Goal: Information Seeking & Learning: Learn about a topic

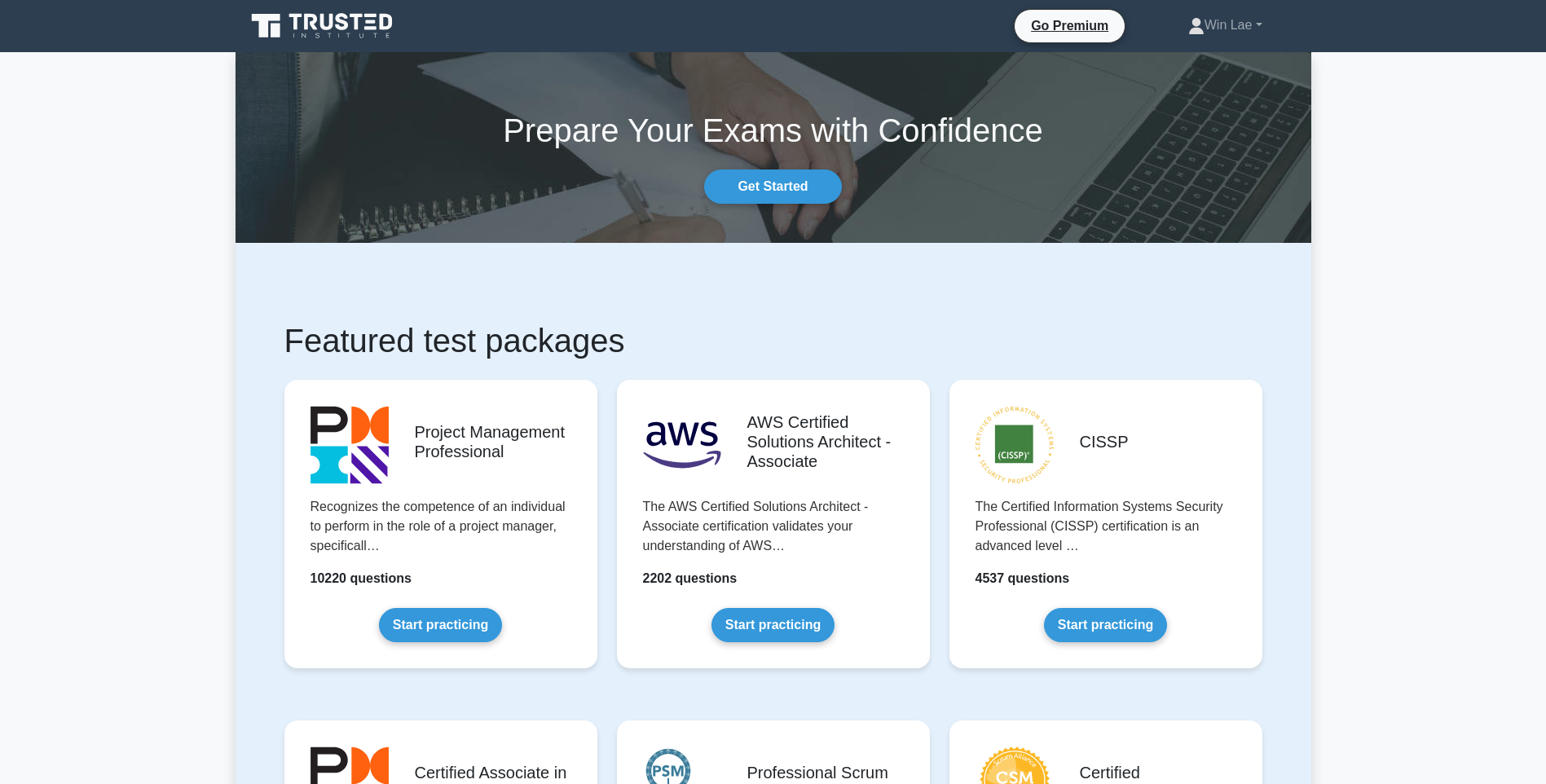
scroll to position [39, 0]
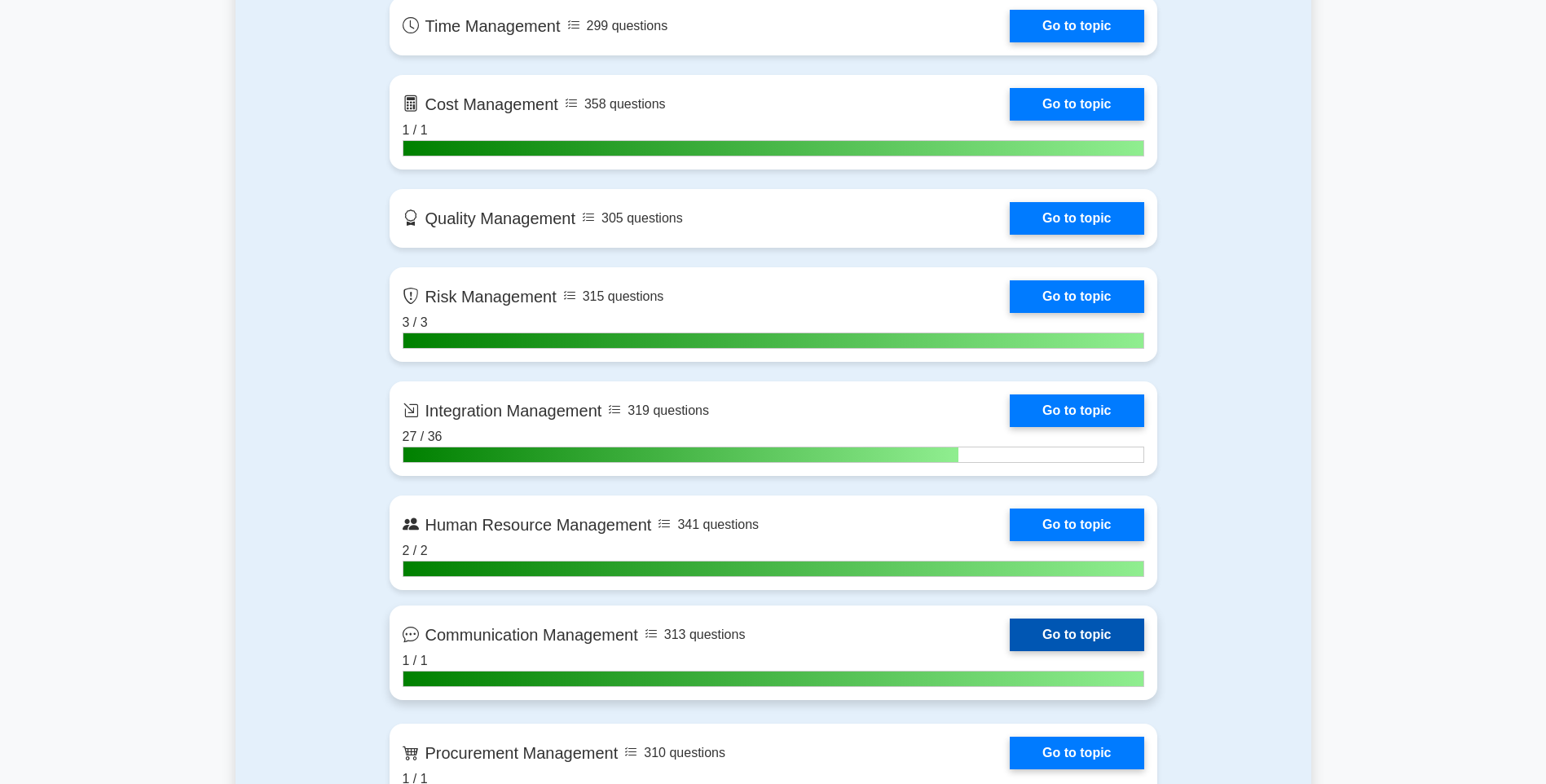
scroll to position [1336, 0]
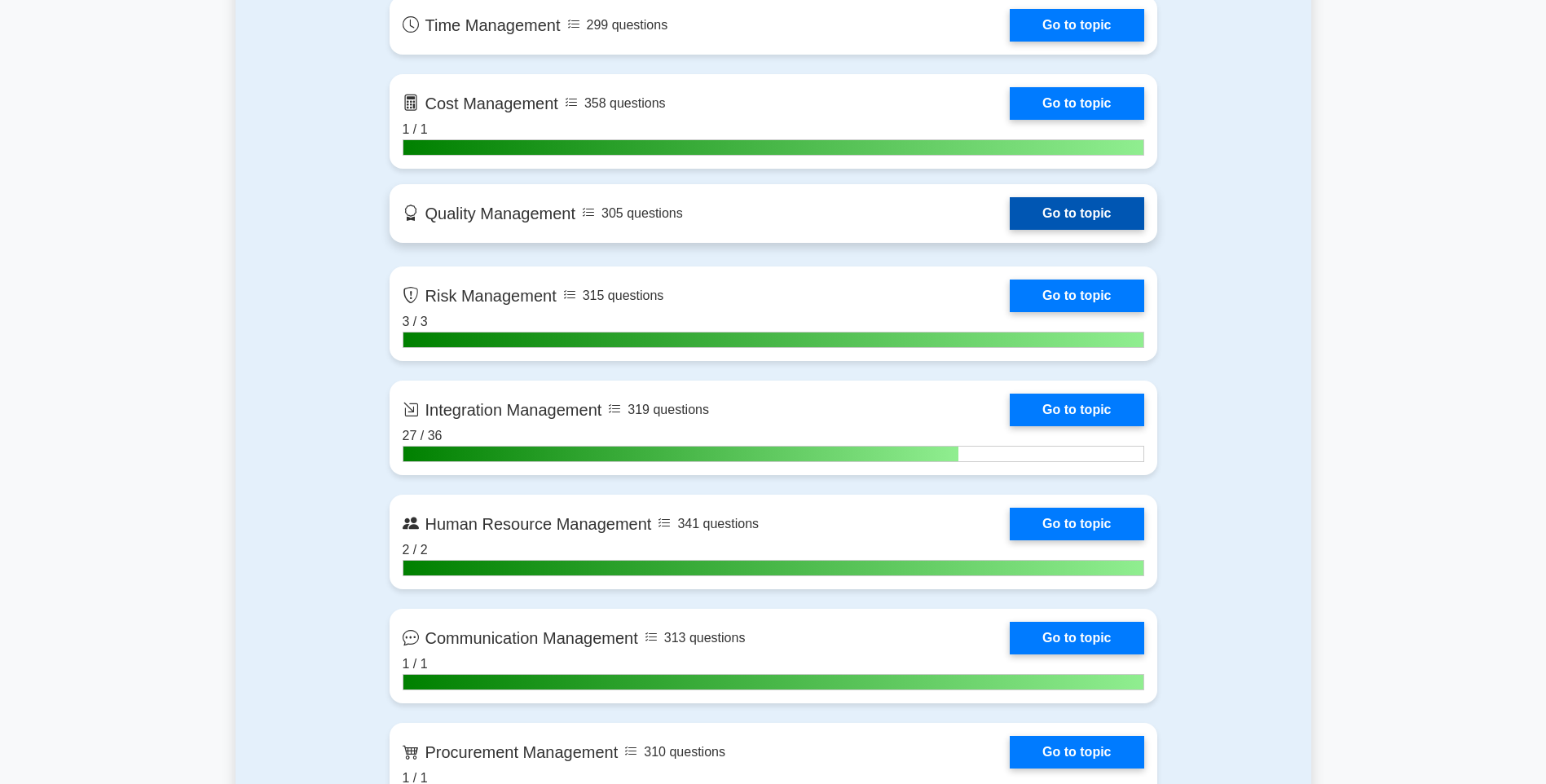
click at [1016, 222] on link "Go to topic" at bounding box center [1076, 212] width 133 height 32
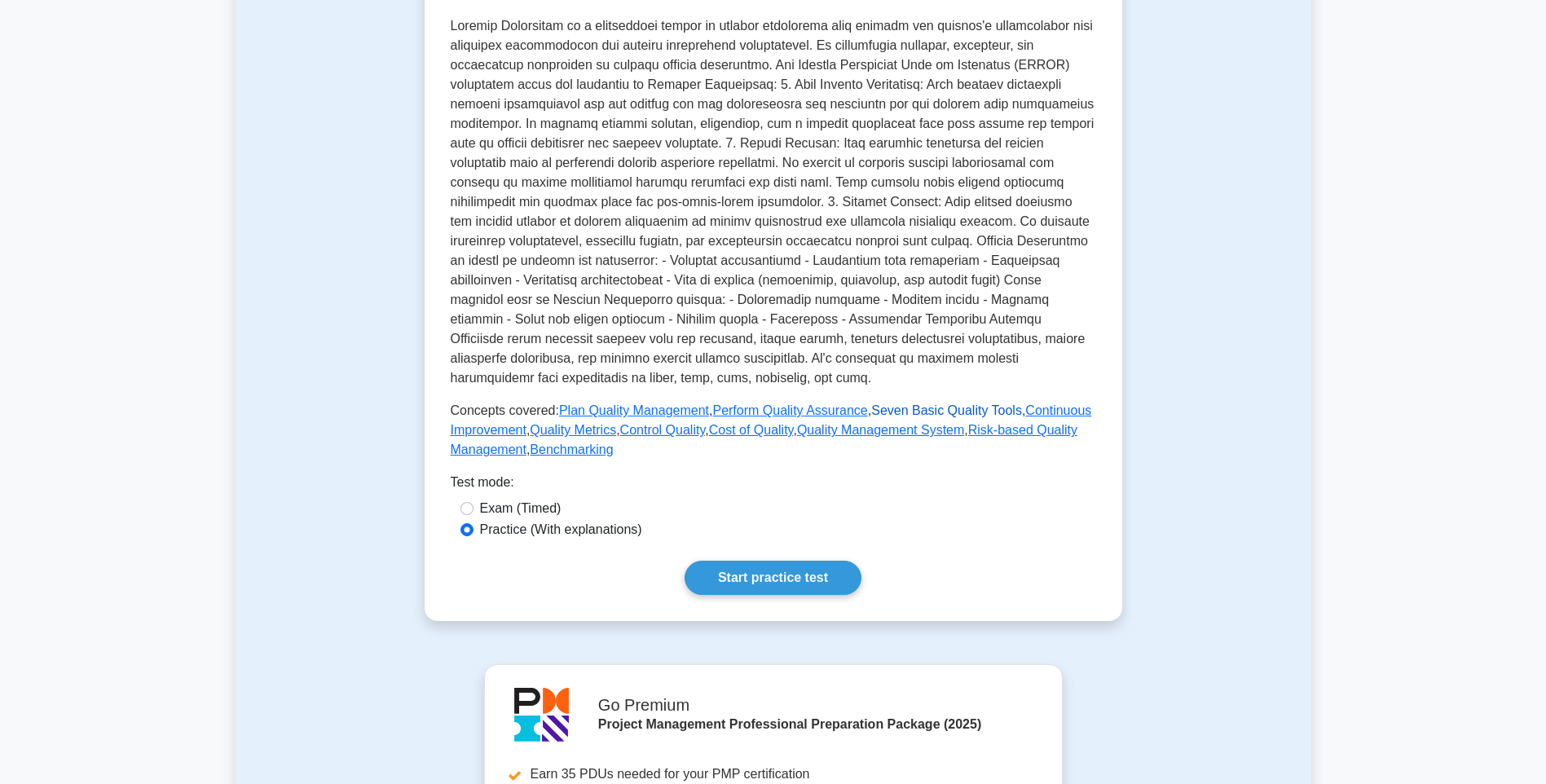
scroll to position [326, 0]
click at [747, 579] on link "Start practice test" at bounding box center [773, 576] width 177 height 34
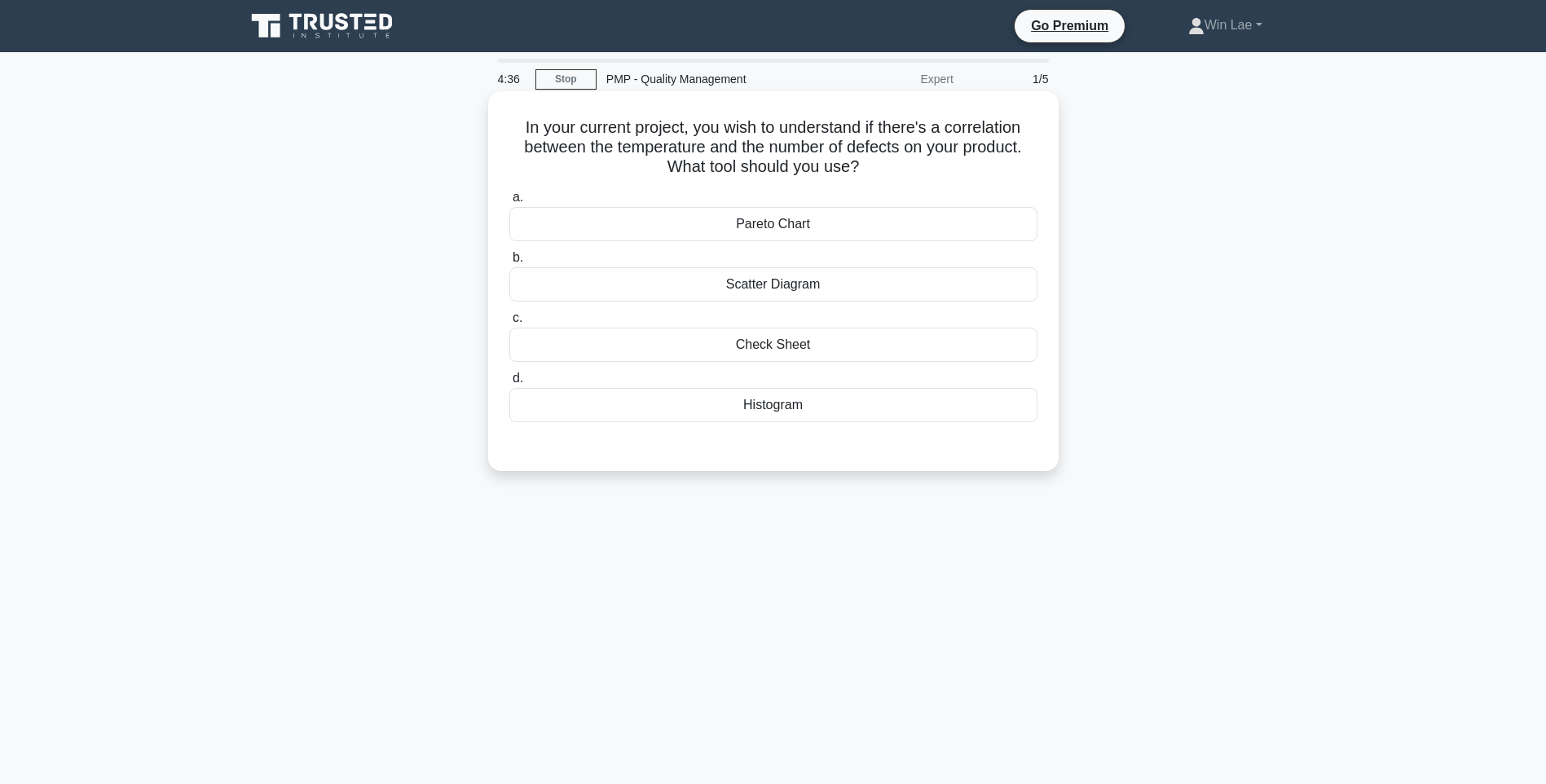
click at [727, 225] on div "Pareto Chart" at bounding box center [773, 223] width 528 height 34
click at [510, 203] on input "a. Pareto Chart" at bounding box center [510, 198] width 0 height 11
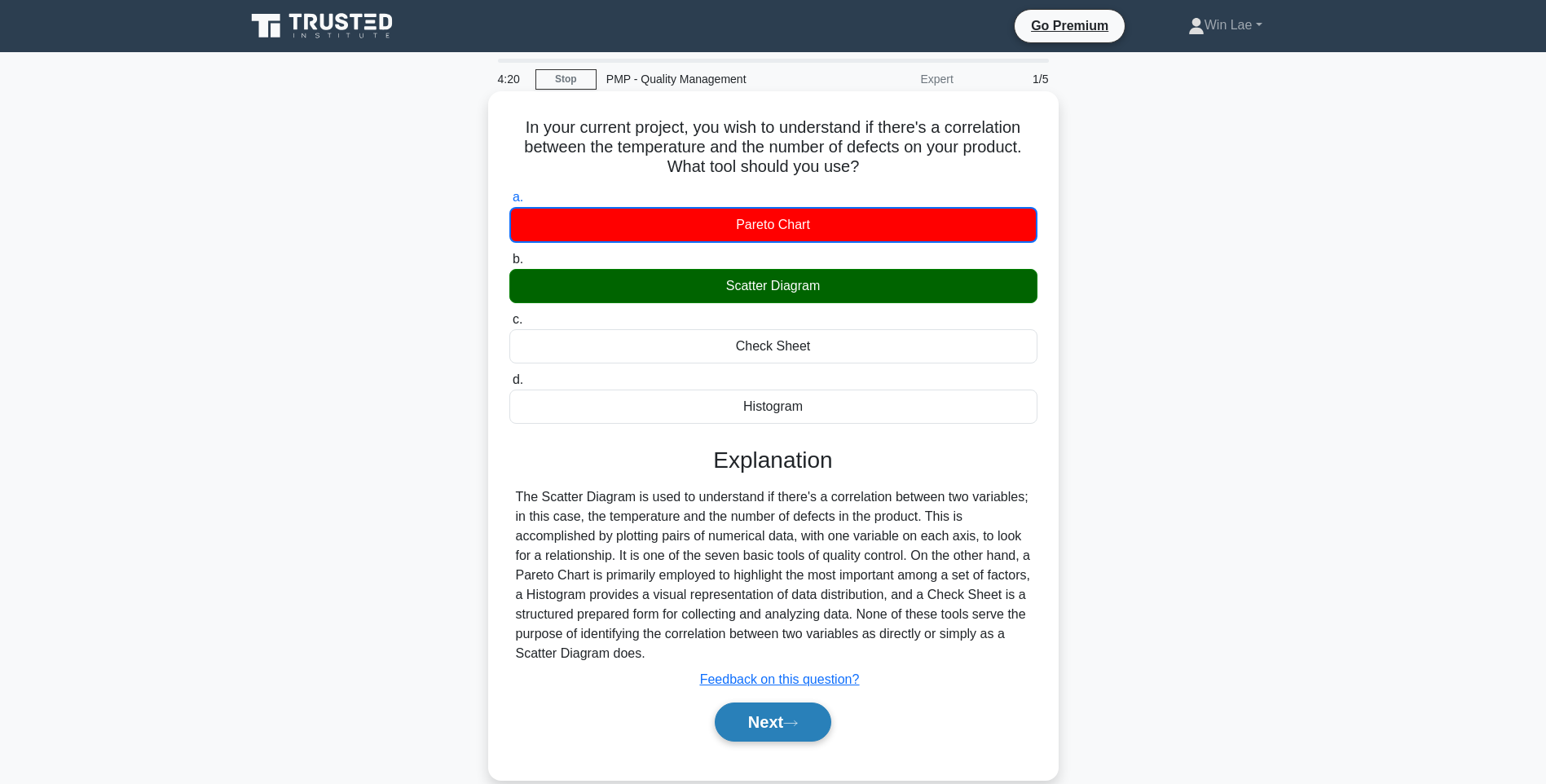
click at [756, 714] on button "Next" at bounding box center [773, 722] width 117 height 40
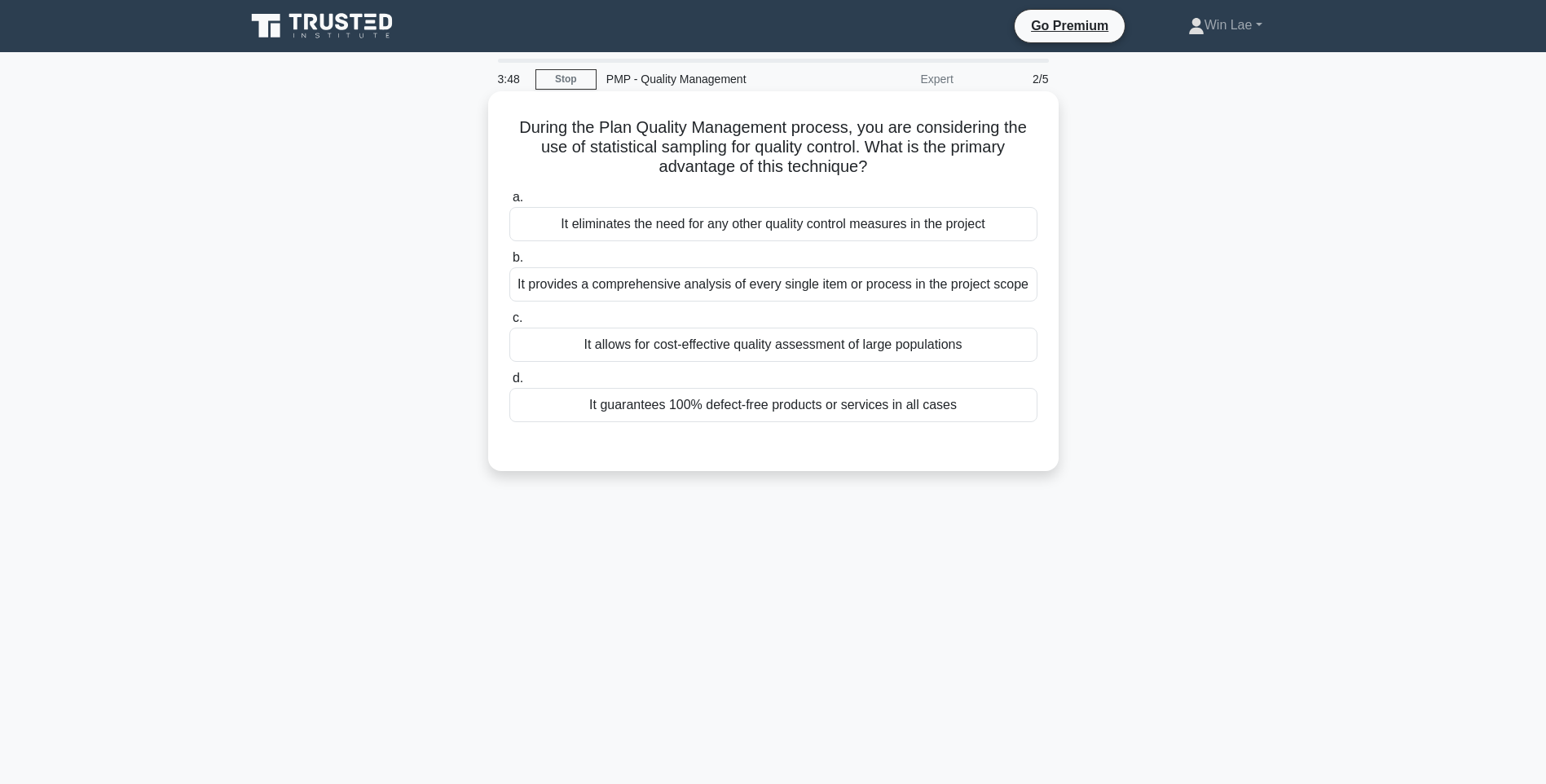
click at [593, 347] on div "It allows for cost-effective quality assessment of large populations" at bounding box center [773, 344] width 528 height 34
click at [510, 324] on input "c. It allows for cost-effective quality assessment of large populations" at bounding box center [510, 318] width 0 height 11
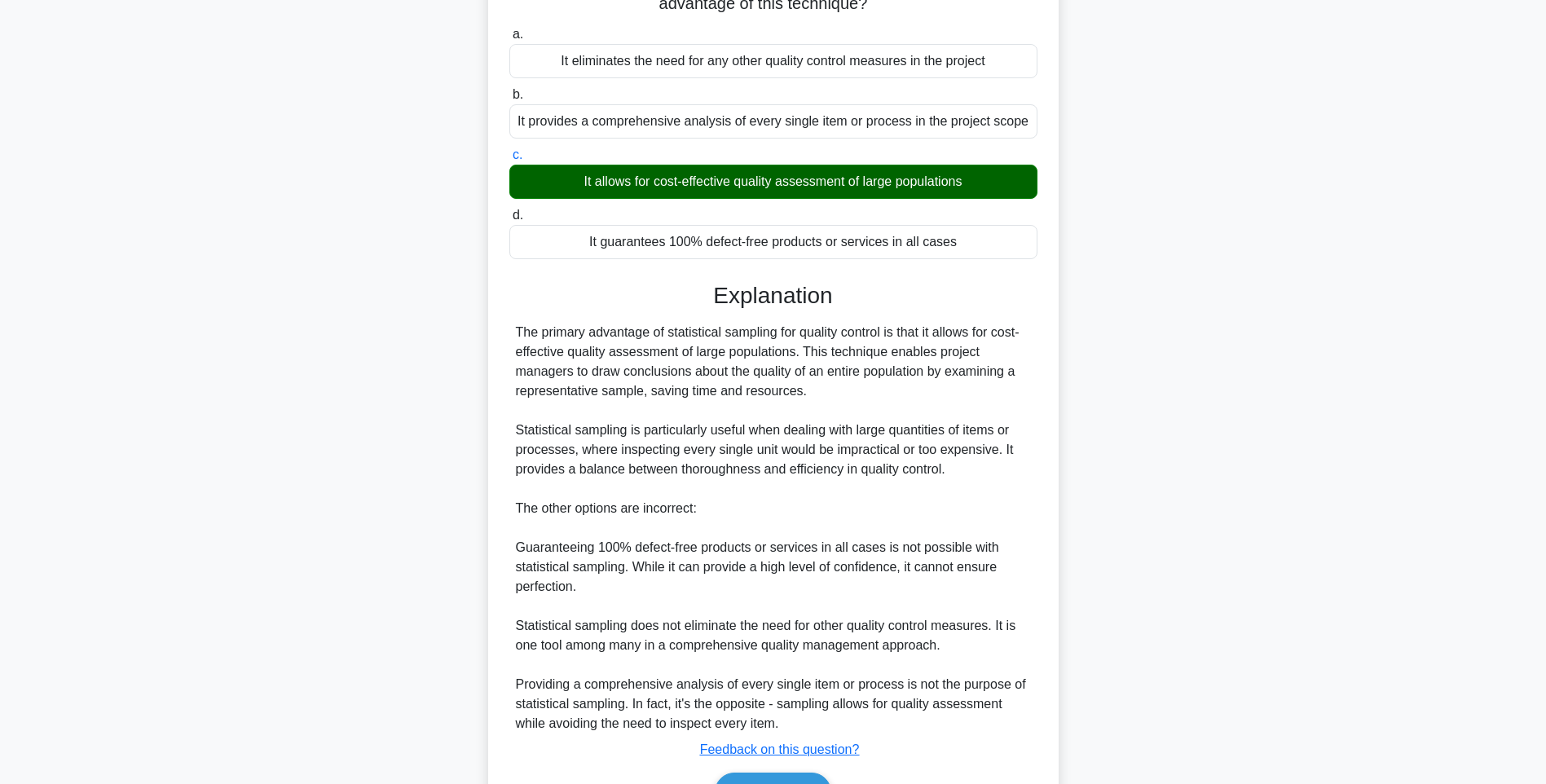
scroll to position [244, 0]
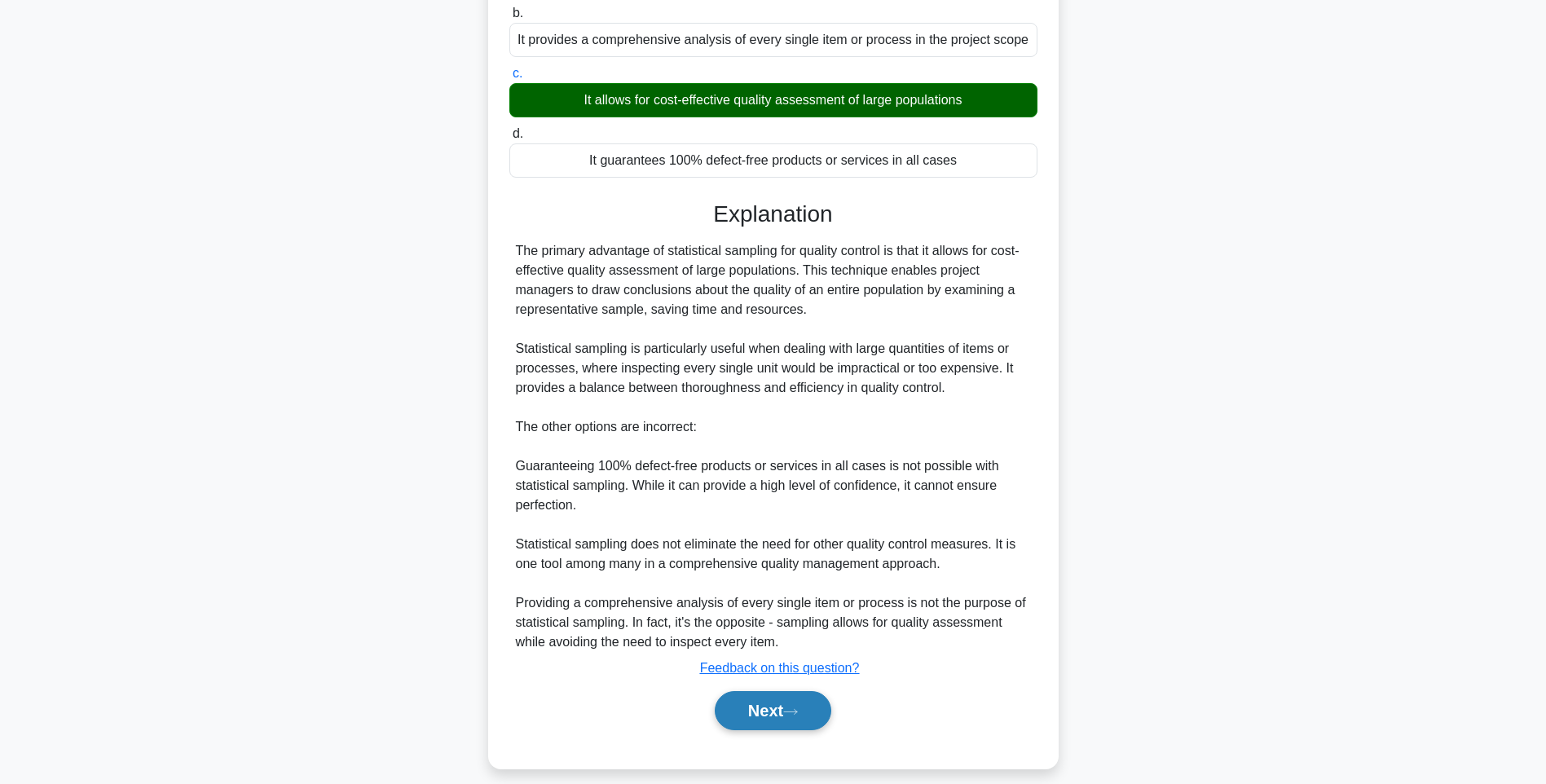
click at [782, 719] on button "Next" at bounding box center [773, 710] width 117 height 40
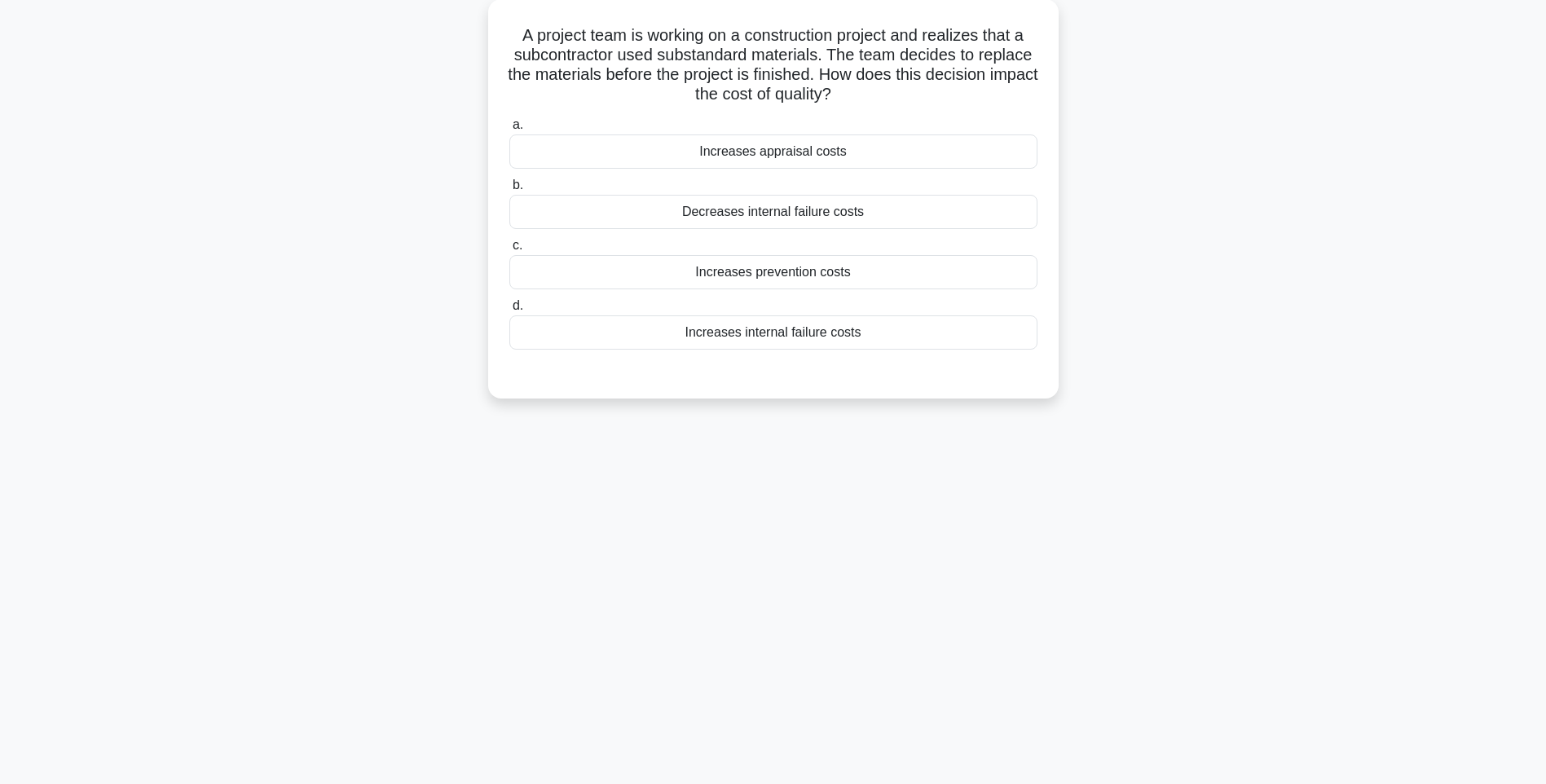
scroll to position [97, 0]
click at [634, 271] on div "Increases prevention costs" at bounding box center [773, 267] width 528 height 34
click at [510, 247] on input "c. Increases prevention costs" at bounding box center [510, 242] width 0 height 11
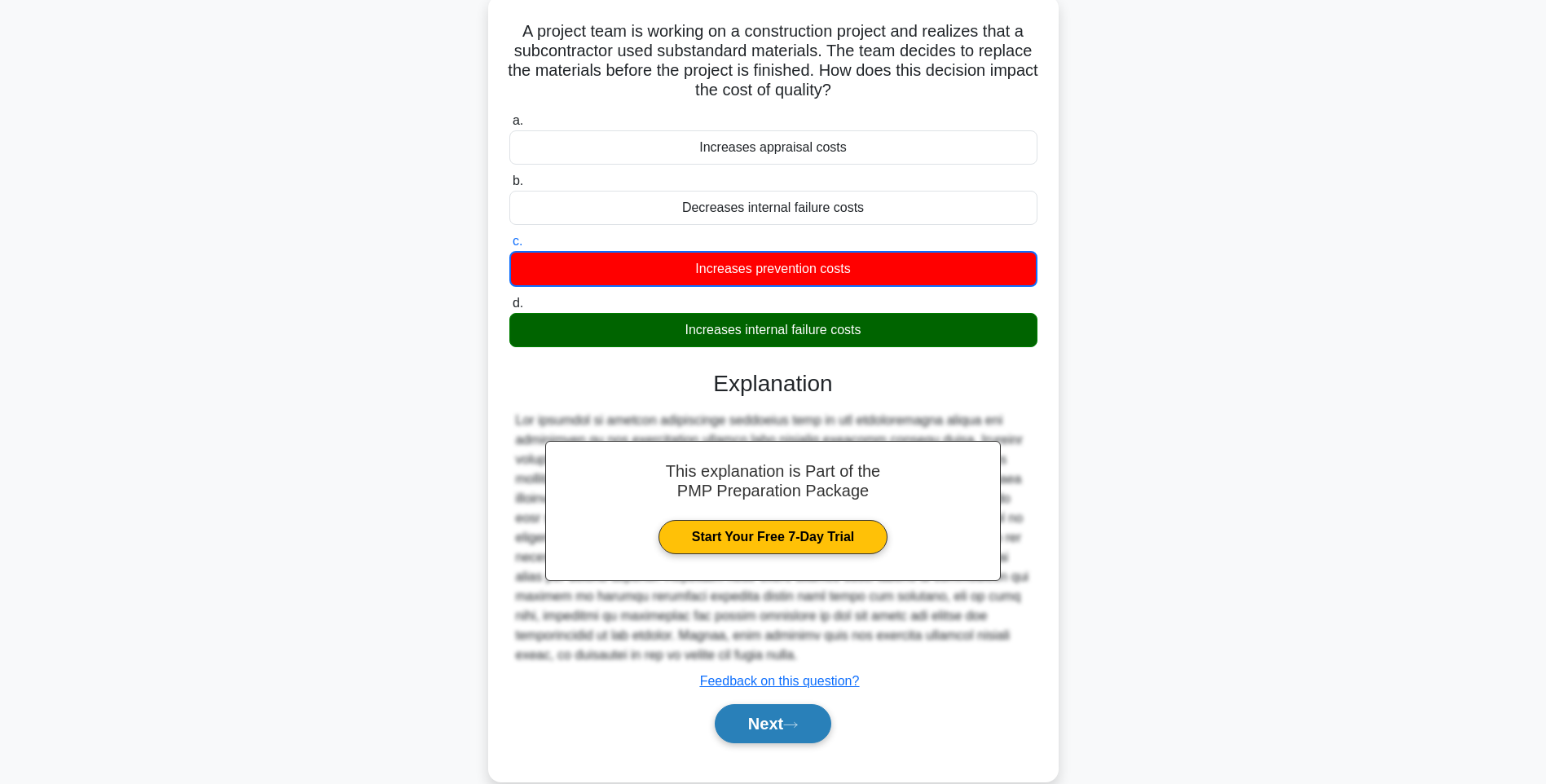
click at [778, 734] on button "Next" at bounding box center [773, 723] width 117 height 40
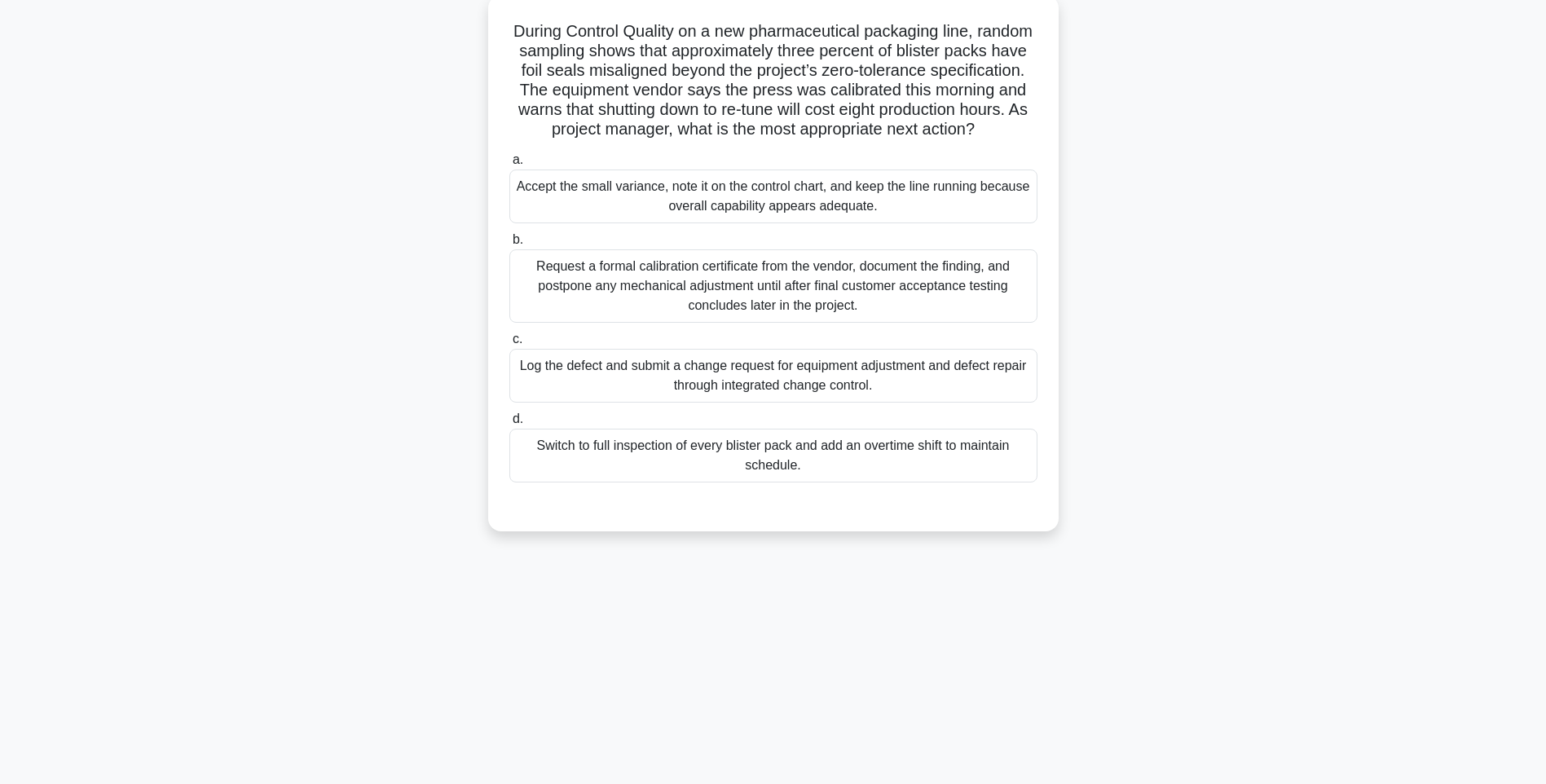
click at [629, 211] on div "Accept the small variance, note it on the control chart, and keep the line runn…" at bounding box center [773, 196] width 528 height 53
click at [510, 165] on input "a. Accept the small variance, note it on the control chart, and keep the line r…" at bounding box center [510, 160] width 0 height 11
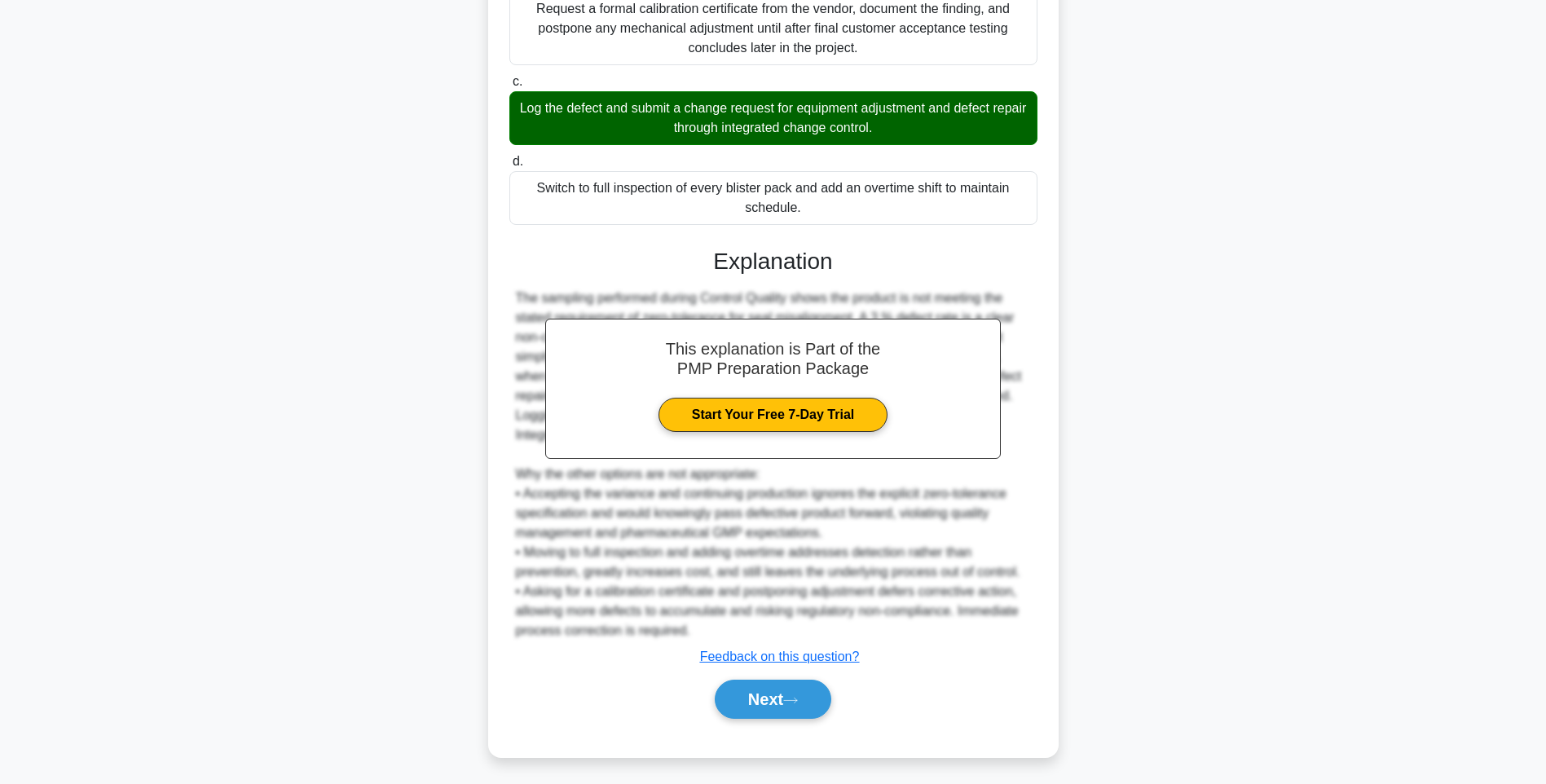
scroll to position [380, 0]
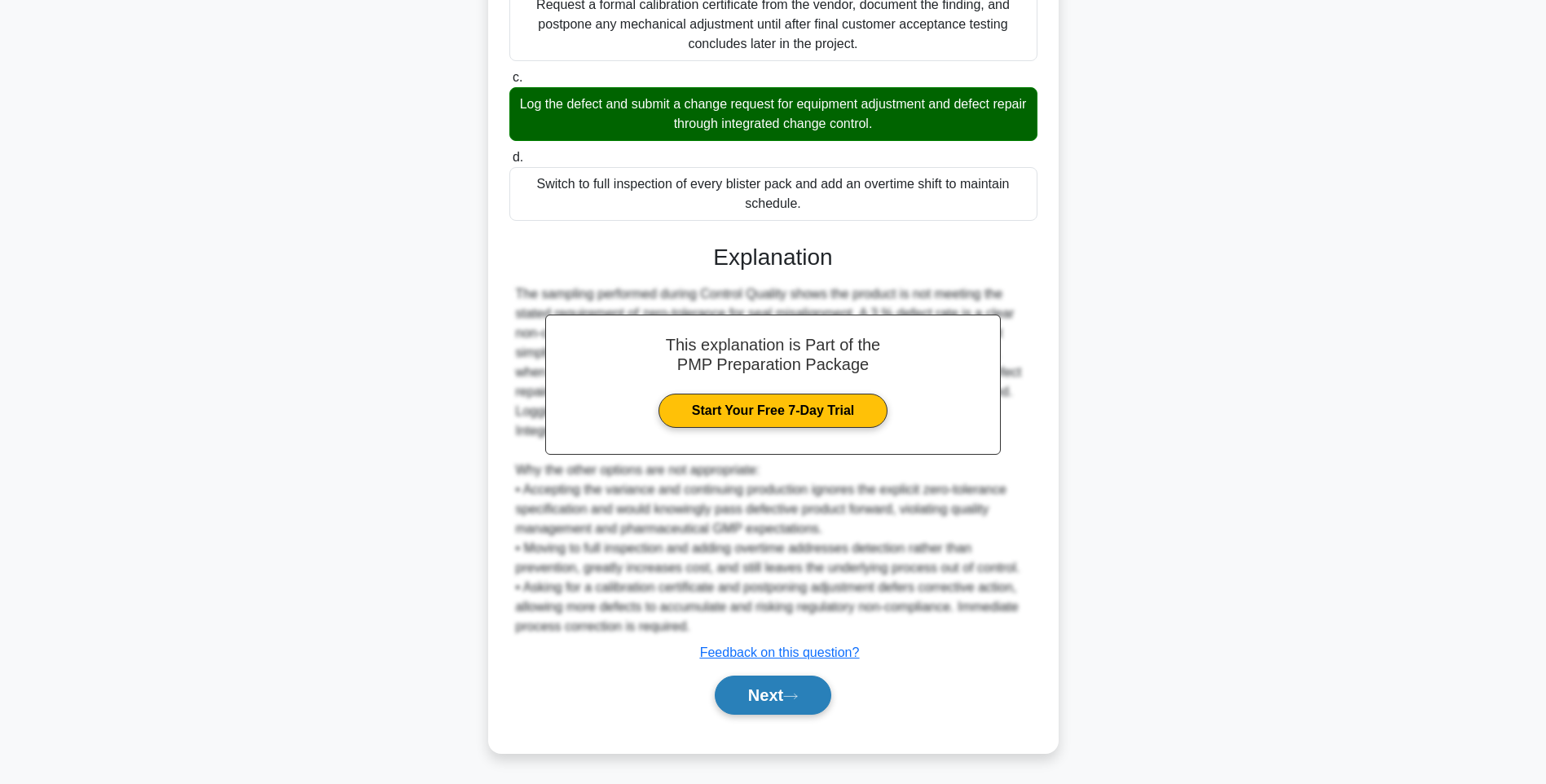
click at [771, 691] on button "Next" at bounding box center [773, 695] width 117 height 40
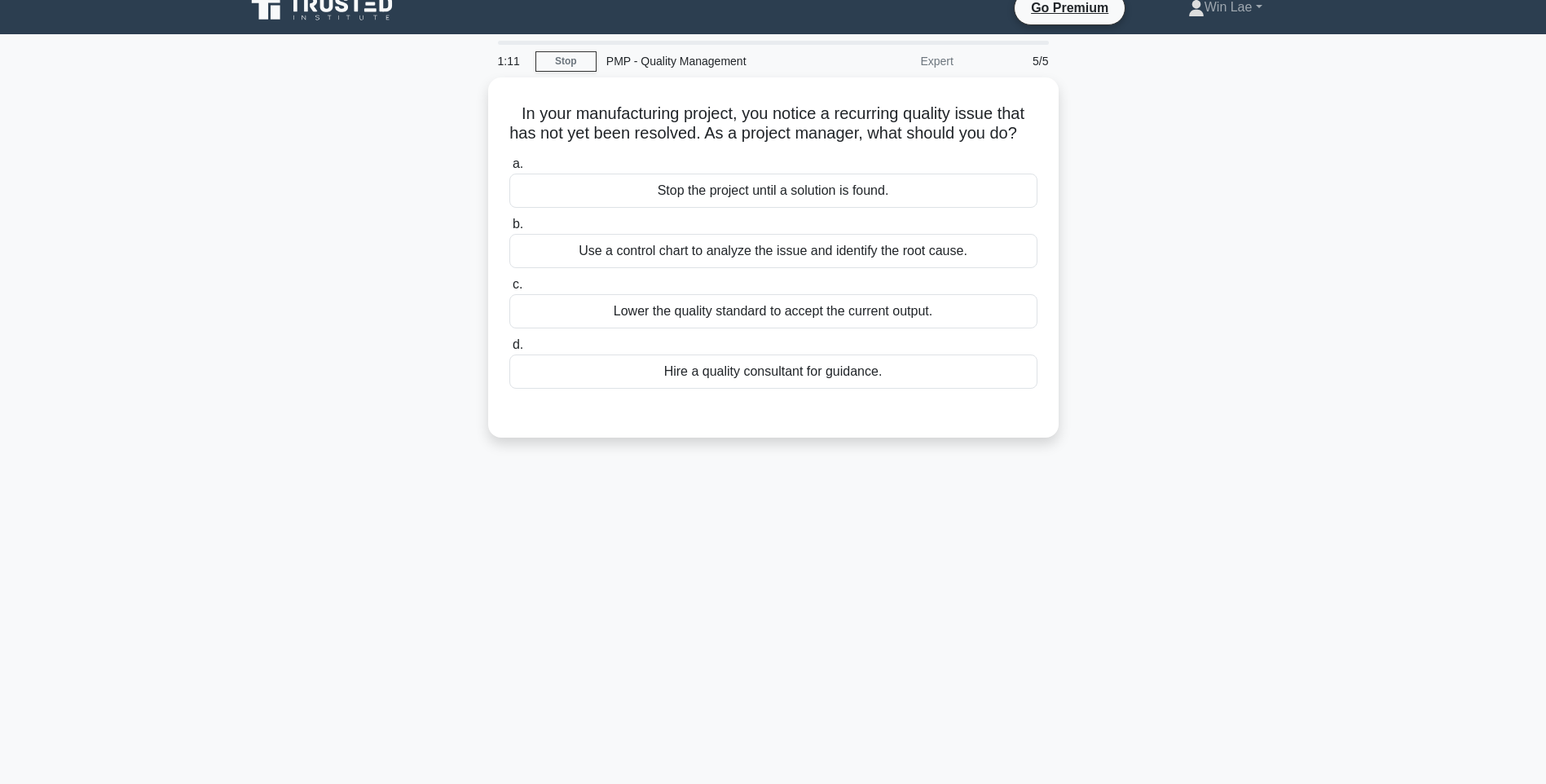
scroll to position [10, 0]
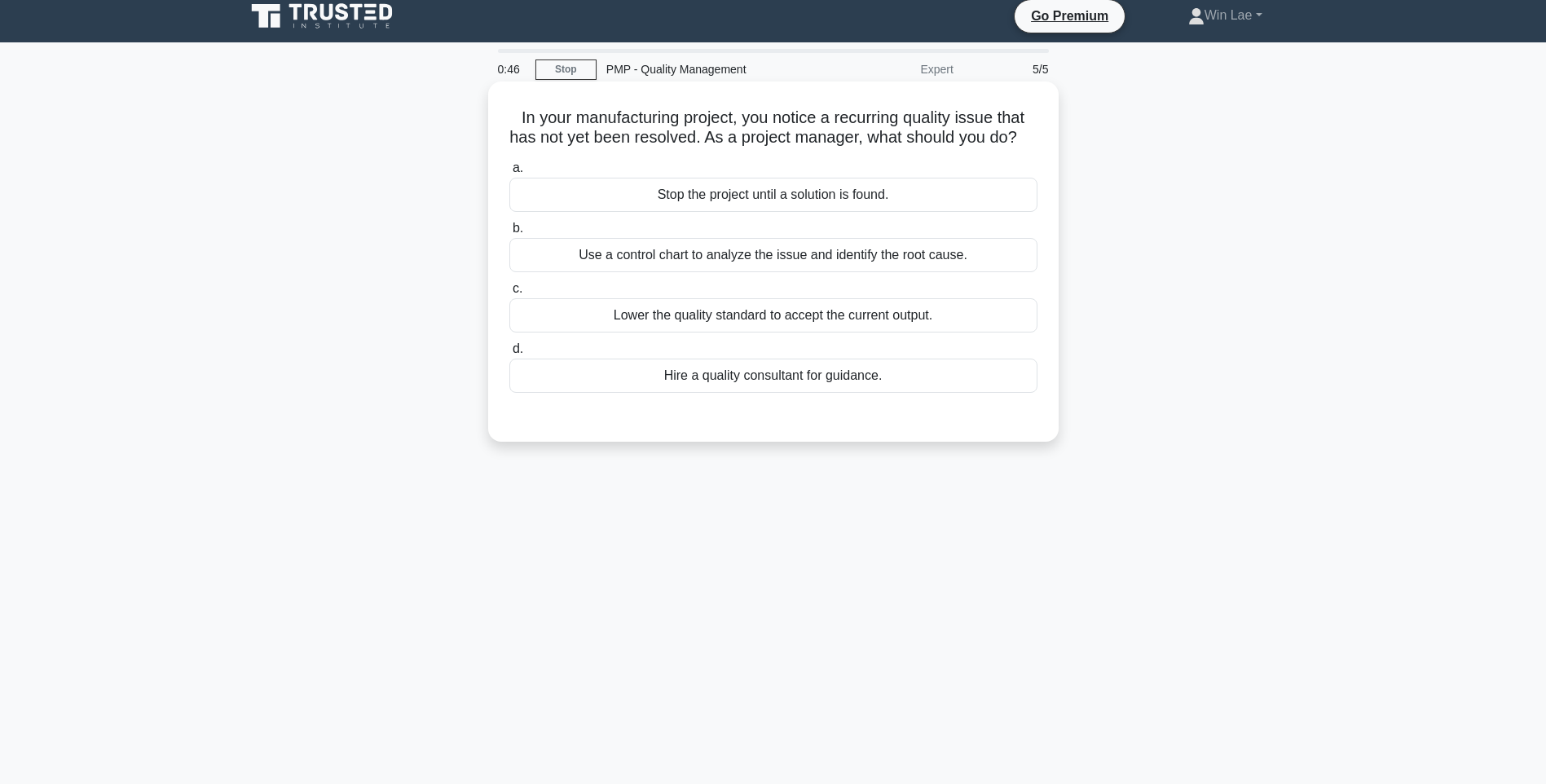
click at [545, 272] on div "Use a control chart to analyze the issue and identify the root cause." at bounding box center [773, 255] width 528 height 34
click at [510, 233] on input "b. Use a control chart to analyze the issue and identify the root cause." at bounding box center [510, 229] width 0 height 11
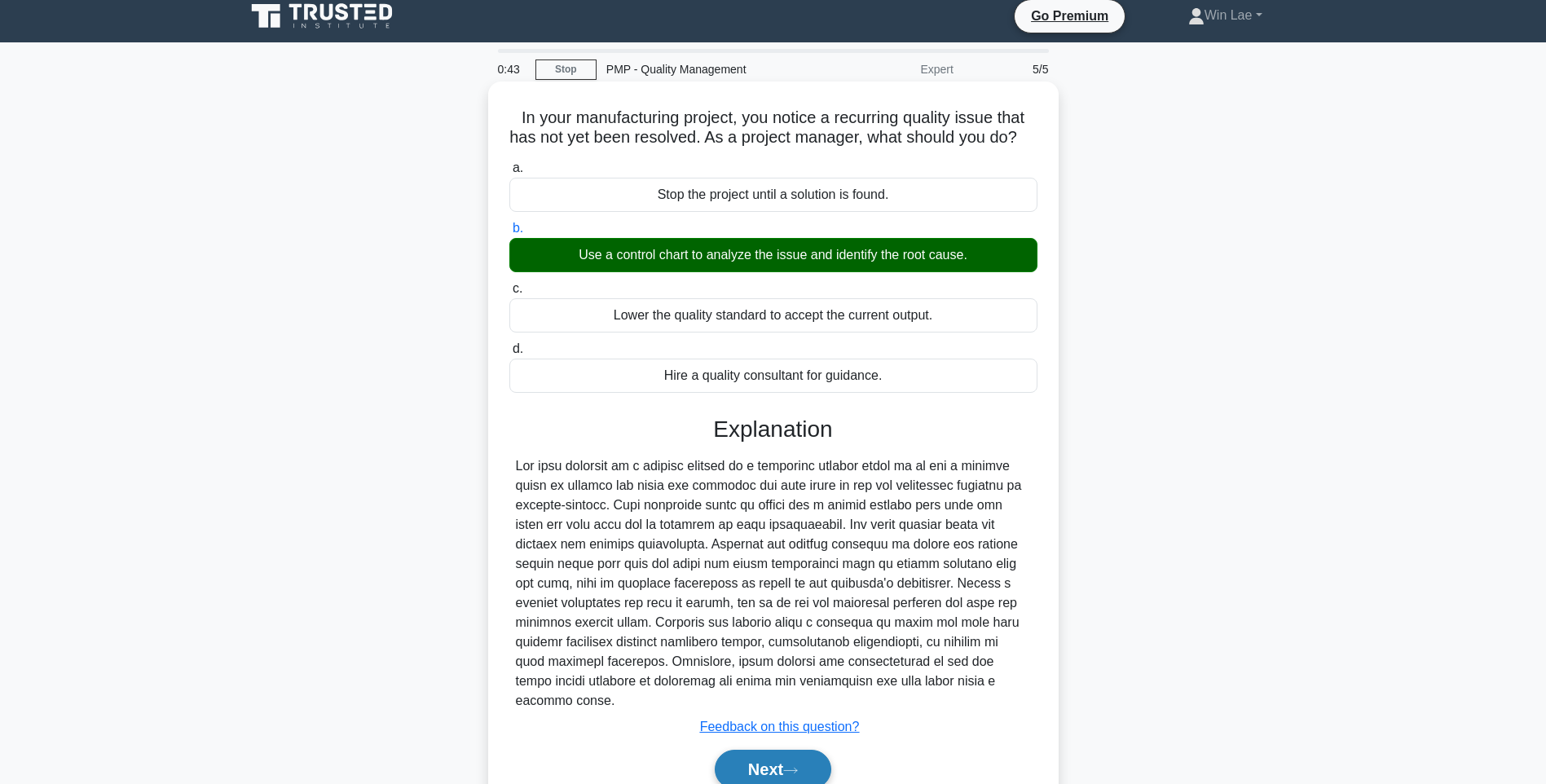
click at [780, 770] on button "Next" at bounding box center [773, 768] width 117 height 40
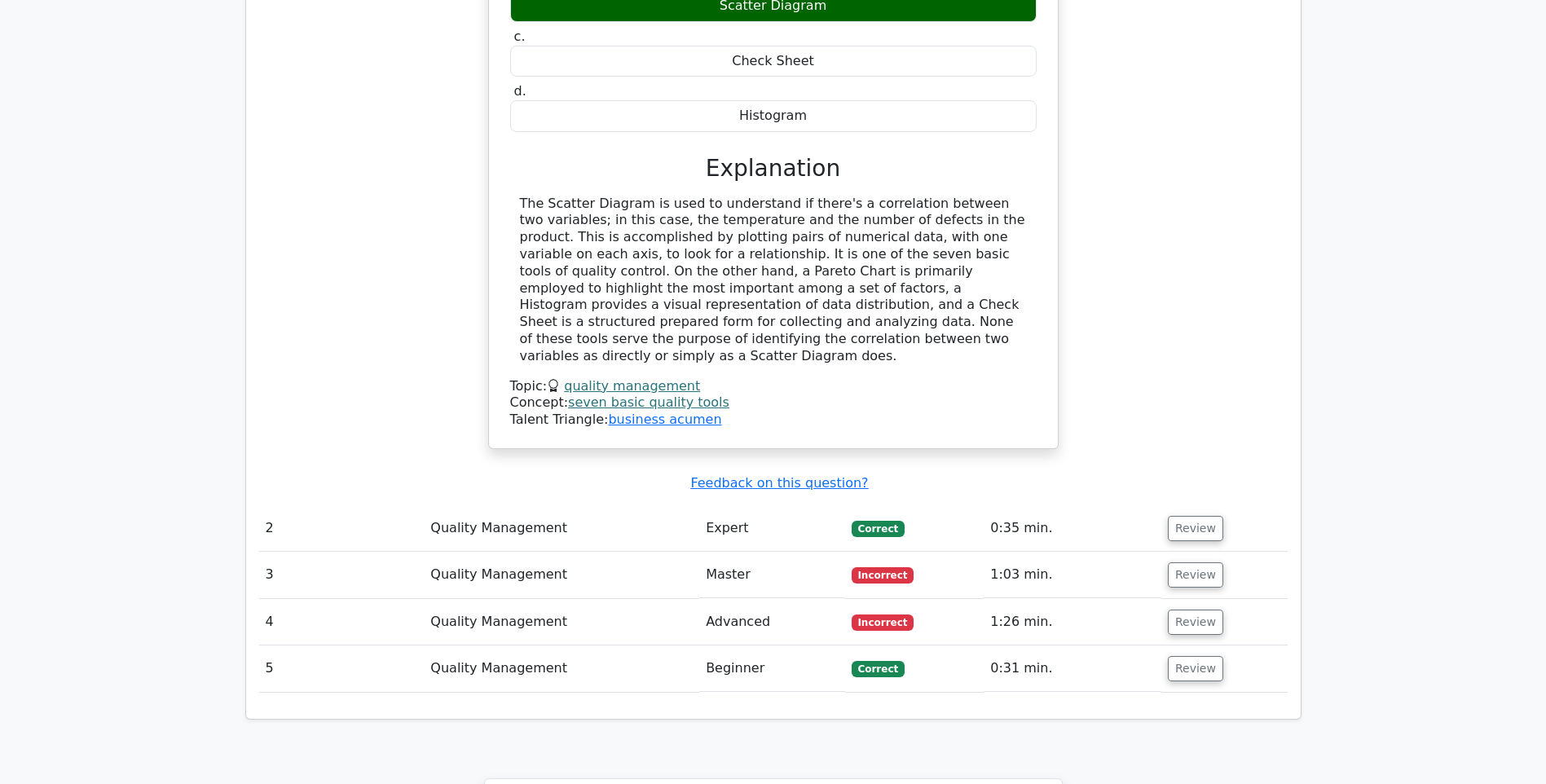
scroll to position [1829, 0]
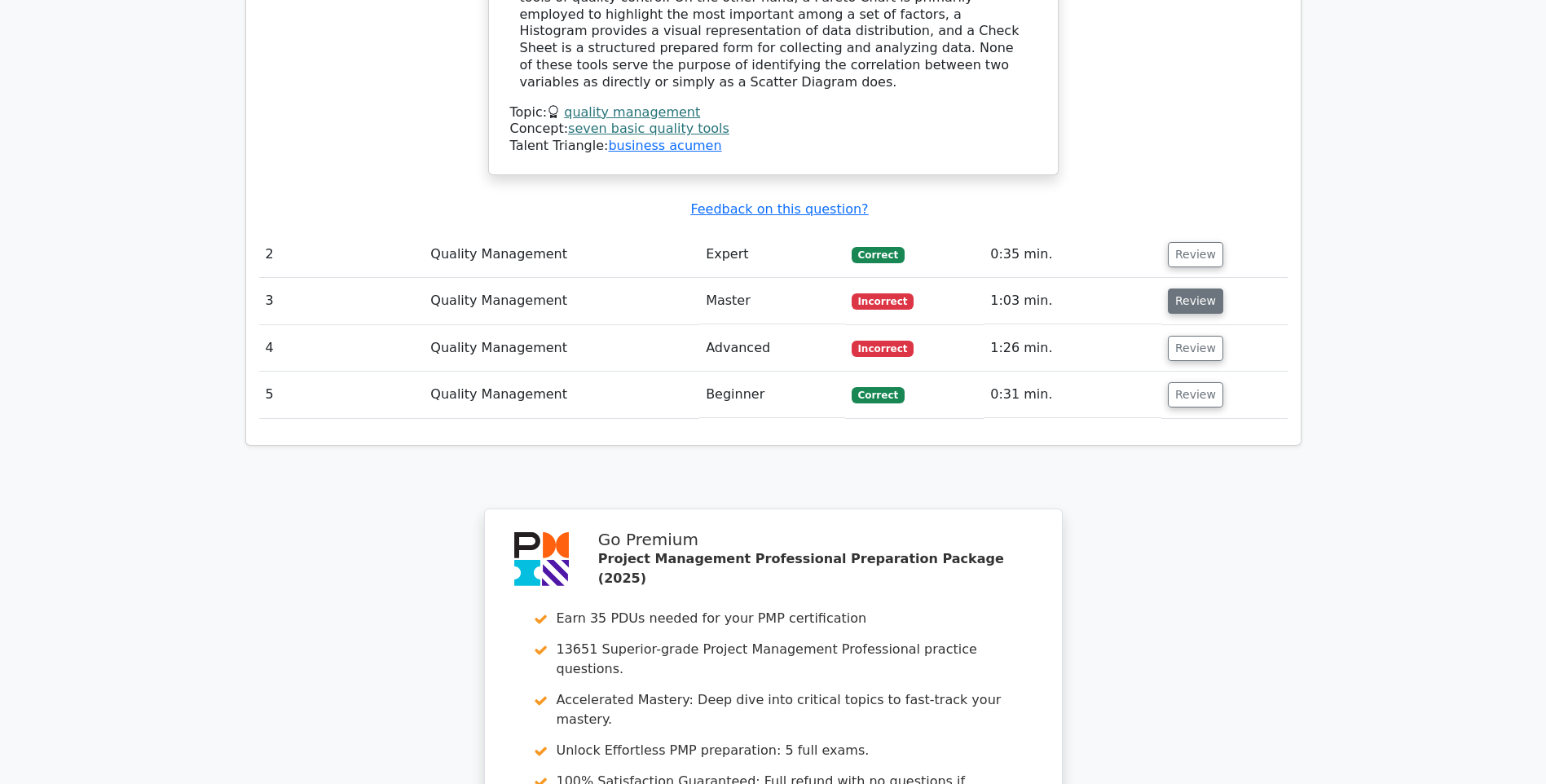
click at [1185, 289] on button "Review" at bounding box center [1196, 301] width 55 height 25
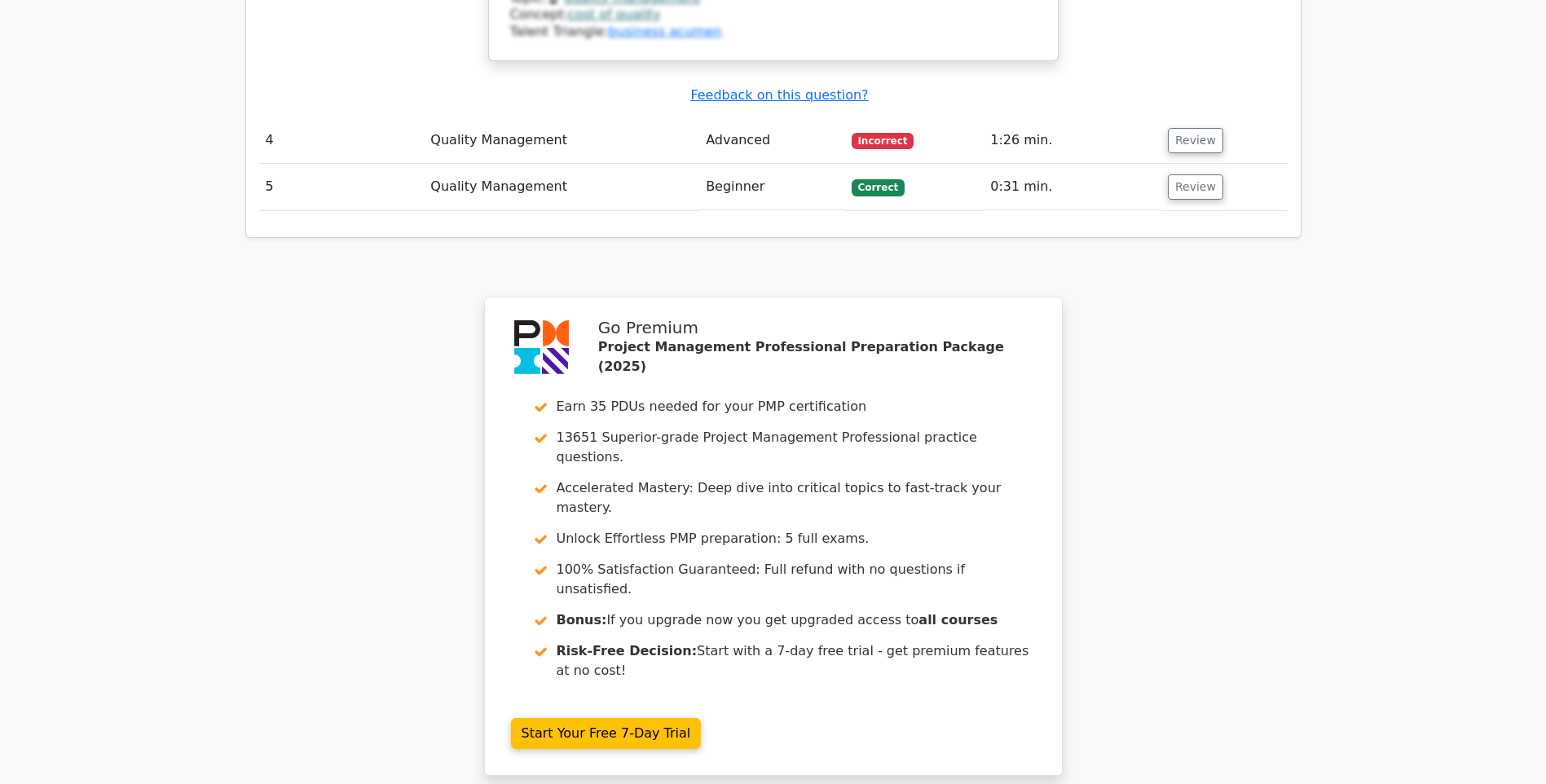
scroll to position [2876, 0]
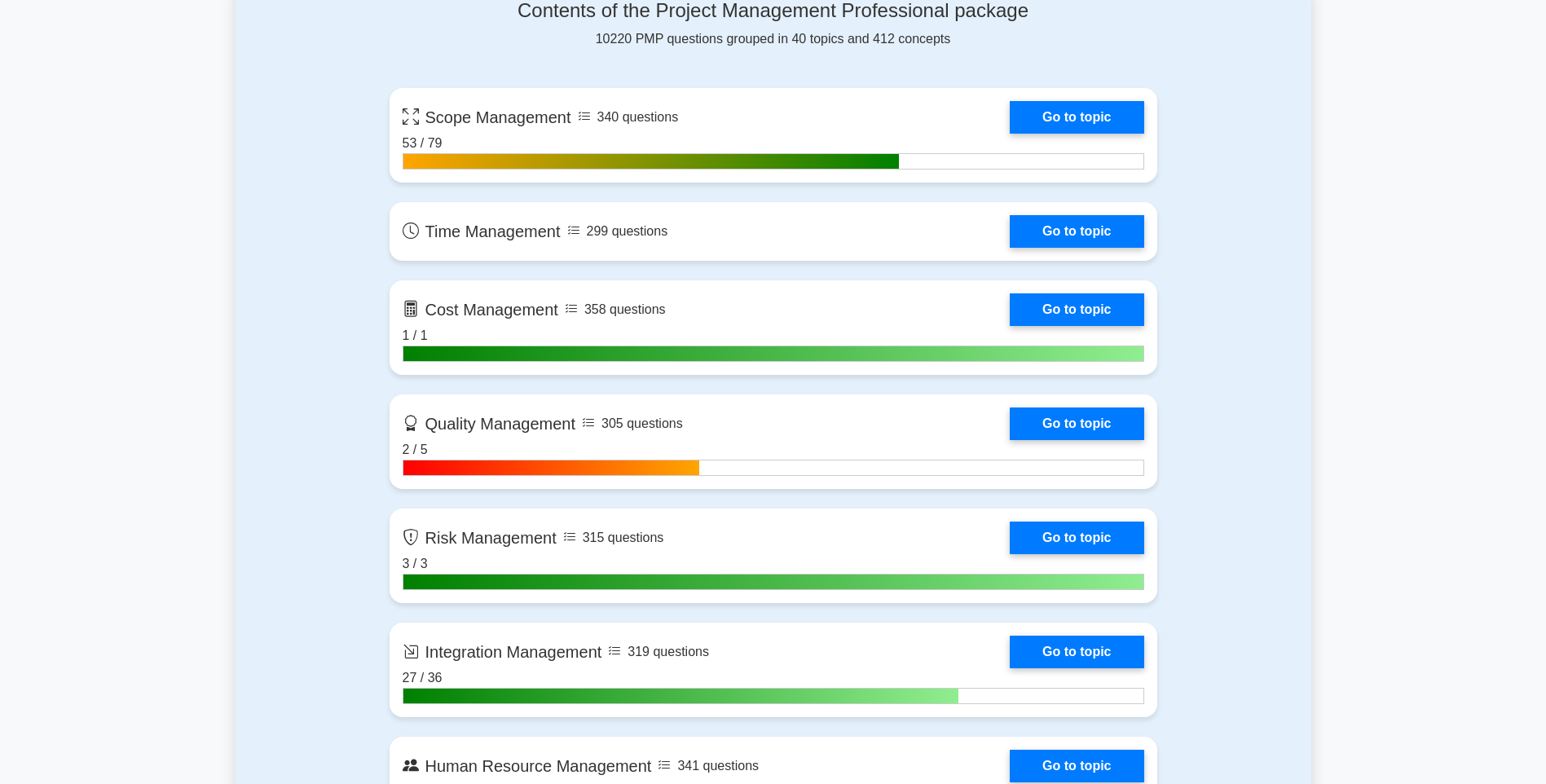
scroll to position [1145, 0]
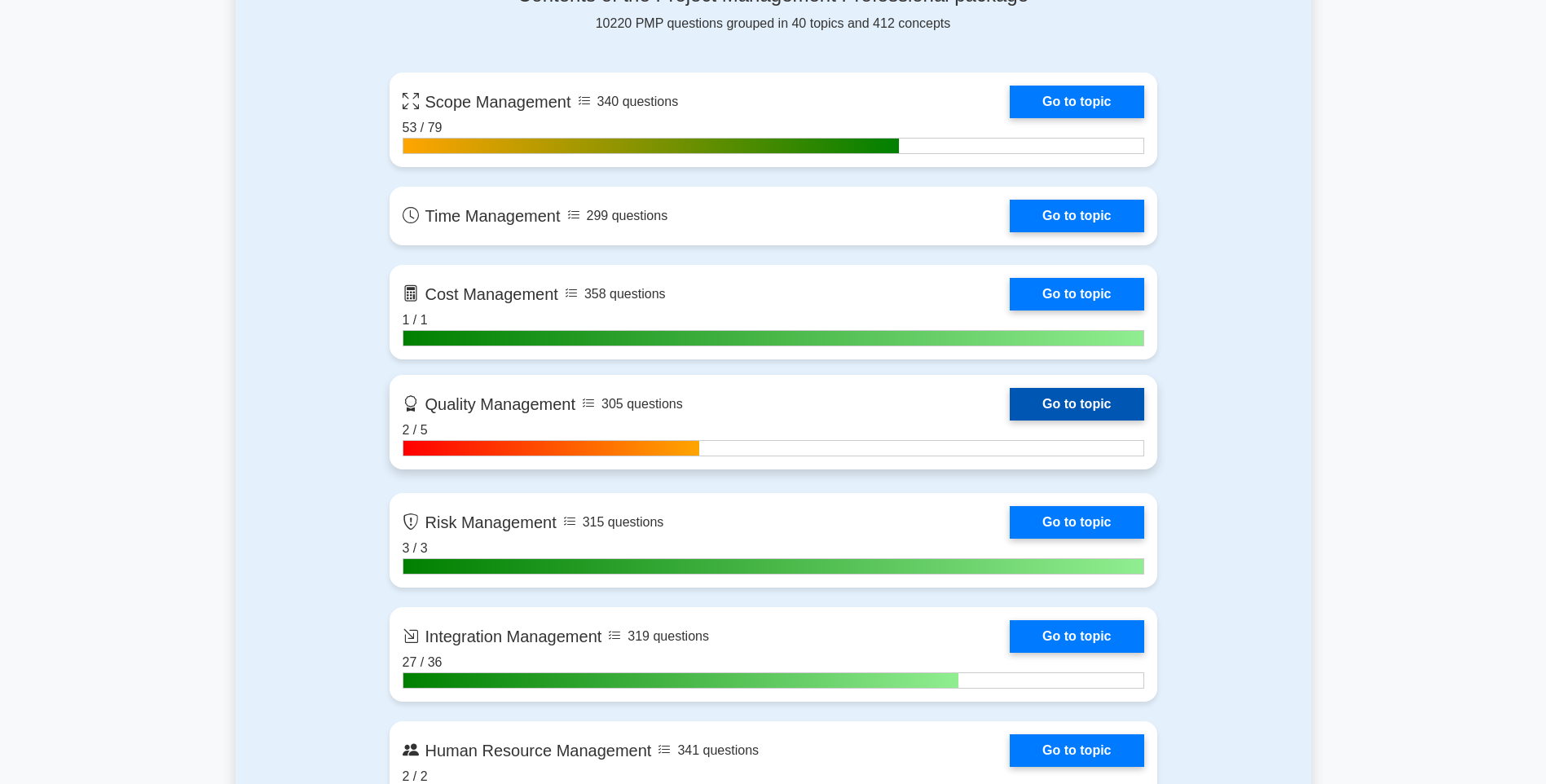
click at [1060, 404] on link "Go to topic" at bounding box center [1076, 403] width 133 height 32
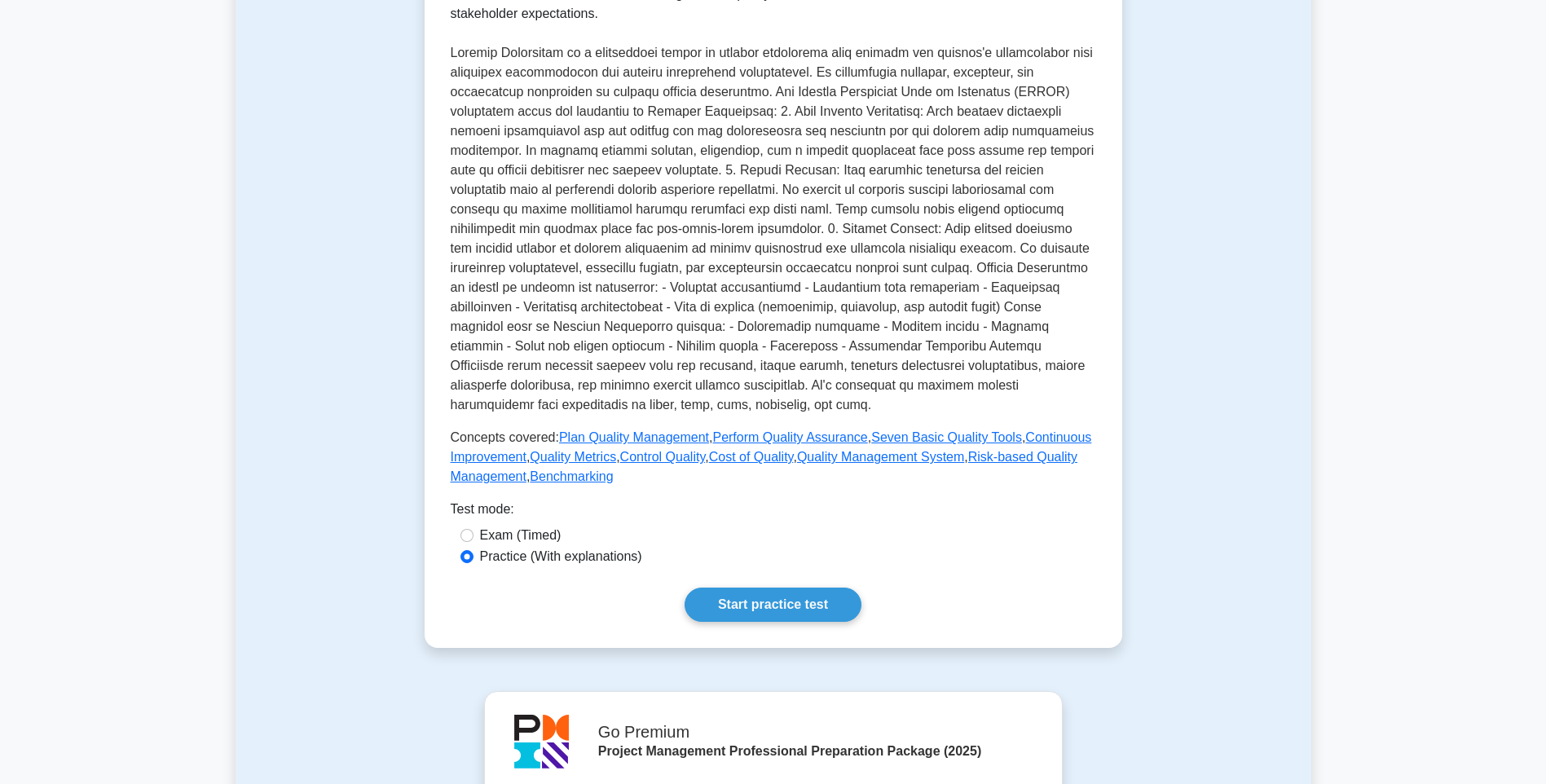
scroll to position [302, 0]
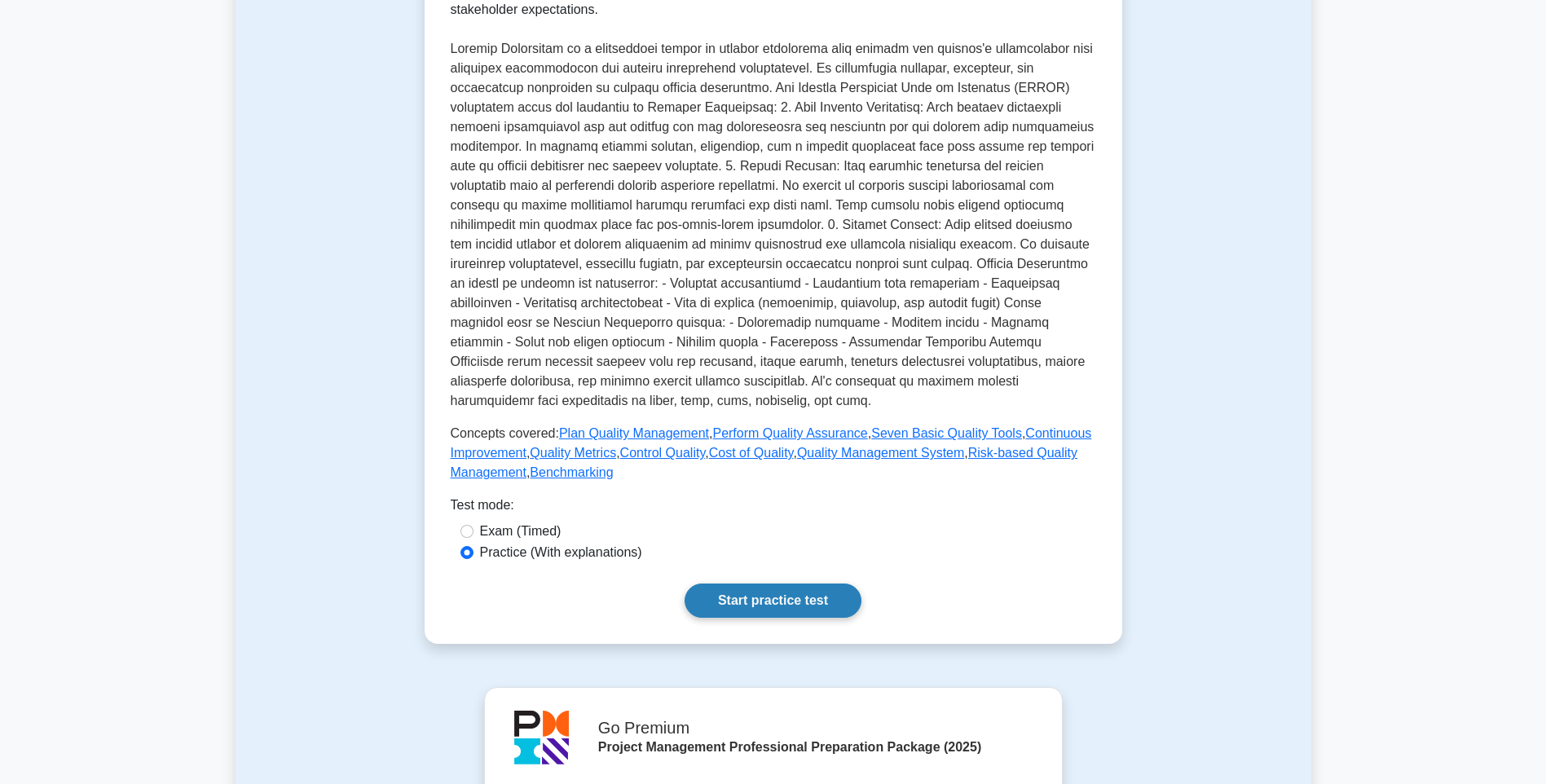
click at [794, 597] on link "Start practice test" at bounding box center [773, 600] width 177 height 34
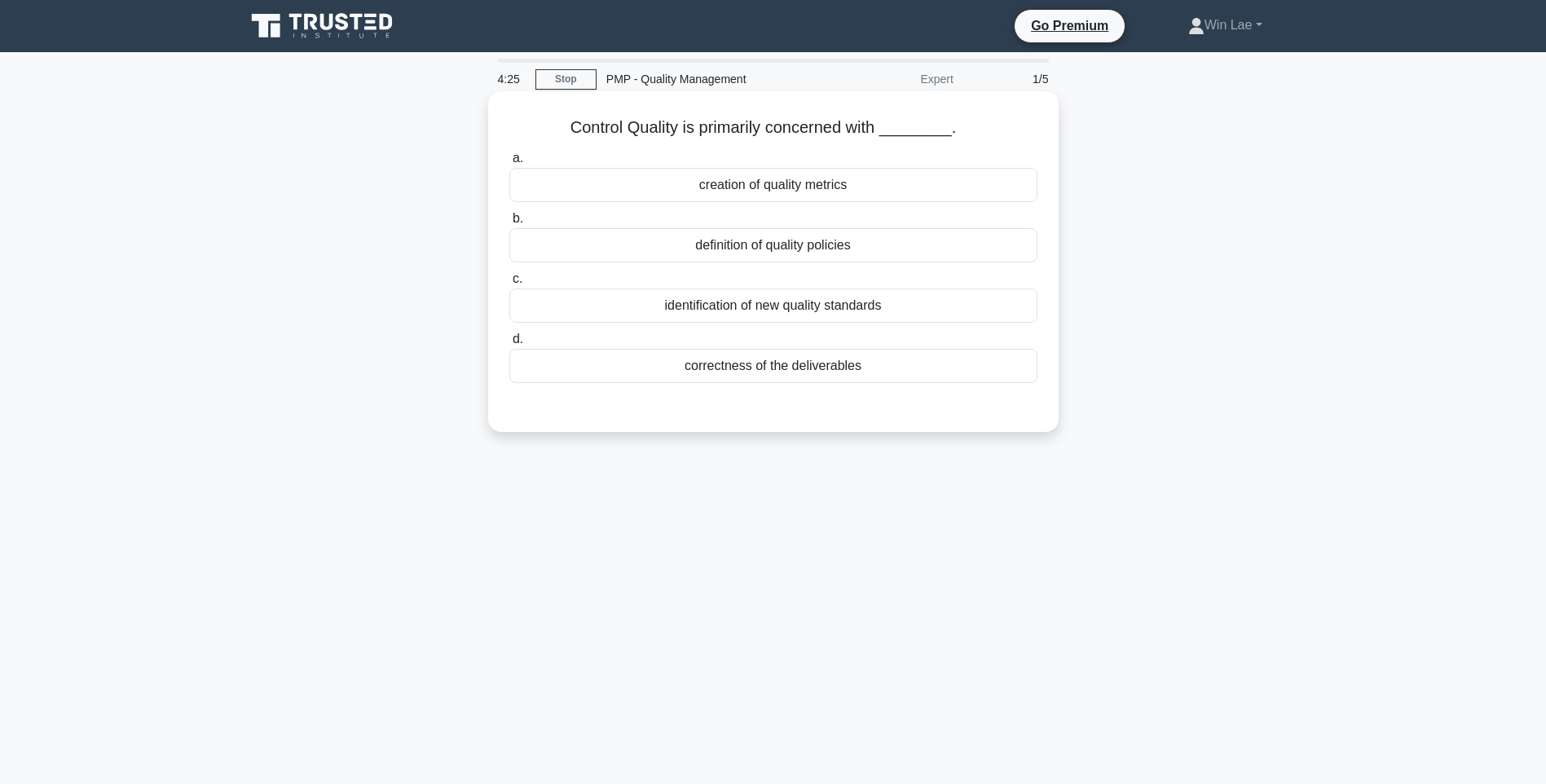
click at [699, 244] on div "definition of quality policies" at bounding box center [773, 244] width 528 height 34
click at [510, 224] on input "b. definition of quality policies" at bounding box center [510, 219] width 0 height 11
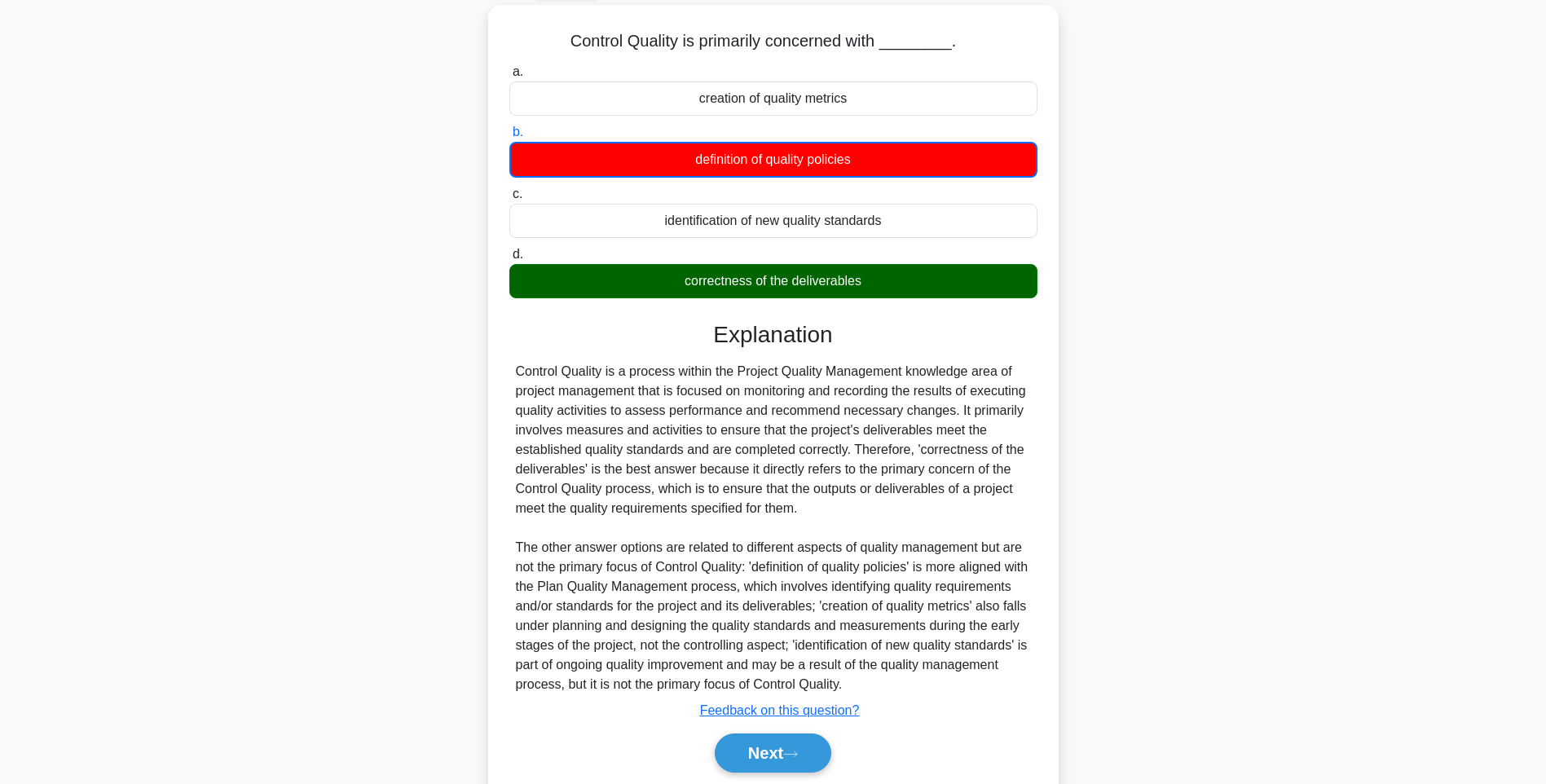
scroll to position [145, 0]
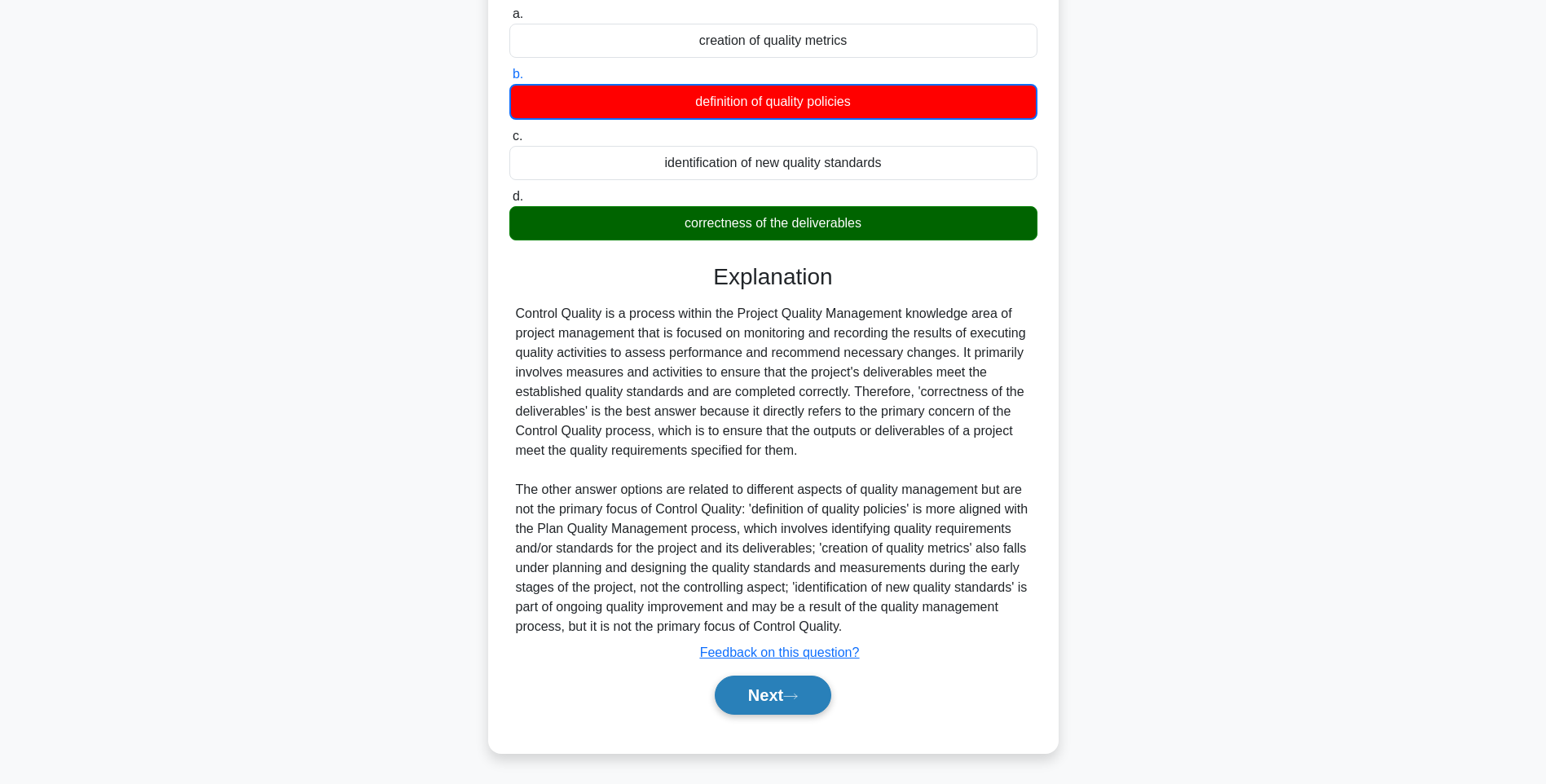
drag, startPoint x: 748, startPoint y: 695, endPoint x: 756, endPoint y: 693, distance: 8.2
click at [749, 695] on button "Next" at bounding box center [773, 695] width 117 height 40
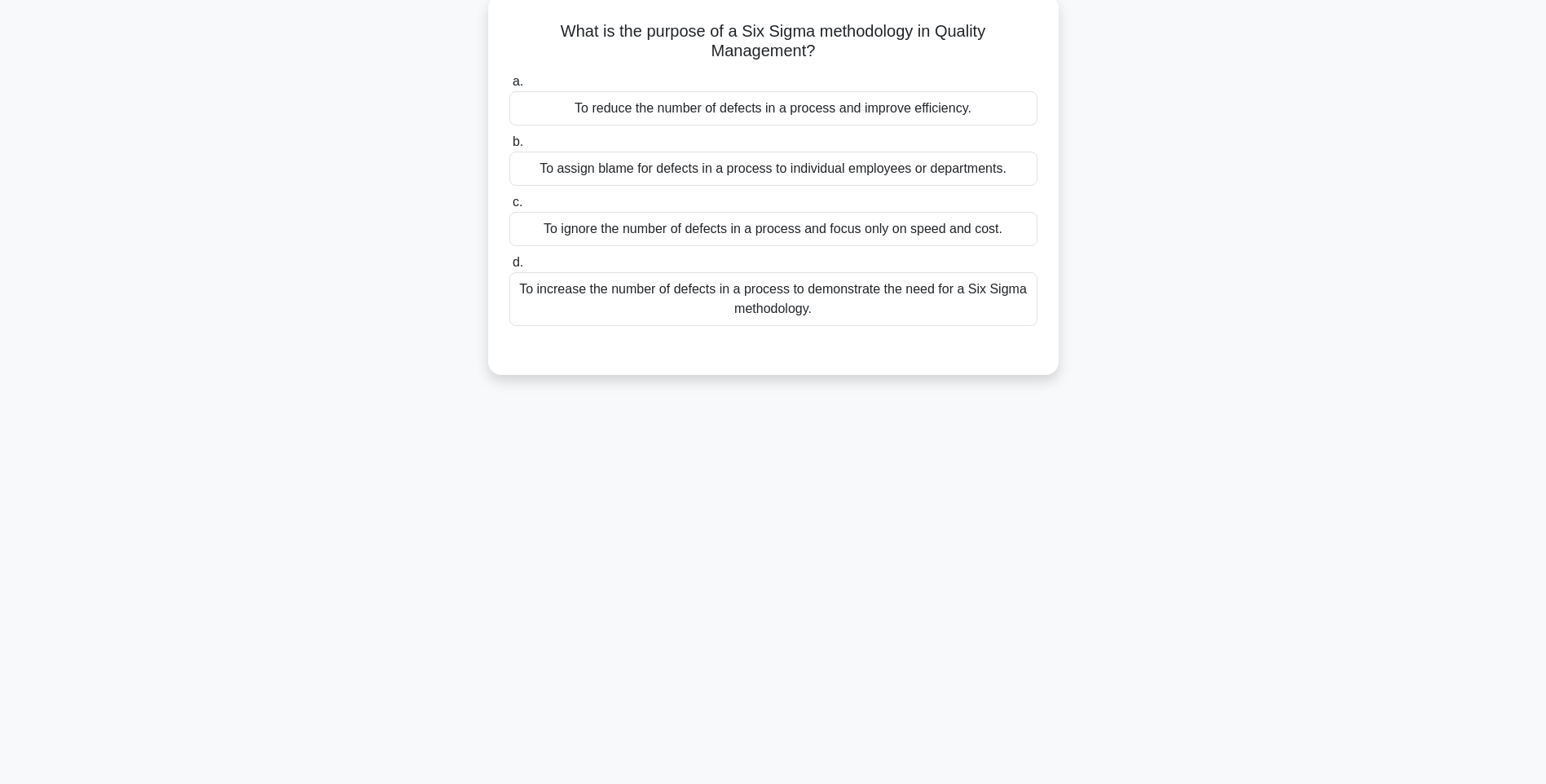
click at [886, 292] on div "To increase the number of defects in a process to demonstrate the need for a Si…" at bounding box center [773, 299] width 528 height 53
click at [510, 268] on input "d. To increase the number of defects in a process to demonstrate the need for a…" at bounding box center [510, 263] width 0 height 11
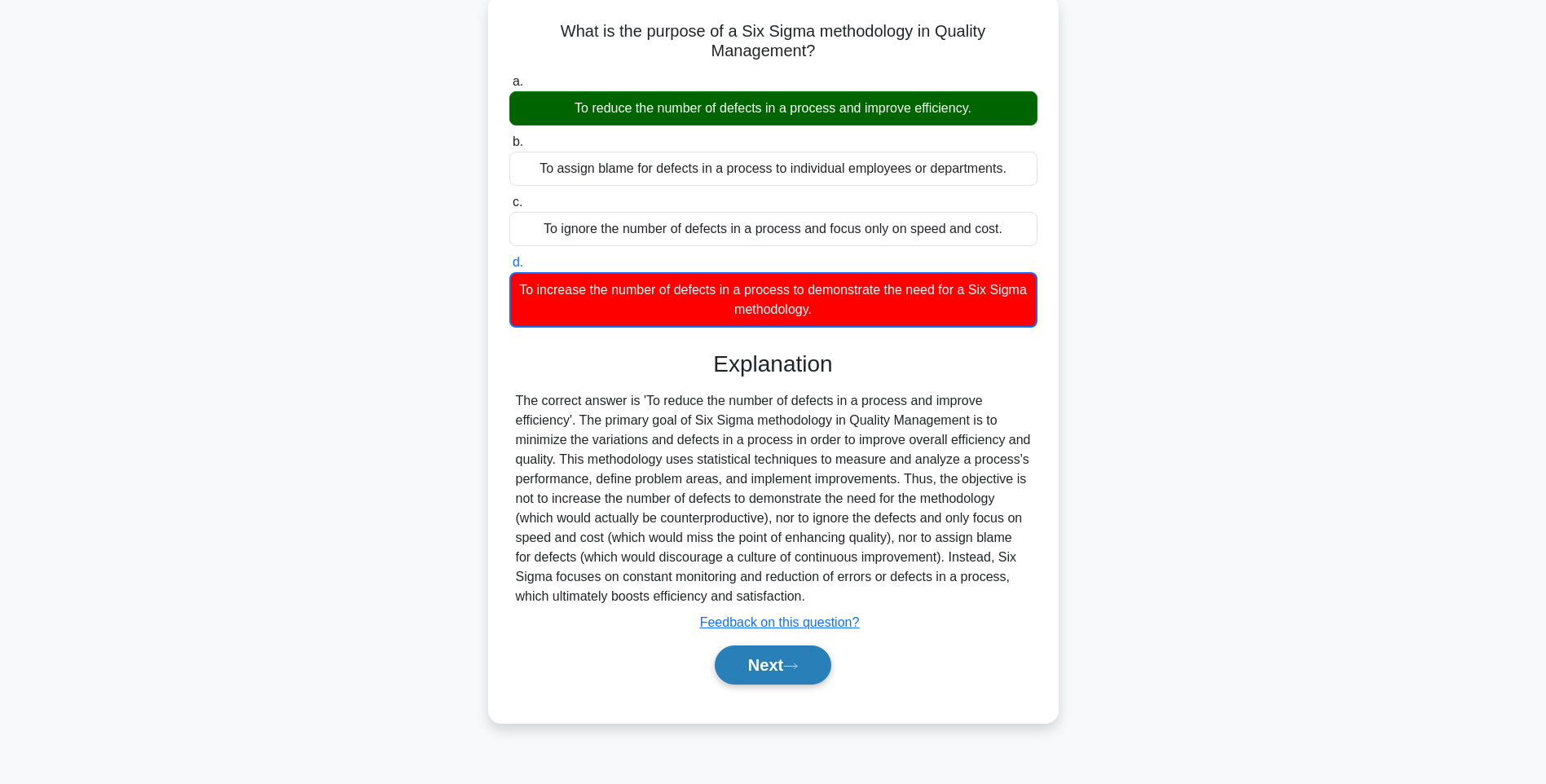
click at [765, 663] on button "Next" at bounding box center [773, 665] width 117 height 40
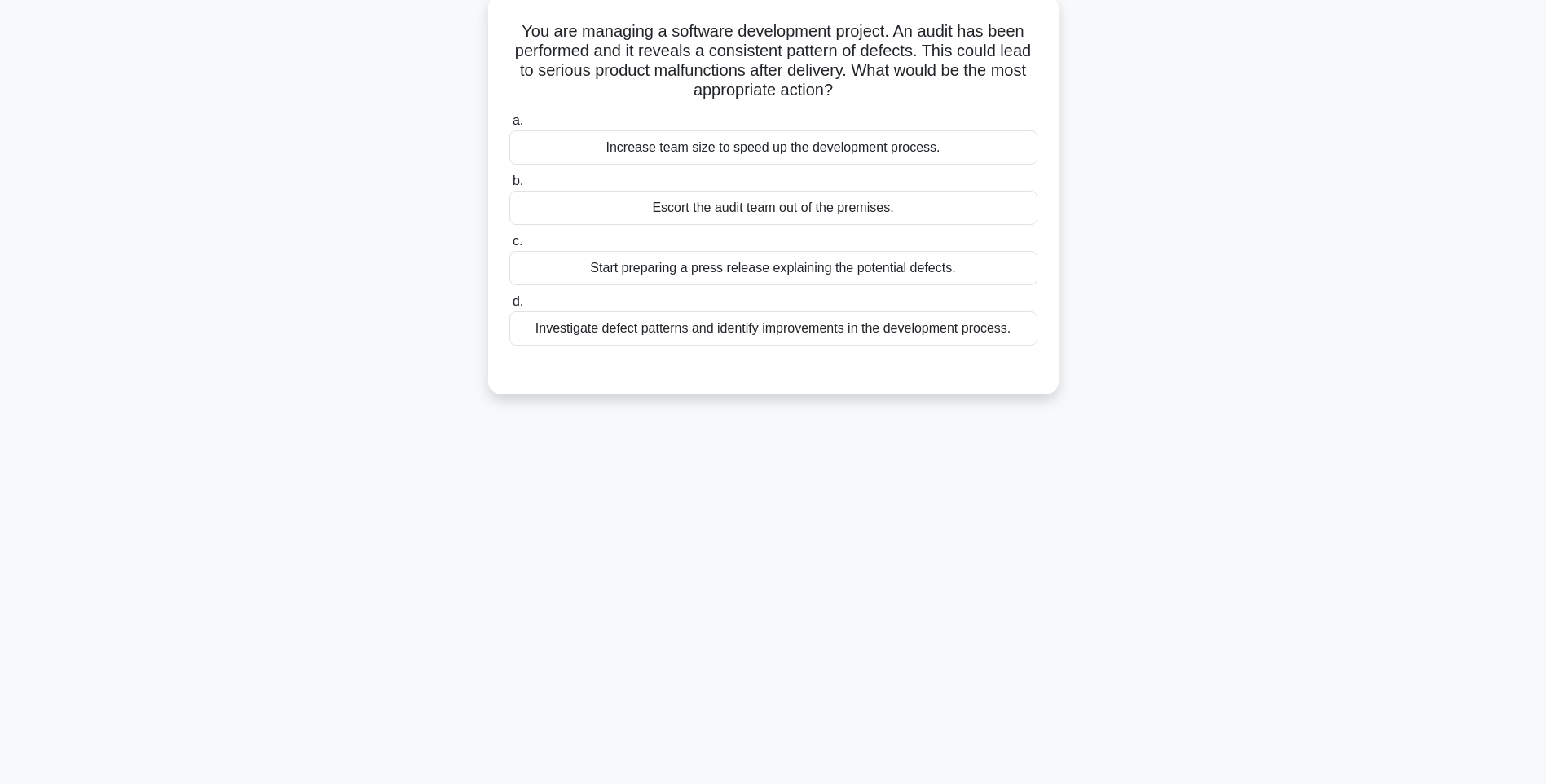
click at [759, 330] on div "Investigate defect patterns and identify improvements in the development proces…" at bounding box center [773, 328] width 528 height 34
click at [510, 307] on input "d. Investigate defect patterns and identify improvements in the development pro…" at bounding box center [510, 302] width 0 height 11
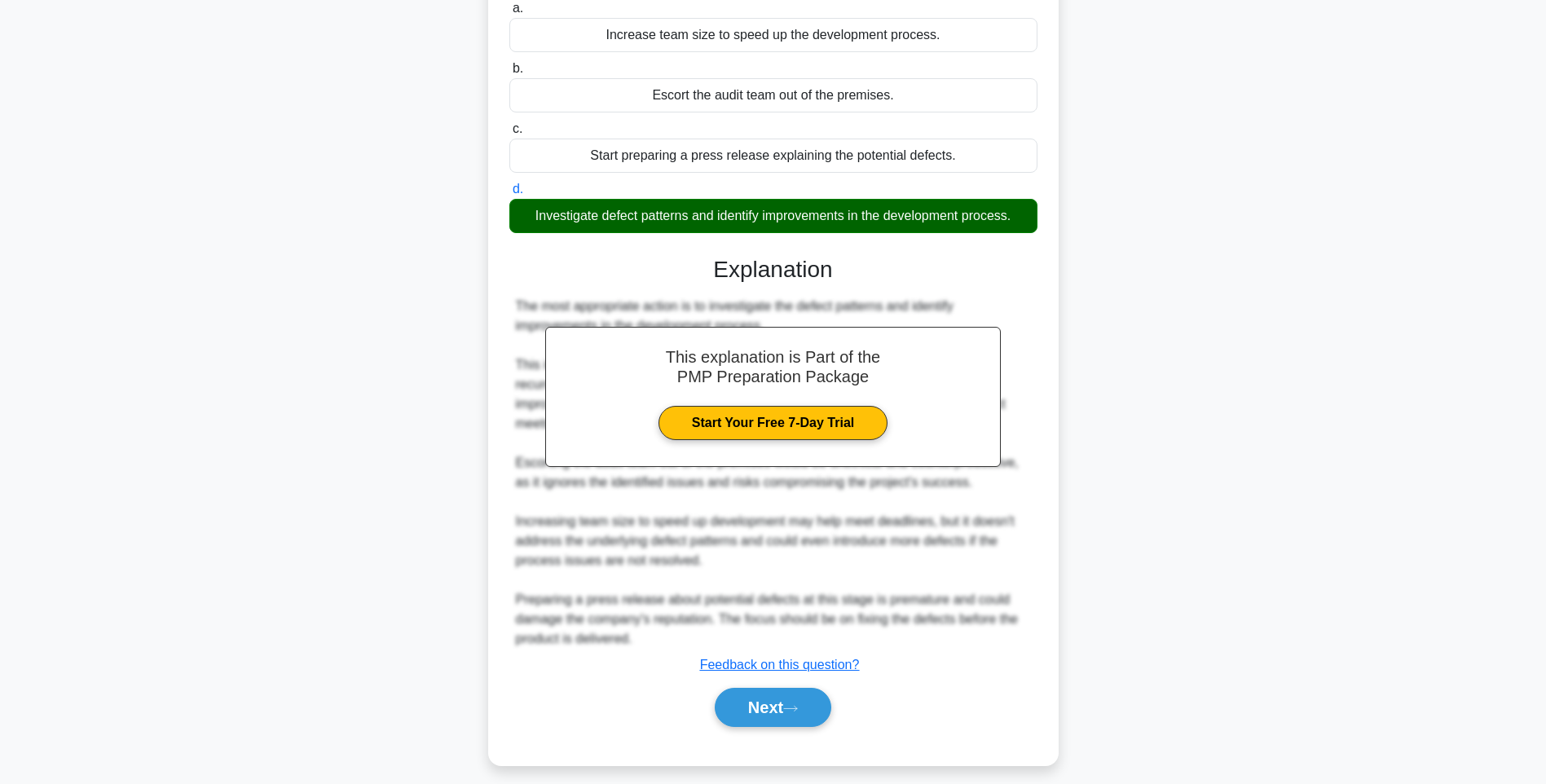
scroll to position [222, 0]
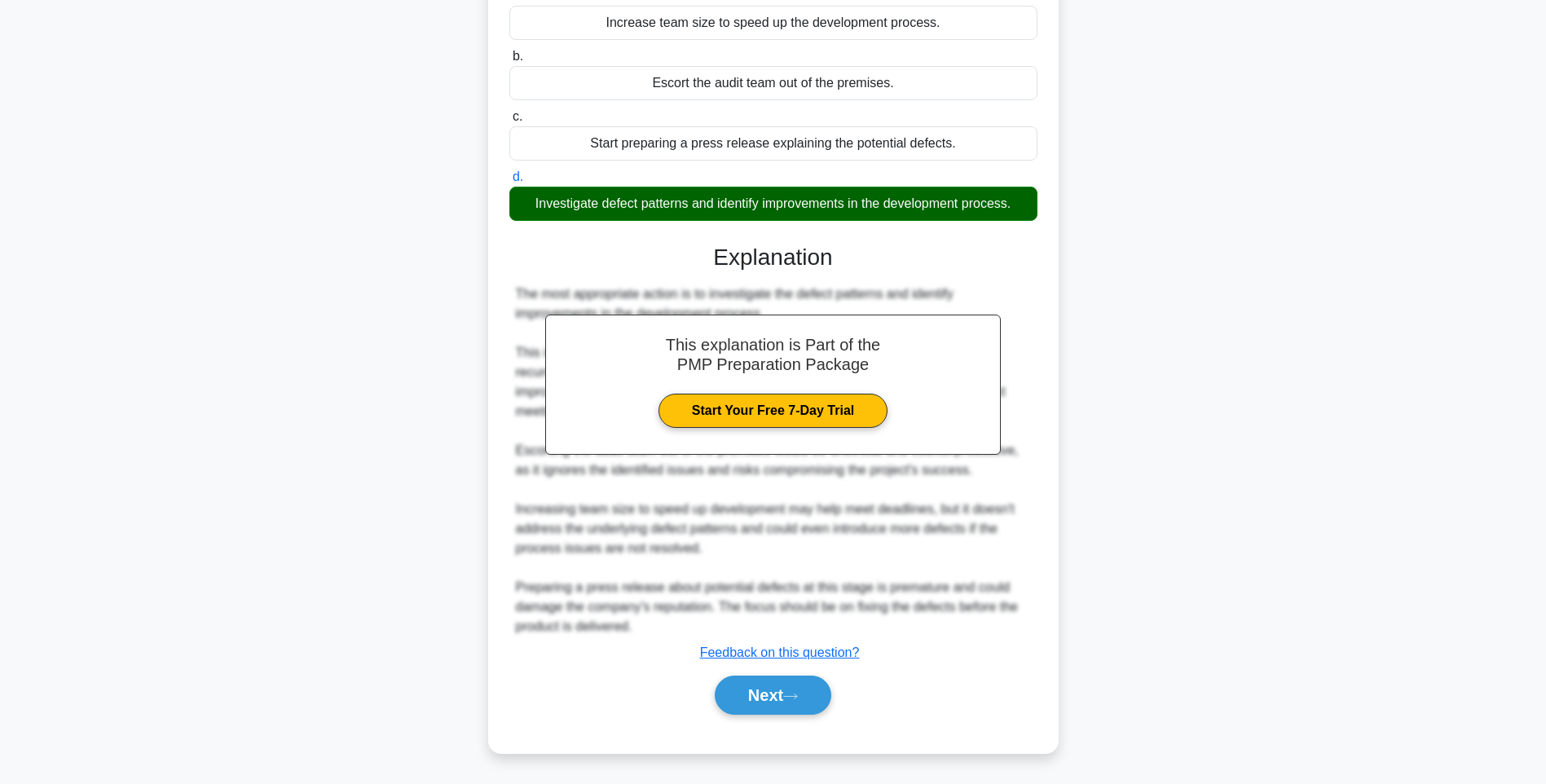
click at [763, 715] on div "Next" at bounding box center [773, 695] width 528 height 52
click at [770, 694] on button "Next" at bounding box center [773, 695] width 117 height 40
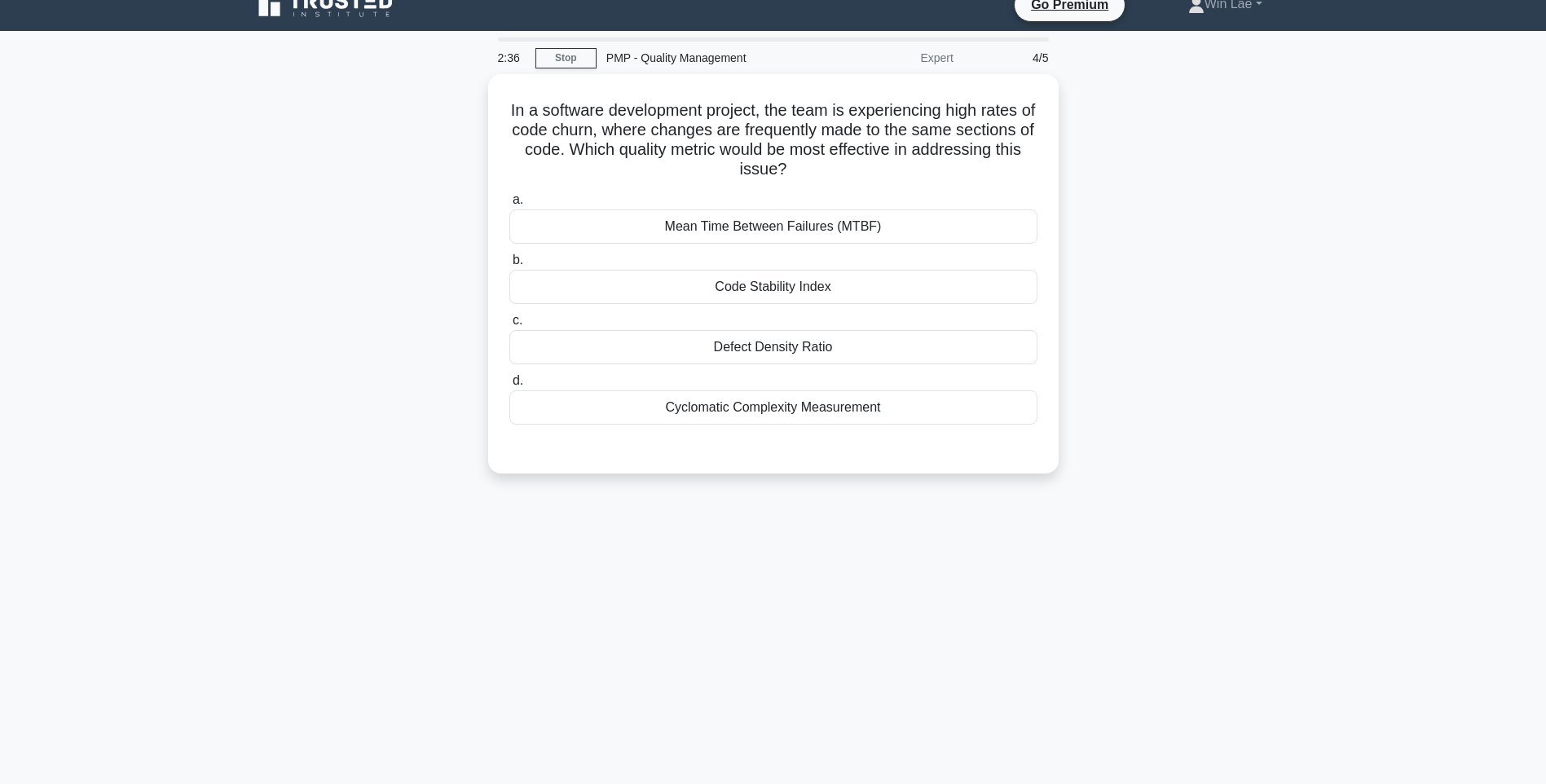
scroll to position [2, 0]
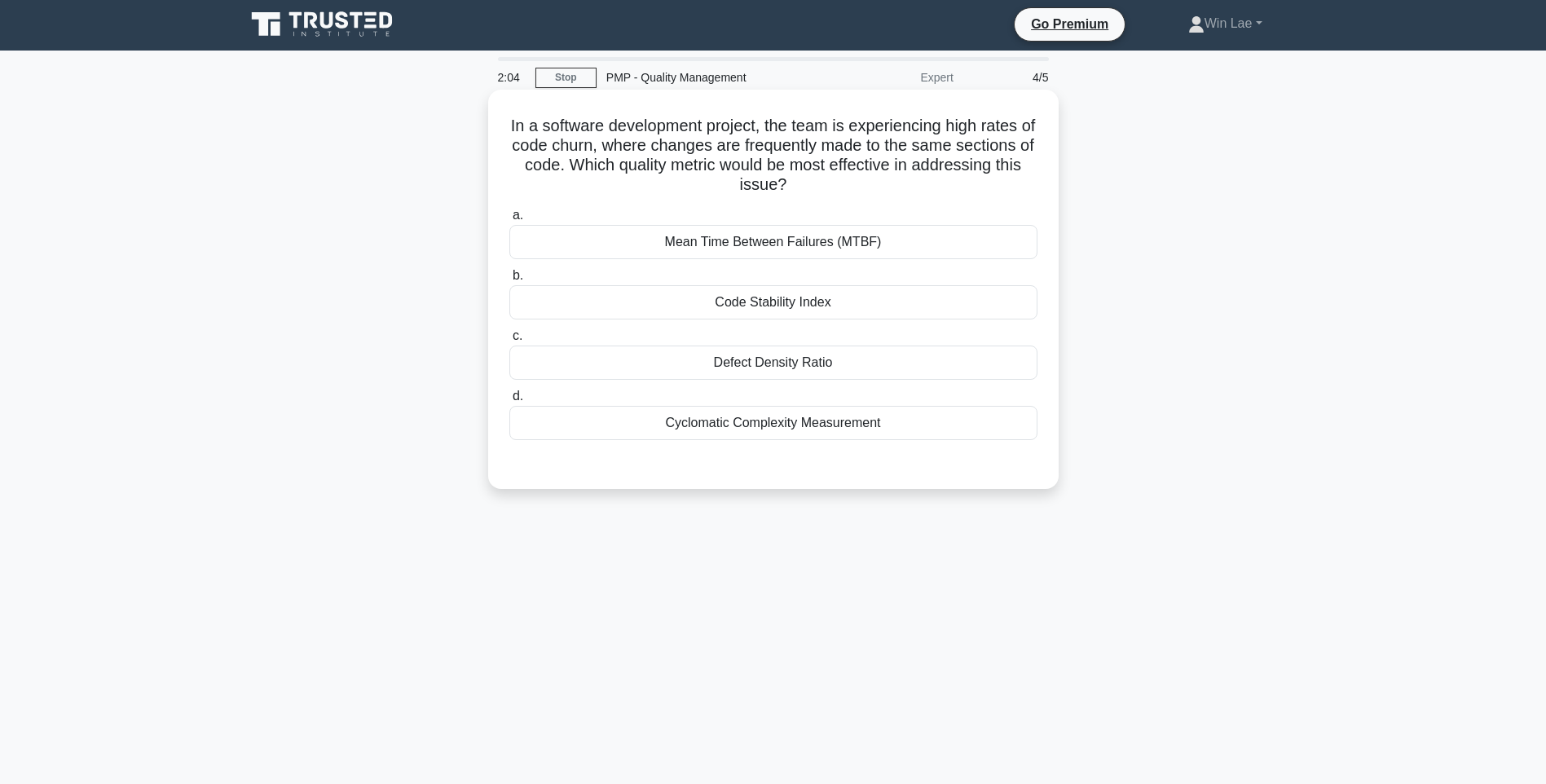
click at [734, 362] on div "Defect Density Ratio" at bounding box center [773, 362] width 528 height 34
click at [510, 341] on input "c. Defect Density Ratio" at bounding box center [510, 336] width 0 height 11
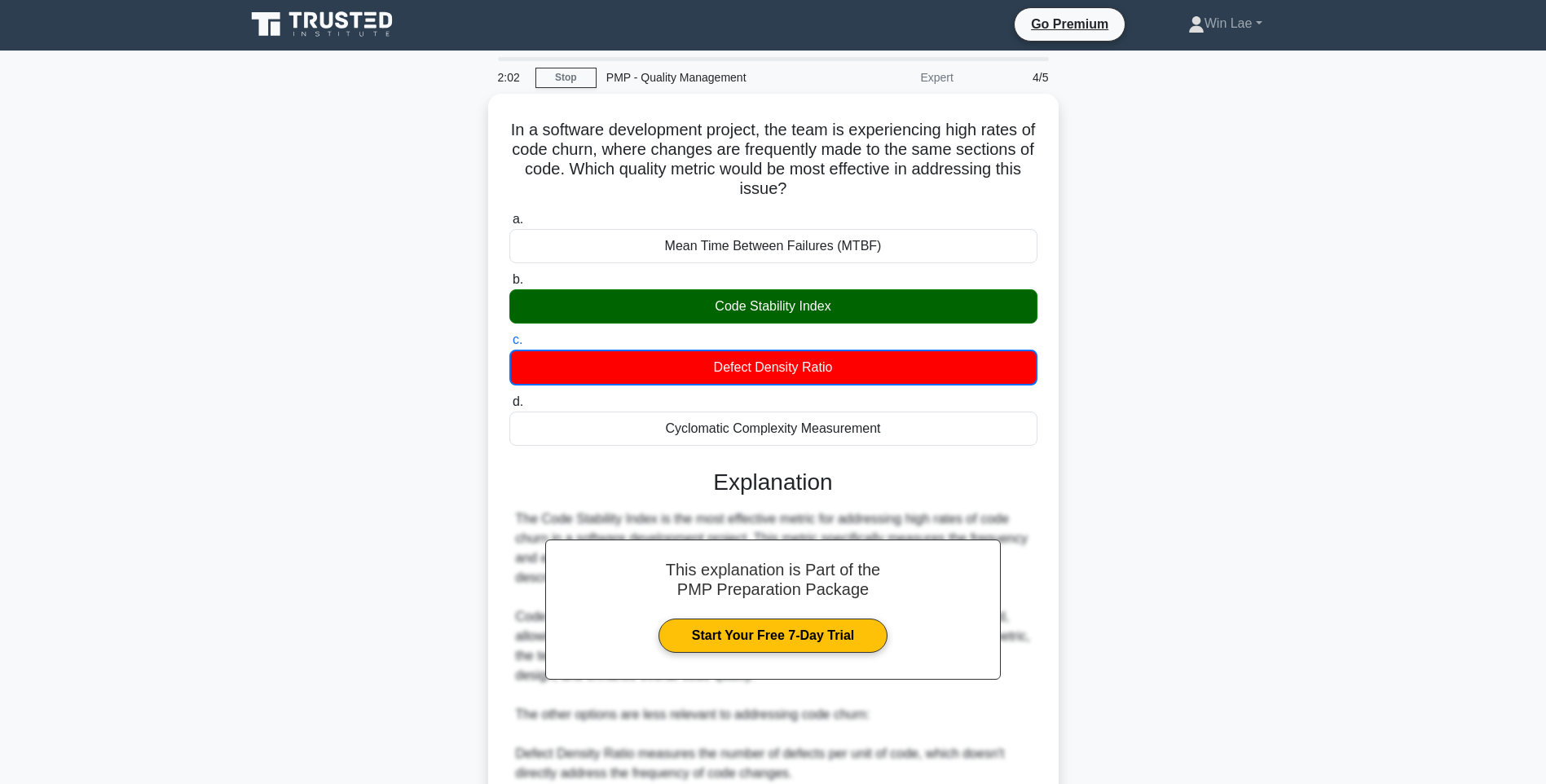
scroll to position [340, 0]
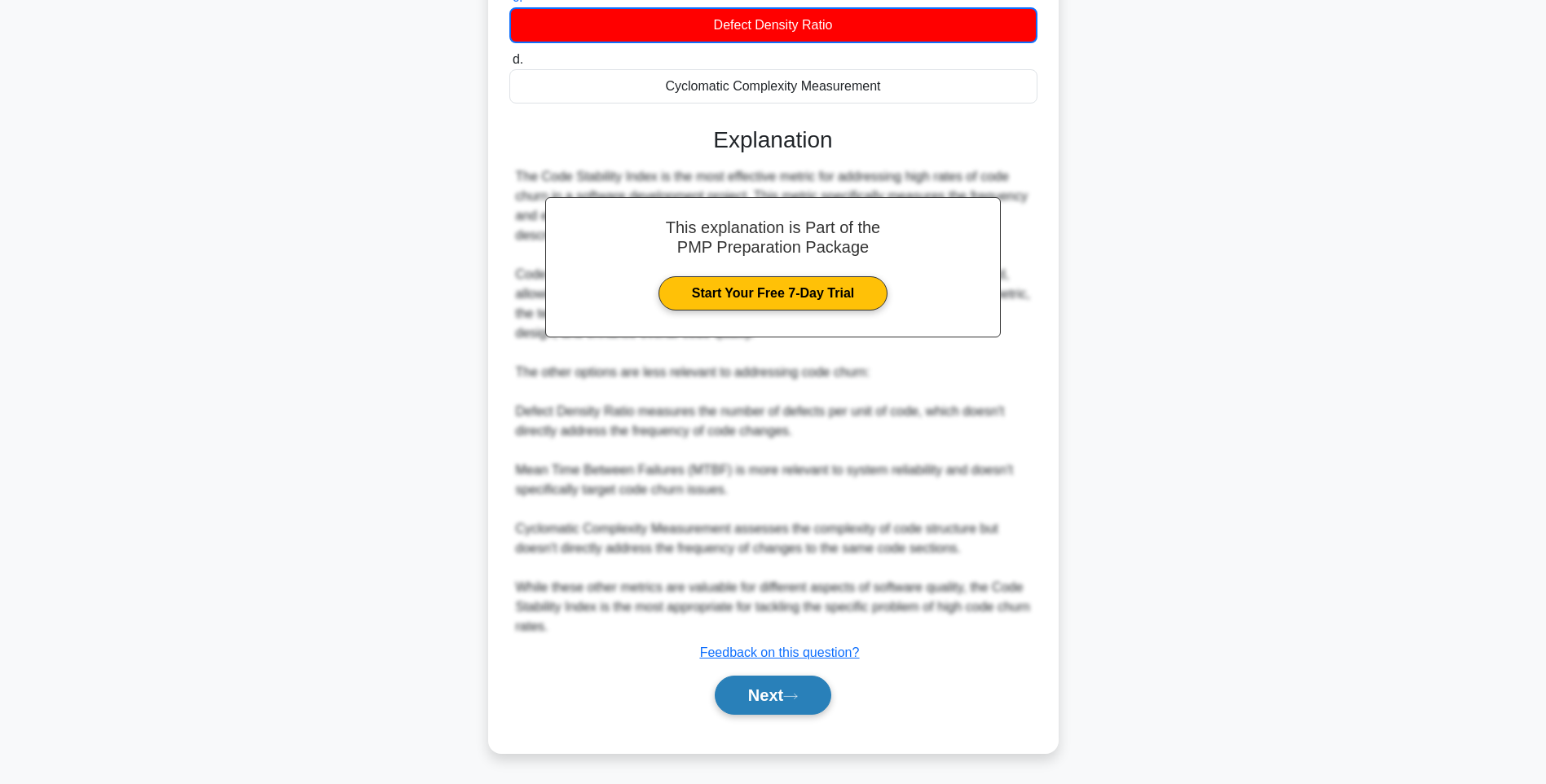
click at [770, 699] on button "Next" at bounding box center [773, 695] width 117 height 40
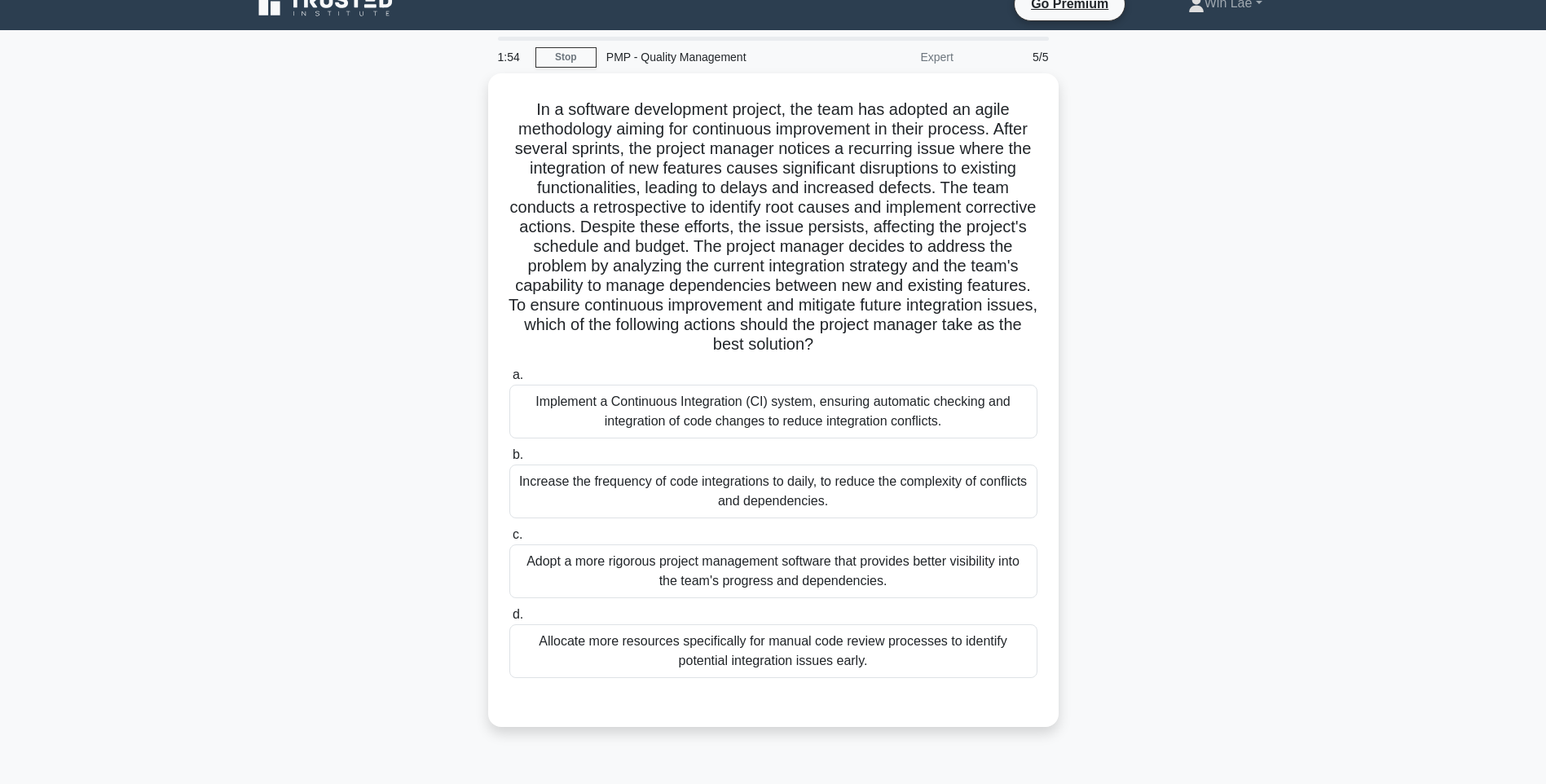
scroll to position [0, 0]
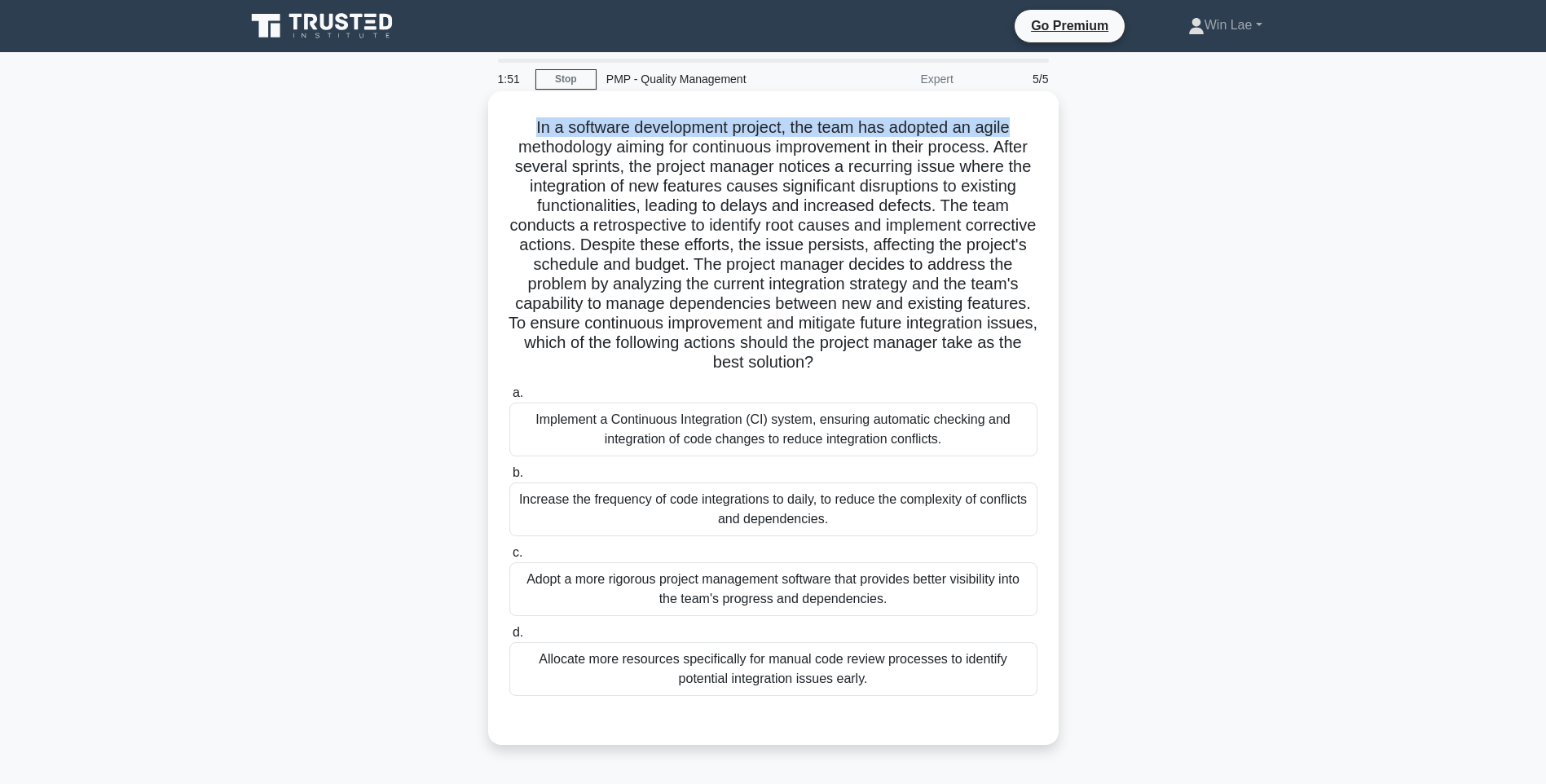
drag, startPoint x: 527, startPoint y: 125, endPoint x: 1042, endPoint y: 122, distance: 515.0
click at [1036, 116] on div "In a software development project, the team has adopted an agile methodology ai…" at bounding box center [773, 417] width 557 height 641
click at [814, 287] on h5 "In a software development project, the team has adopted an agile methodology ai…" at bounding box center [773, 245] width 532 height 256
drag, startPoint x: 710, startPoint y: 147, endPoint x: 1014, endPoint y: 142, distance: 304.0
click at [1014, 142] on h5 "In a software development project, the team has adopted an agile methodology ai…" at bounding box center [773, 245] width 532 height 256
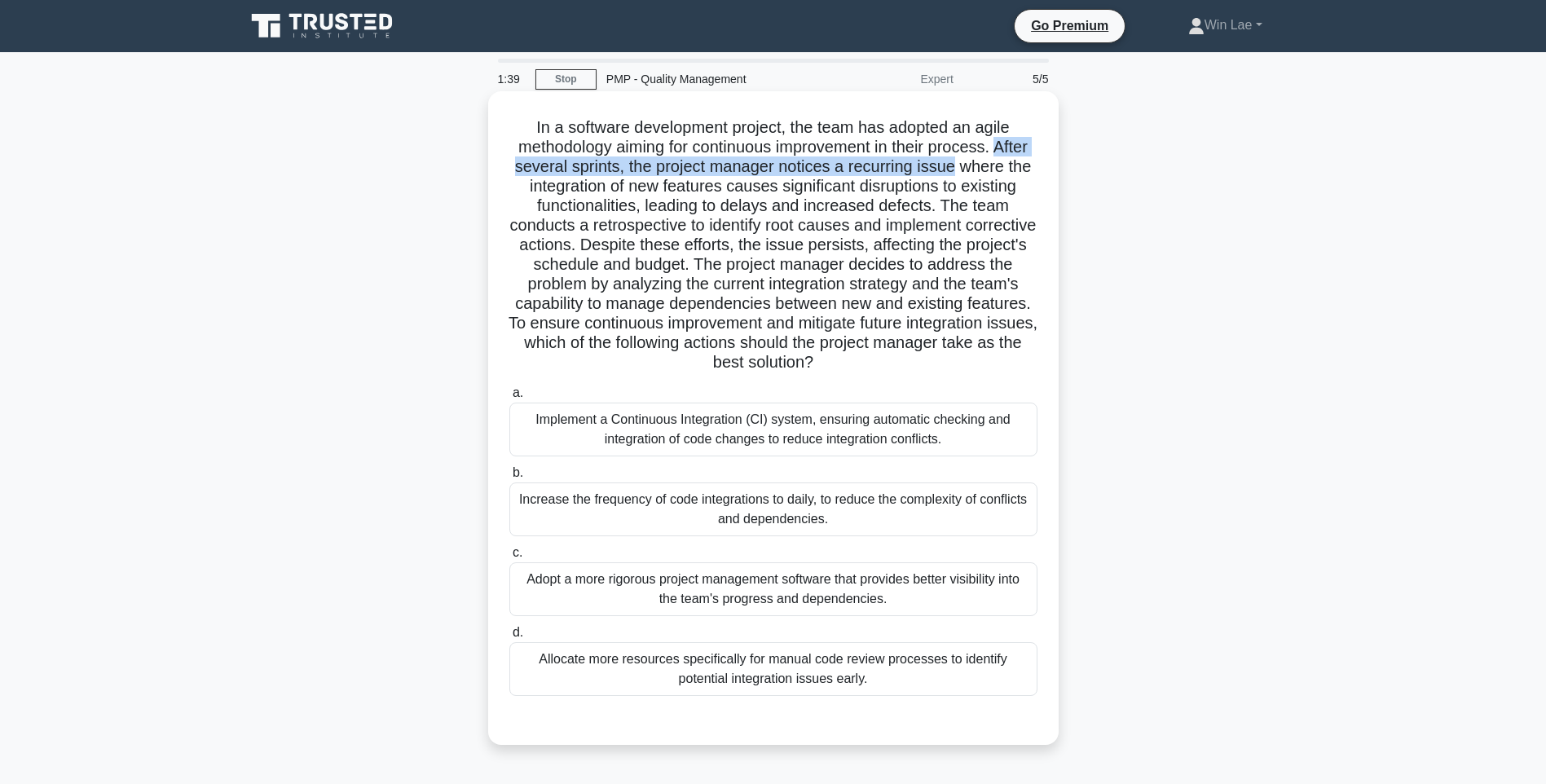
drag, startPoint x: 530, startPoint y: 166, endPoint x: 1019, endPoint y: 166, distance: 489.0
click at [1019, 166] on h5 "In a software development project, the team has adopted an agile methodology ai…" at bounding box center [773, 245] width 532 height 256
click at [664, 193] on h5 "In a software development project, the team has adopted an agile methodology ai…" at bounding box center [773, 245] width 532 height 256
drag, startPoint x: 530, startPoint y: 211, endPoint x: 550, endPoint y: 211, distance: 20.0
click at [550, 211] on h5 "In a software development project, the team has adopted an agile methodology ai…" at bounding box center [773, 245] width 532 height 256
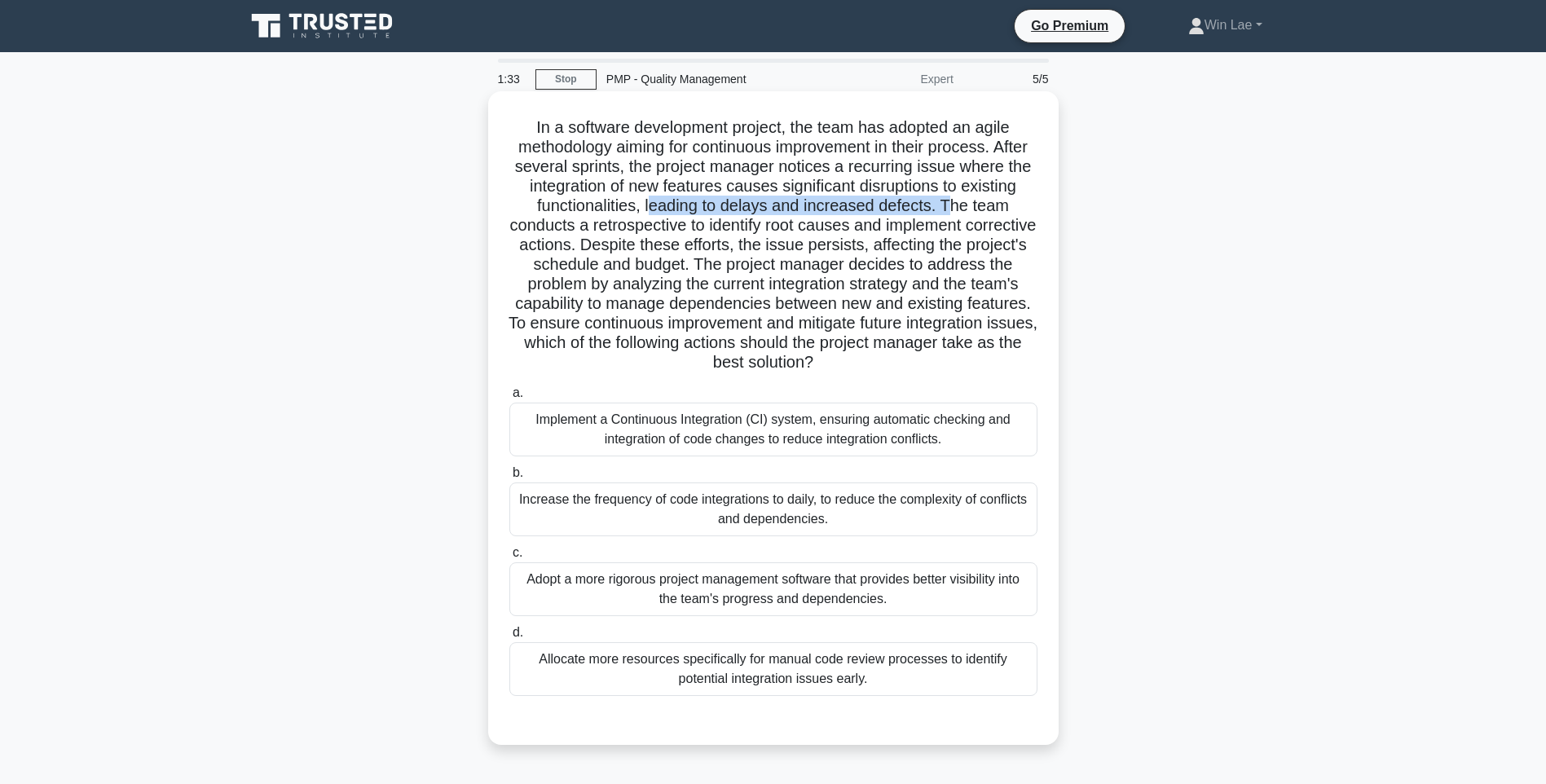
drag, startPoint x: 550, startPoint y: 211, endPoint x: 1003, endPoint y: 199, distance: 453.2
click at [1003, 199] on h5 "In a software development project, the team has adopted an agile methodology ai…" at bounding box center [773, 245] width 532 height 256
drag, startPoint x: 1003, startPoint y: 199, endPoint x: 903, endPoint y: 224, distance: 103.1
click at [965, 218] on h5 "In a software development project, the team has adopted an agile methodology ai…" at bounding box center [773, 245] width 532 height 256
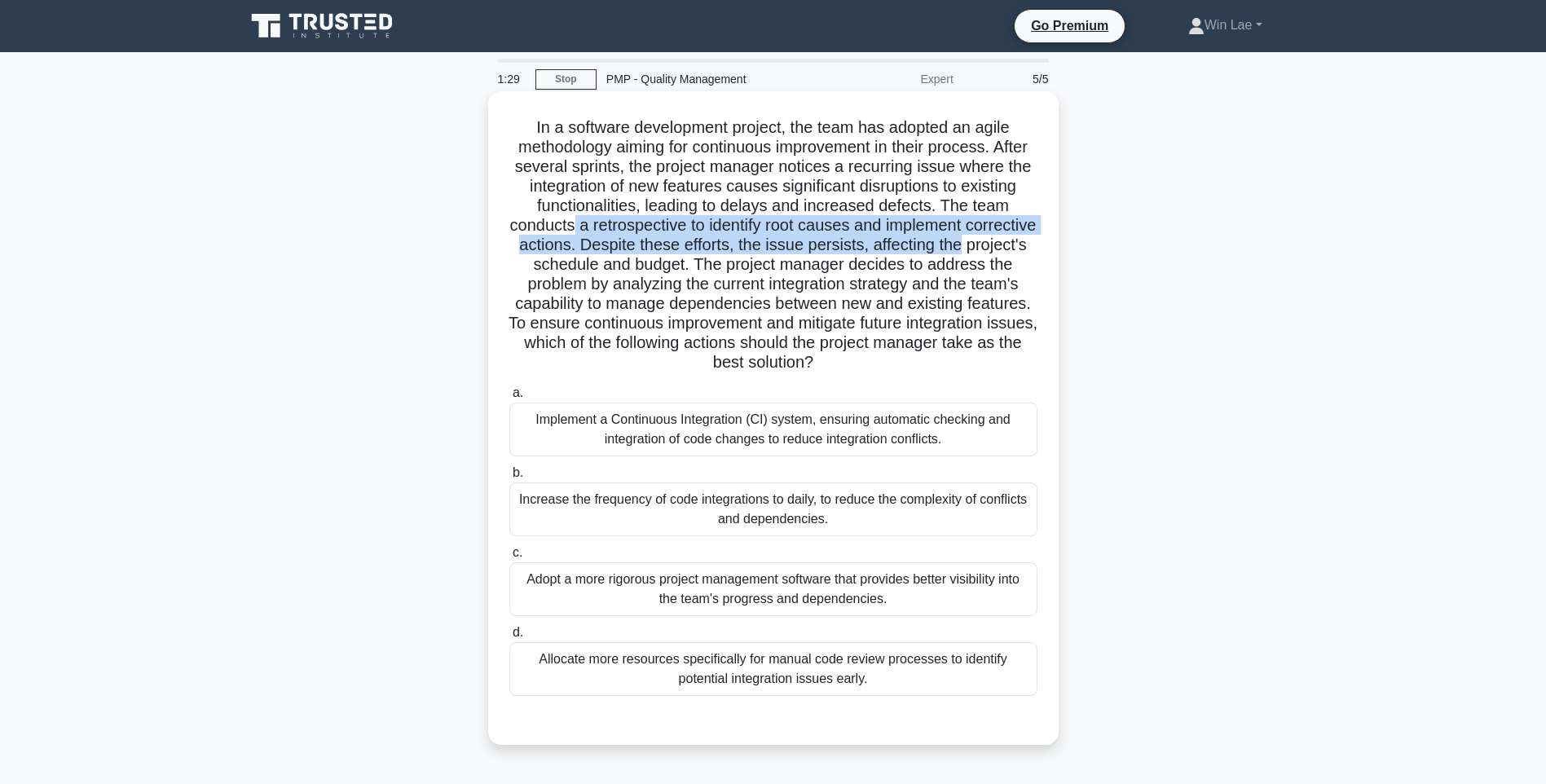
drag, startPoint x: 628, startPoint y: 230, endPoint x: 1008, endPoint y: 249, distance: 380.5
click at [1037, 246] on h5 "In a software development project, the team has adopted an agile methodology ai…" at bounding box center [773, 245] width 532 height 256
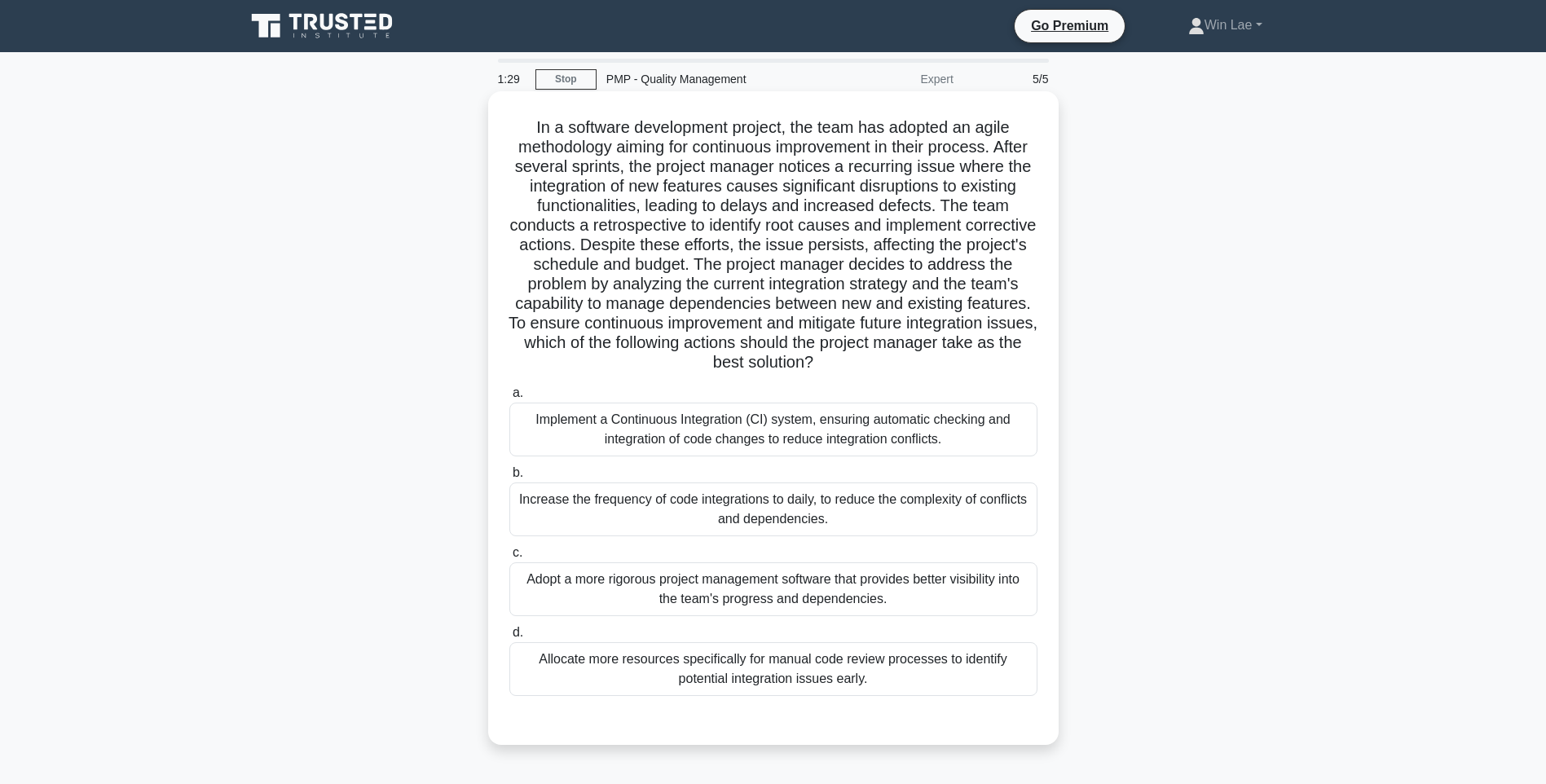
drag, startPoint x: 1008, startPoint y: 249, endPoint x: 784, endPoint y: 289, distance: 227.5
click at [784, 289] on h5 "In a software development project, the team has adopted an agile methodology ai…" at bounding box center [773, 245] width 532 height 256
drag, startPoint x: 644, startPoint y: 247, endPoint x: 1036, endPoint y: 245, distance: 392.0
click at [1036, 245] on h5 "In a software development project, the team has adopted an agile methodology ai…" at bounding box center [773, 245] width 532 height 256
click at [631, 267] on h5 "In a software development project, the team has adopted an agile methodology ai…" at bounding box center [773, 245] width 532 height 256
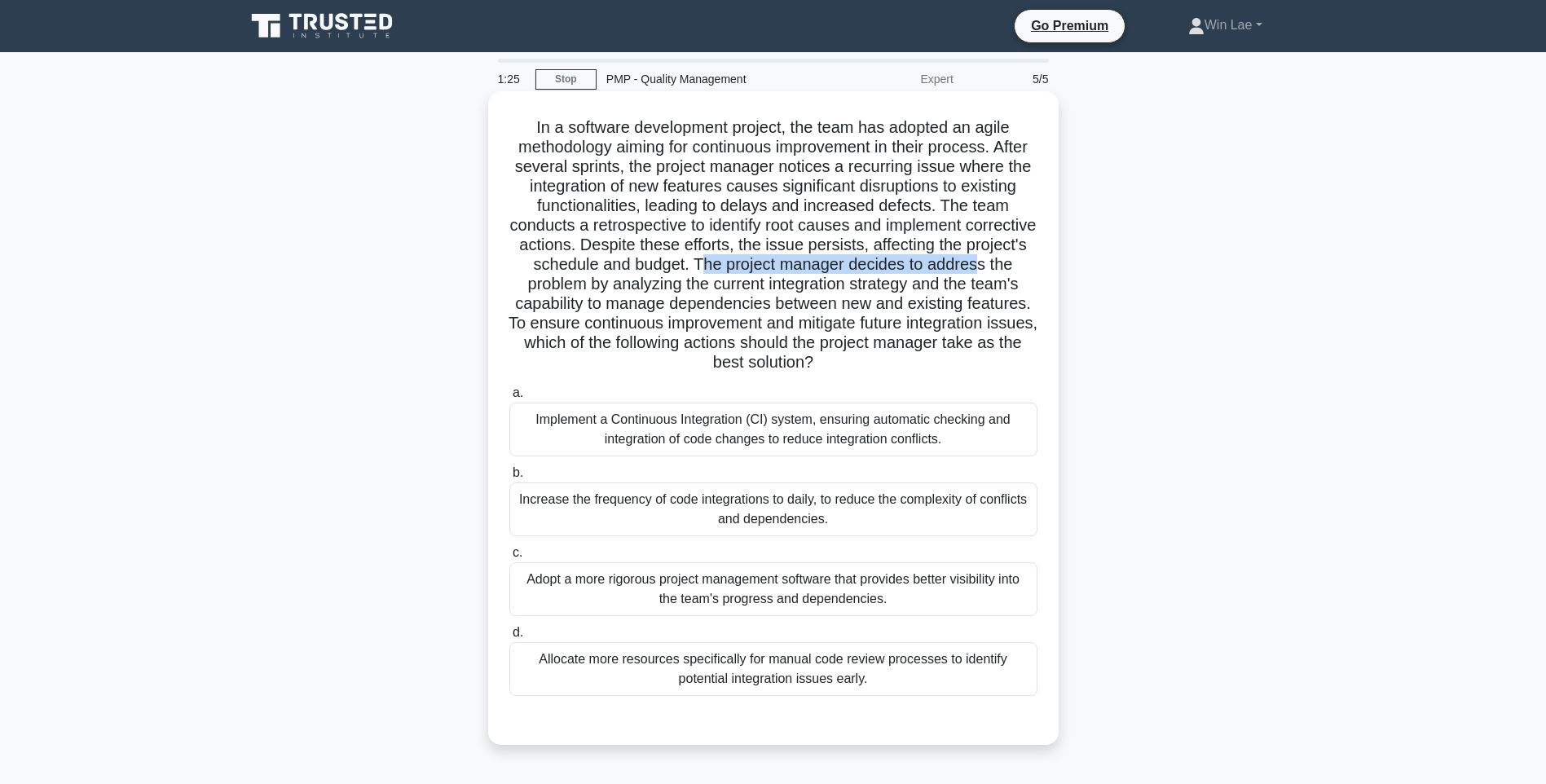
drag, startPoint x: 749, startPoint y: 267, endPoint x: 1008, endPoint y: 267, distance: 259.0
click at [1024, 268] on h5 "In a software development project, the team has adopted an agile methodology ai…" at bounding box center [773, 245] width 532 height 256
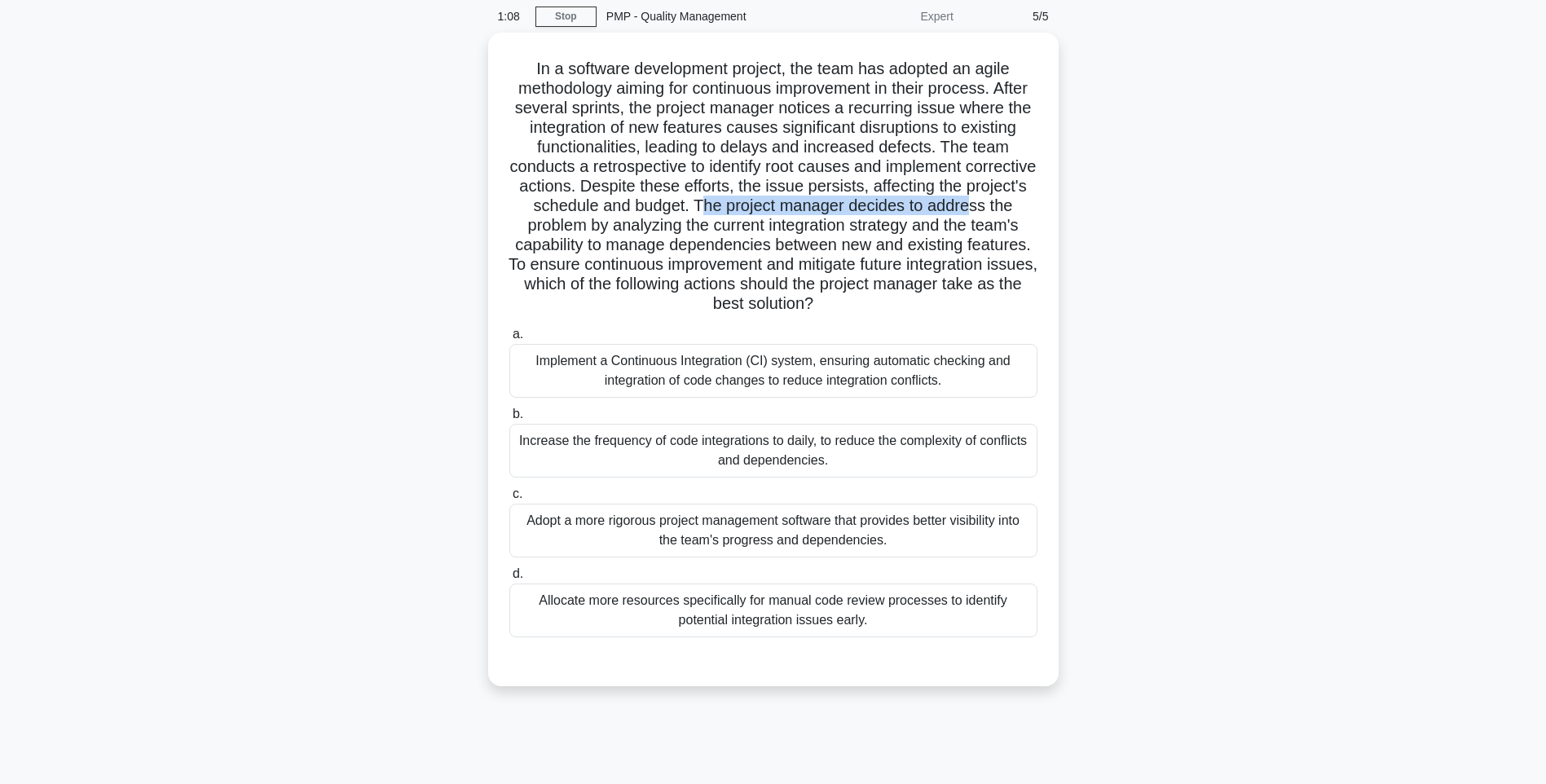
scroll to position [97, 0]
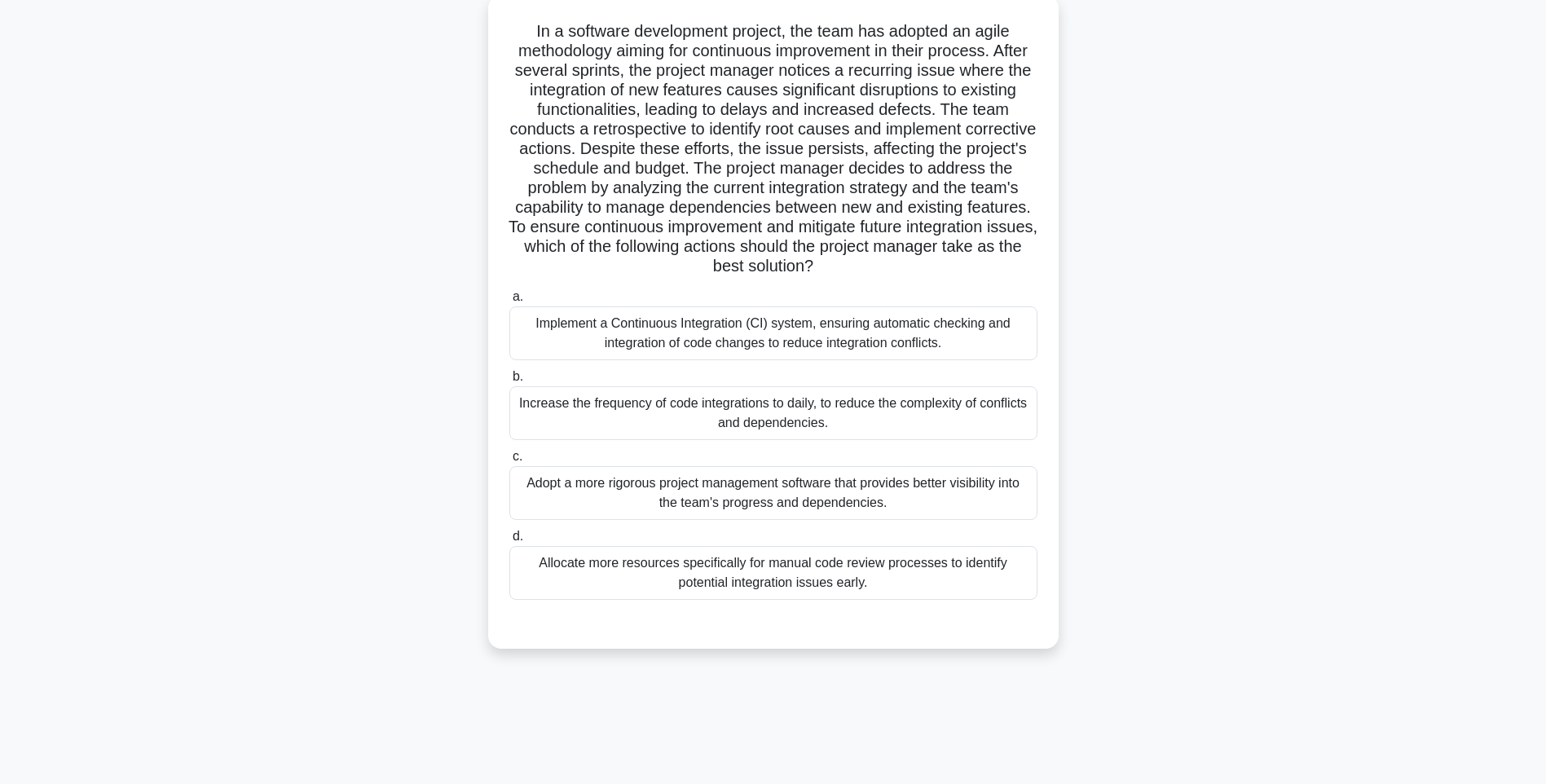
click at [579, 419] on div "Increase the frequency of code integrations to daily, to reduce the complexity …" at bounding box center [773, 413] width 528 height 53
click at [510, 382] on input "b. Increase the frequency of code integrations to daily, to reduce the complexi…" at bounding box center [510, 377] width 0 height 11
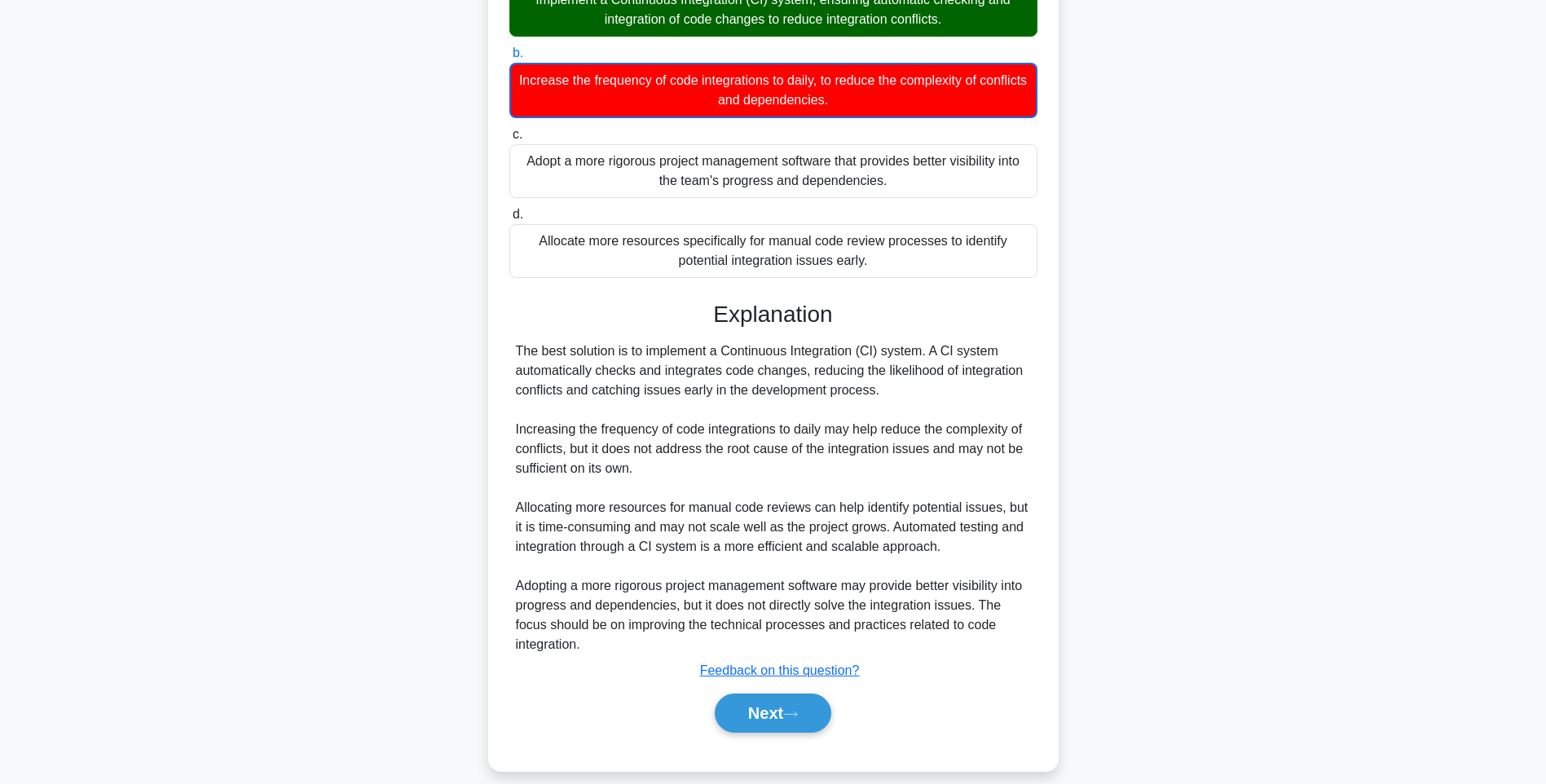
scroll to position [438, 0]
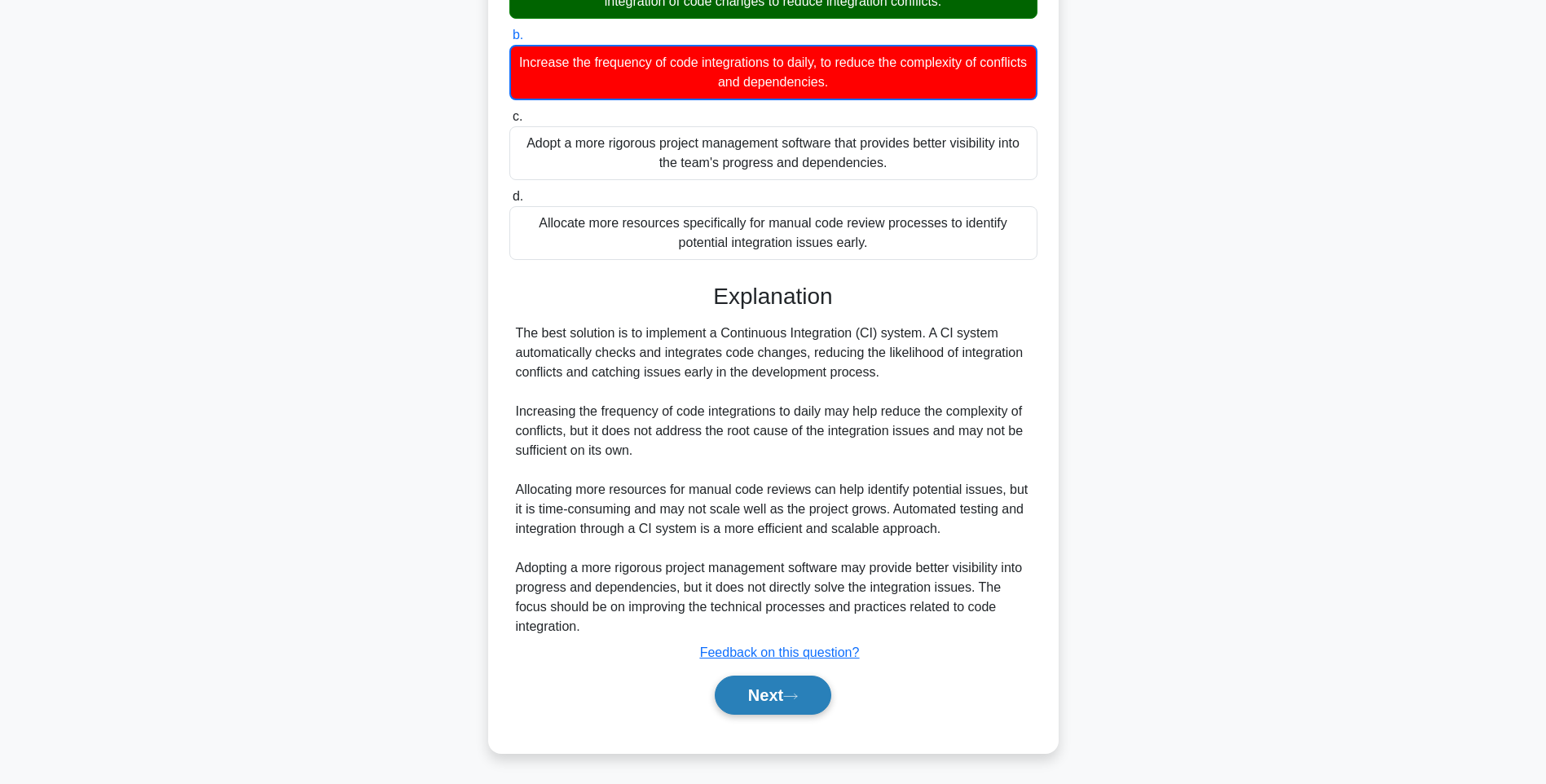
click at [789, 699] on icon at bounding box center [791, 696] width 15 height 9
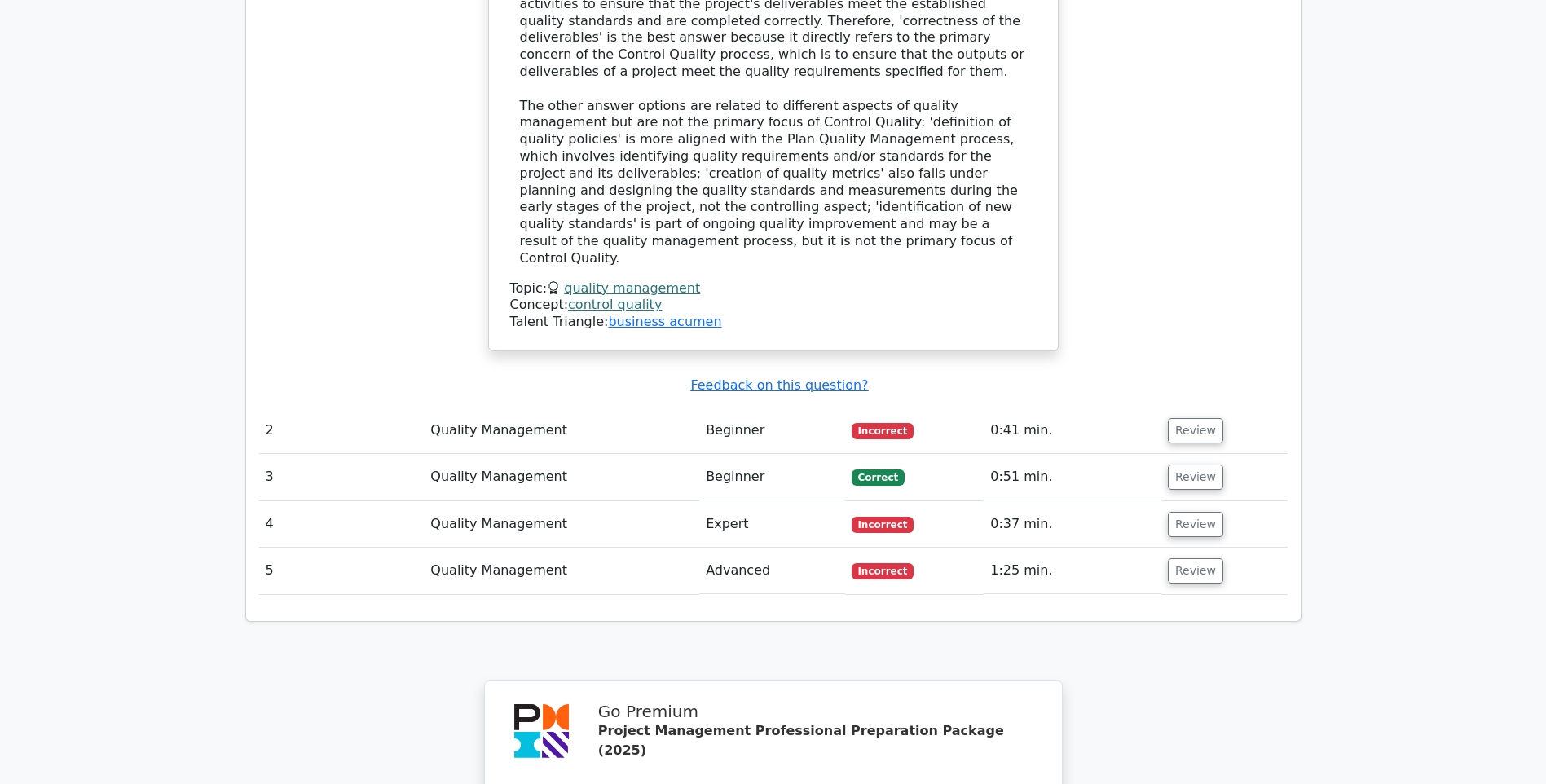
scroll to position [1835, 0]
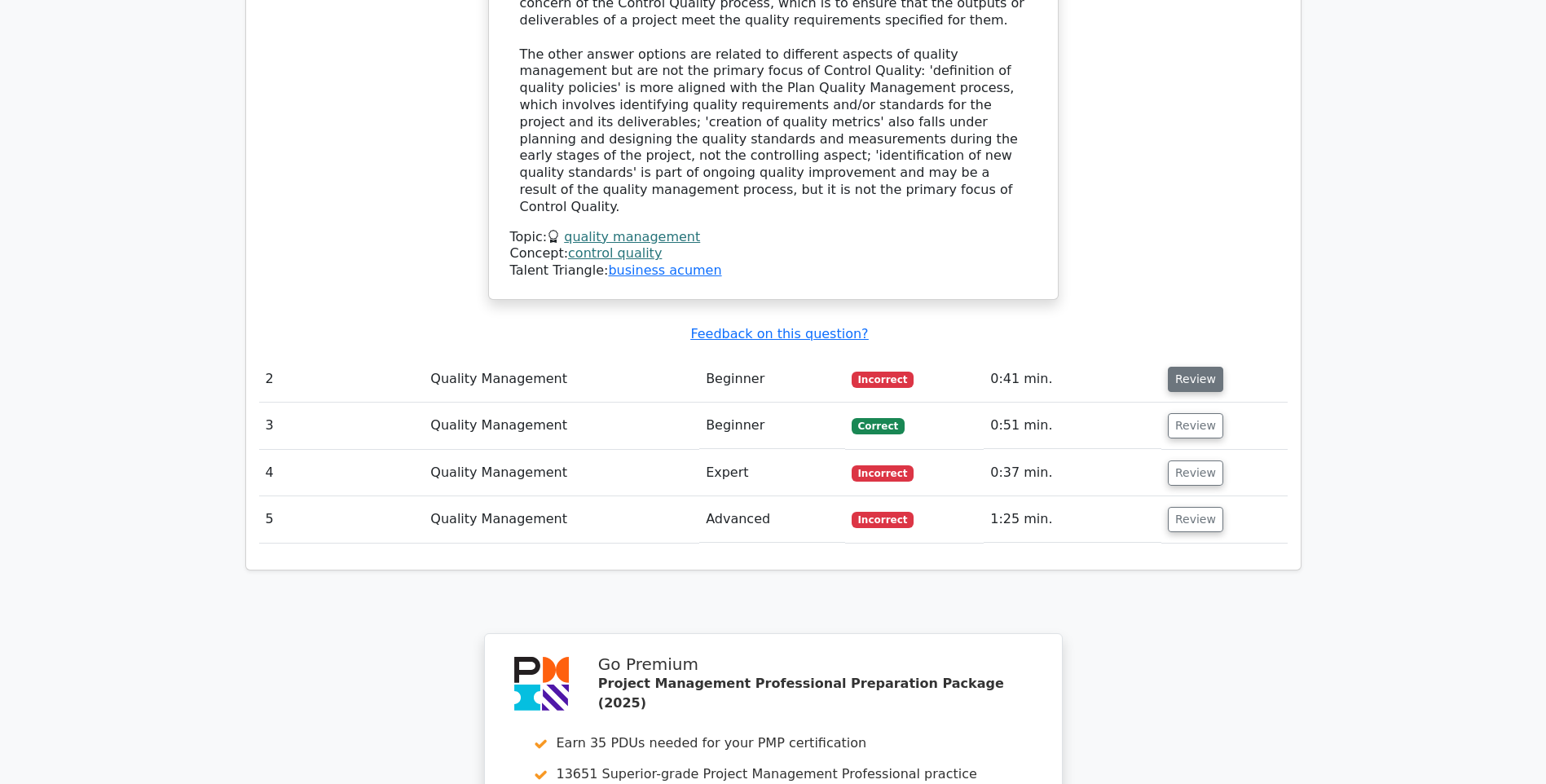
click at [1176, 367] on button "Review" at bounding box center [1196, 379] width 55 height 25
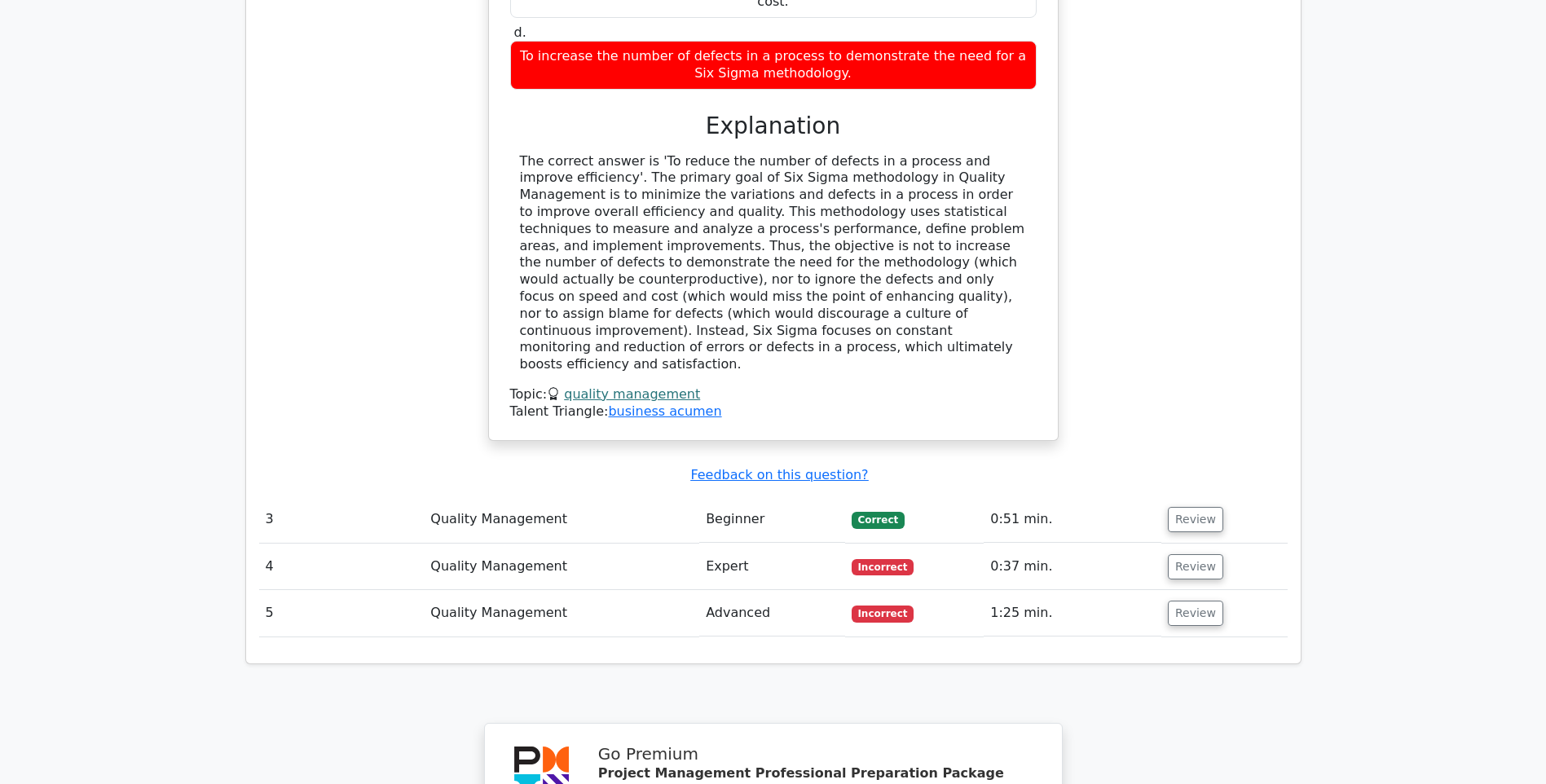
scroll to position [2541, 0]
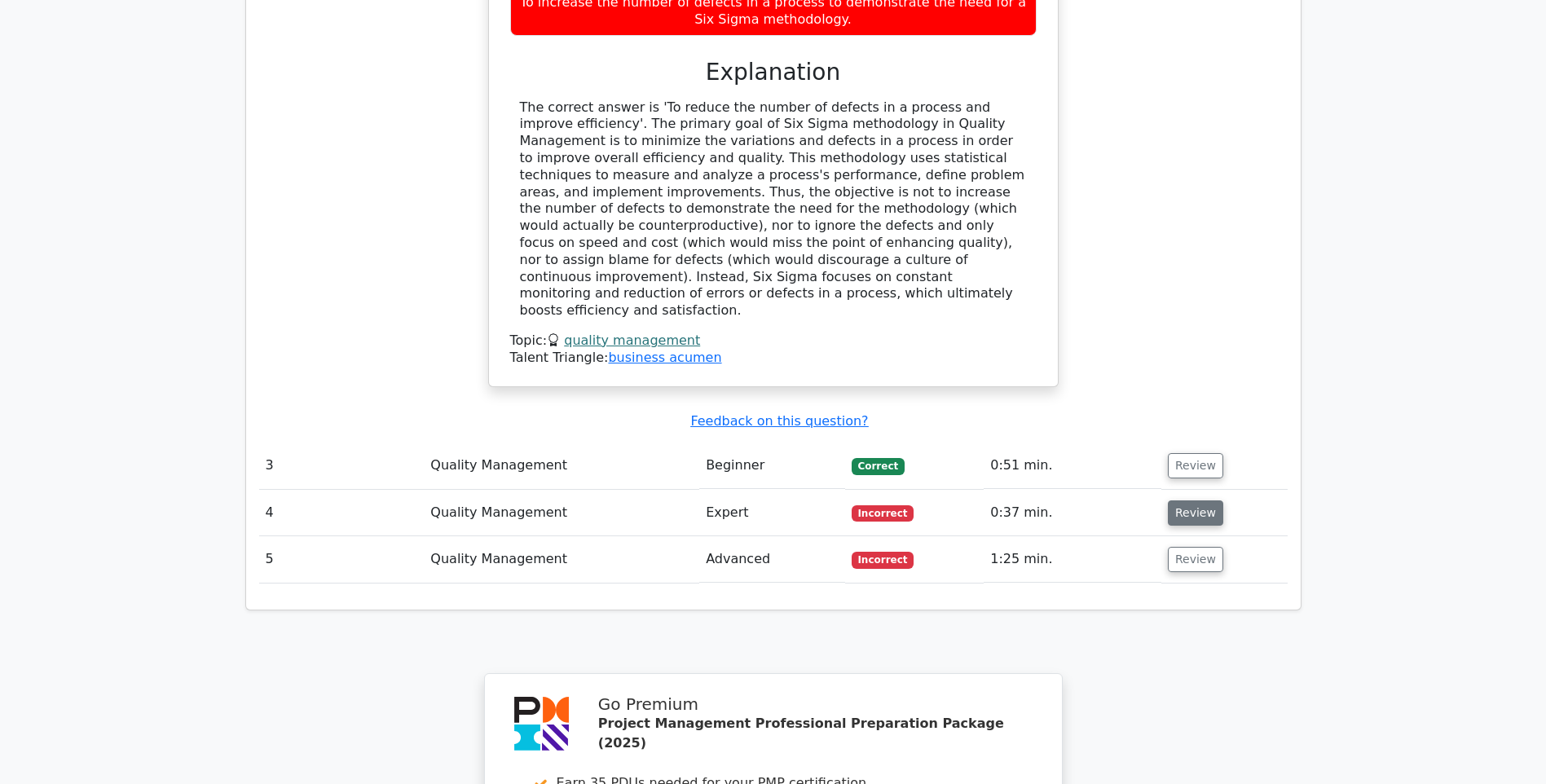
click at [1190, 500] on button "Review" at bounding box center [1196, 512] width 55 height 25
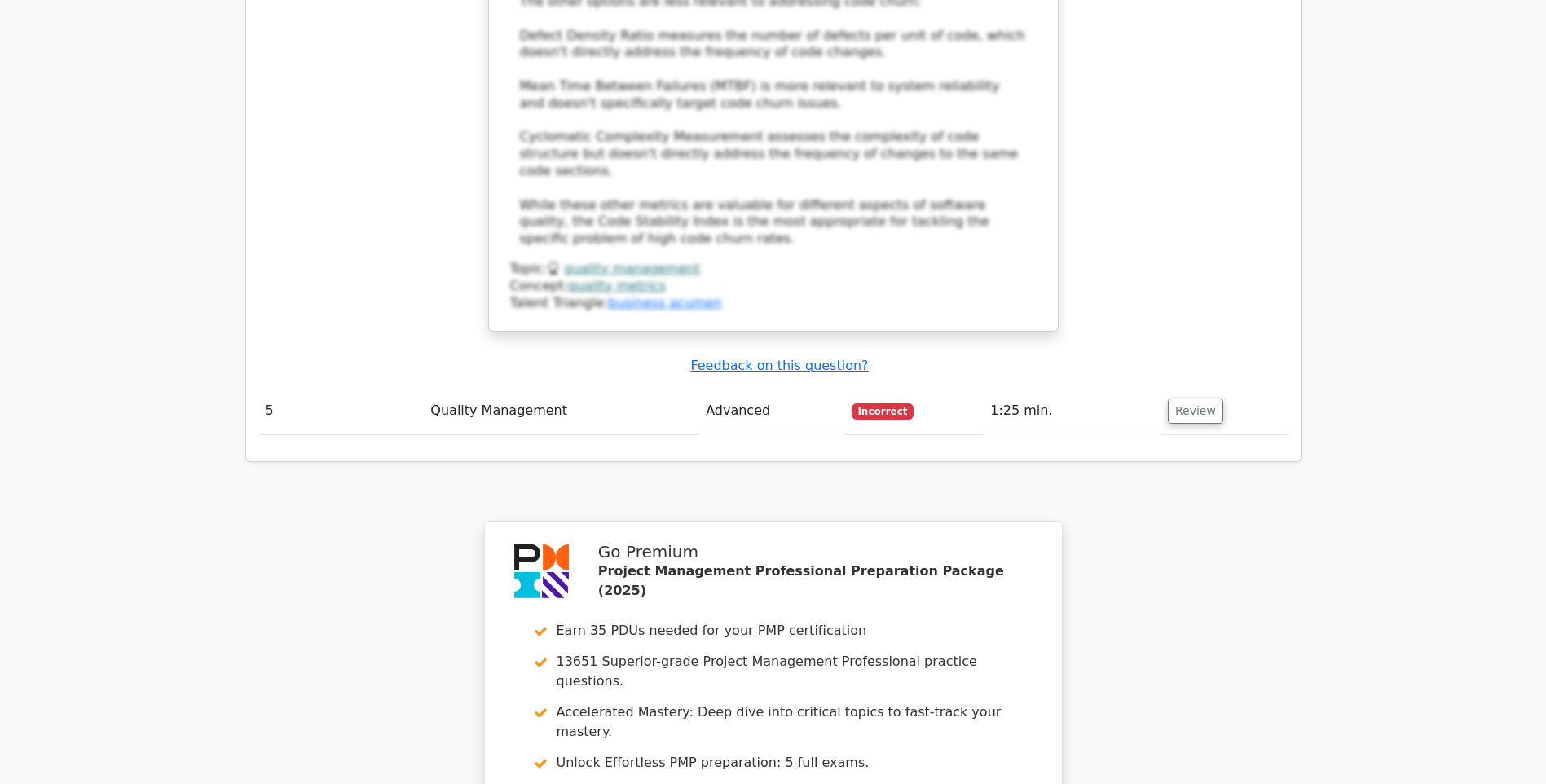
scroll to position [3825, 0]
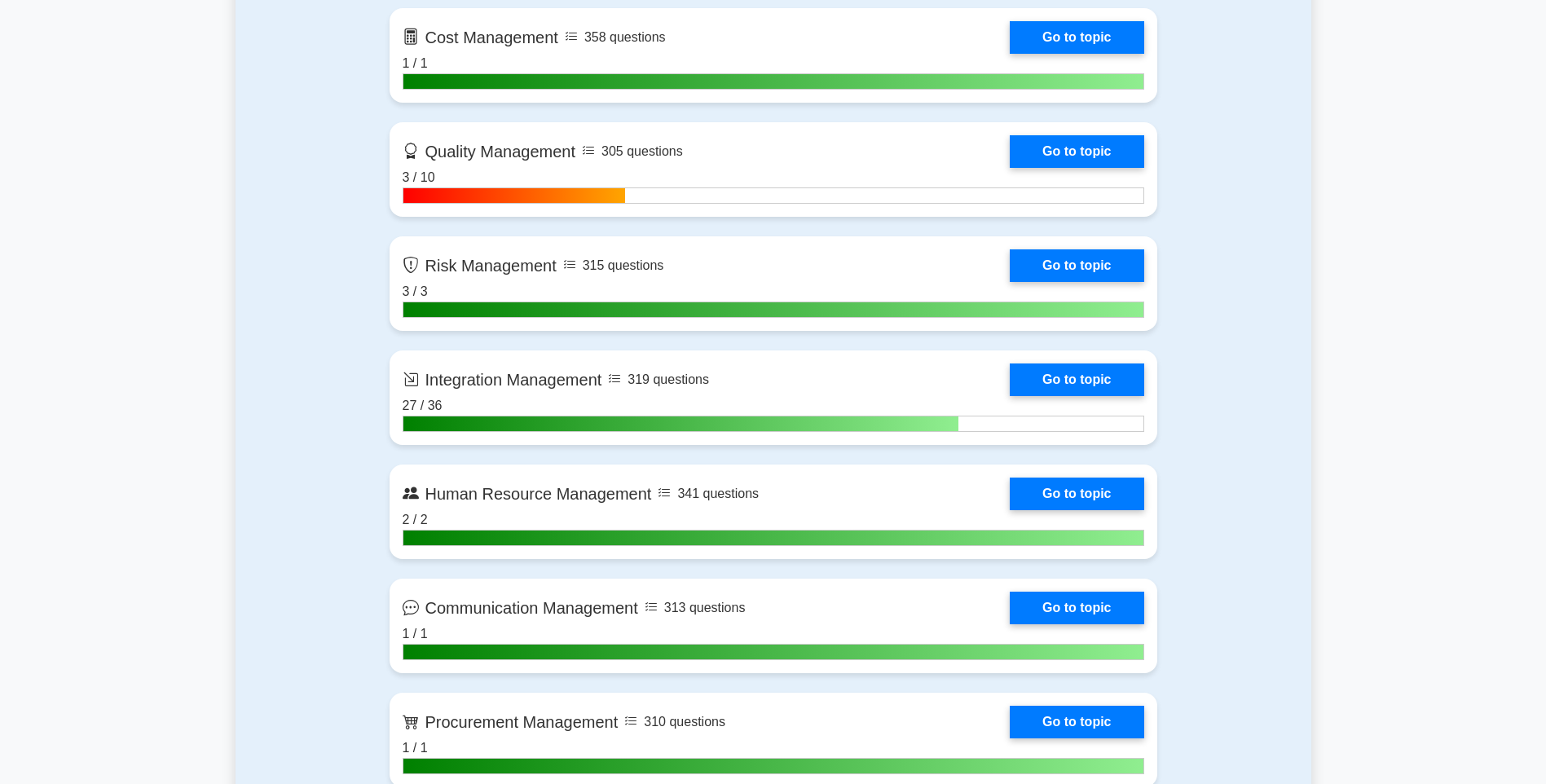
scroll to position [1386, 0]
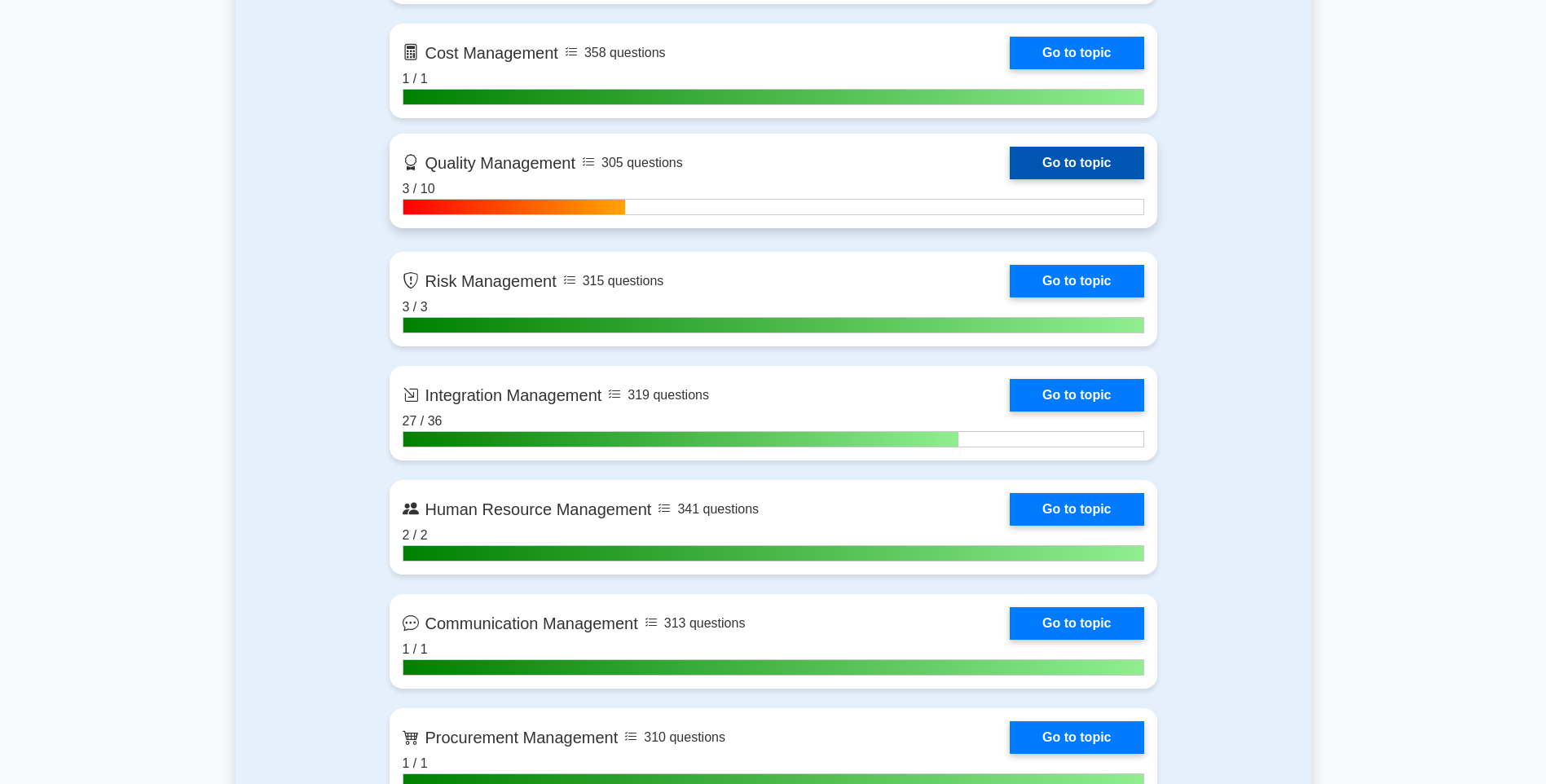
click at [1101, 168] on link "Go to topic" at bounding box center [1076, 163] width 133 height 32
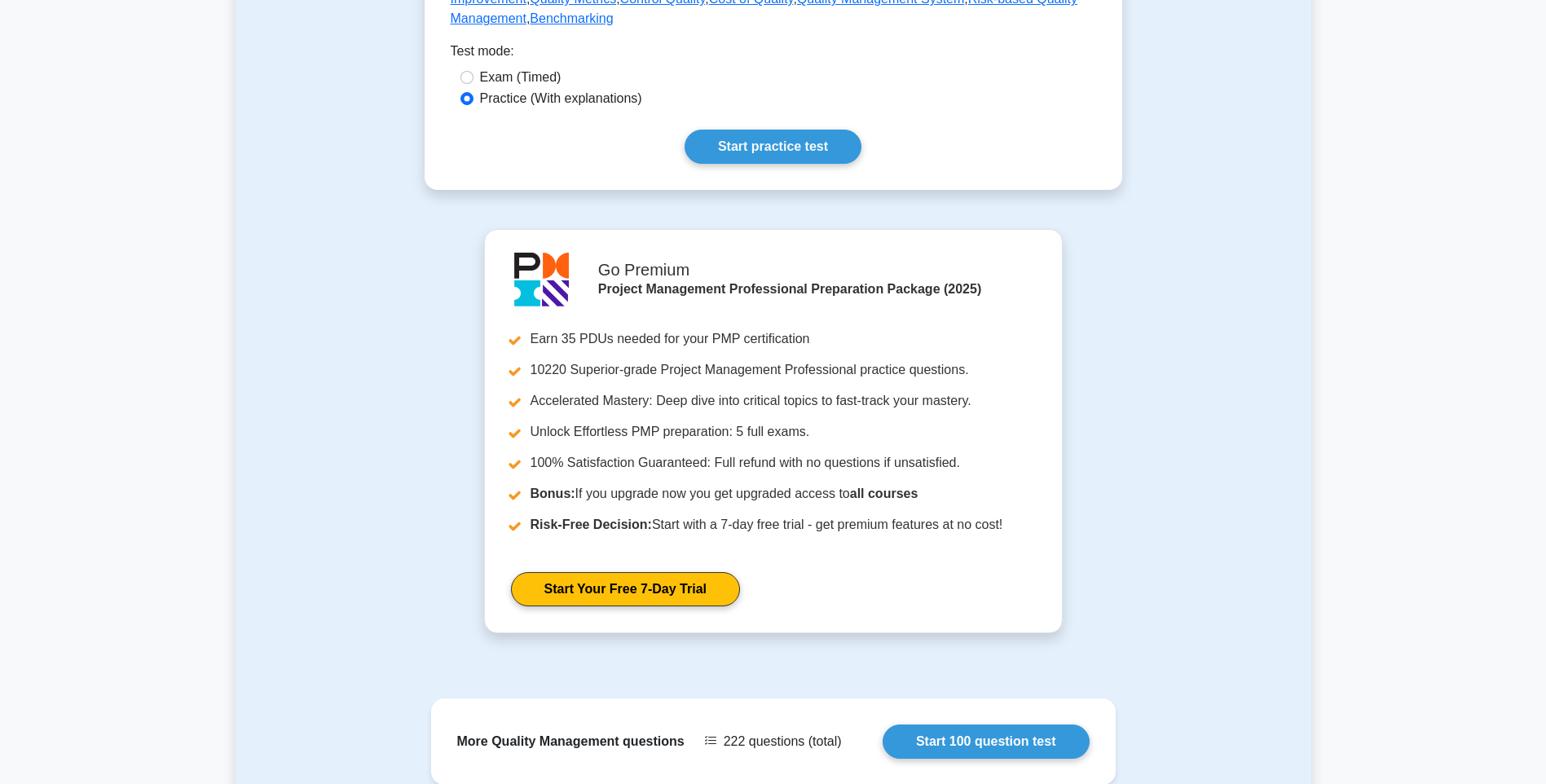
scroll to position [549, 0]
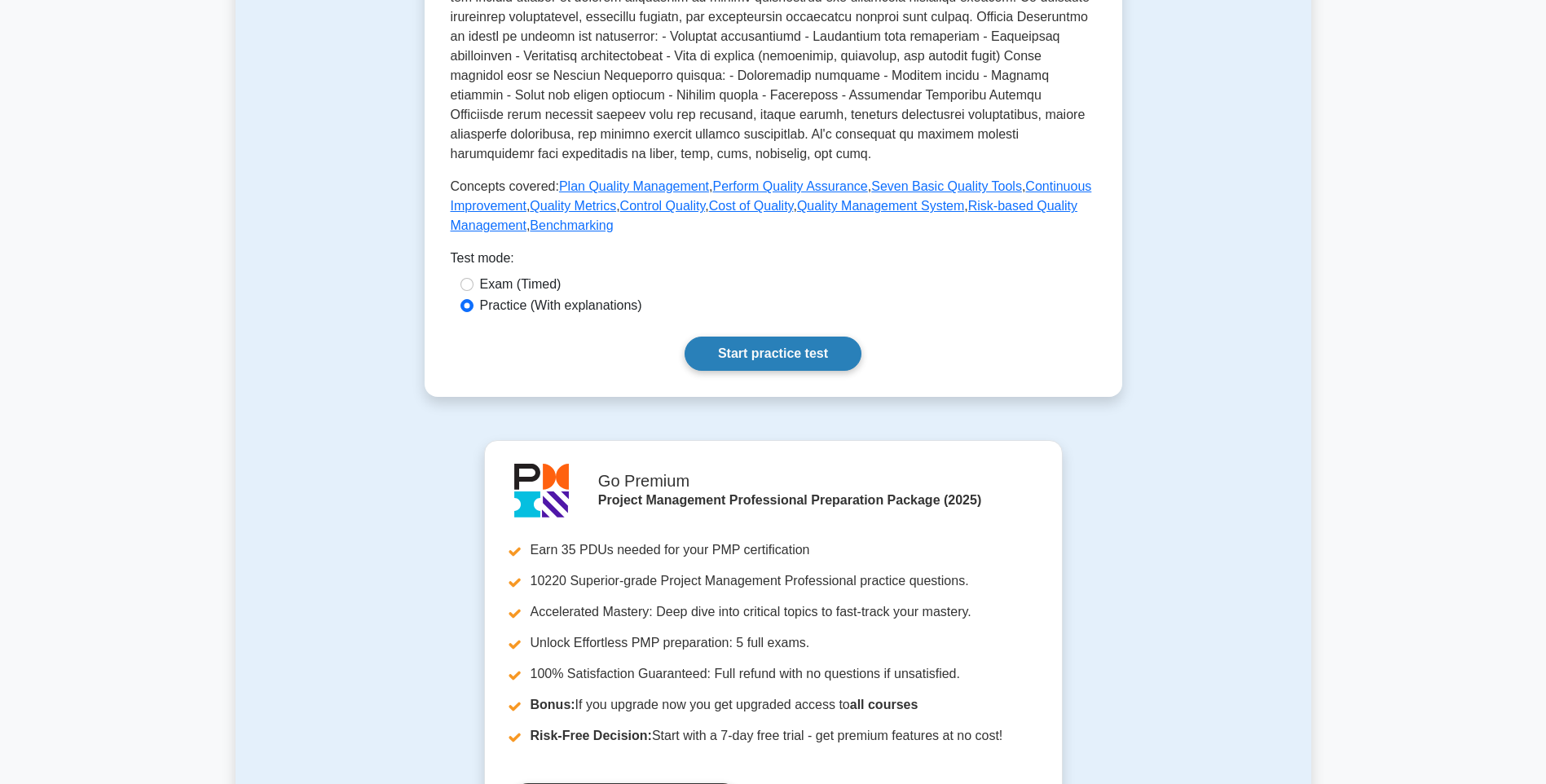
click at [708, 347] on link "Start practice test" at bounding box center [773, 353] width 177 height 34
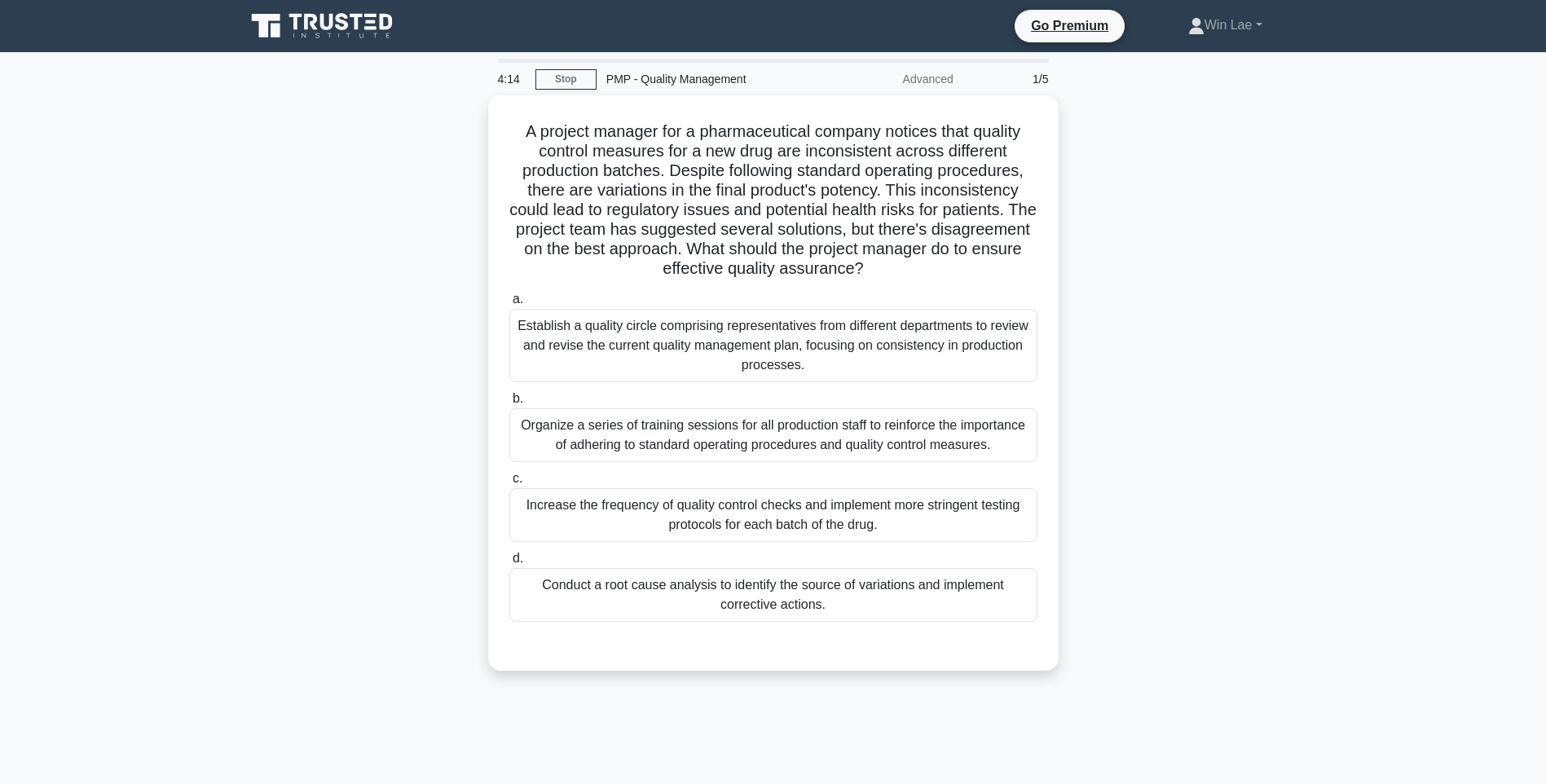
click at [1308, 543] on div "A project manager for a pharmaceutical company notices that quality control mea…" at bounding box center [773, 392] width 1076 height 595
click at [704, 439] on div "Organize a series of training sessions for all production staff to reinforce th…" at bounding box center [773, 431] width 528 height 53
click at [510, 400] on input "b. Organize a series of training sessions for all production staff to reinforce…" at bounding box center [510, 395] width 0 height 11
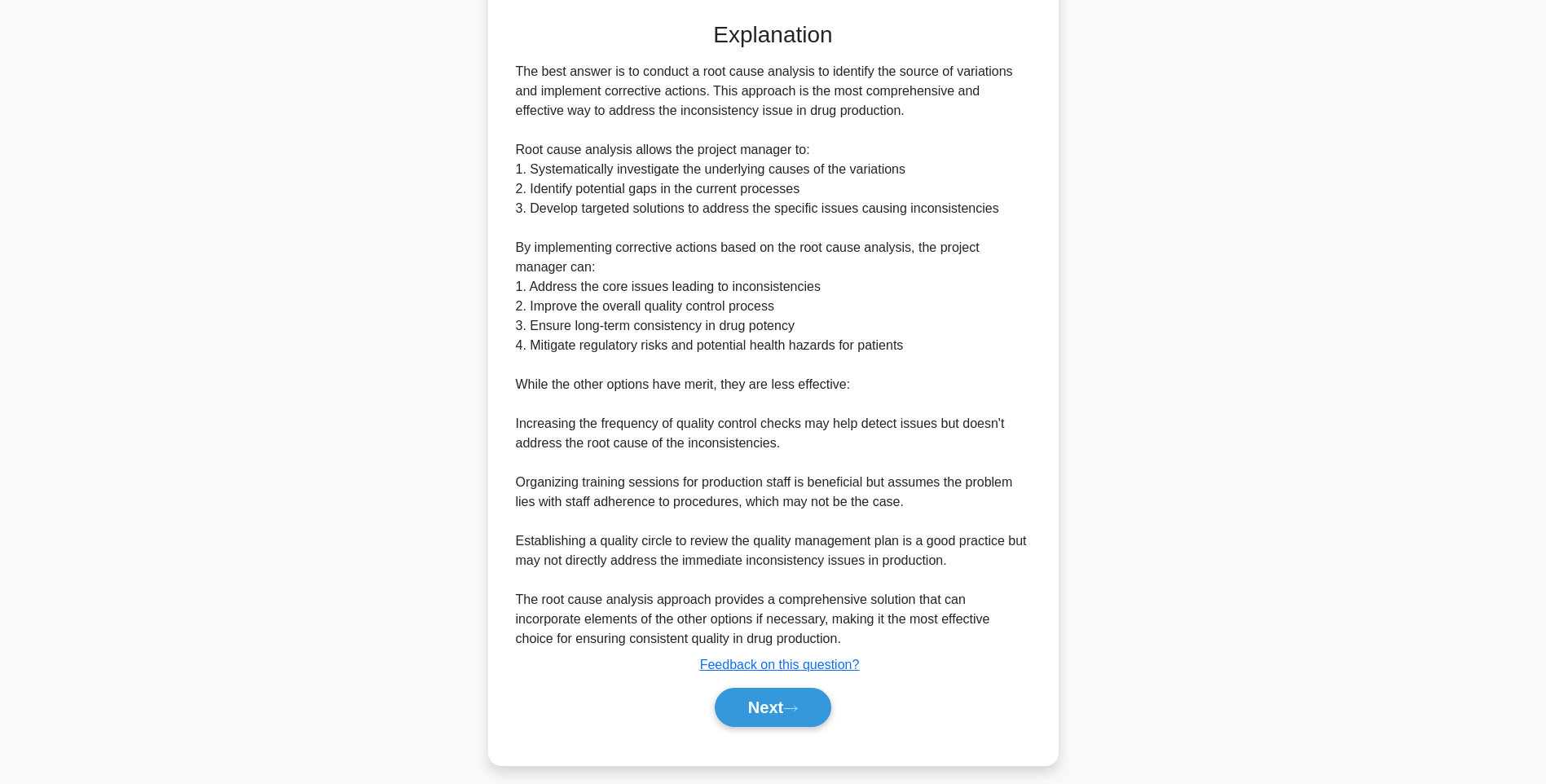
scroll to position [653, 0]
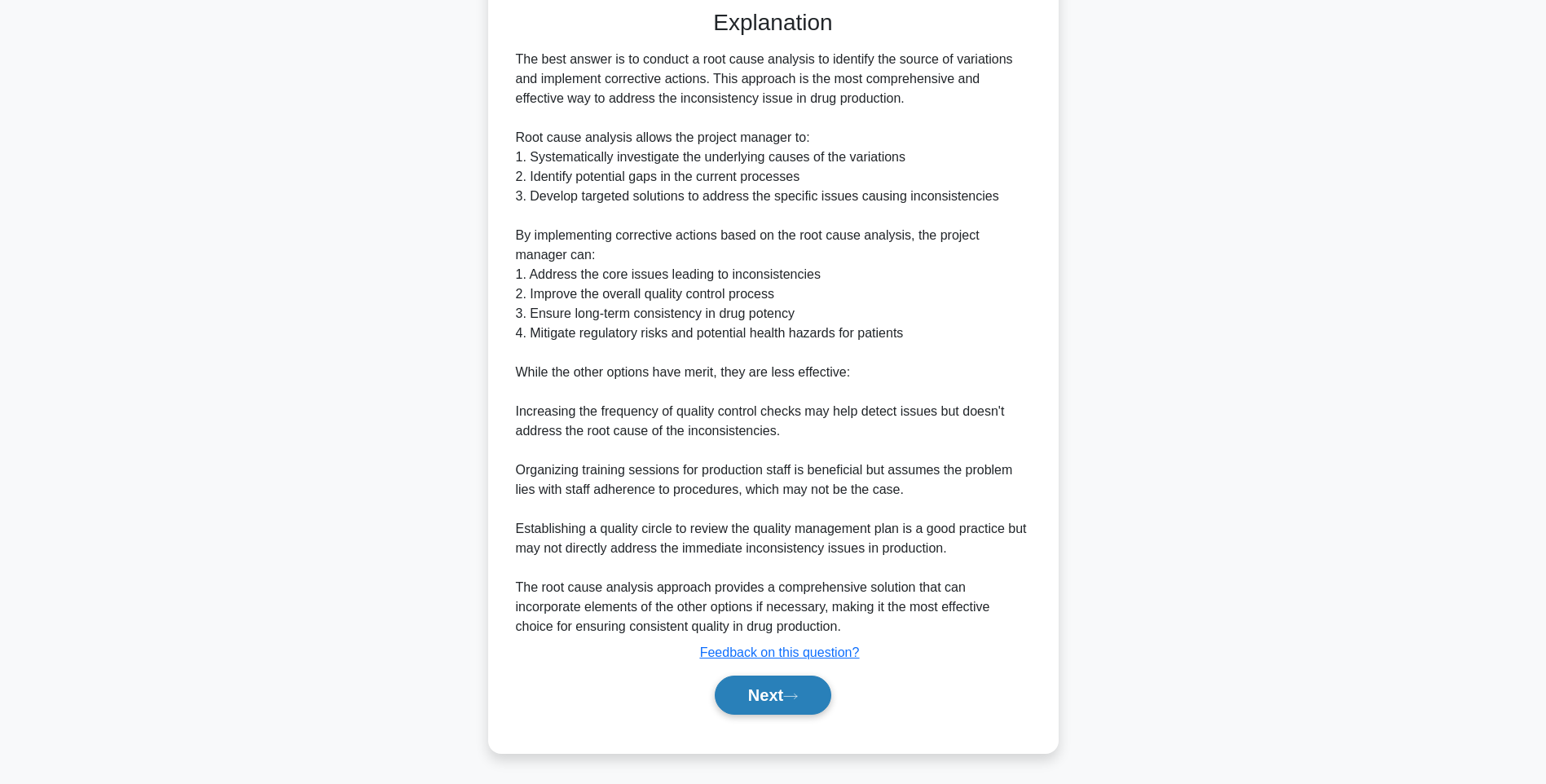
click at [775, 707] on button "Next" at bounding box center [773, 695] width 117 height 40
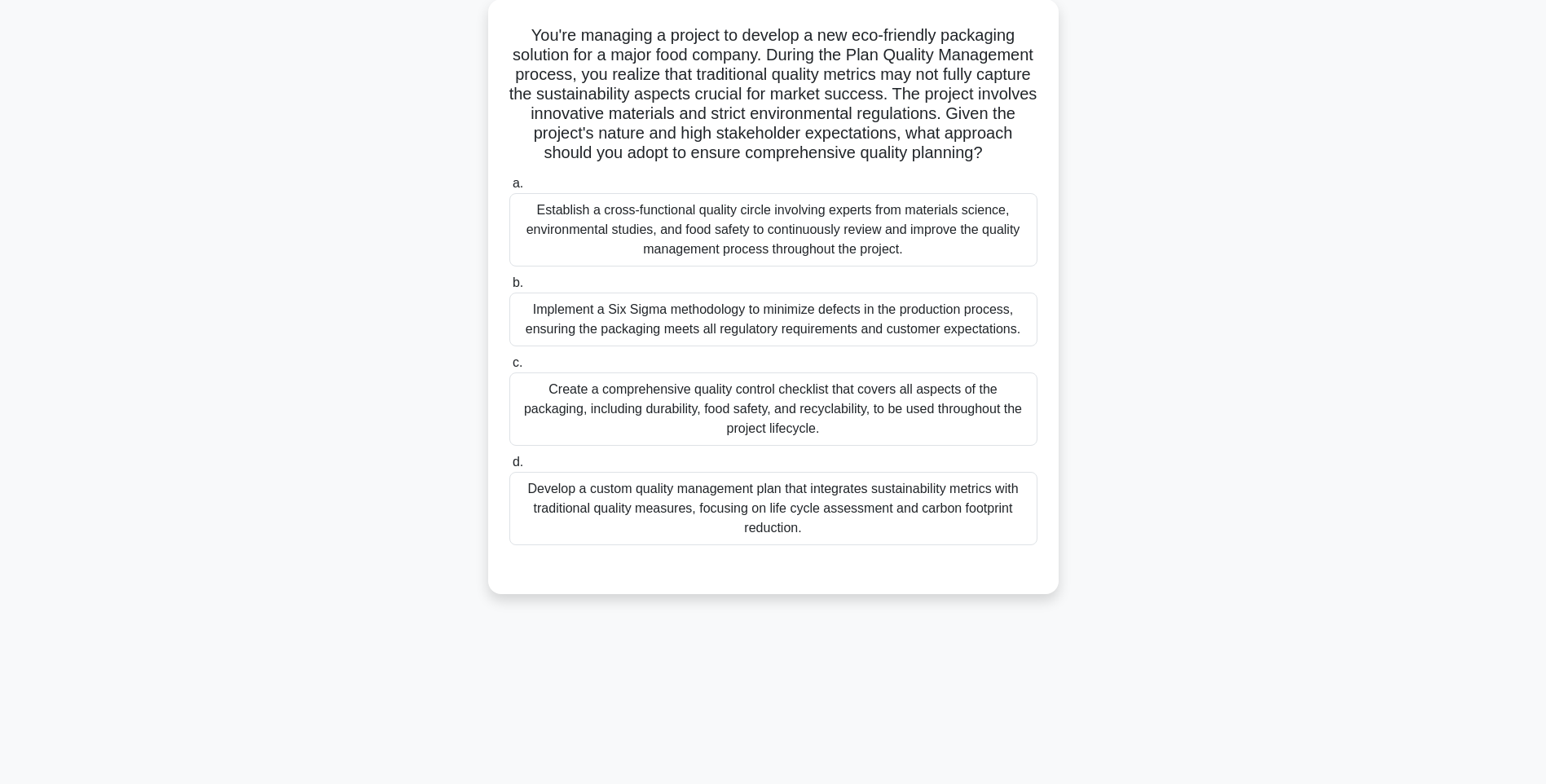
scroll to position [97, 0]
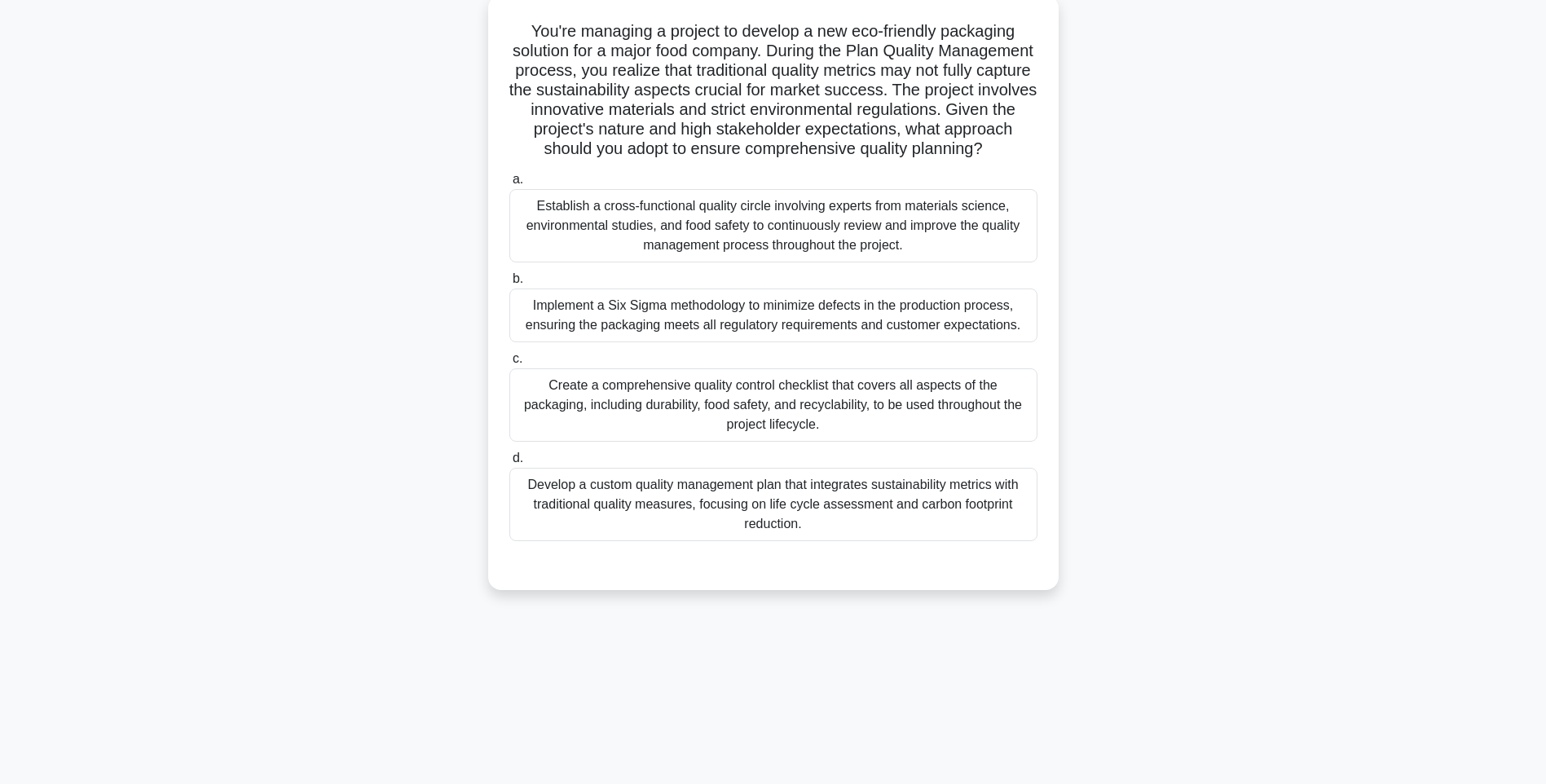
click at [754, 495] on div "Develop a custom quality management plan that integrates sustainability metrics…" at bounding box center [773, 505] width 528 height 74
click at [510, 463] on input "d. Develop a custom quality management plan that integrates sustainability metr…" at bounding box center [510, 459] width 0 height 11
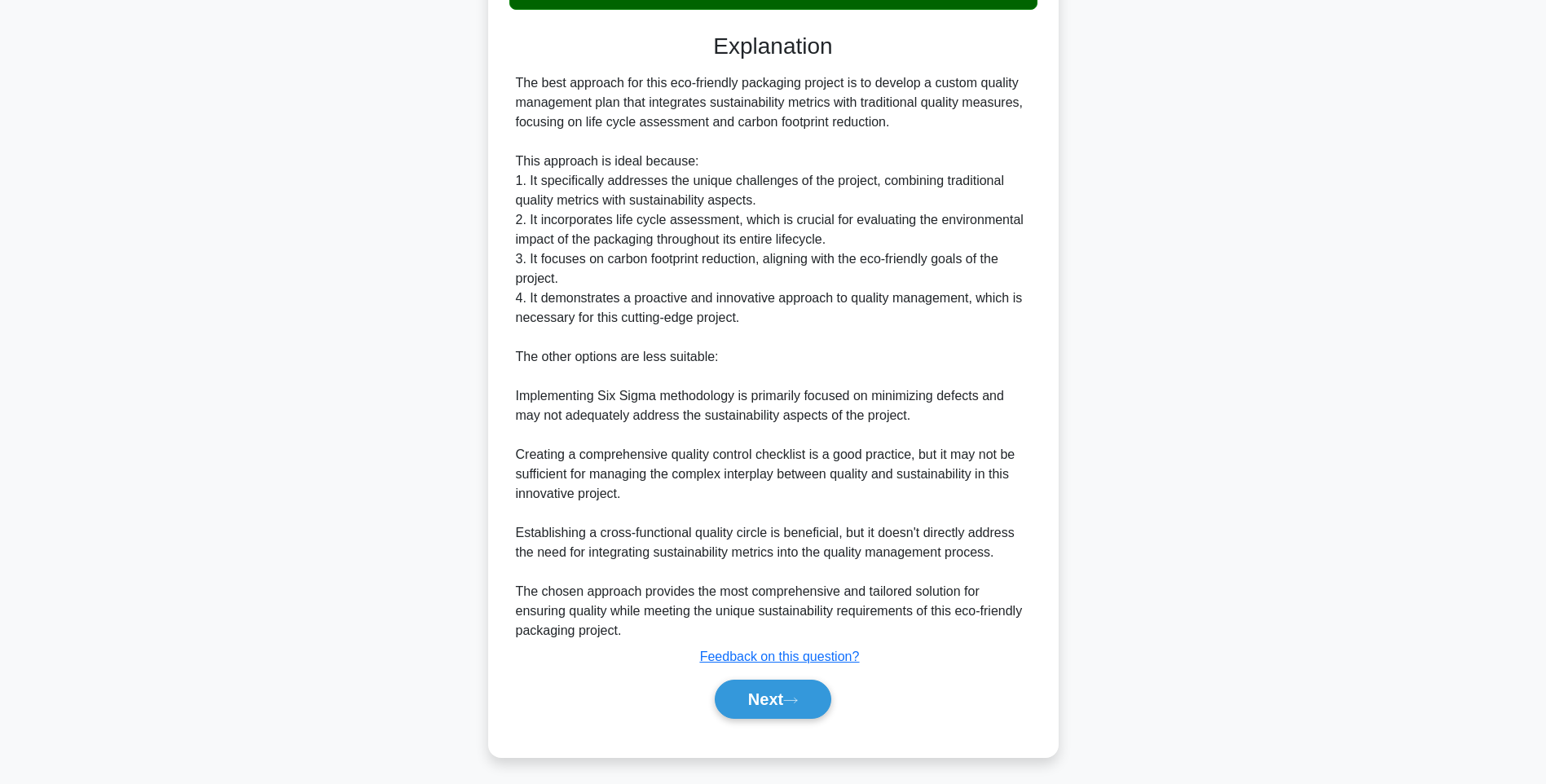
scroll to position [652, 0]
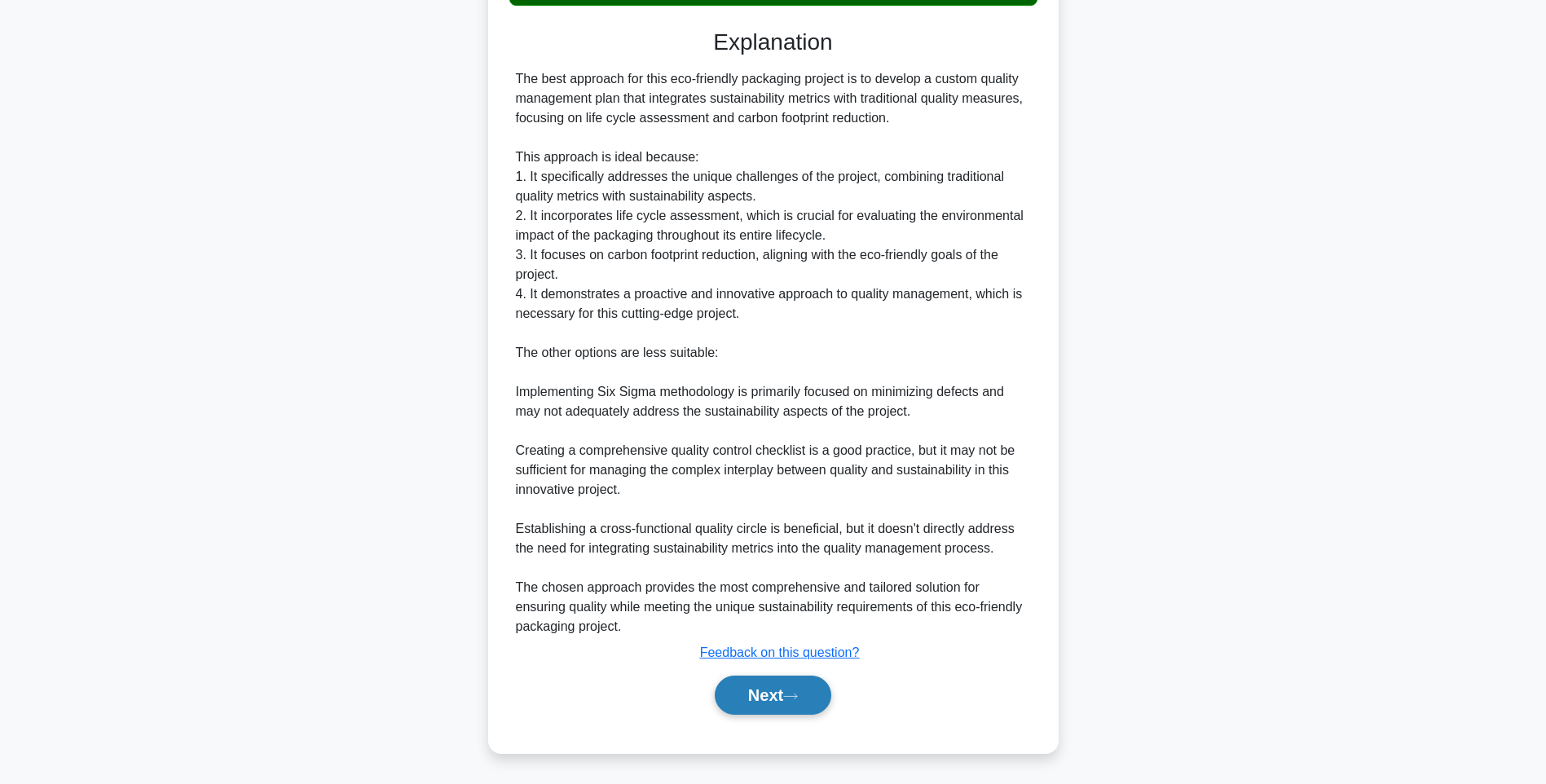
click at [776, 696] on button "Next" at bounding box center [773, 695] width 117 height 40
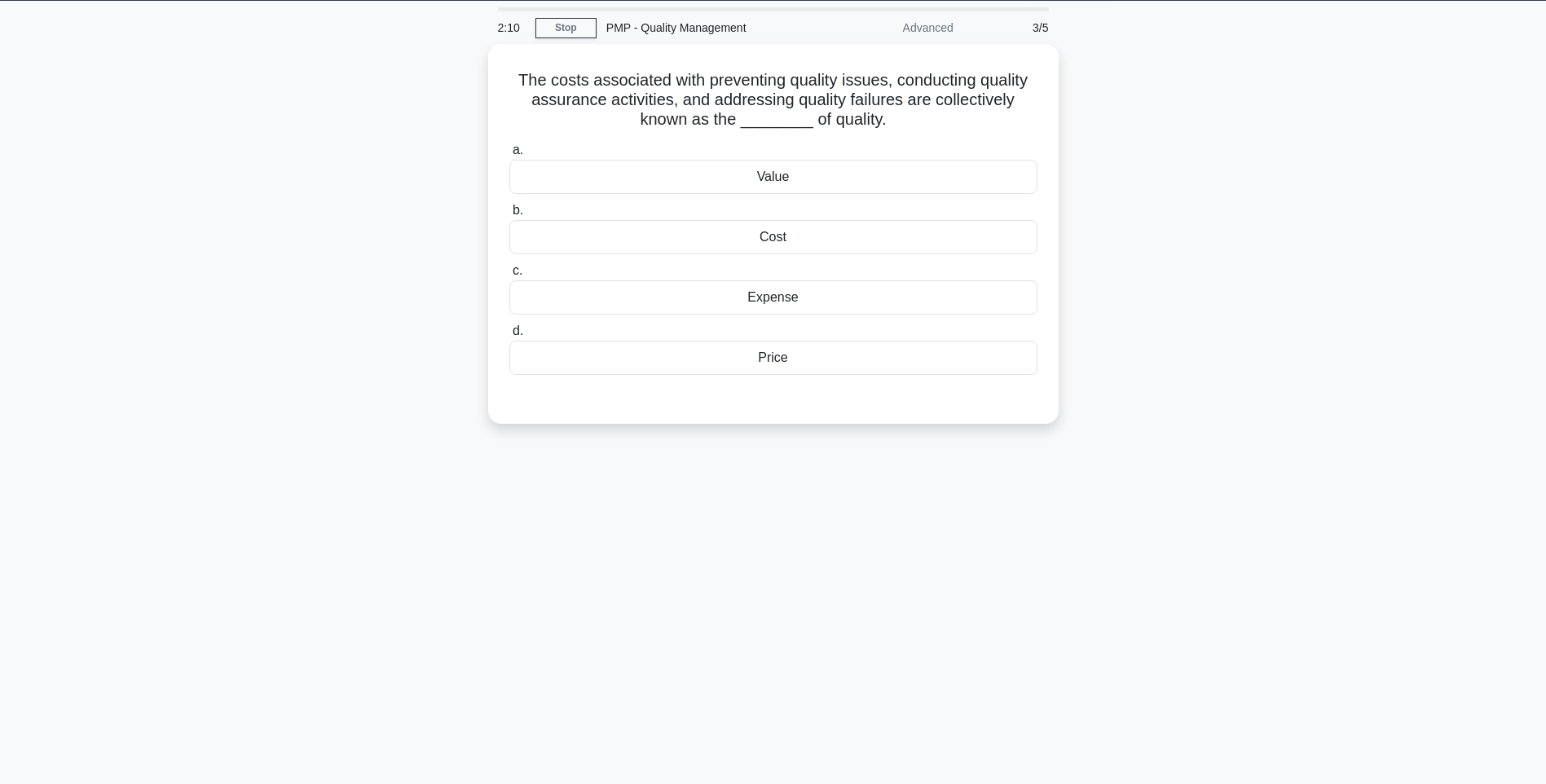
scroll to position [28, 0]
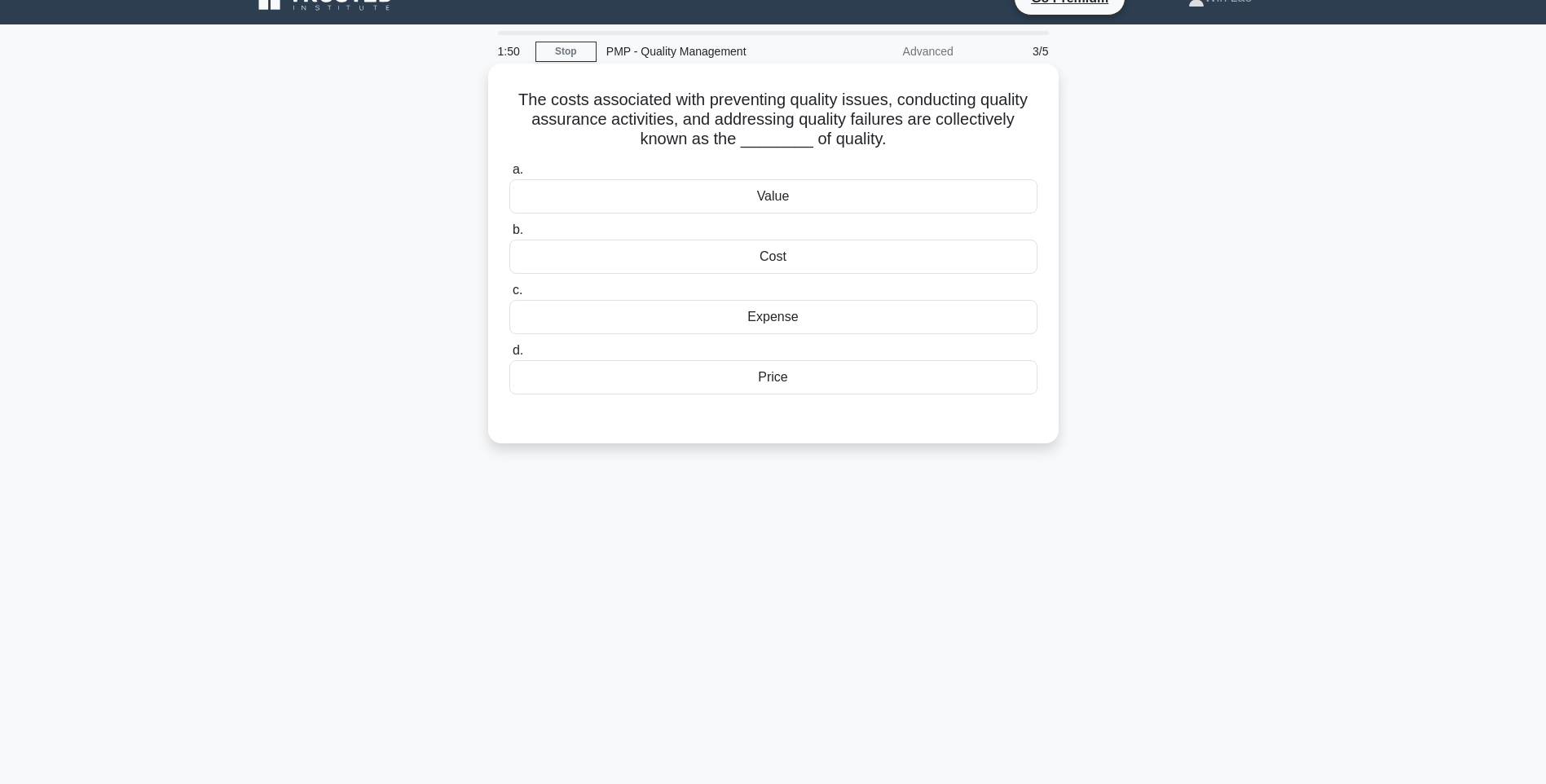
click at [778, 256] on div "Cost" at bounding box center [773, 256] width 528 height 34
click at [510, 235] on input "b. Cost" at bounding box center [510, 231] width 0 height 11
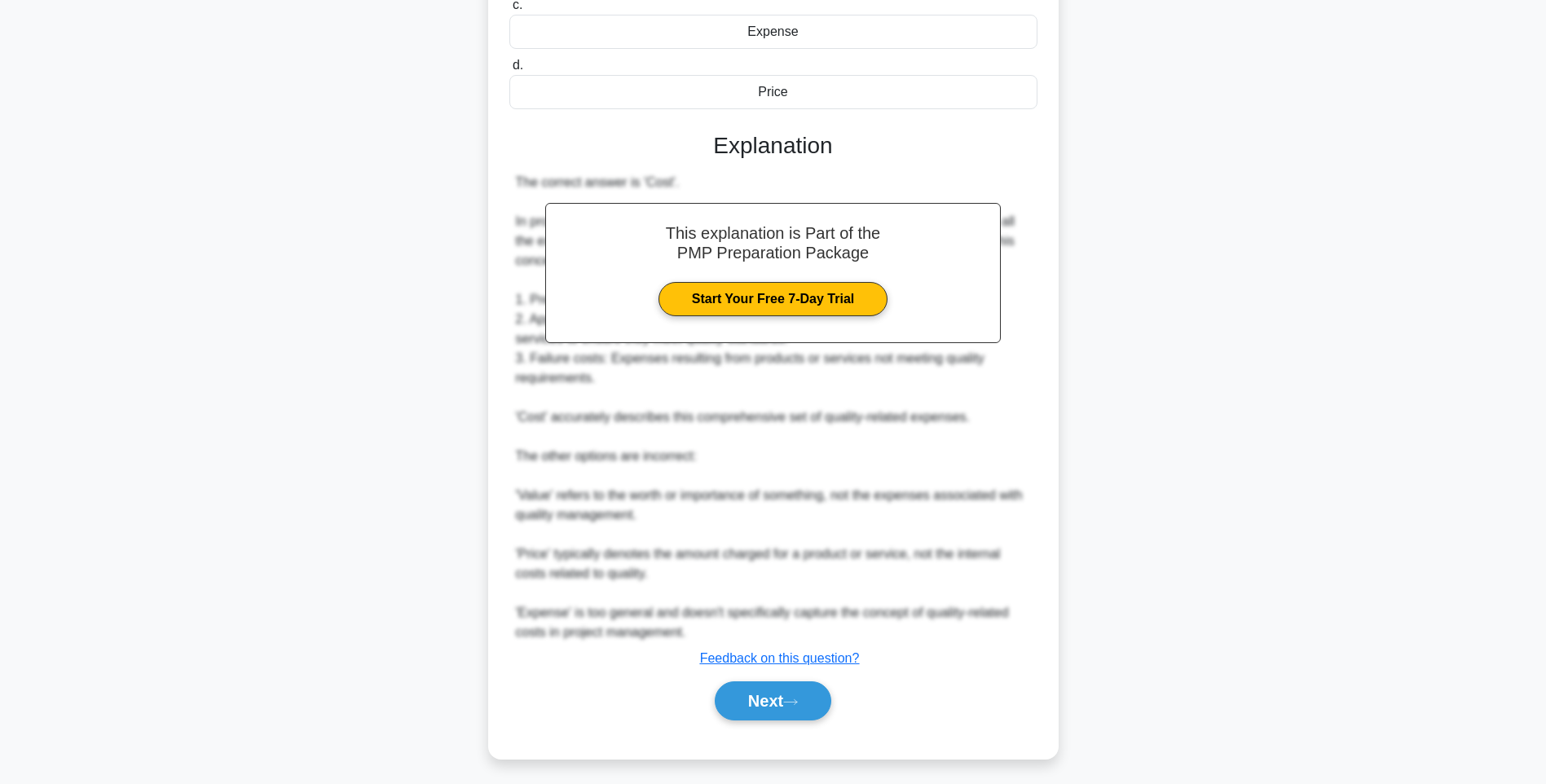
scroll to position [319, 0]
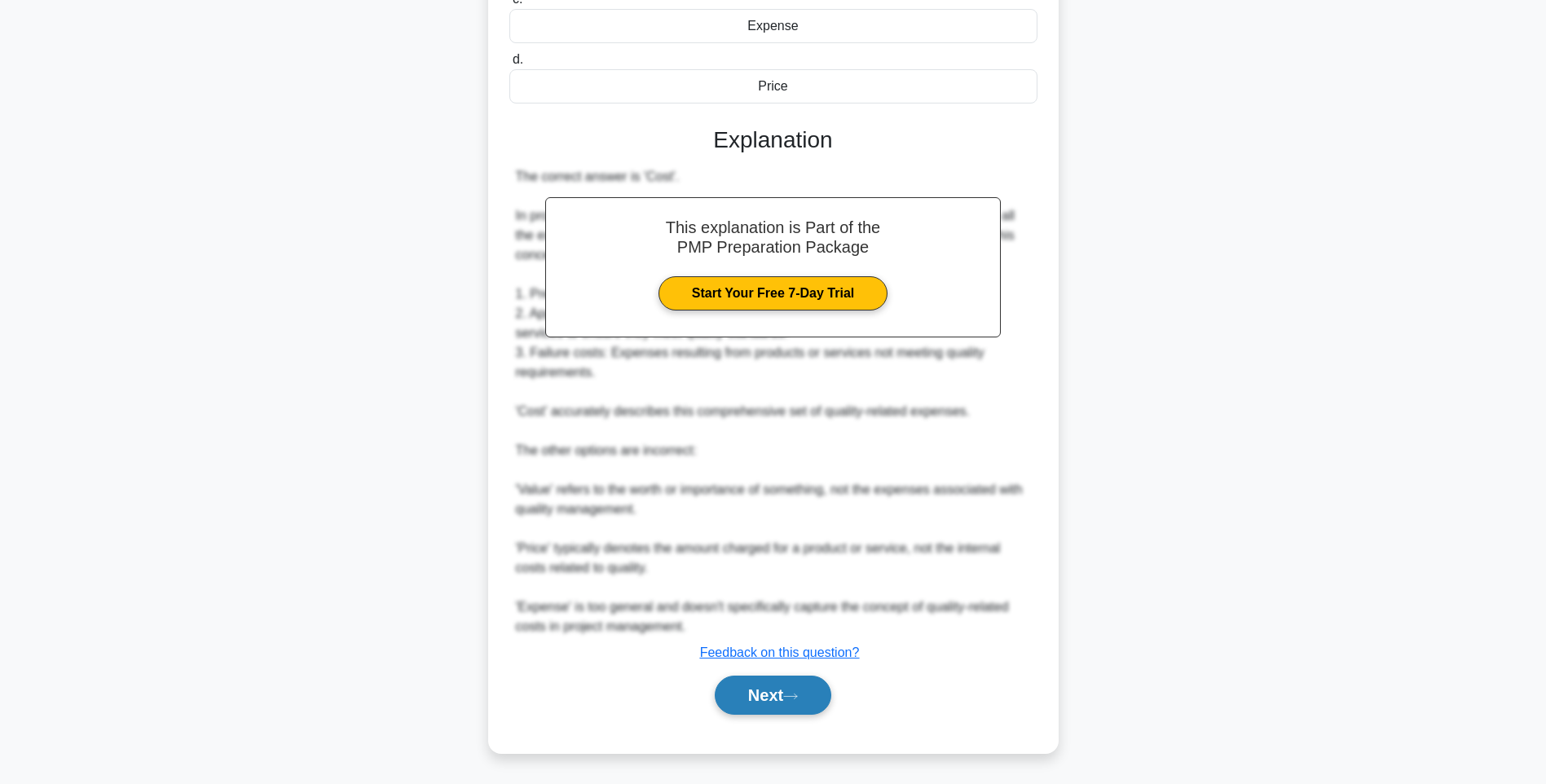
click at [796, 699] on icon at bounding box center [791, 696] width 15 height 9
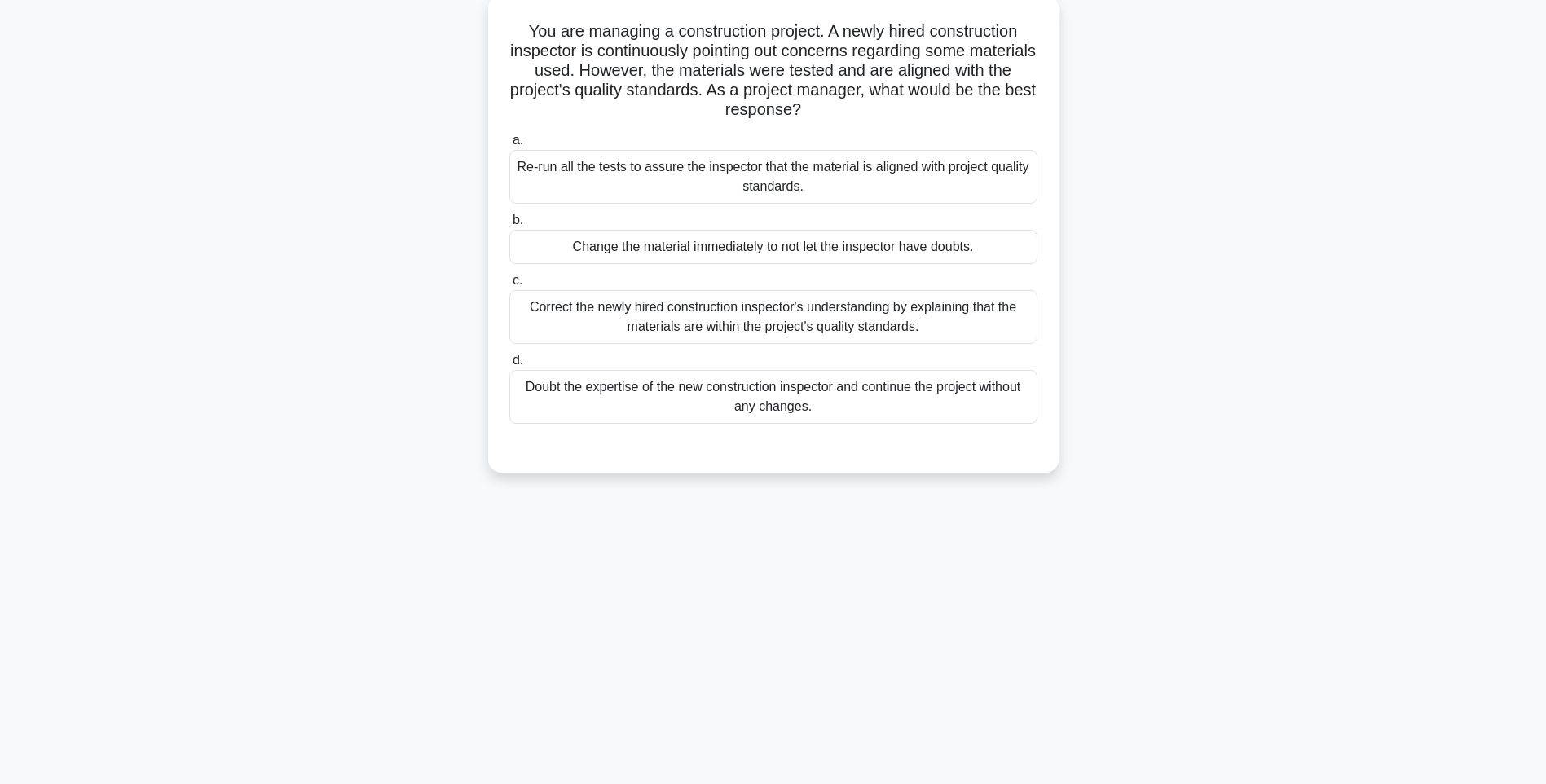
scroll to position [97, 0]
click at [887, 185] on div "Re-run all the tests to assure the inspector that the material is aligned with …" at bounding box center [773, 176] width 528 height 53
click at [510, 146] on input "a. Re-run all the tests to assure the inspector that the material is aligned wi…" at bounding box center [510, 141] width 0 height 11
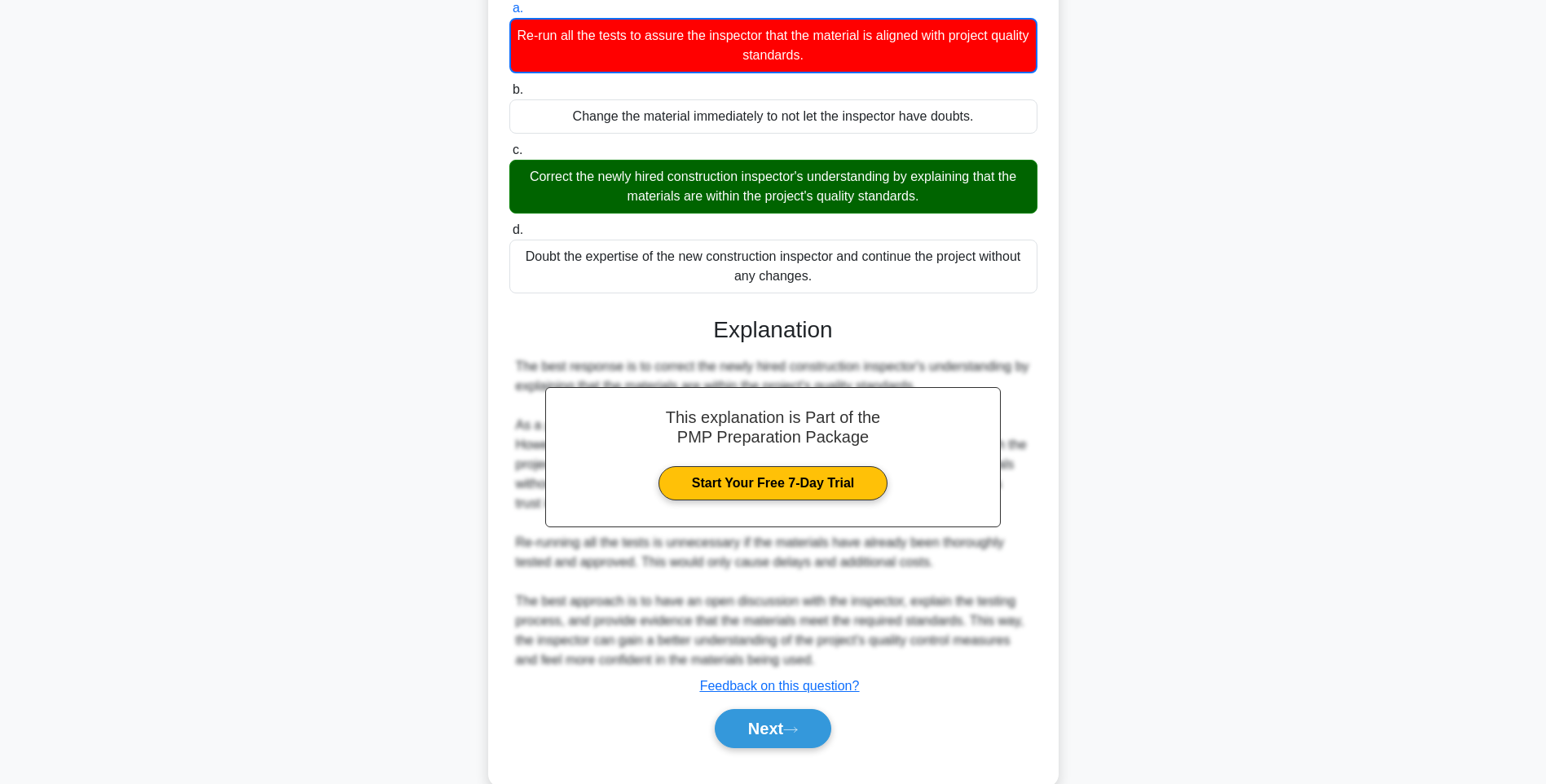
scroll to position [262, 0]
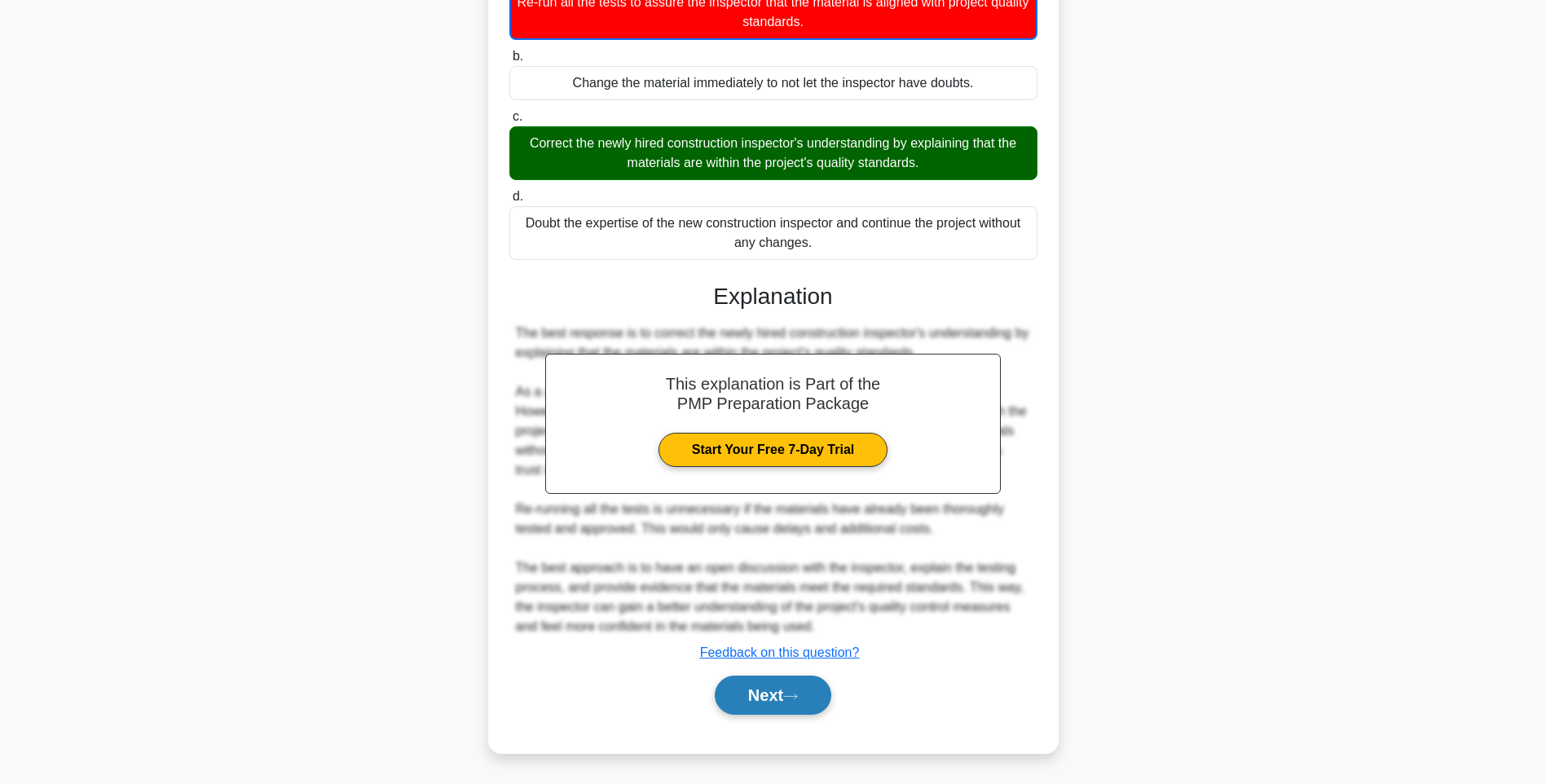
click at [798, 699] on icon at bounding box center [791, 696] width 15 height 9
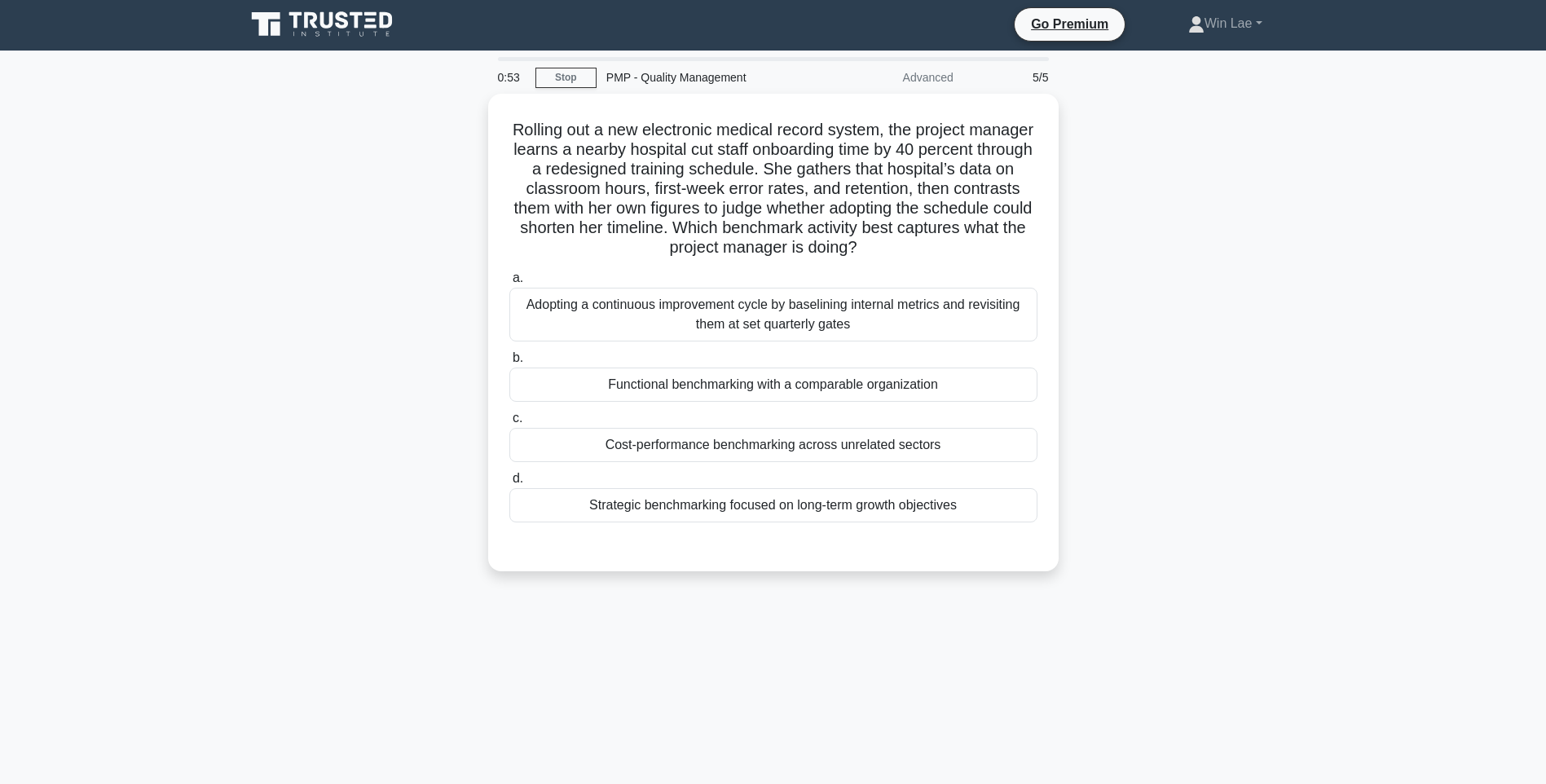
scroll to position [0, 0]
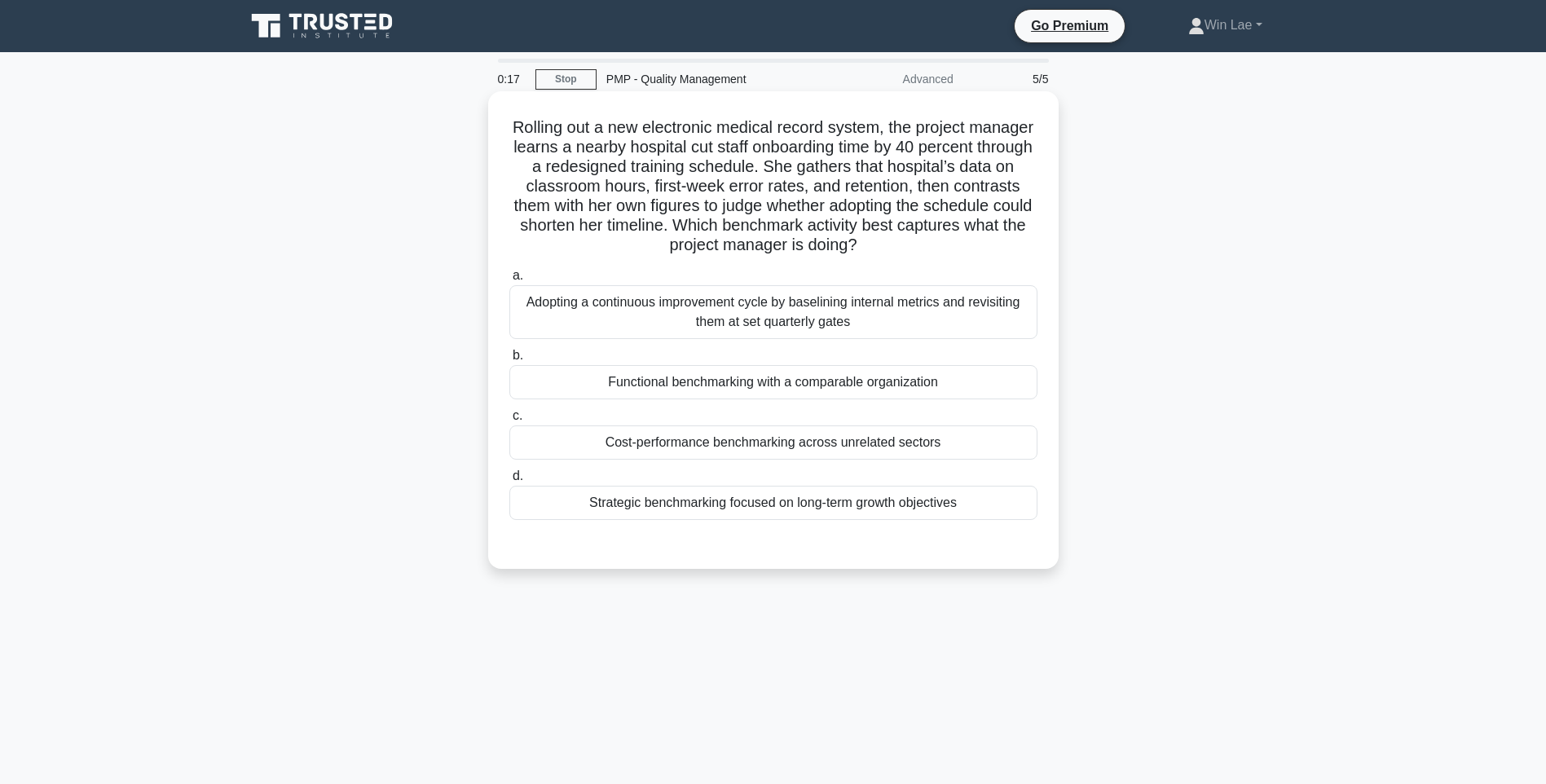
click at [770, 323] on div "Adopting a continuous improvement cycle by baselining internal metrics and revi…" at bounding box center [773, 312] width 528 height 53
click at [510, 281] on input "a. Adopting a continuous improvement cycle by baselining internal metrics and r…" at bounding box center [510, 276] width 0 height 11
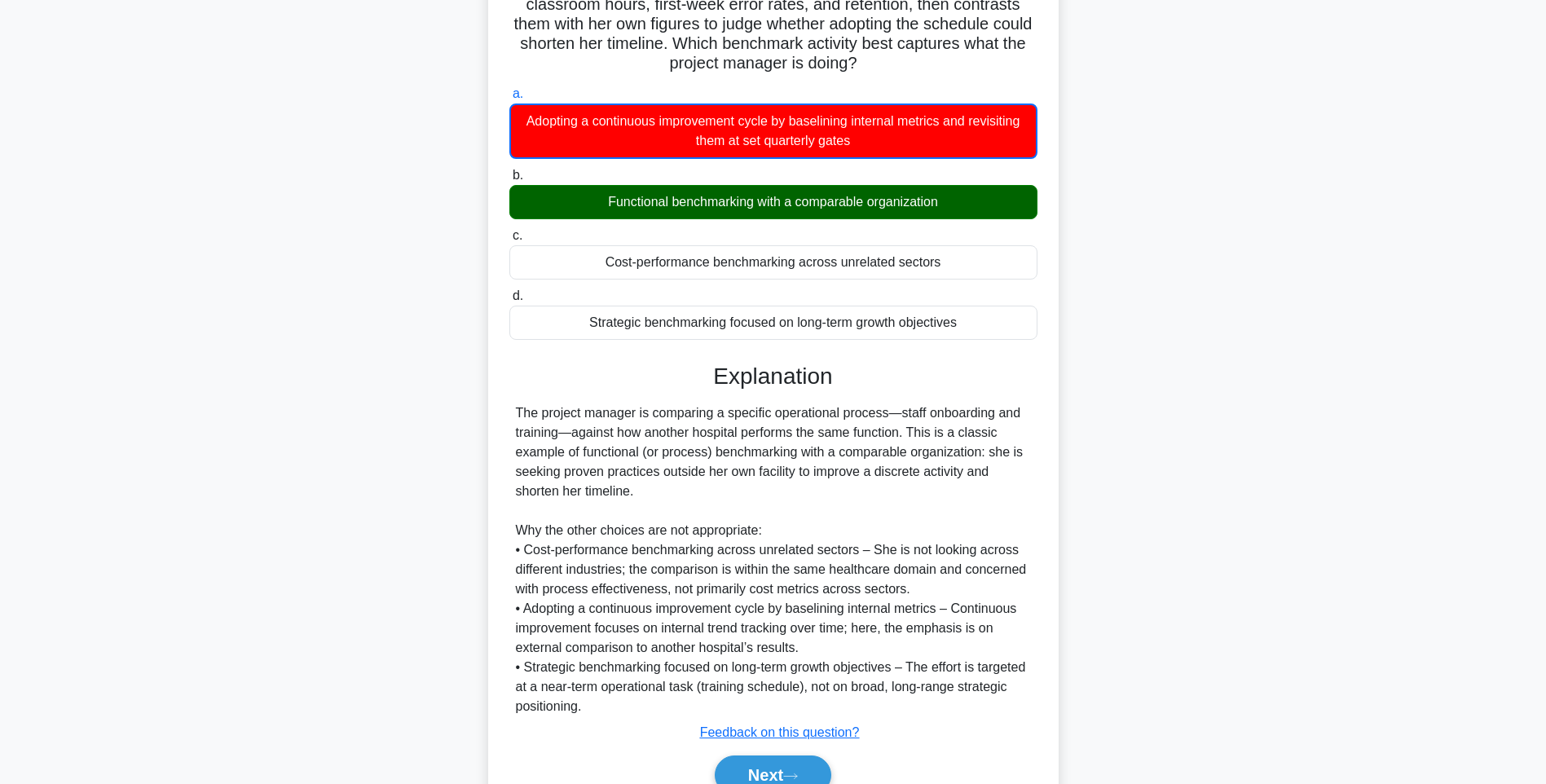
scroll to position [188, 0]
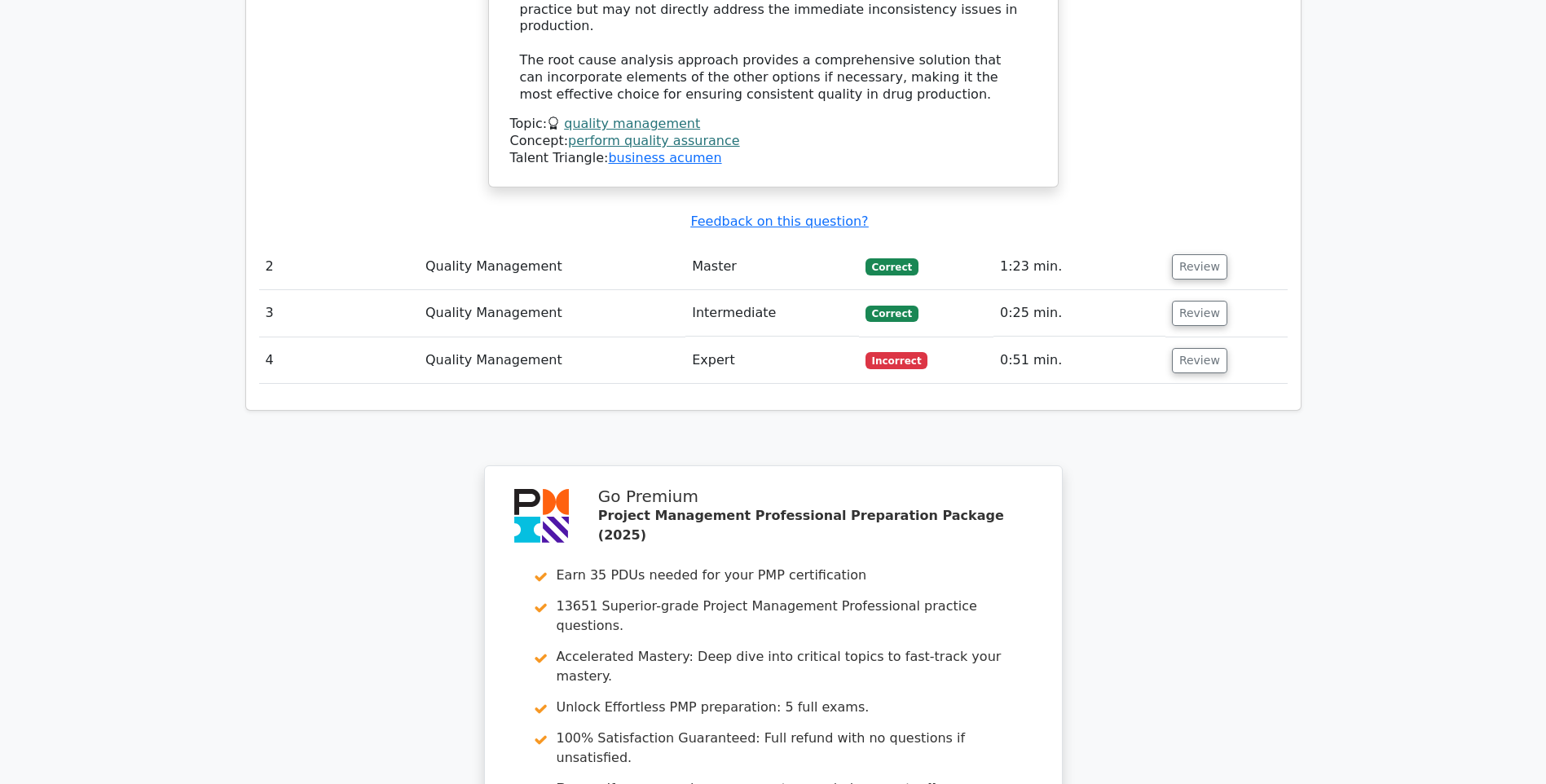
scroll to position [2528, 0]
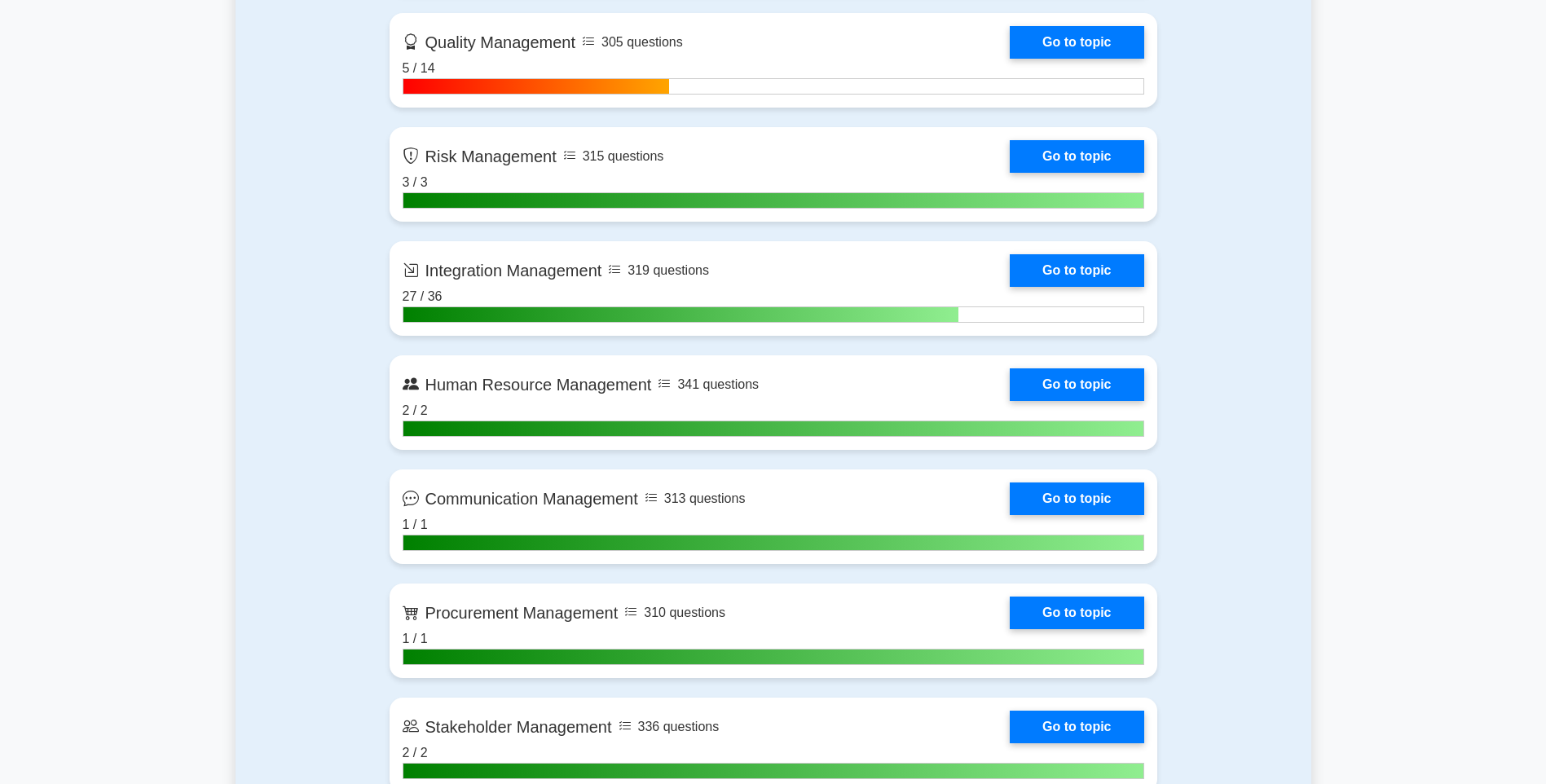
scroll to position [1270, 0]
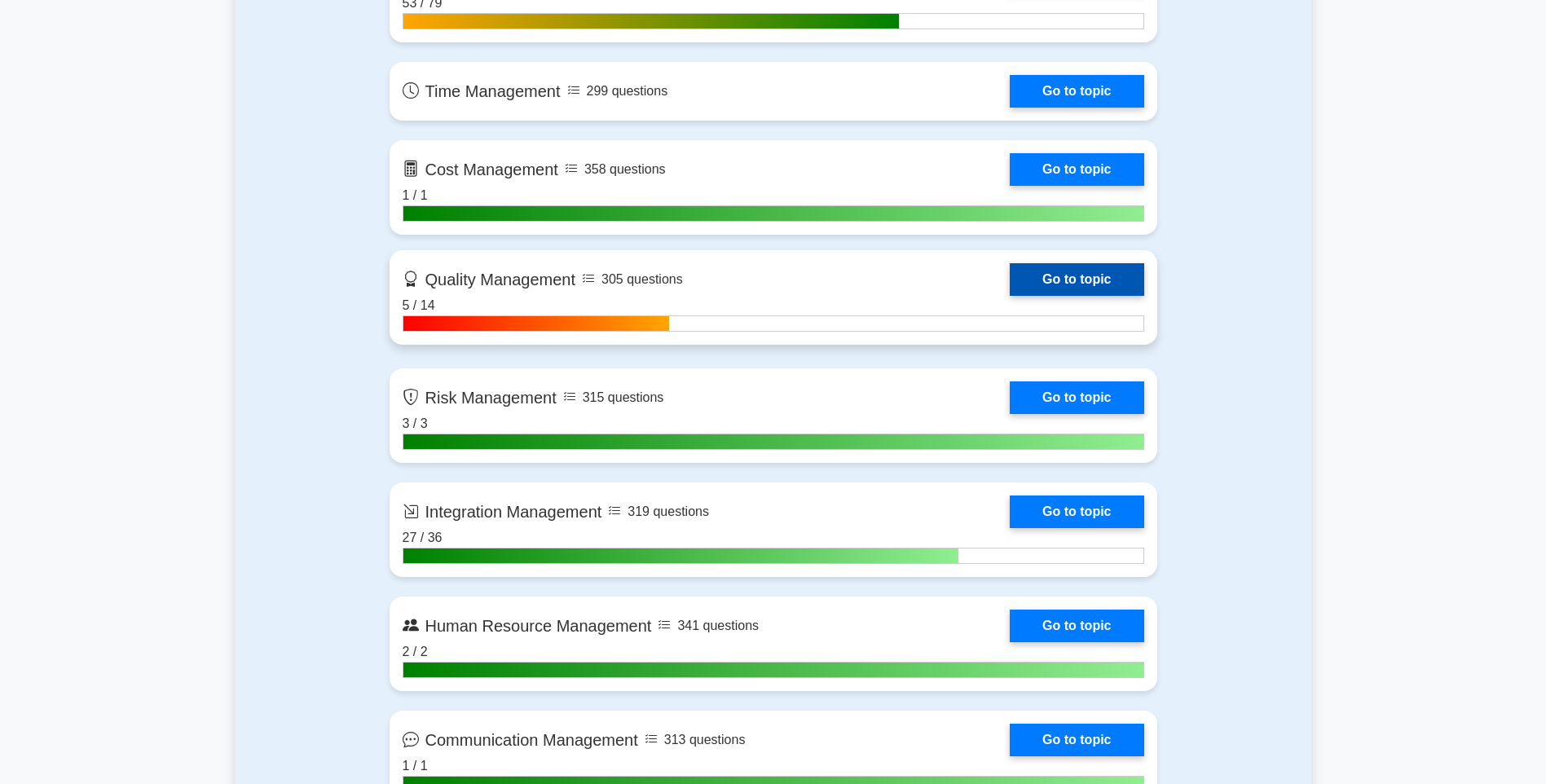
click at [1050, 278] on link "Go to topic" at bounding box center [1076, 278] width 133 height 32
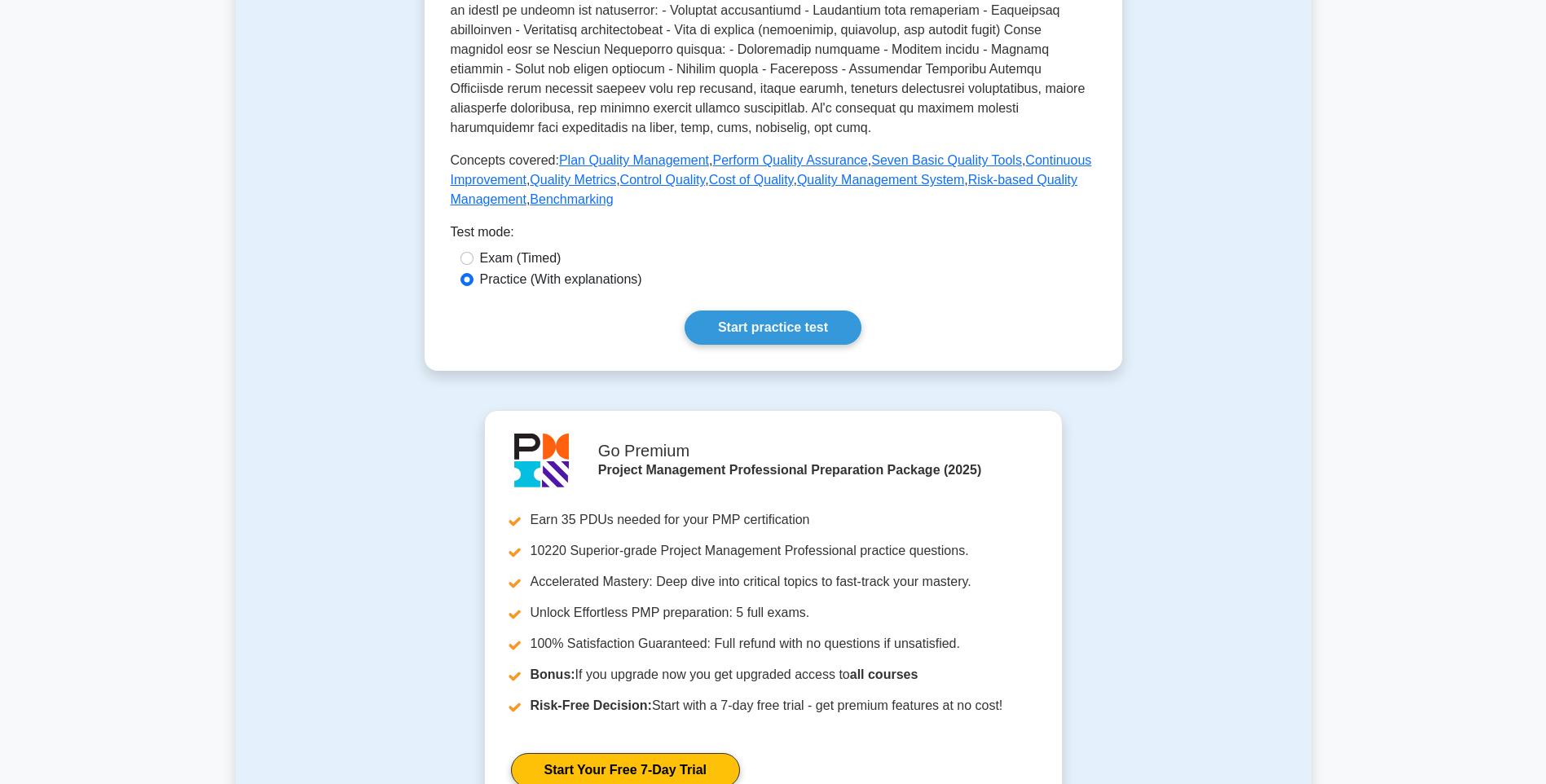
scroll to position [587, 0]
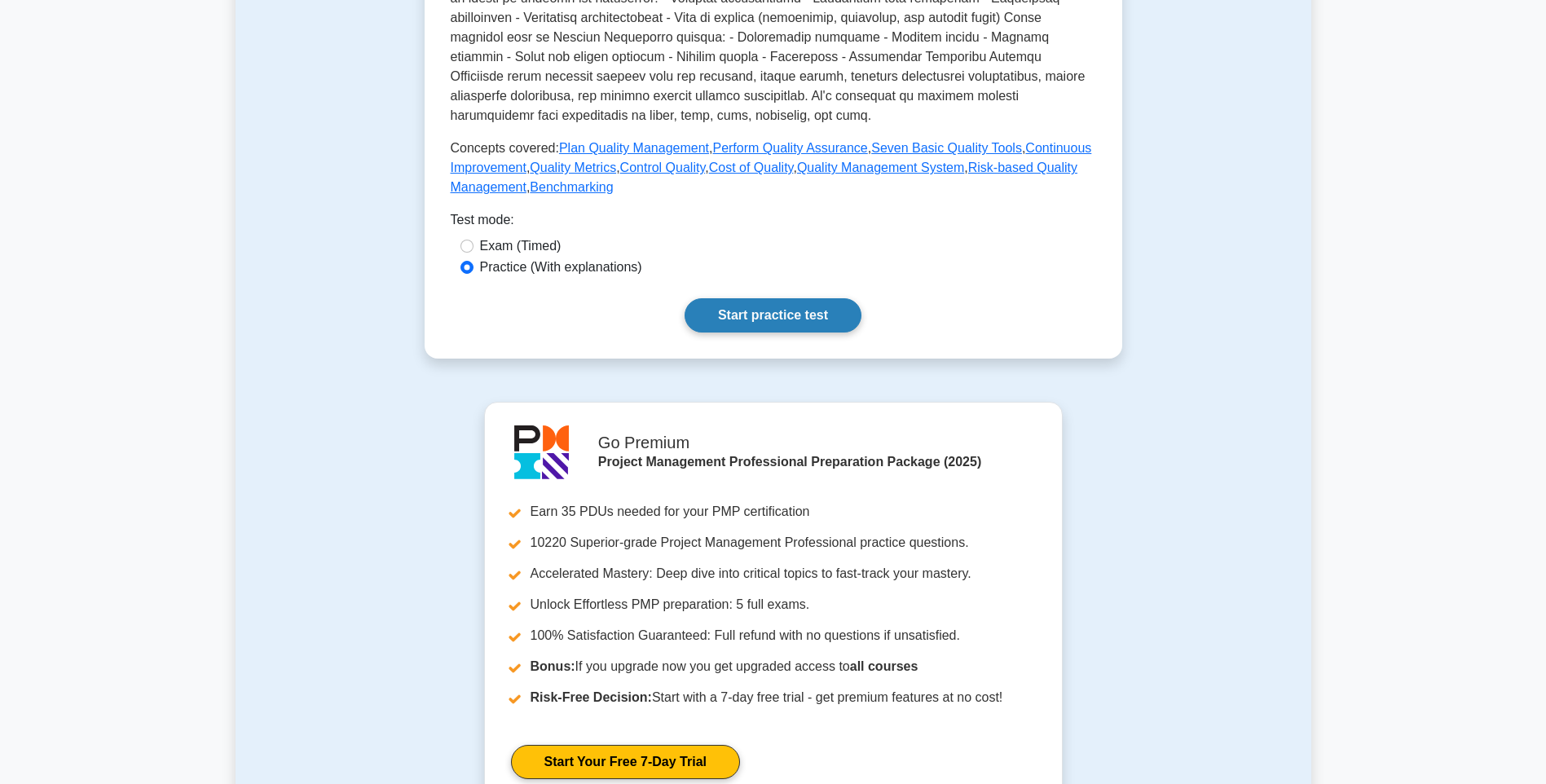
click at [793, 312] on link "Start practice test" at bounding box center [773, 314] width 177 height 34
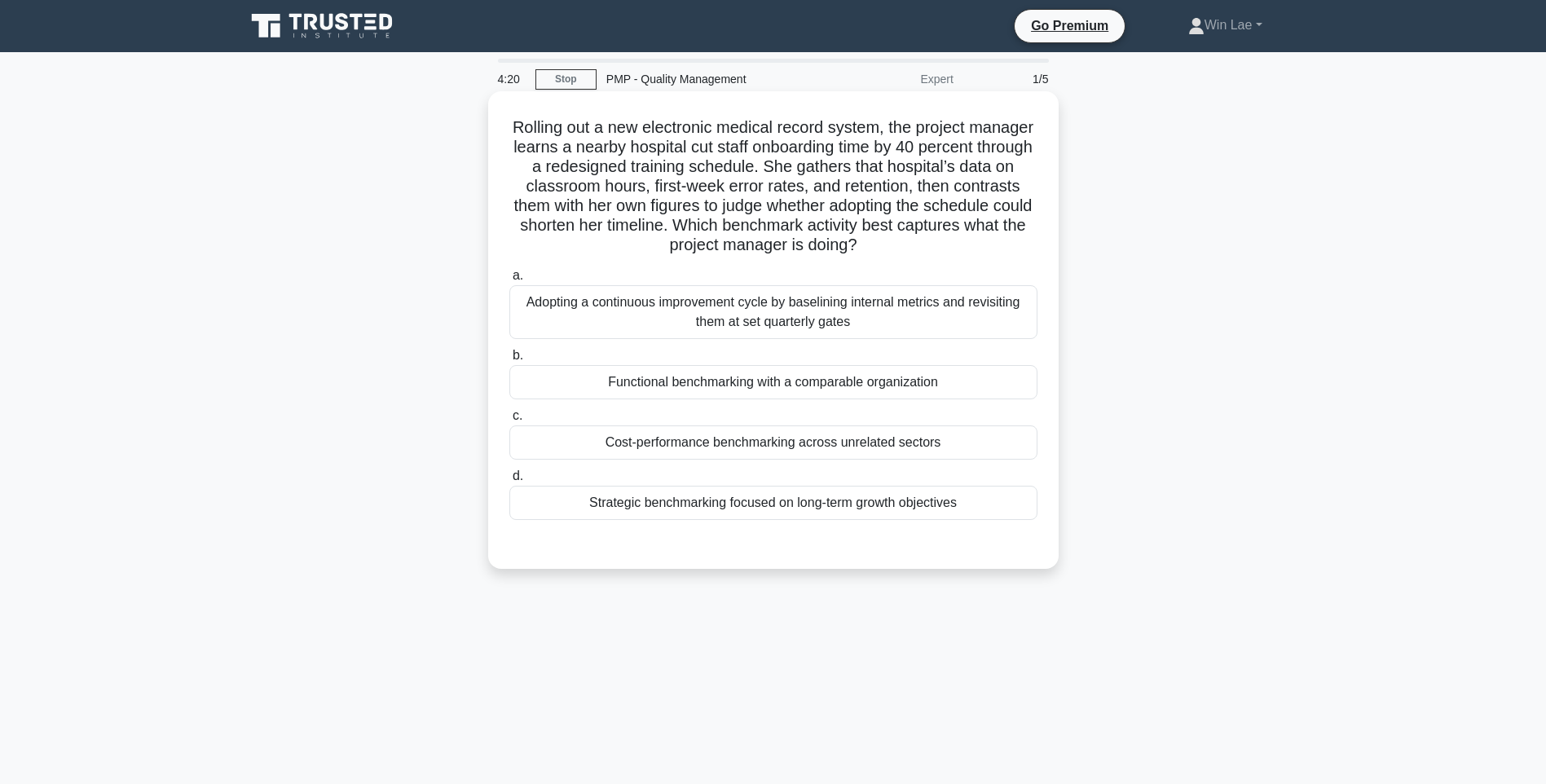
click at [649, 497] on div "Strategic benchmarking focused on long-term growth objectives" at bounding box center [773, 502] width 528 height 34
click at [510, 482] on input "d. Strategic benchmarking focused on long-term growth objectives" at bounding box center [510, 476] width 0 height 11
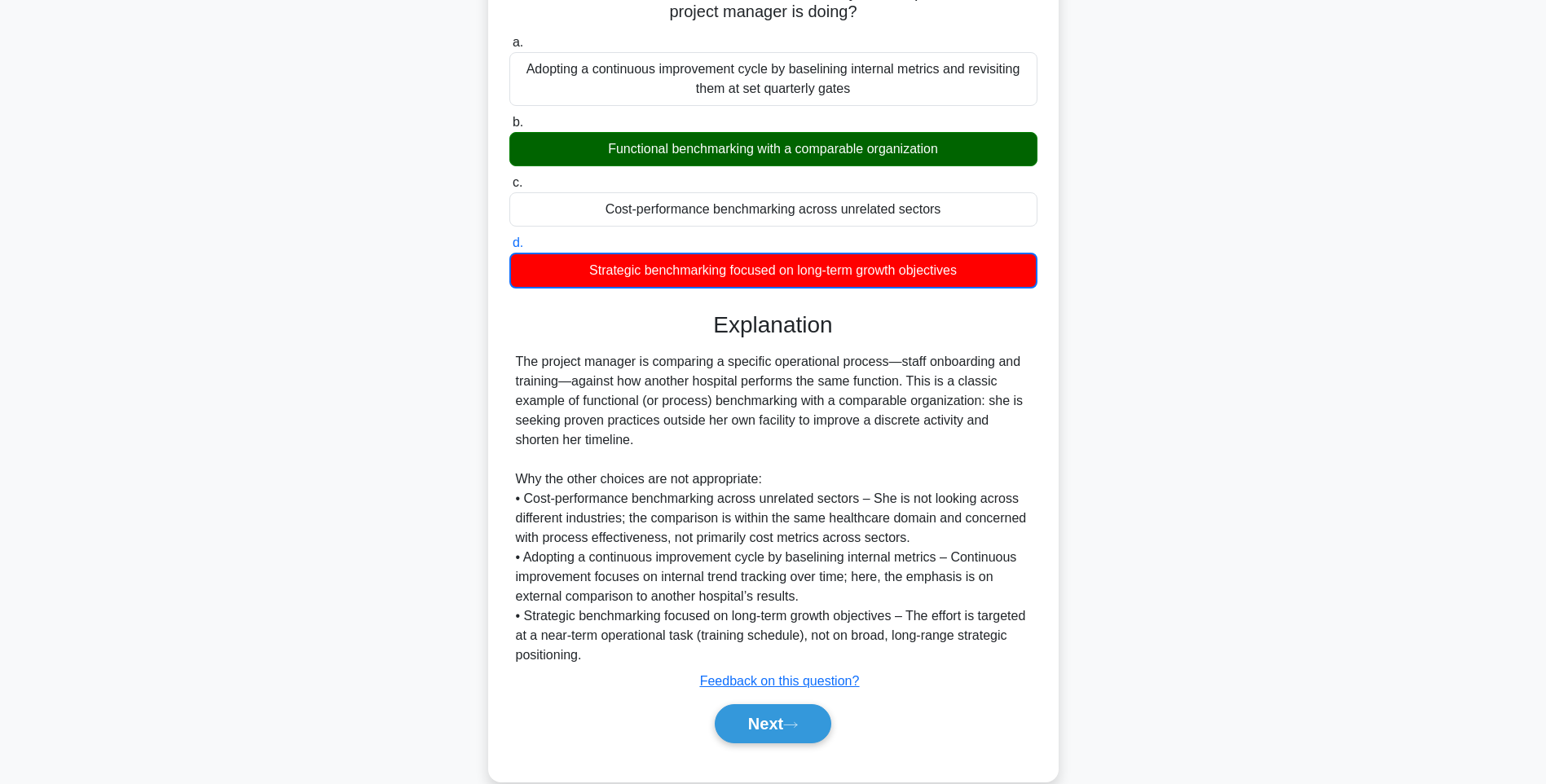
scroll to position [262, 0]
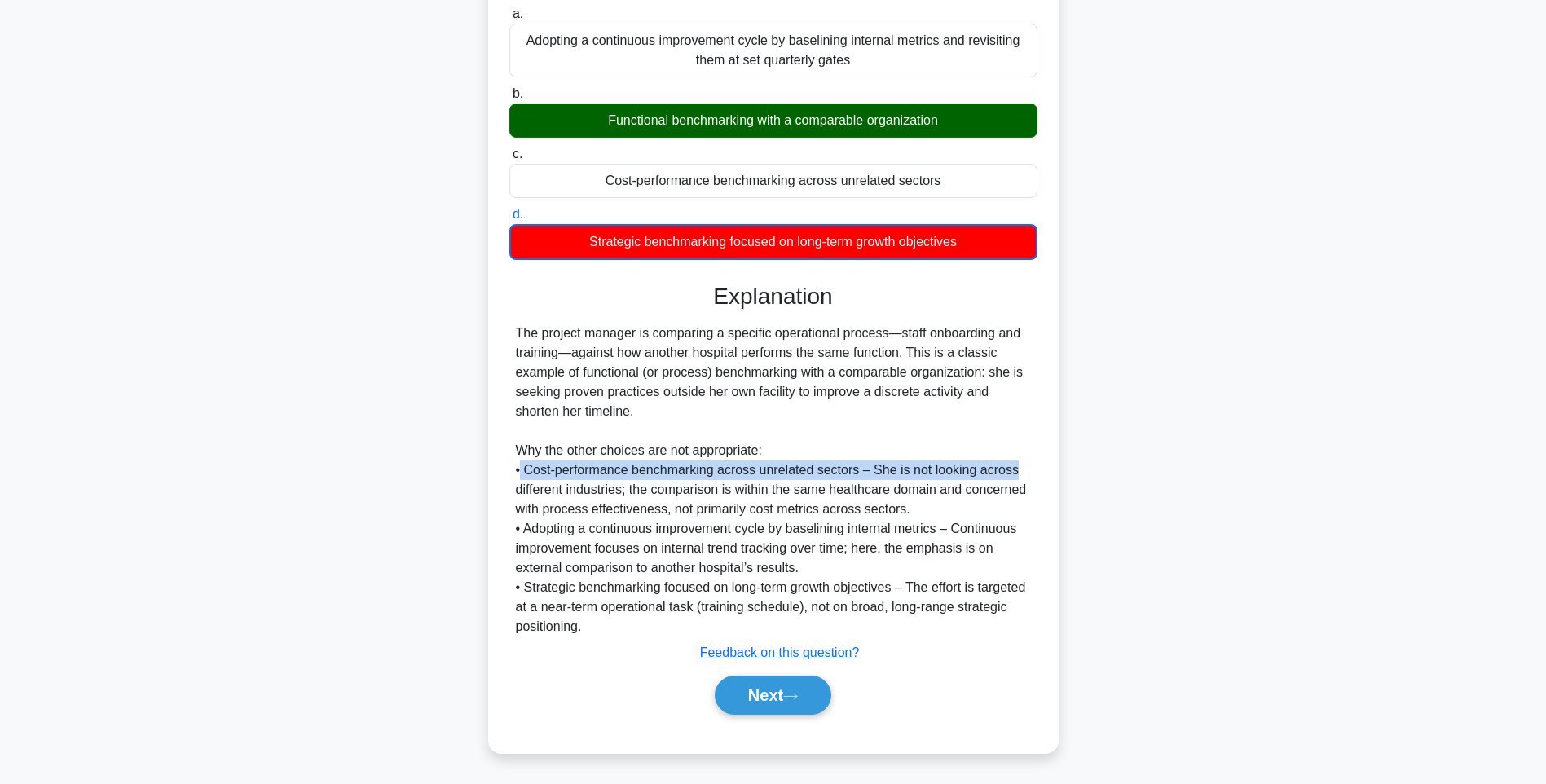
drag, startPoint x: 522, startPoint y: 475, endPoint x: 1049, endPoint y: 467, distance: 527.1
click at [1049, 467] on div "Rolling out a new electronic medical record system, the project manager learns …" at bounding box center [773, 291] width 557 height 910
click at [788, 699] on button "Next" at bounding box center [773, 695] width 117 height 40
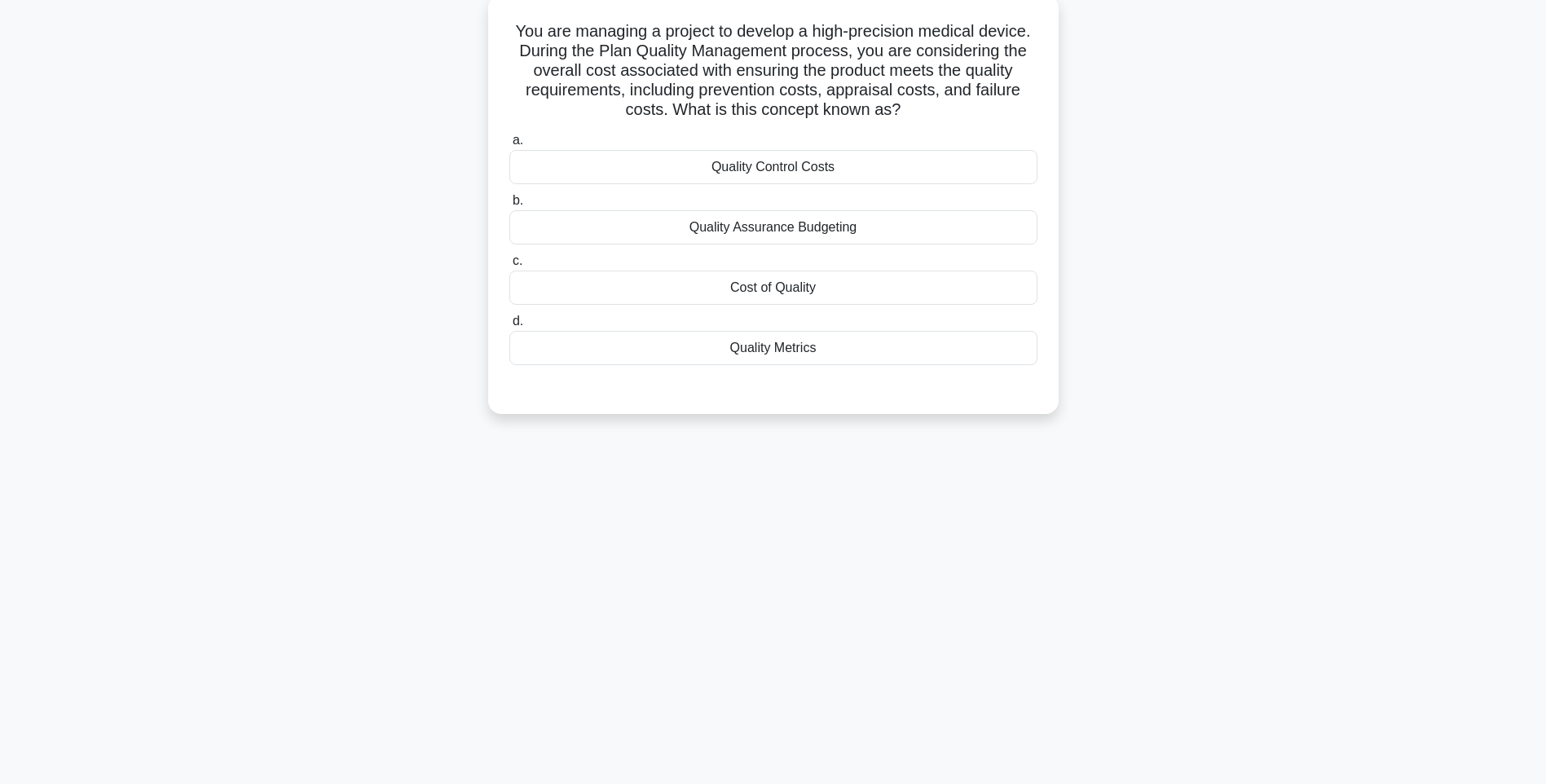
drag, startPoint x: 825, startPoint y: 288, endPoint x: 815, endPoint y: 275, distance: 16.4
click at [824, 287] on div "Cost of Quality" at bounding box center [773, 287] width 528 height 34
click at [510, 267] on input "c. Cost of Quality" at bounding box center [510, 261] width 0 height 11
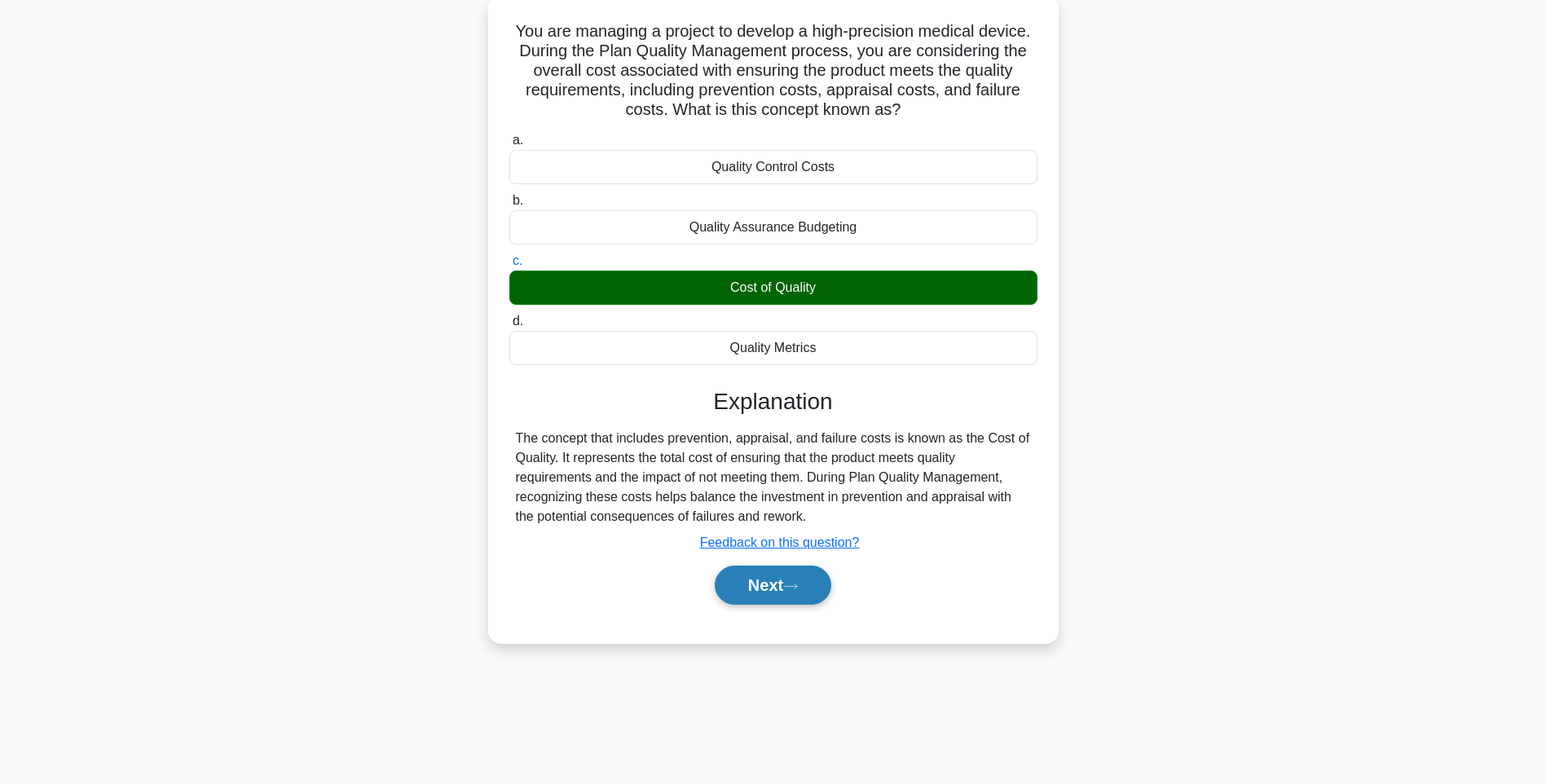
click at [785, 588] on button "Next" at bounding box center [773, 585] width 117 height 40
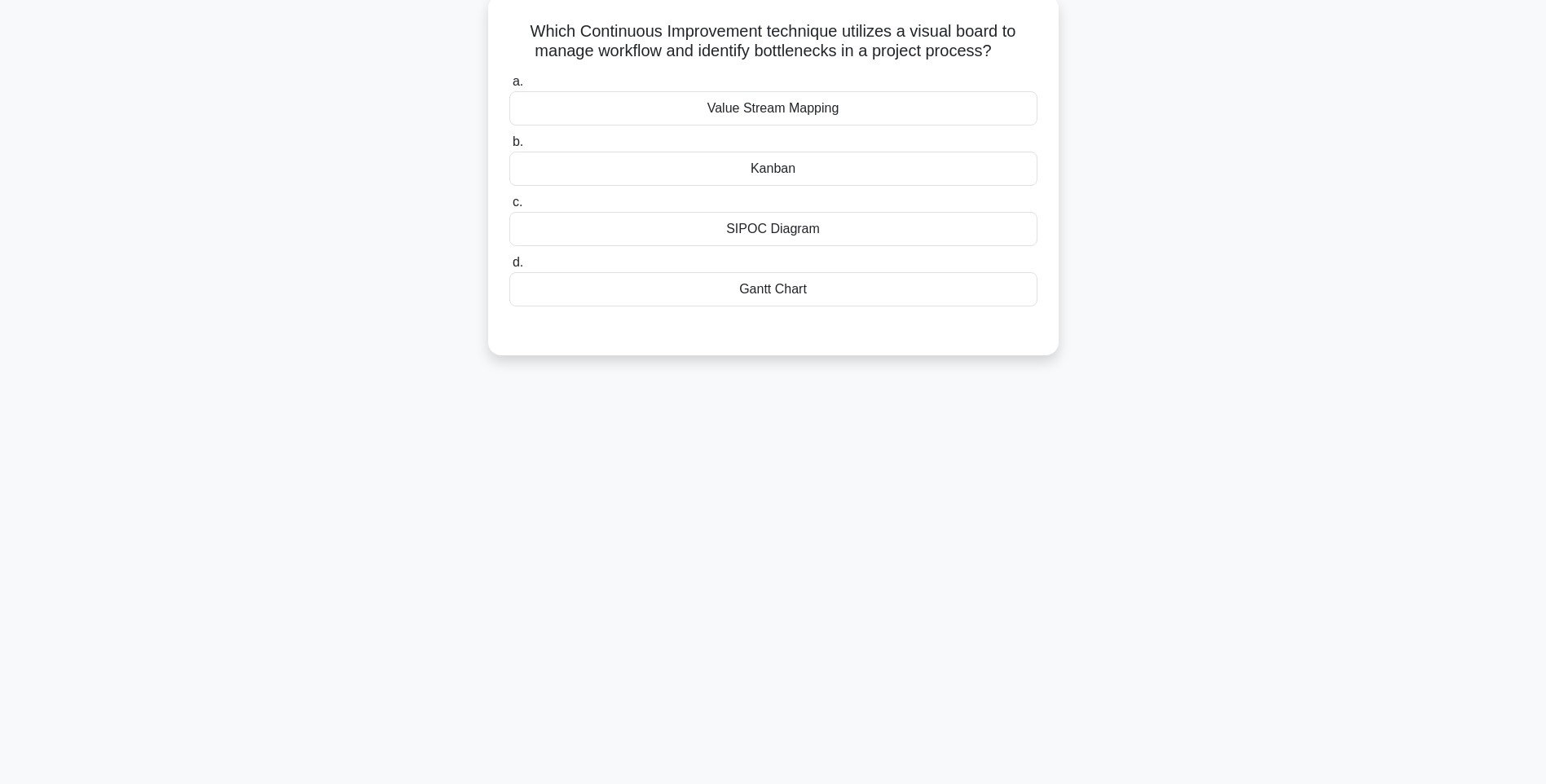
click at [720, 165] on div "Kanban" at bounding box center [773, 168] width 528 height 34
click at [510, 147] on input "b. Kanban" at bounding box center [510, 142] width 0 height 11
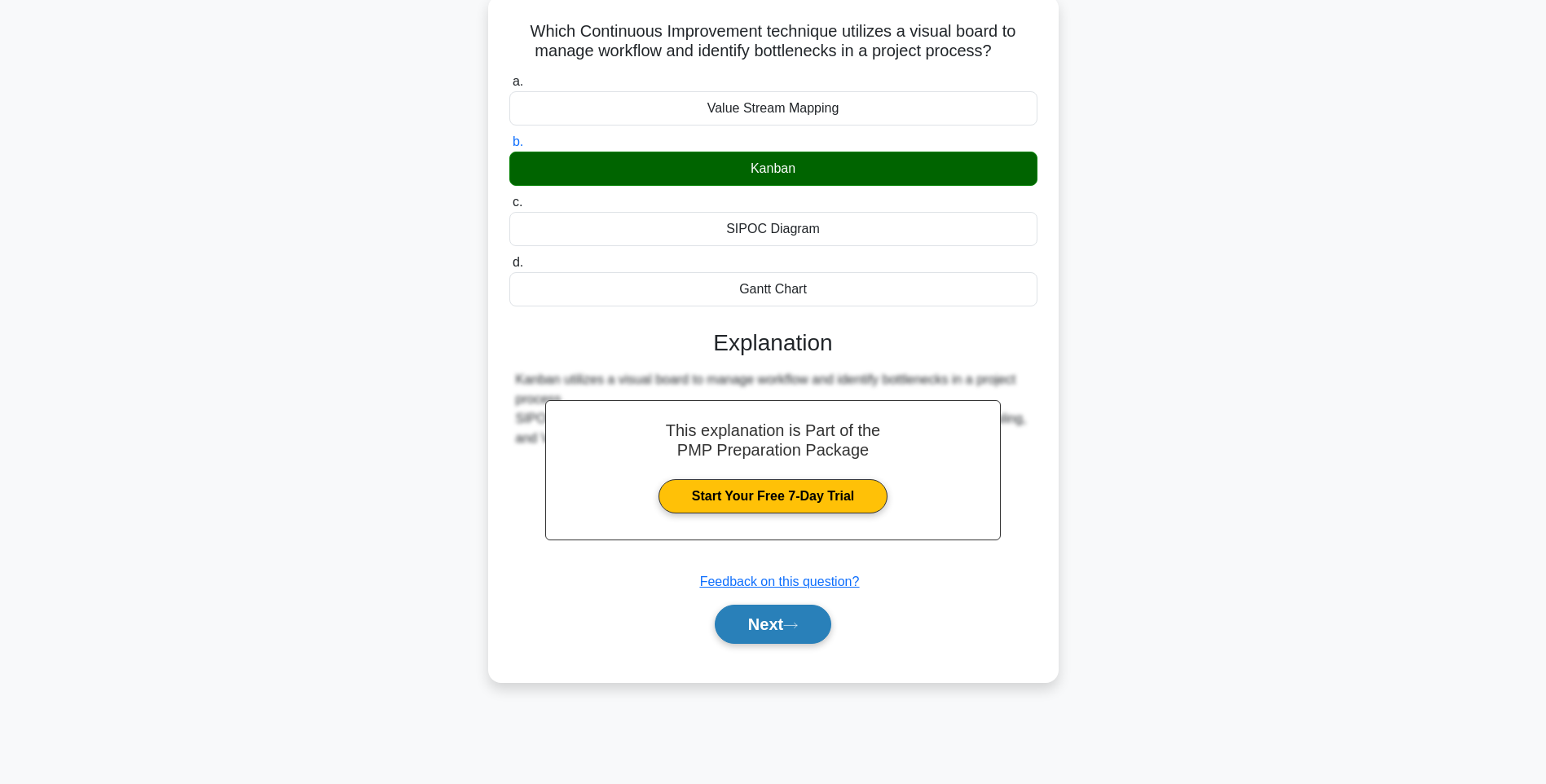
click at [773, 625] on button "Next" at bounding box center [773, 624] width 117 height 40
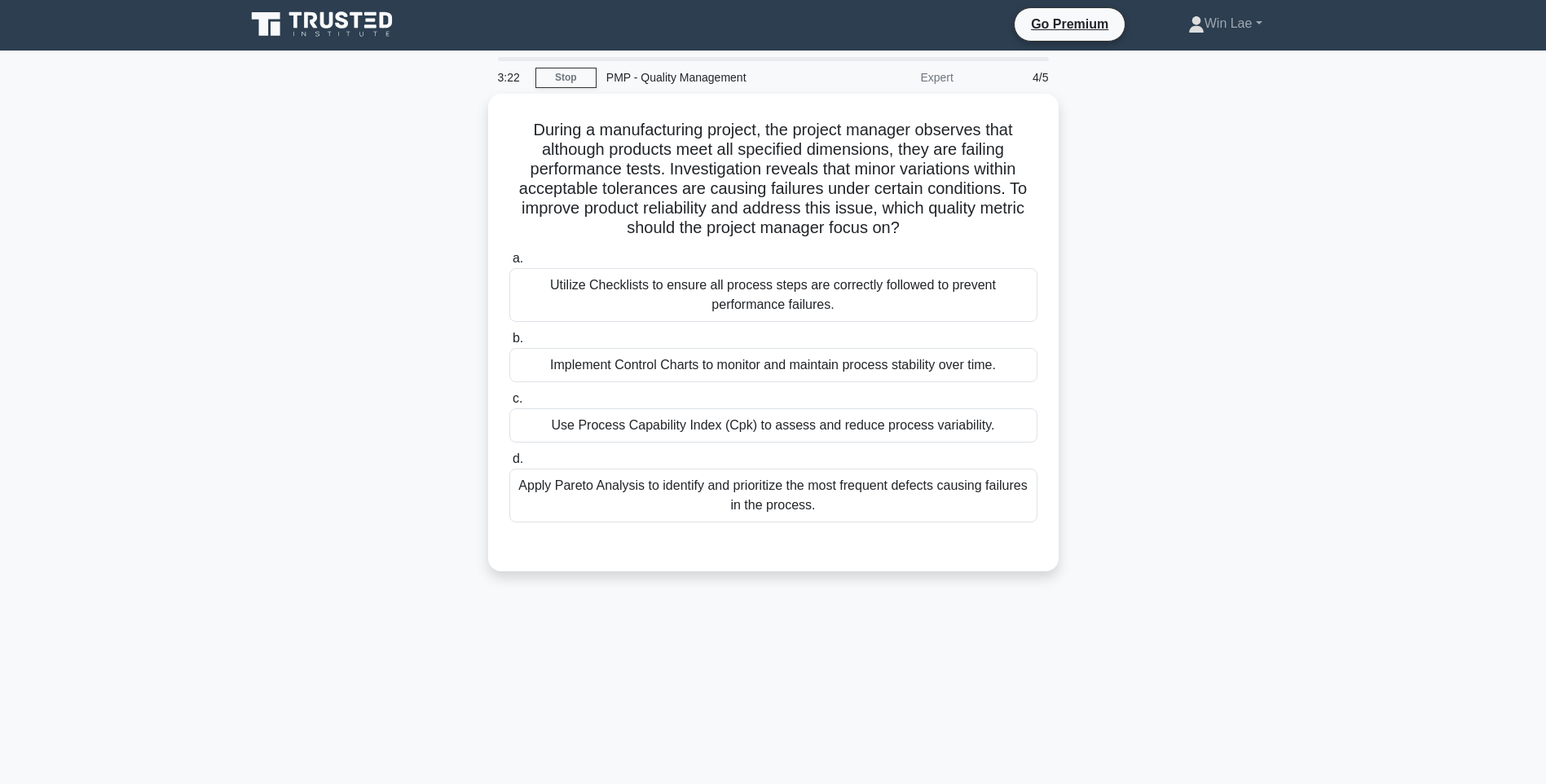
scroll to position [0, 0]
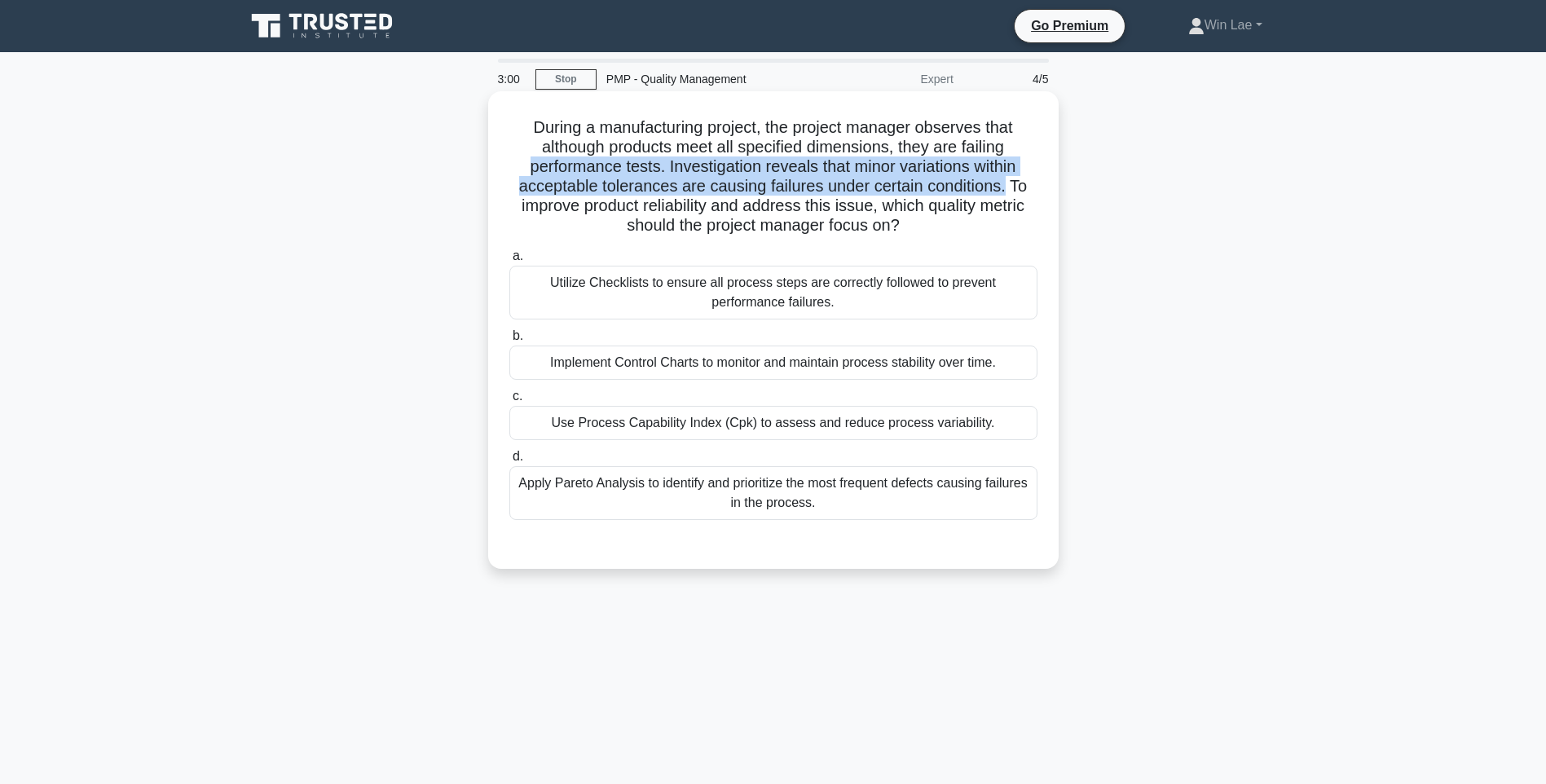
drag, startPoint x: 526, startPoint y: 170, endPoint x: 1012, endPoint y: 192, distance: 486.5
click at [1012, 192] on h5 "During a manufacturing project, the project manager observes that although prod…" at bounding box center [773, 176] width 532 height 119
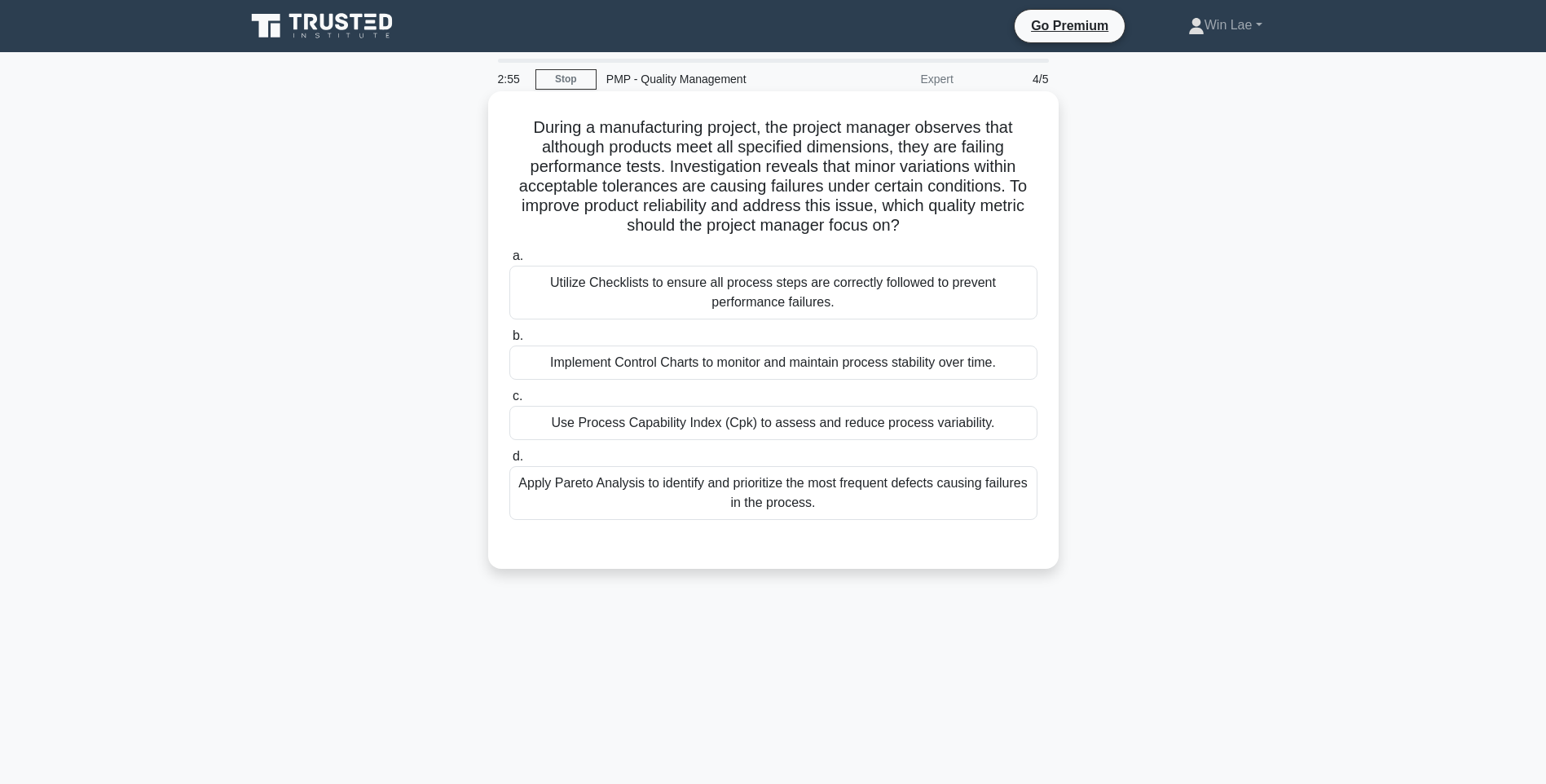
click at [590, 221] on h5 "During a manufacturing project, the project manager observes that although prod…" at bounding box center [773, 176] width 532 height 119
click at [813, 484] on div "Apply Pareto Analysis to identify and prioritize the most frequent defects caus…" at bounding box center [773, 493] width 528 height 53
click at [510, 462] on input "d. Apply Pareto Analysis to identify and prioritize the most frequent defects c…" at bounding box center [510, 457] width 0 height 11
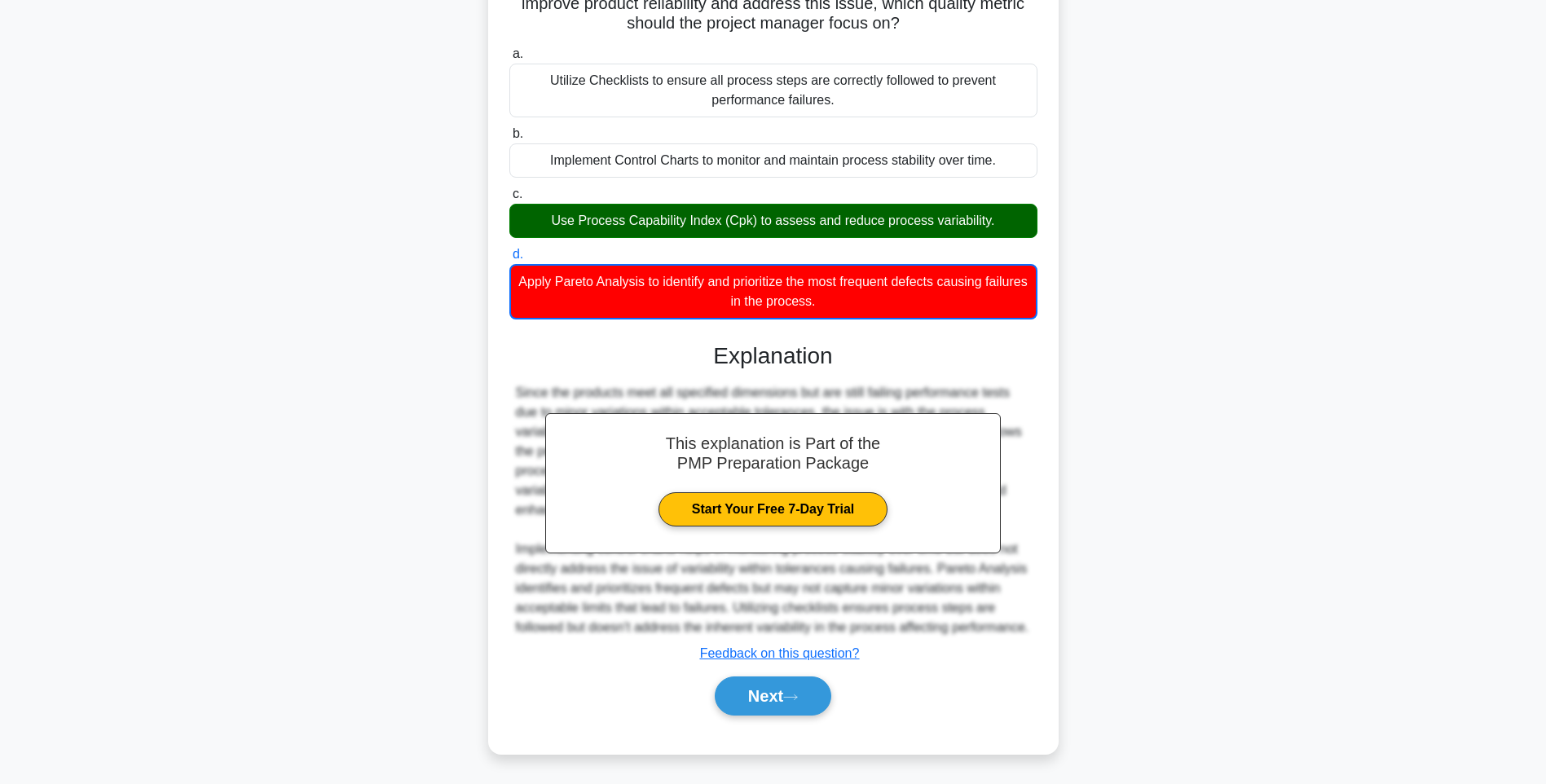
scroll to position [223, 0]
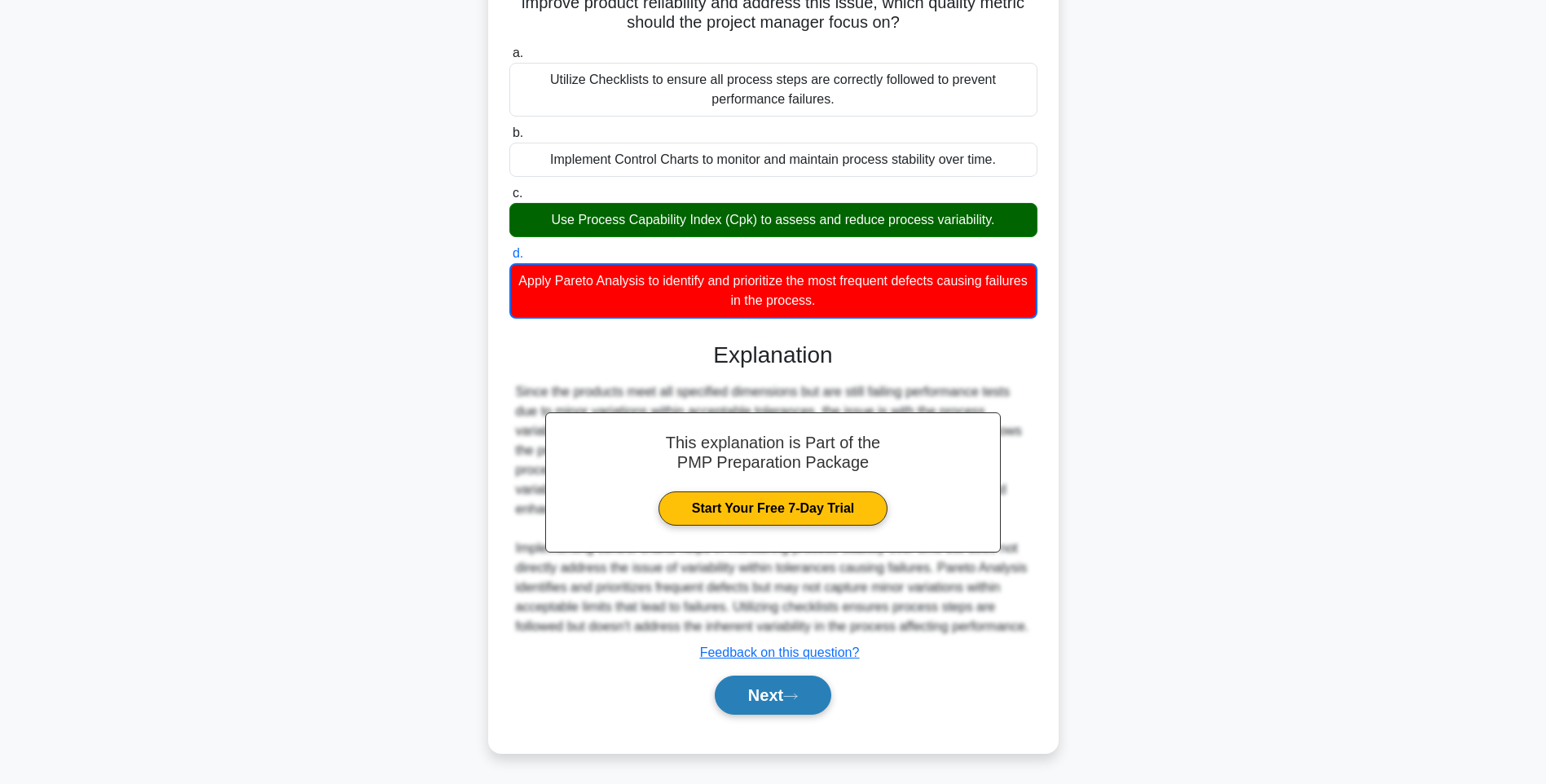
click at [752, 687] on button "Next" at bounding box center [773, 695] width 117 height 40
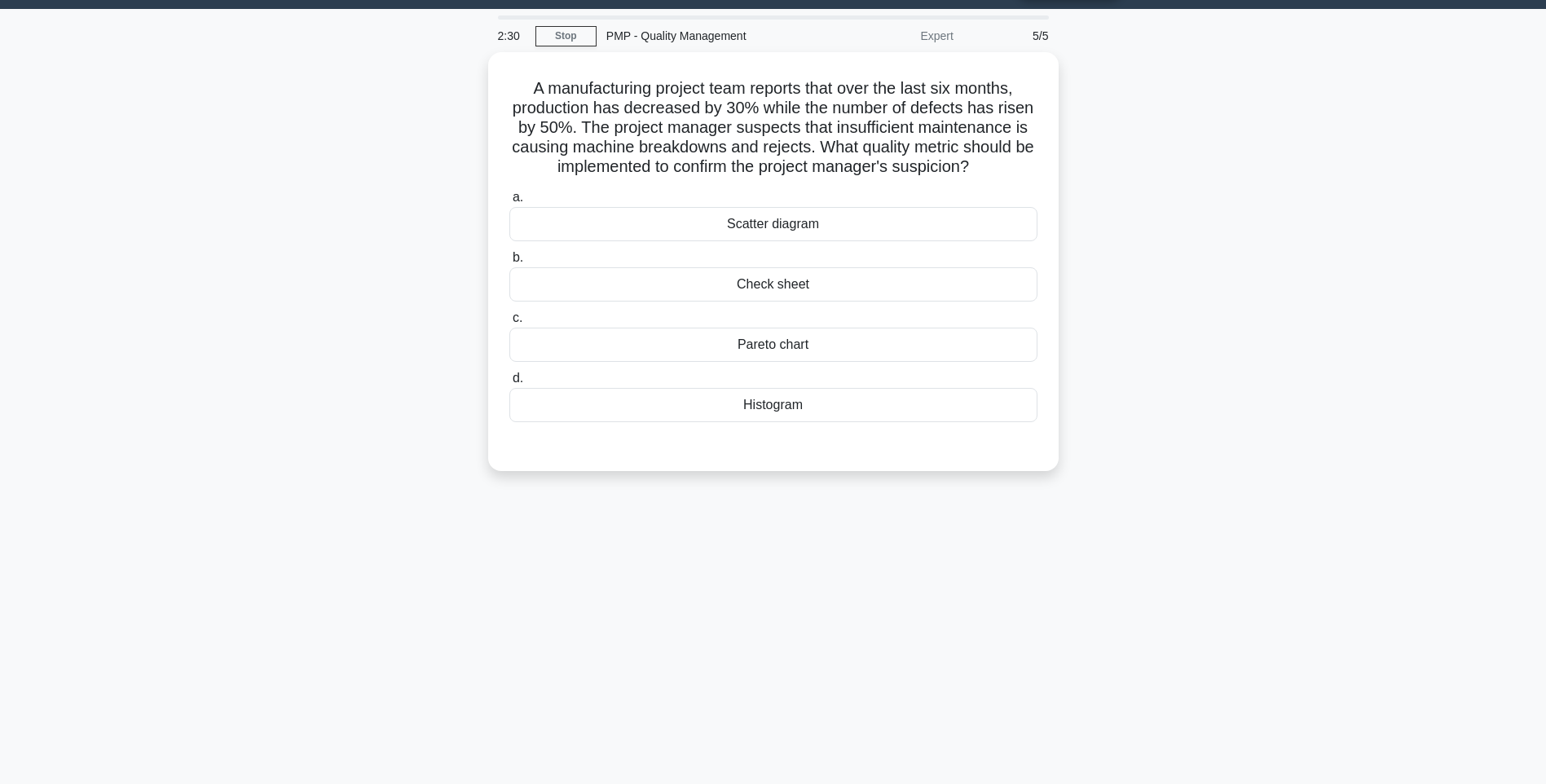
scroll to position [0, 0]
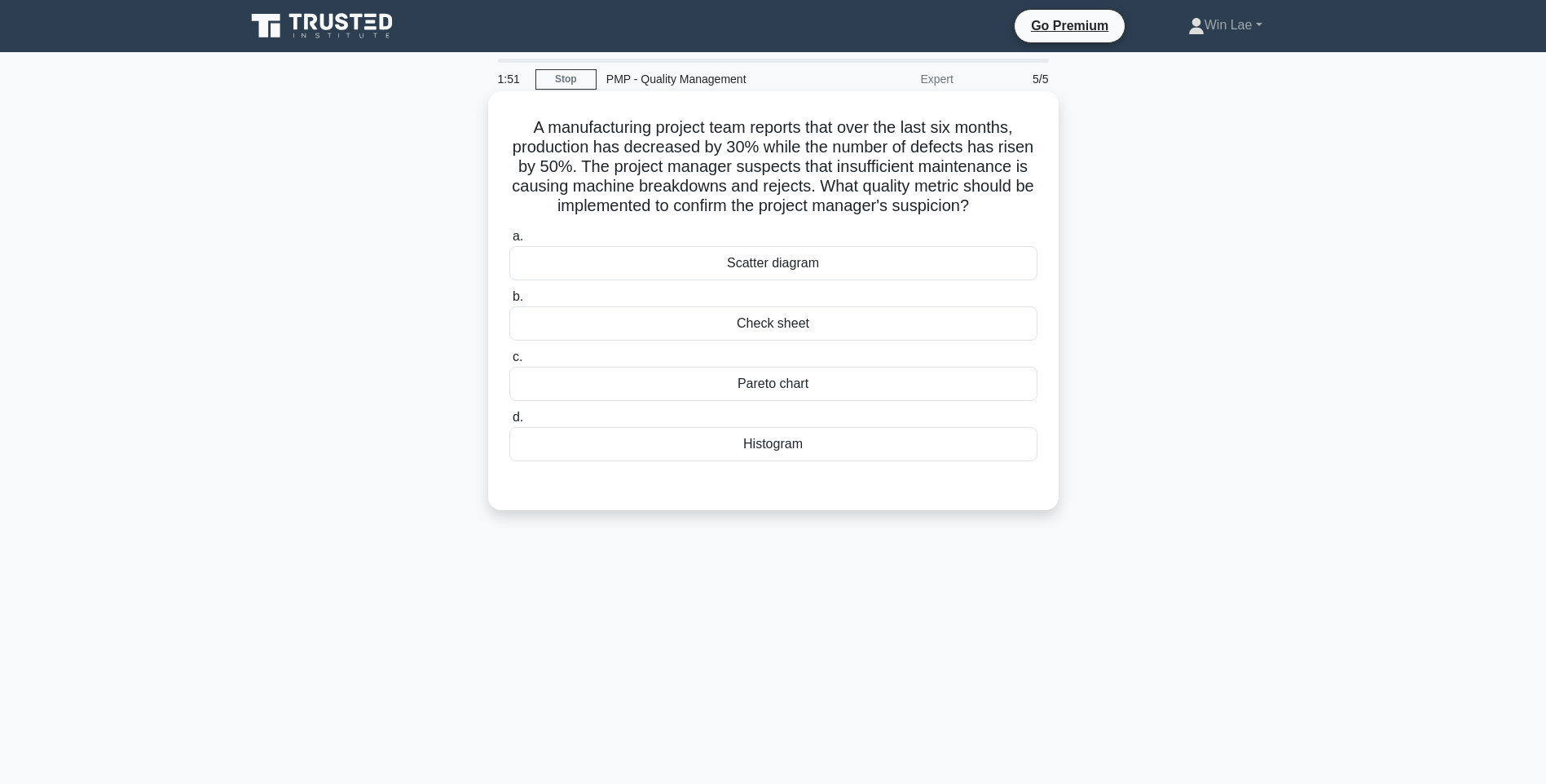
click at [685, 434] on div "Histogram" at bounding box center [773, 443] width 528 height 34
click at [510, 423] on input "d. Histogram" at bounding box center [510, 417] width 0 height 11
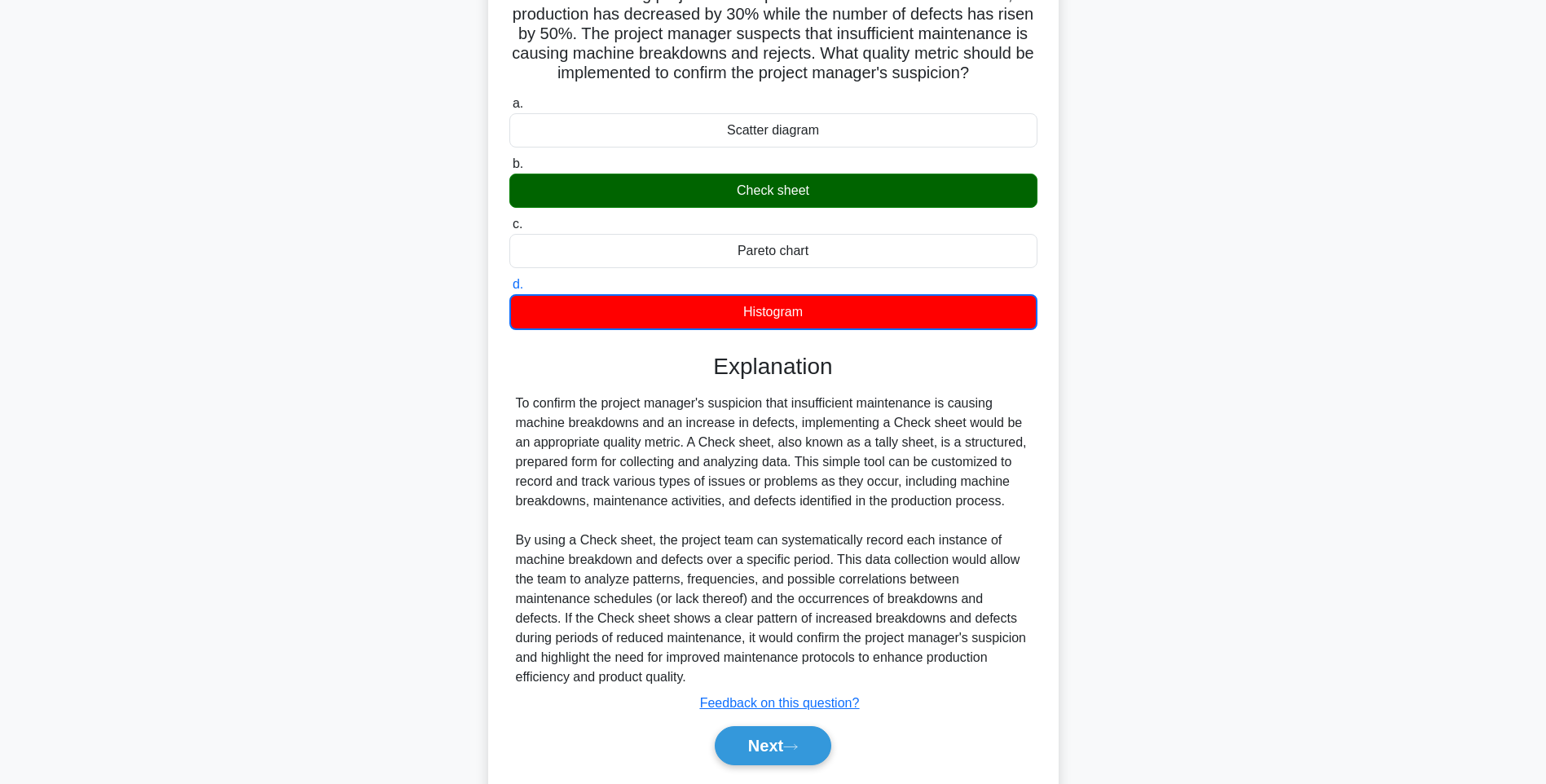
scroll to position [163, 0]
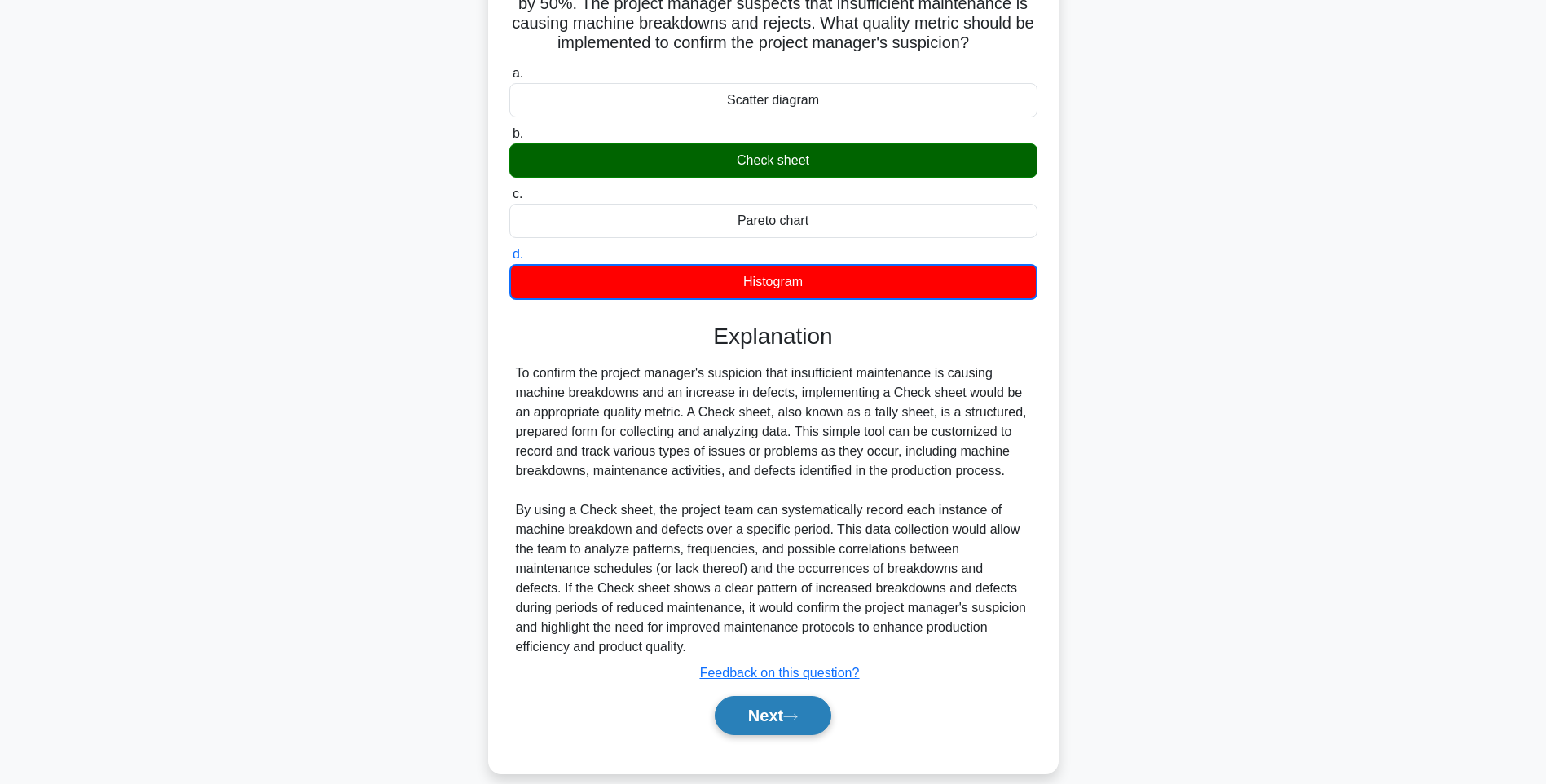
click at [797, 720] on icon at bounding box center [791, 717] width 15 height 9
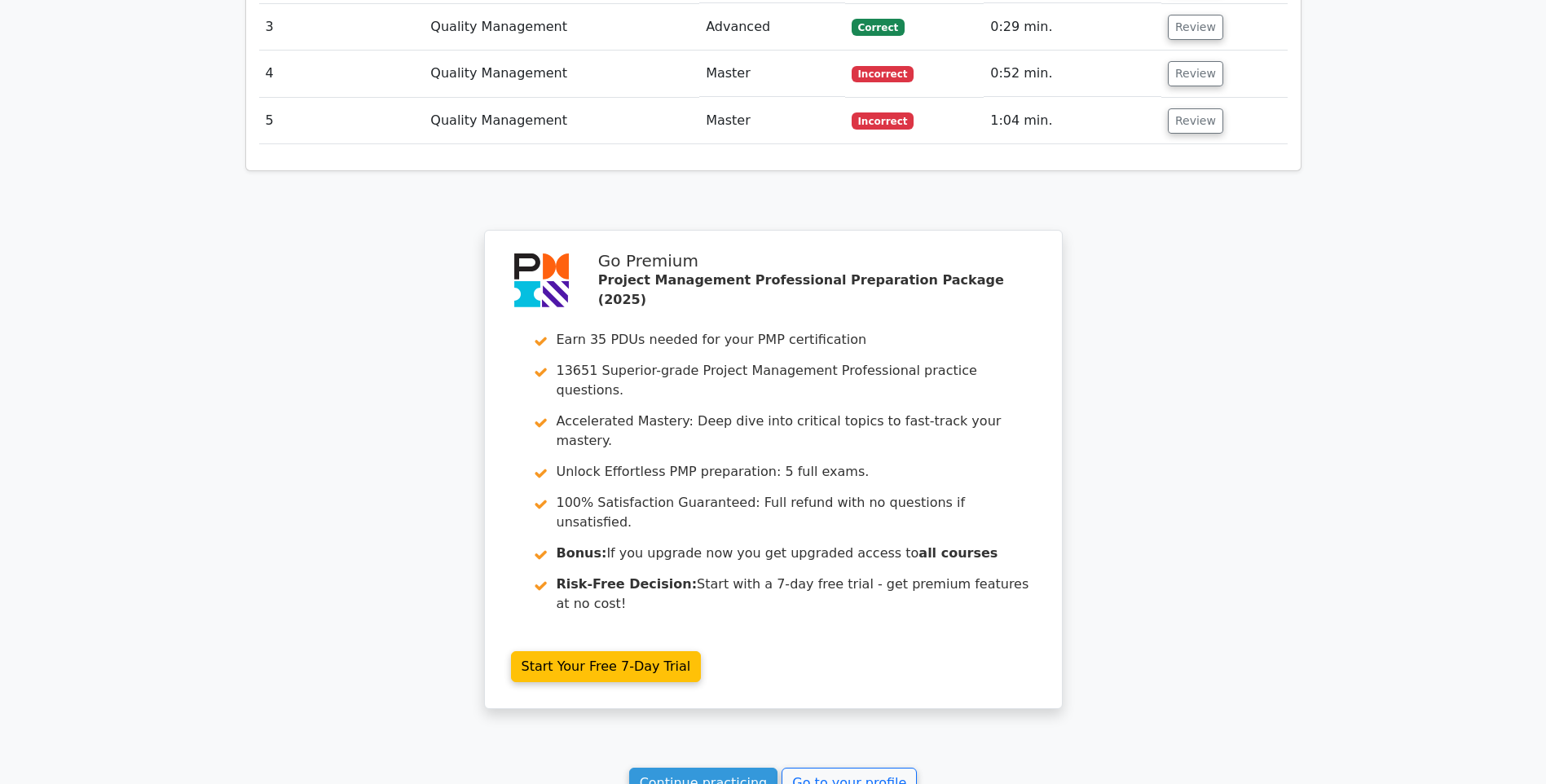
scroll to position [2375, 0]
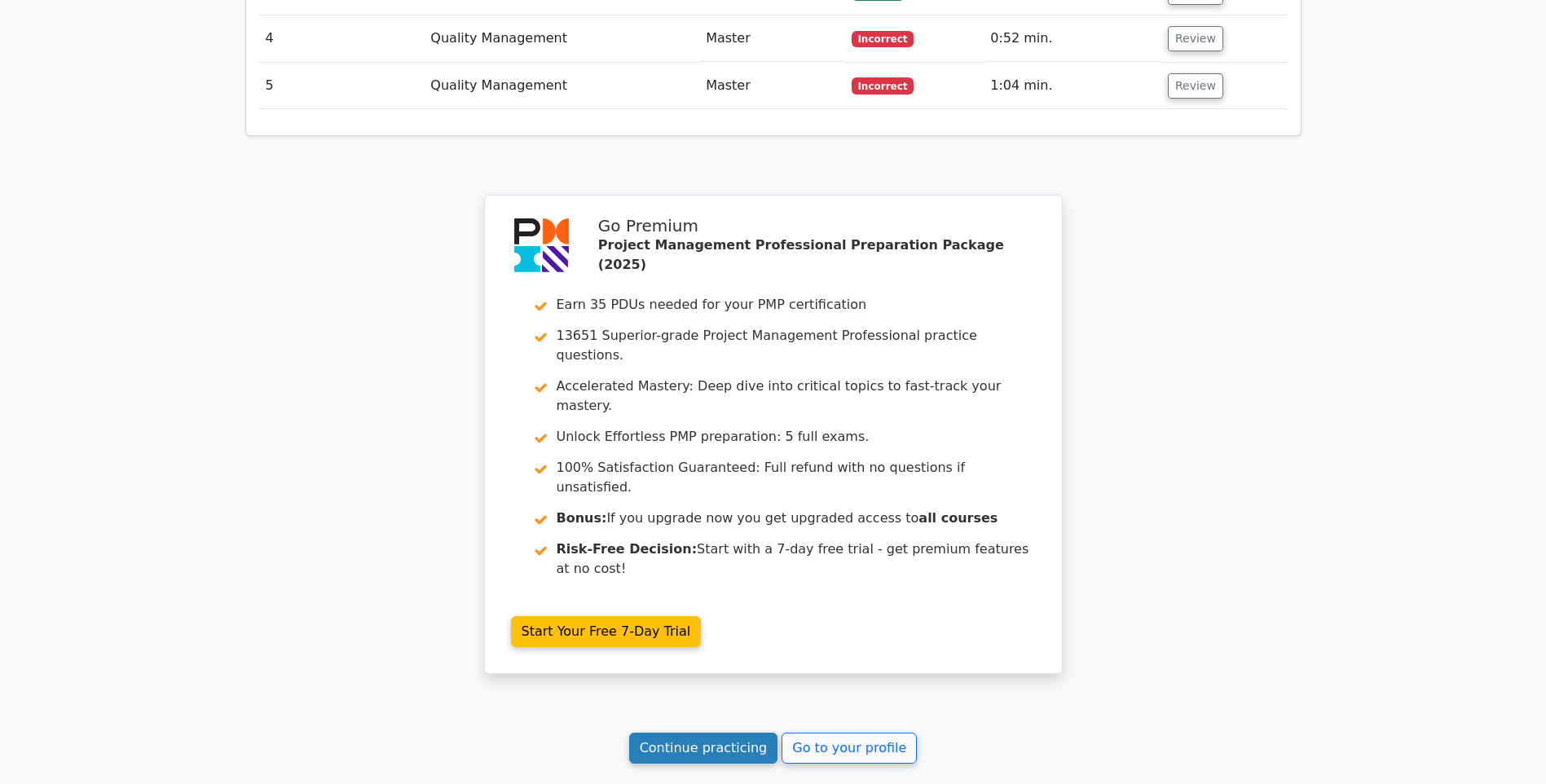
click at [676, 733] on link "Continue practicing" at bounding box center [704, 748] width 149 height 31
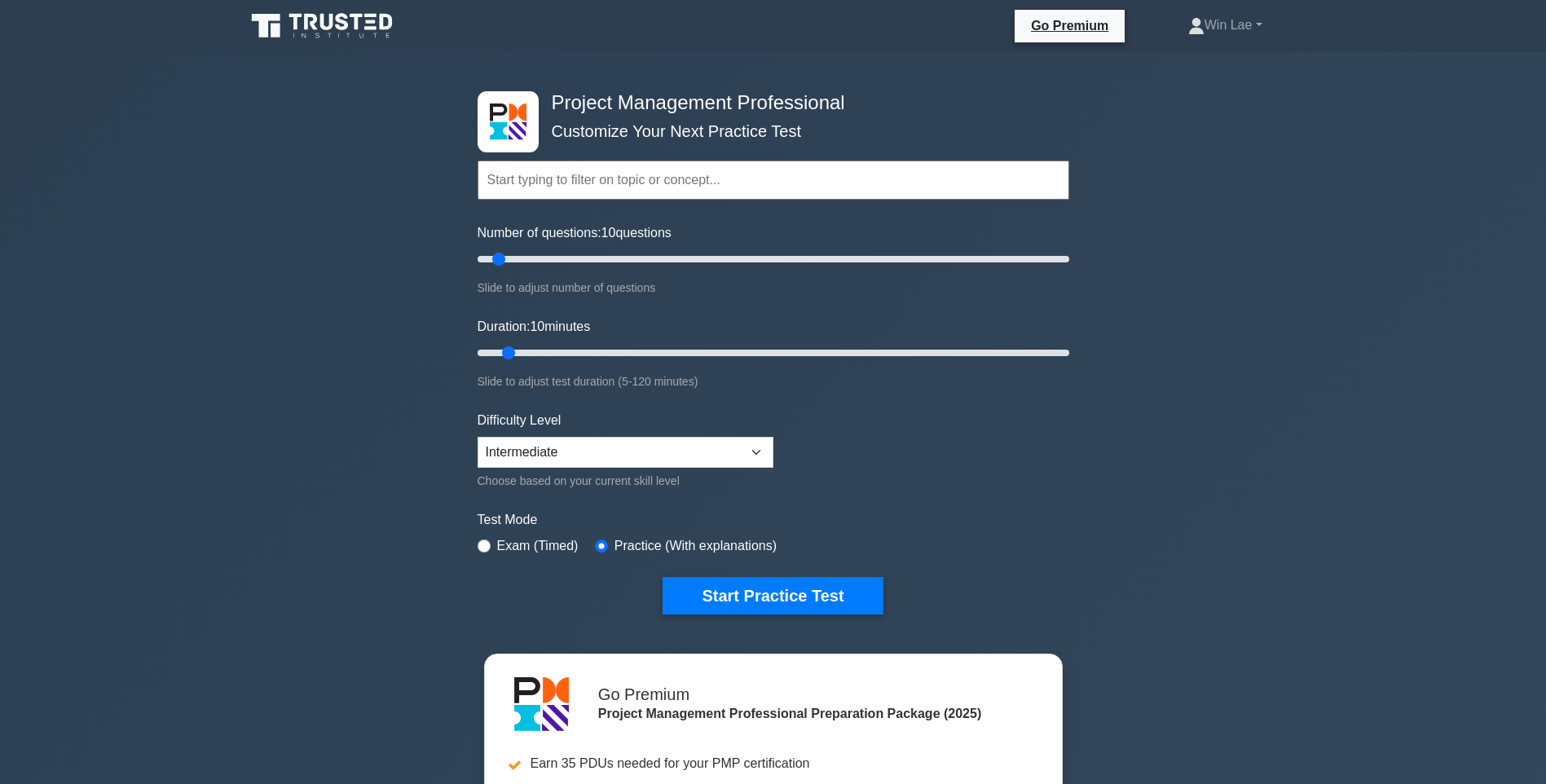
drag, startPoint x: 1545, startPoint y: 51, endPoint x: 1540, endPoint y: 203, distance: 152.1
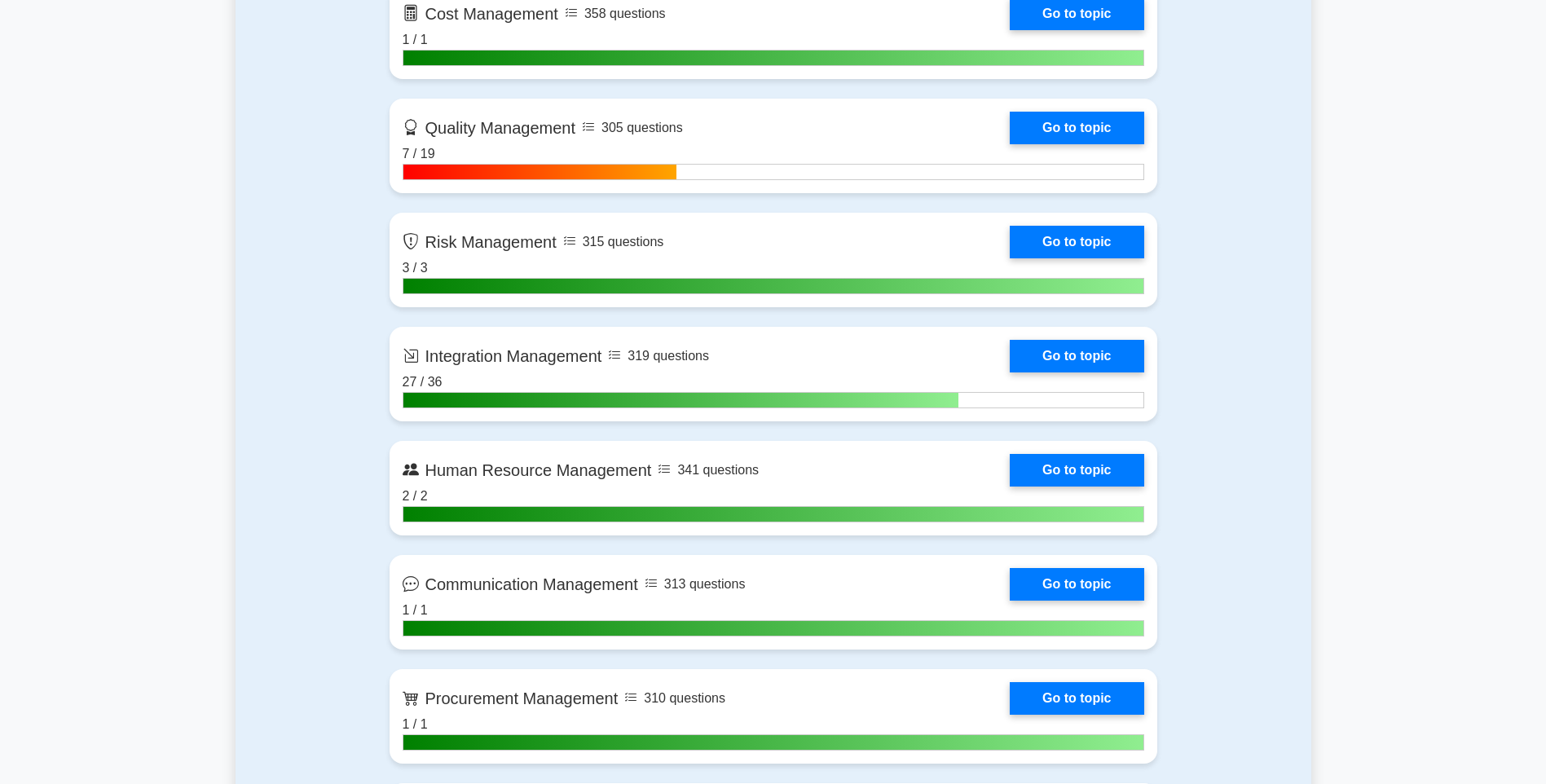
scroll to position [1168, 0]
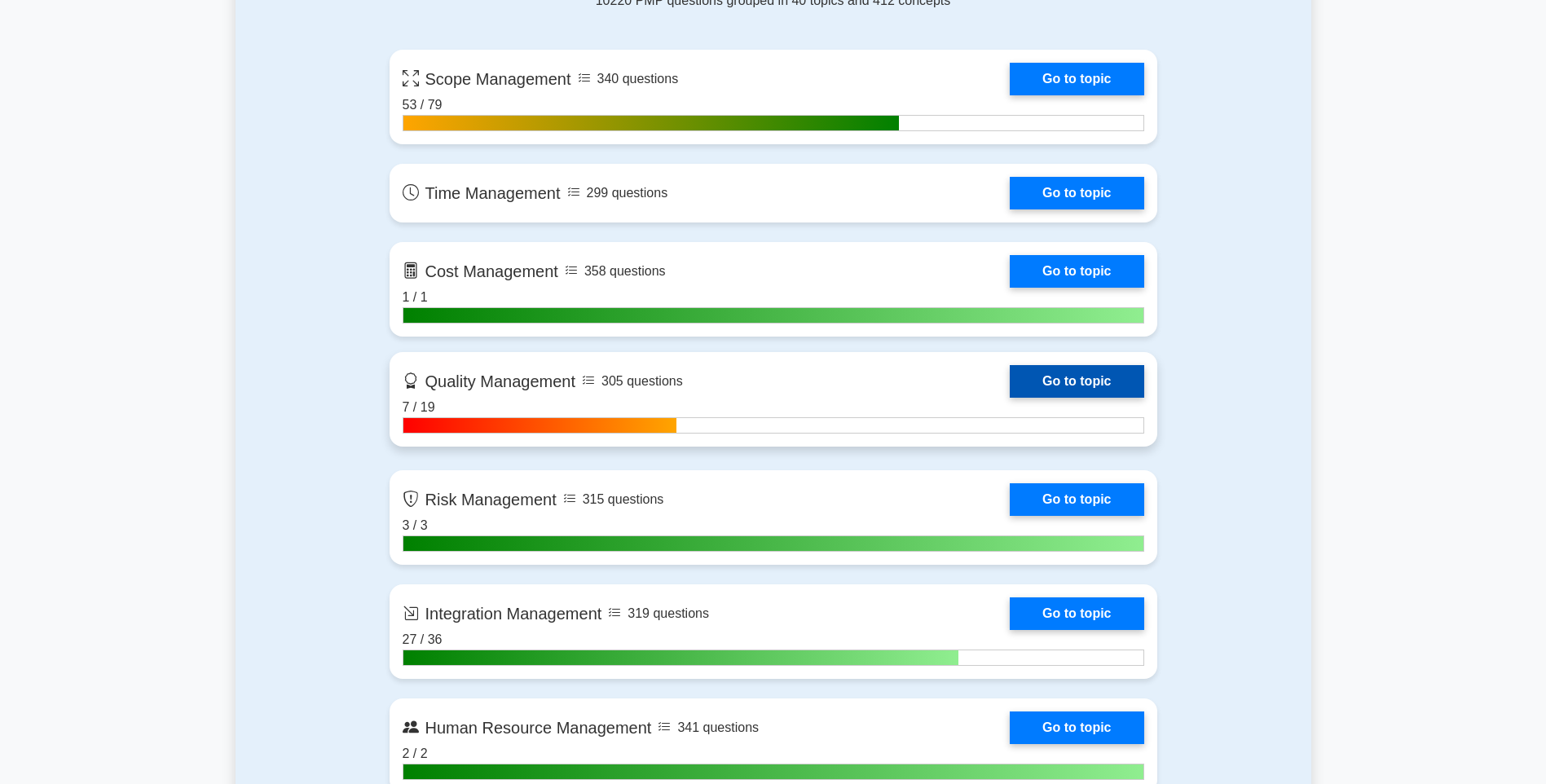
click at [1058, 374] on link "Go to topic" at bounding box center [1076, 381] width 133 height 32
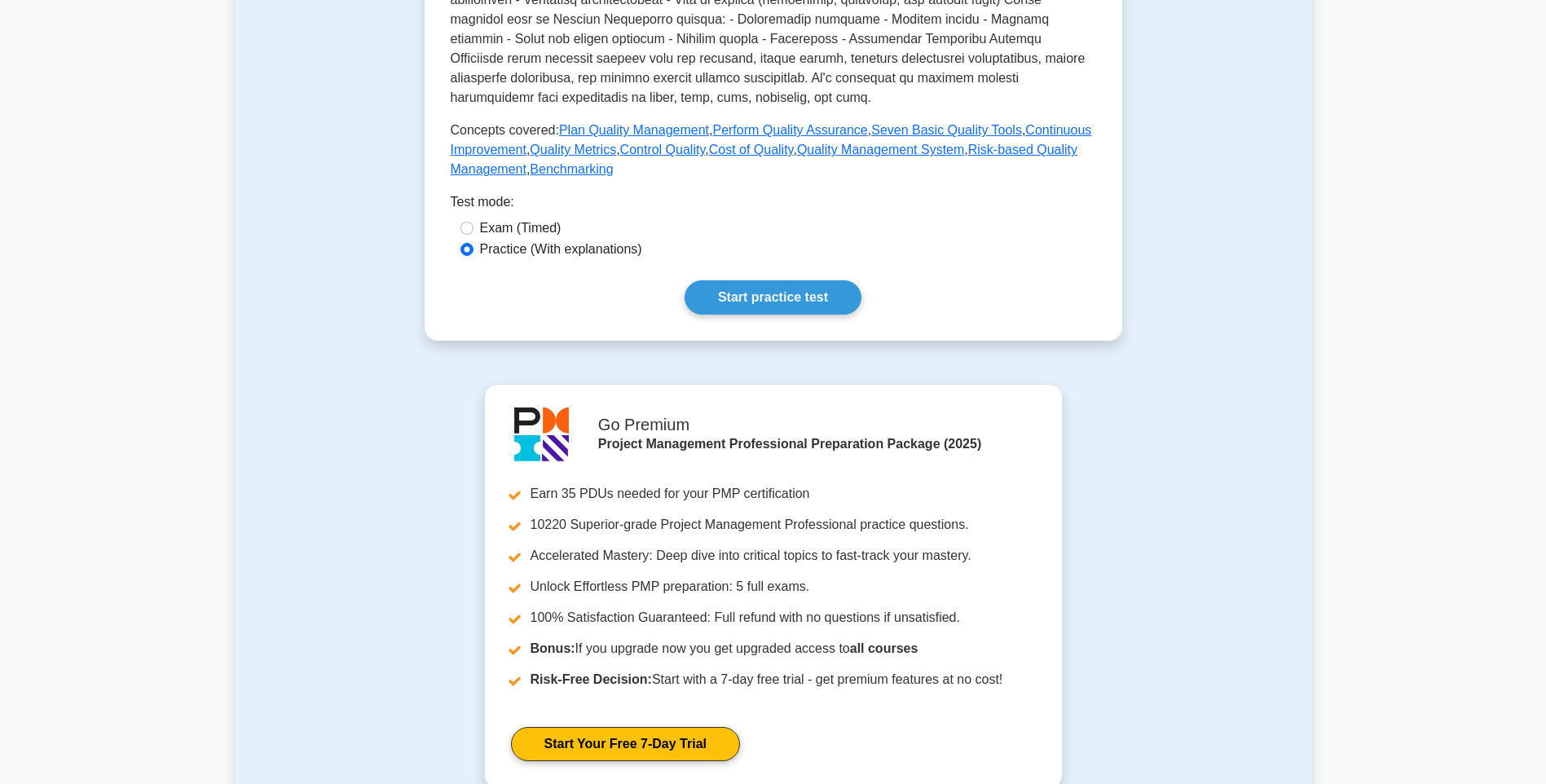
scroll to position [603, 0]
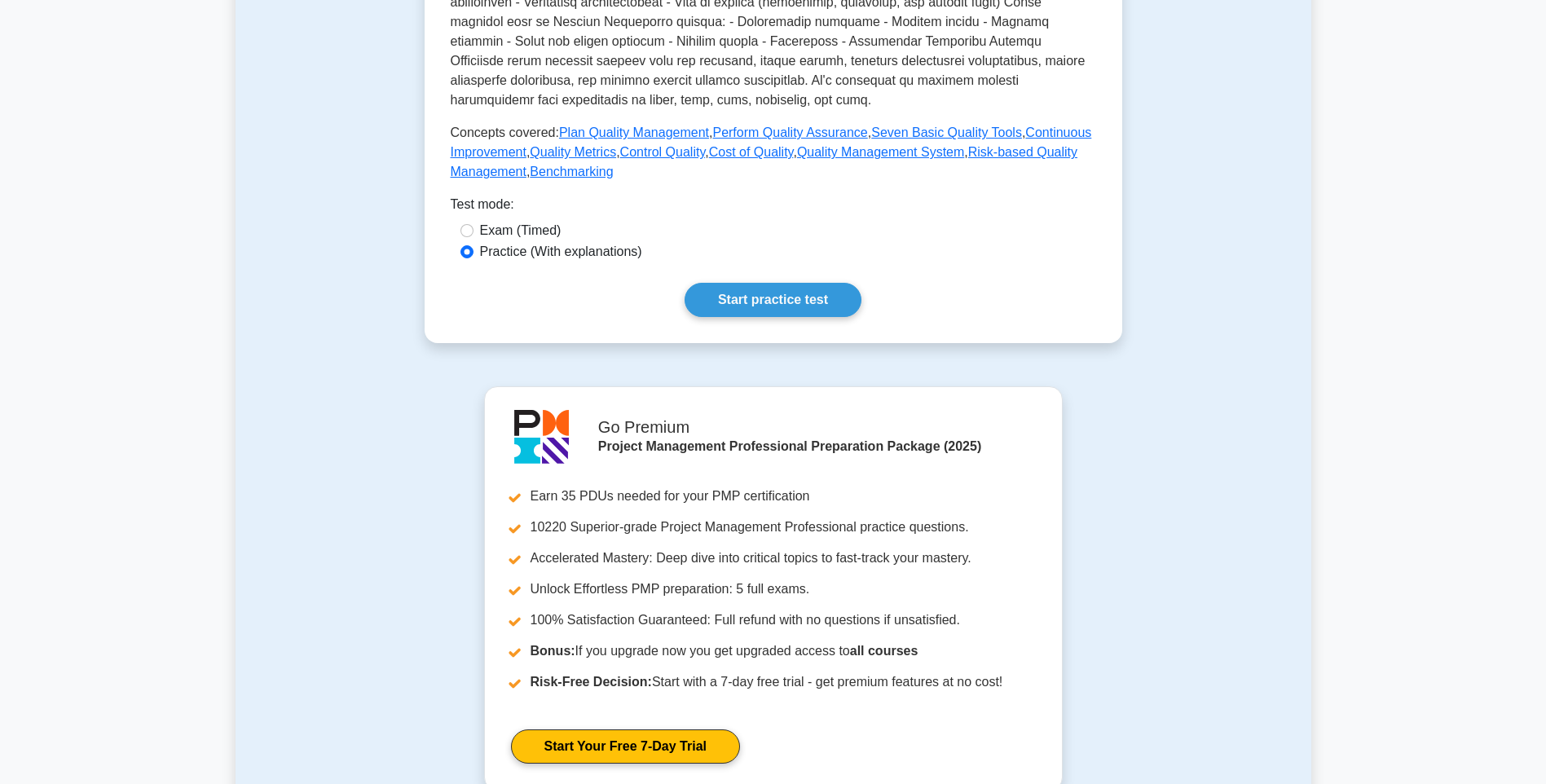
click at [798, 290] on link "Start practice test" at bounding box center [773, 300] width 177 height 34
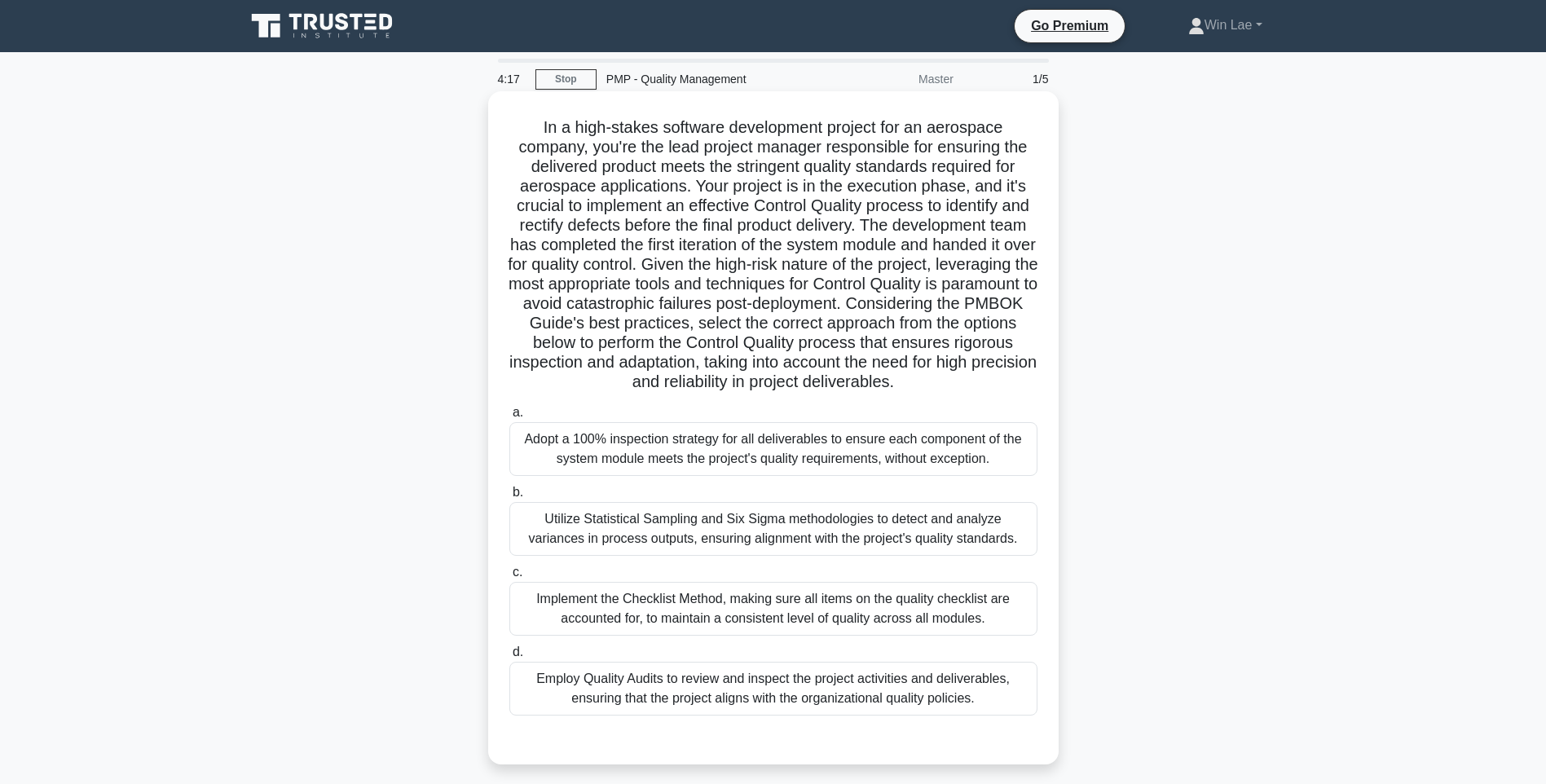
scroll to position [82, 0]
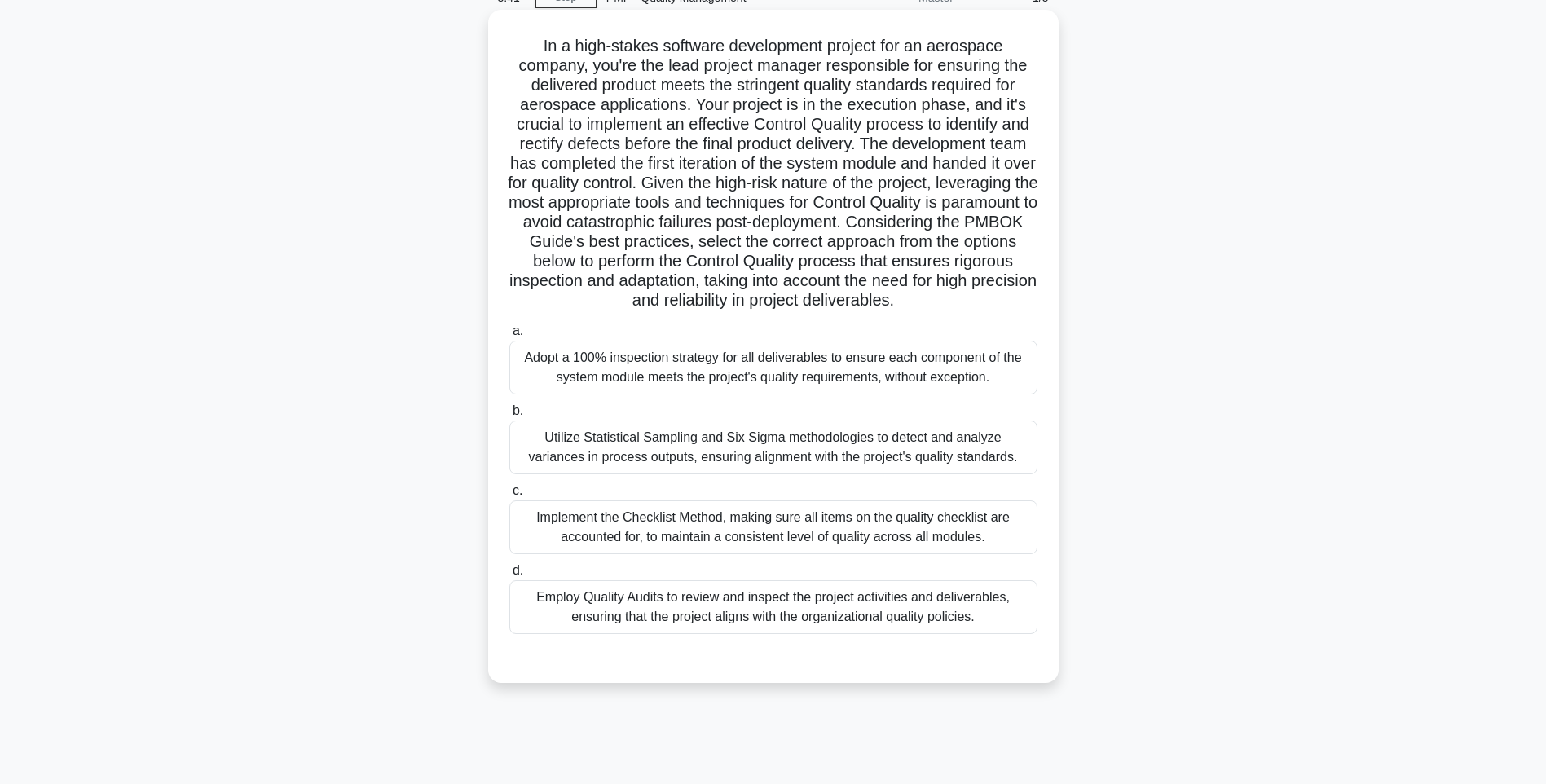
click at [819, 461] on div "Utilize Statistical Sampling and Six Sigma methodologies to detect and analyze …" at bounding box center [773, 447] width 528 height 53
click at [510, 416] on input "b. Utilize Statistical Sampling and Six Sigma methodologies to detect and analy…" at bounding box center [510, 411] width 0 height 11
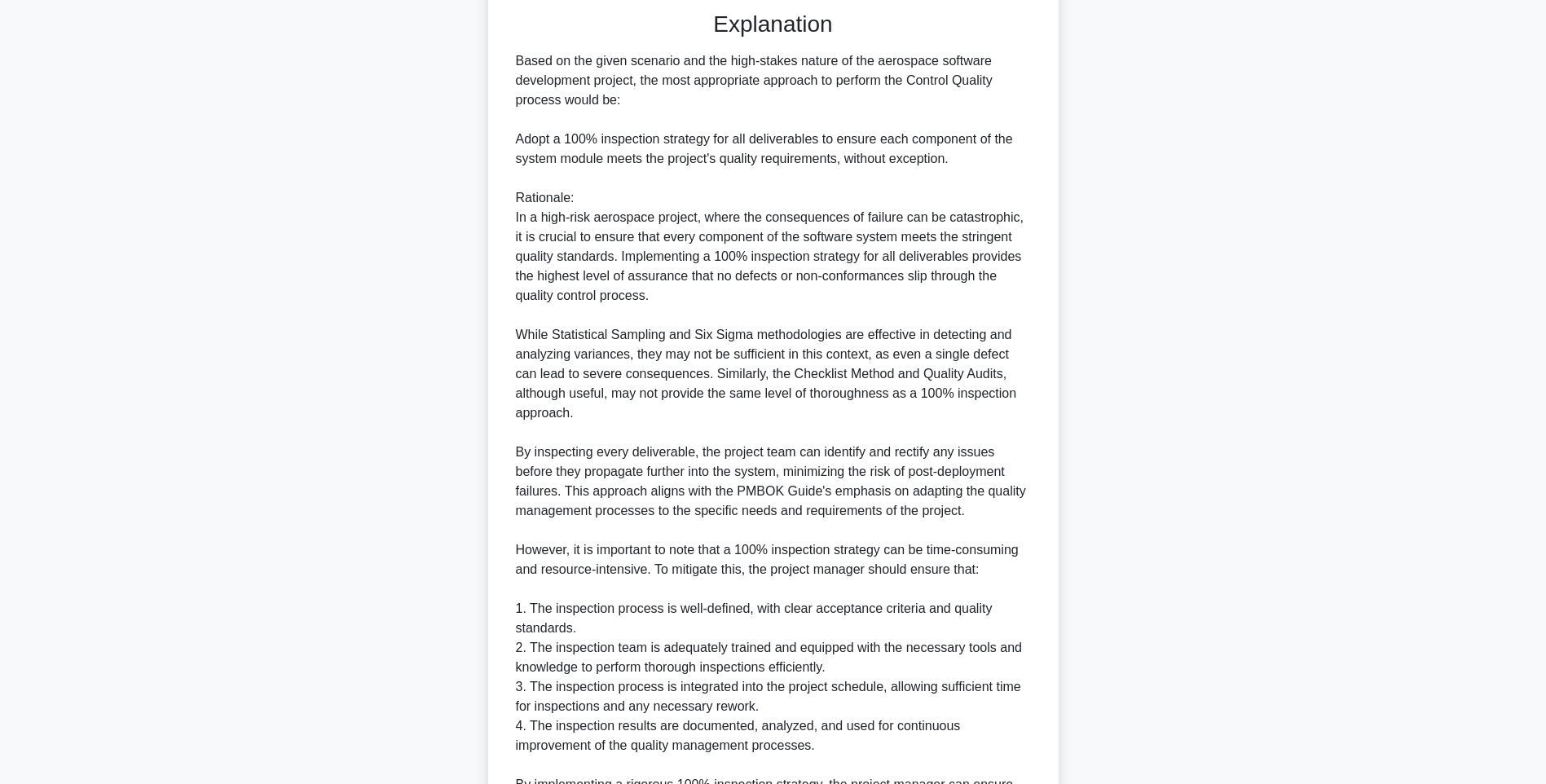
scroll to position [947, 0]
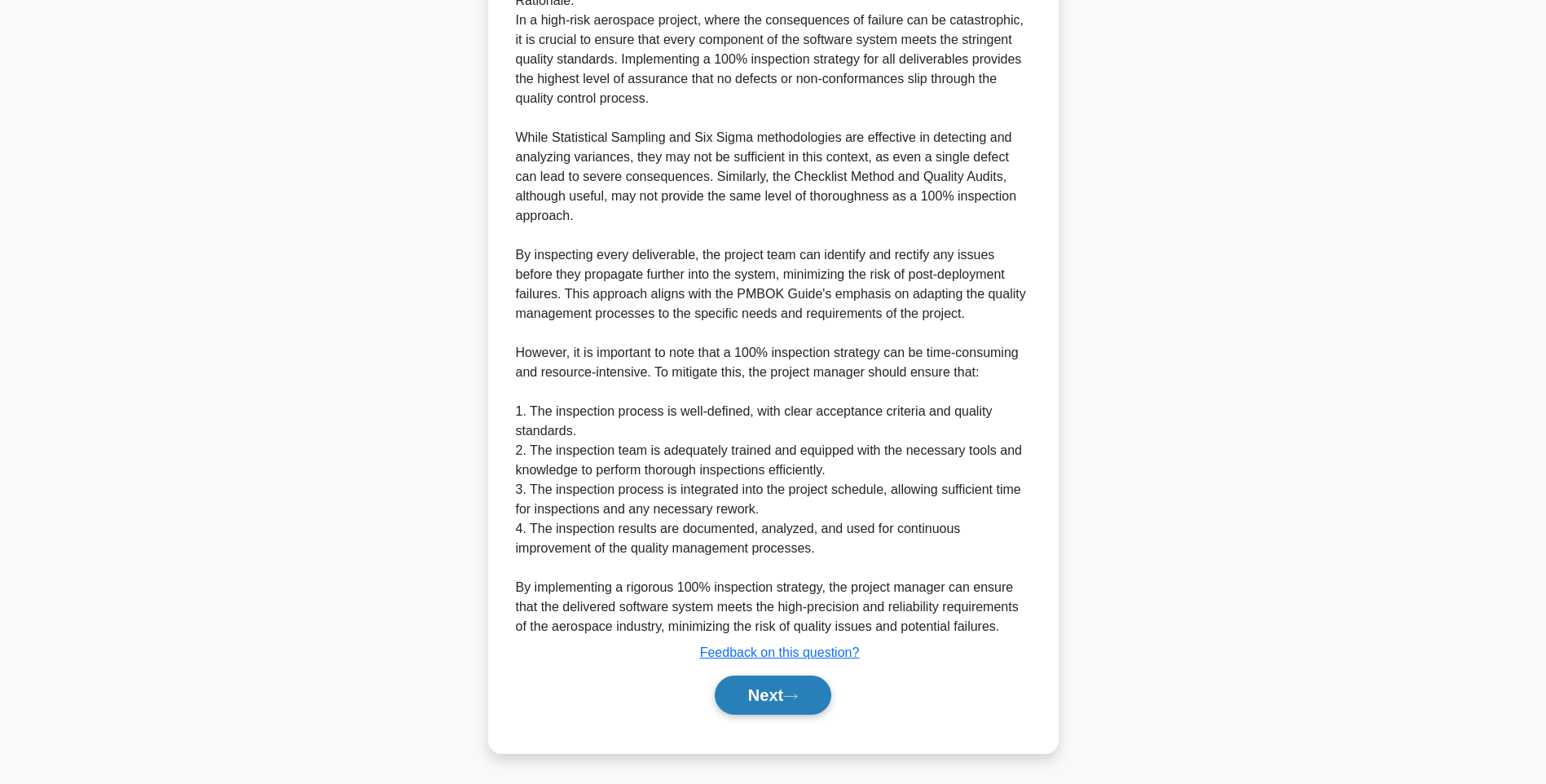
click at [806, 703] on button "Next" at bounding box center [773, 695] width 117 height 40
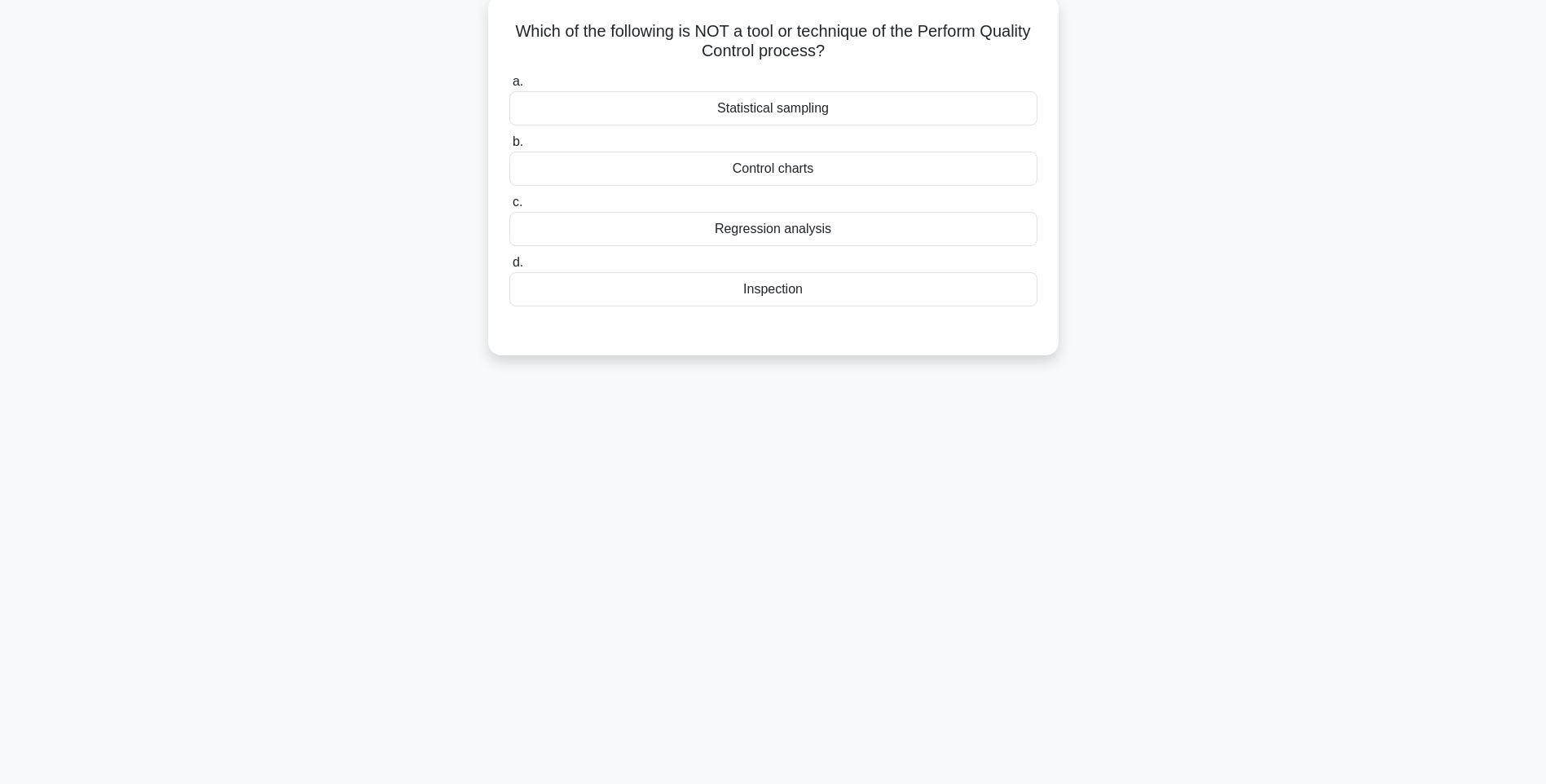
click at [714, 227] on div "Regression analysis" at bounding box center [773, 228] width 528 height 34
click at [510, 208] on input "c. Regression analysis" at bounding box center [510, 202] width 0 height 11
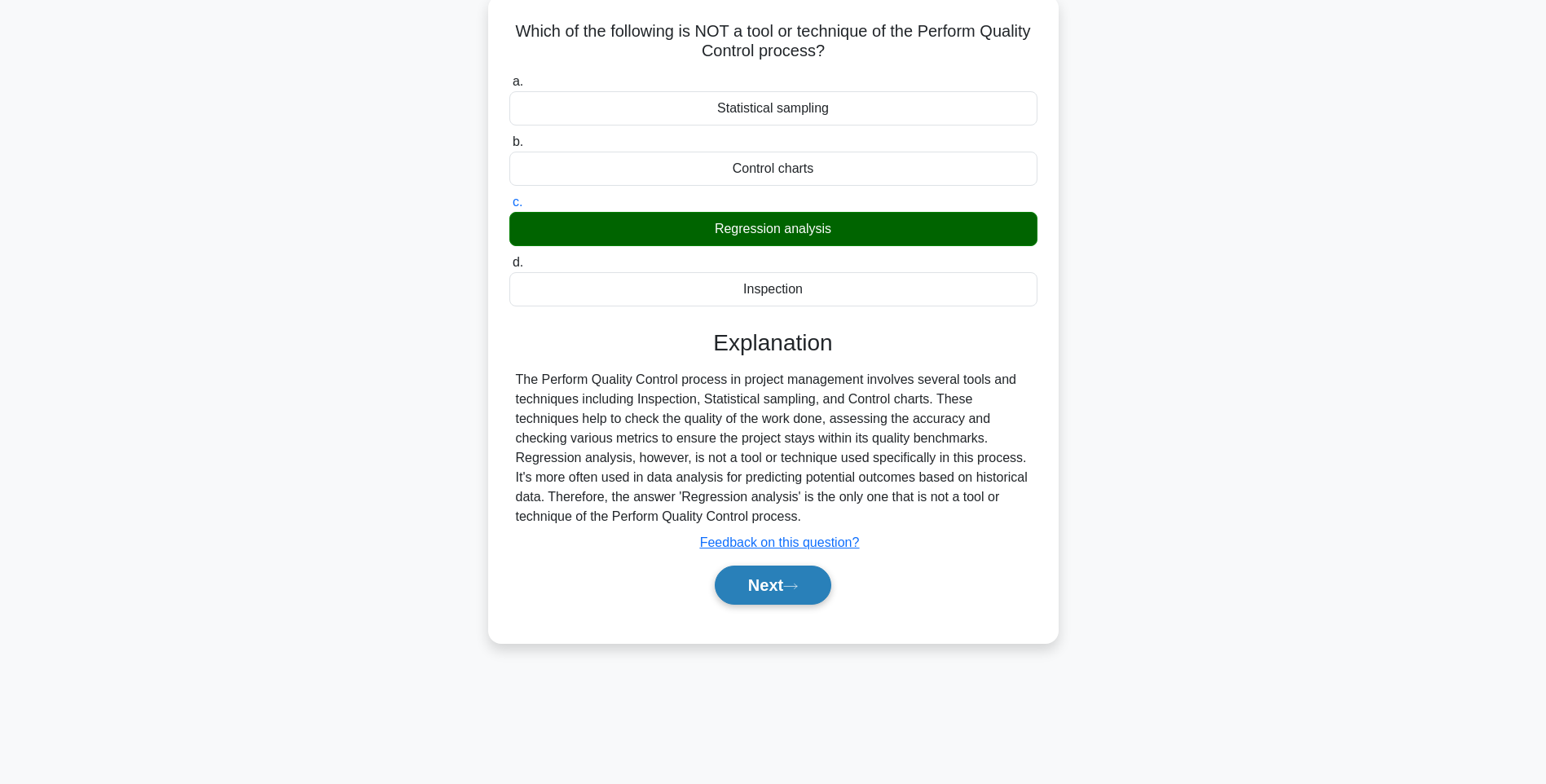
click at [734, 577] on button "Next" at bounding box center [773, 585] width 117 height 40
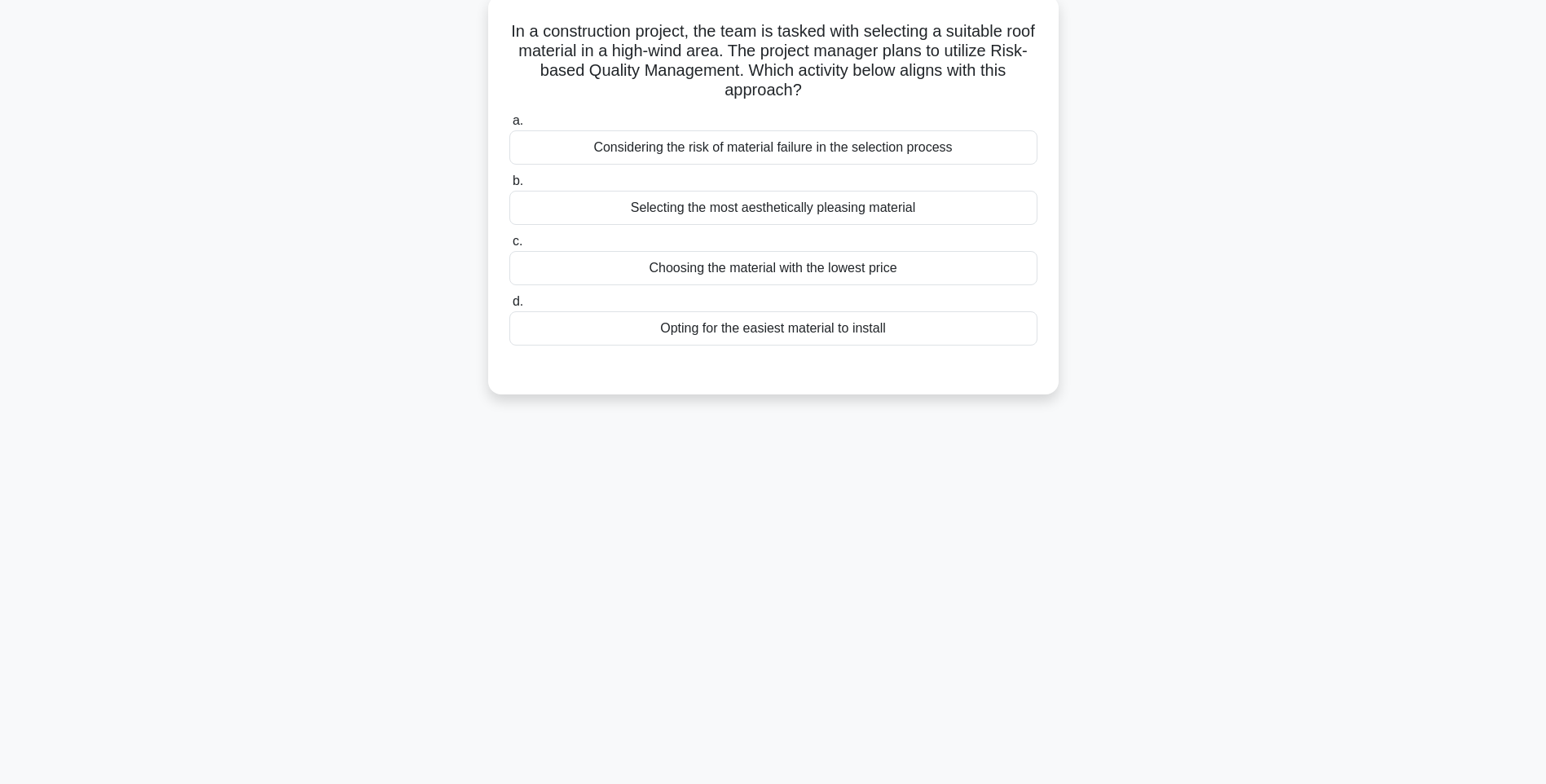
click at [914, 154] on div "Considering the risk of material failure in the selection process" at bounding box center [773, 147] width 528 height 34
click at [510, 126] on input "a. Considering the risk of material failure in the selection process" at bounding box center [510, 121] width 0 height 11
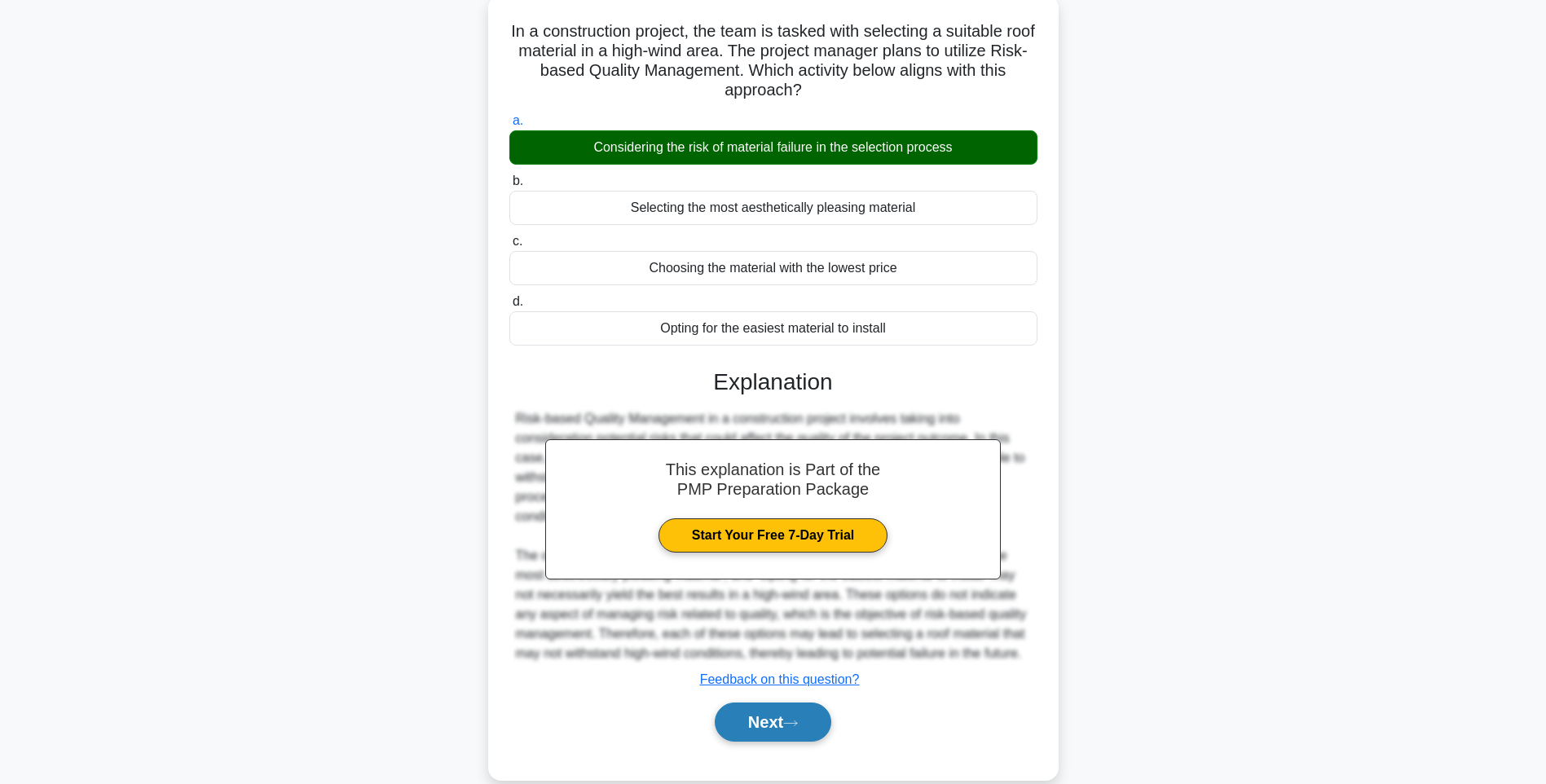
click at [738, 742] on button "Next" at bounding box center [773, 722] width 117 height 40
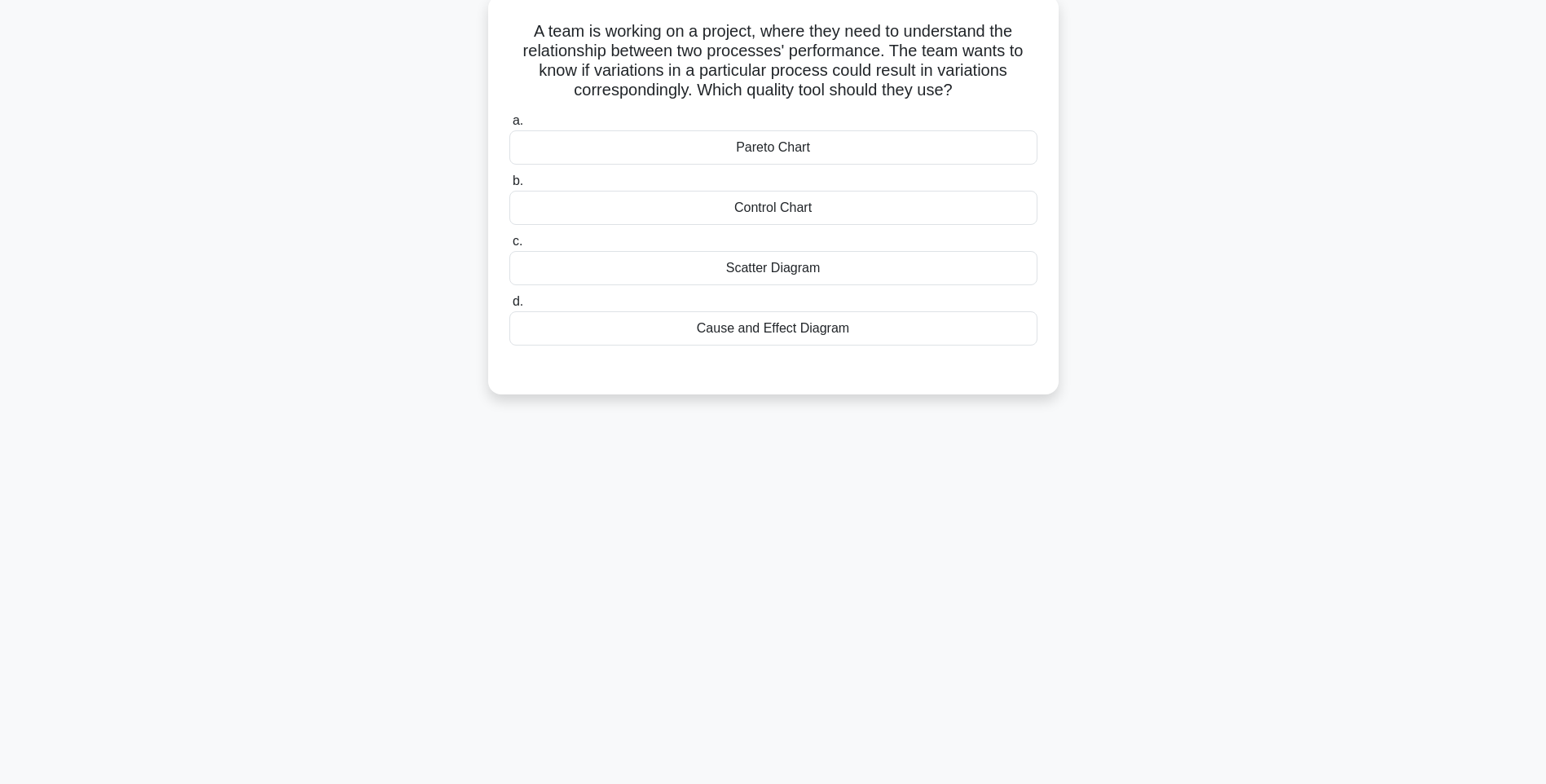
click at [791, 260] on div "Scatter Diagram" at bounding box center [773, 267] width 528 height 34
click at [510, 247] on input "c. Scatter Diagram" at bounding box center [510, 242] width 0 height 11
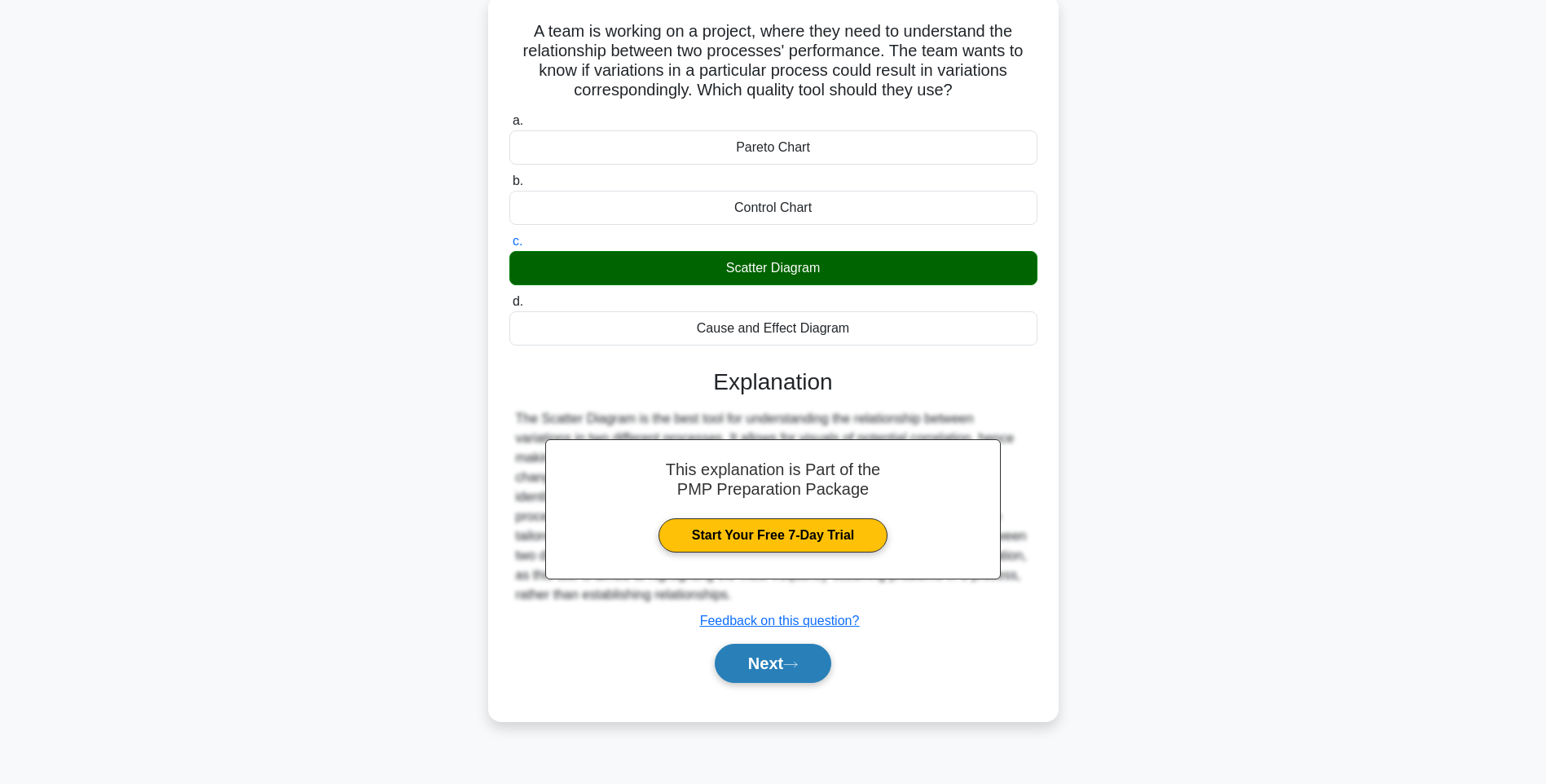
click at [793, 653] on button "Next" at bounding box center [773, 663] width 117 height 40
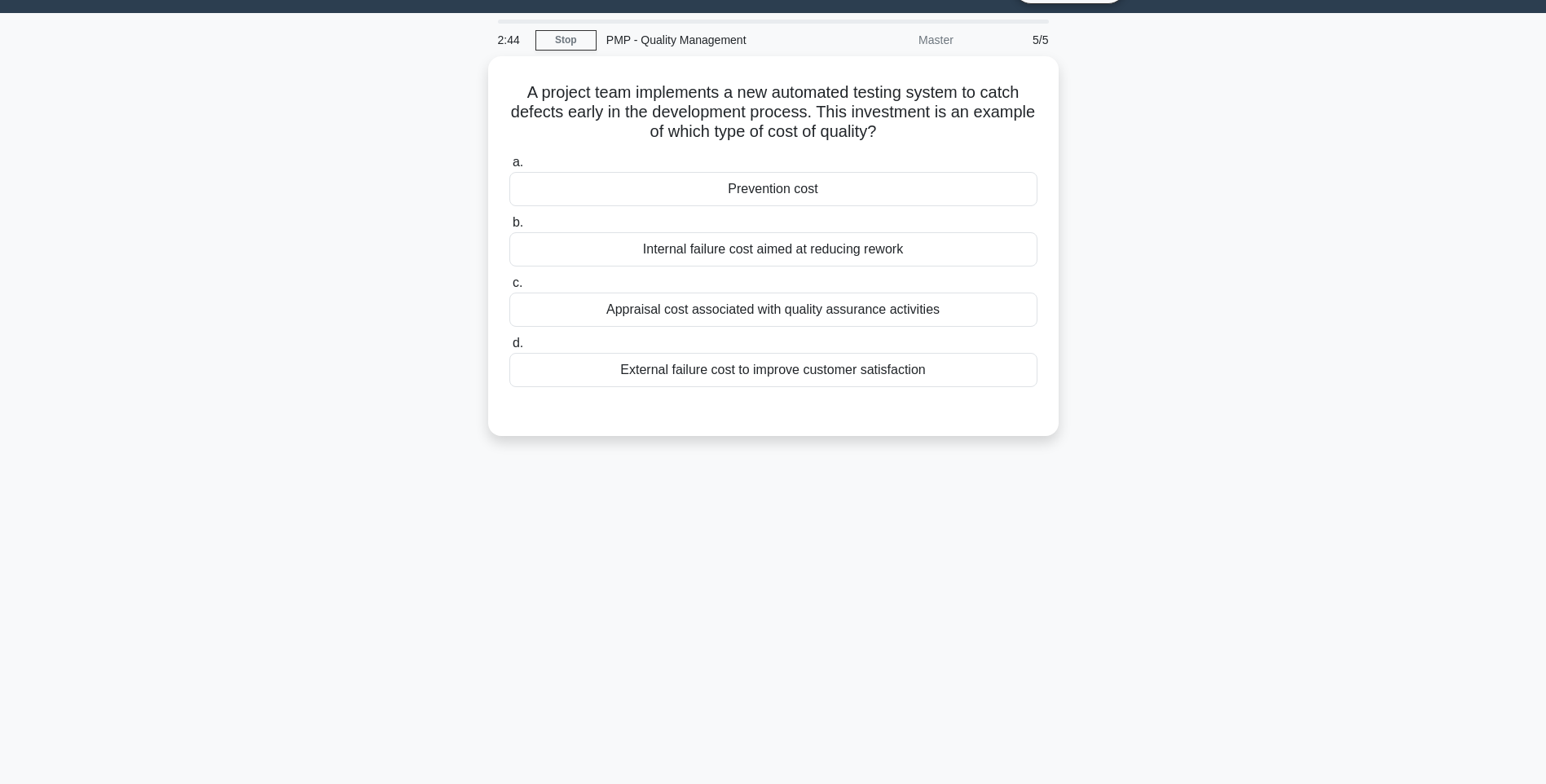
scroll to position [39, 0]
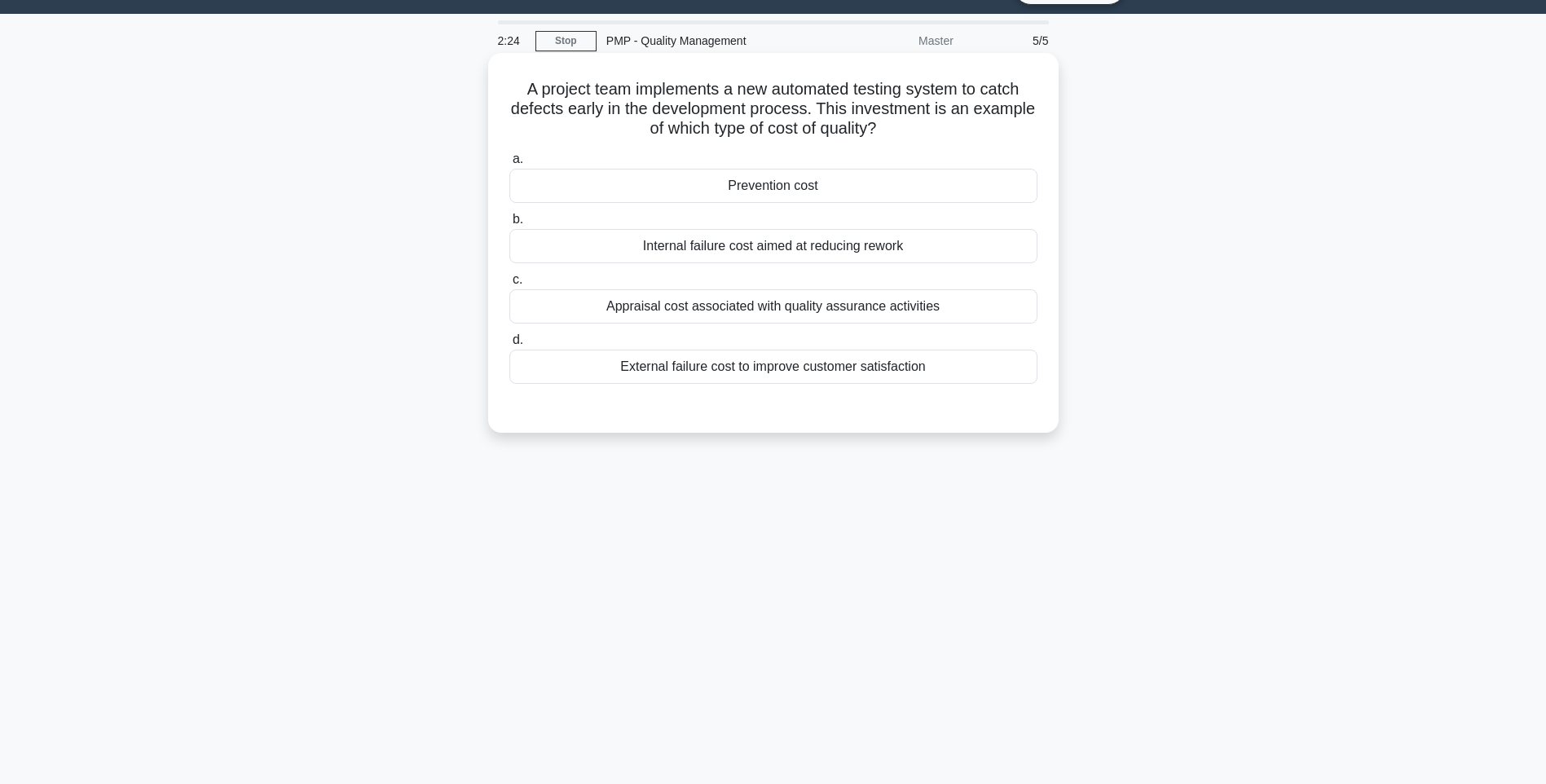
click at [620, 319] on div "Appraisal cost associated with quality assurance activities" at bounding box center [773, 306] width 528 height 34
click at [510, 285] on input "c. Appraisal cost associated with quality assurance activities" at bounding box center [510, 280] width 0 height 11
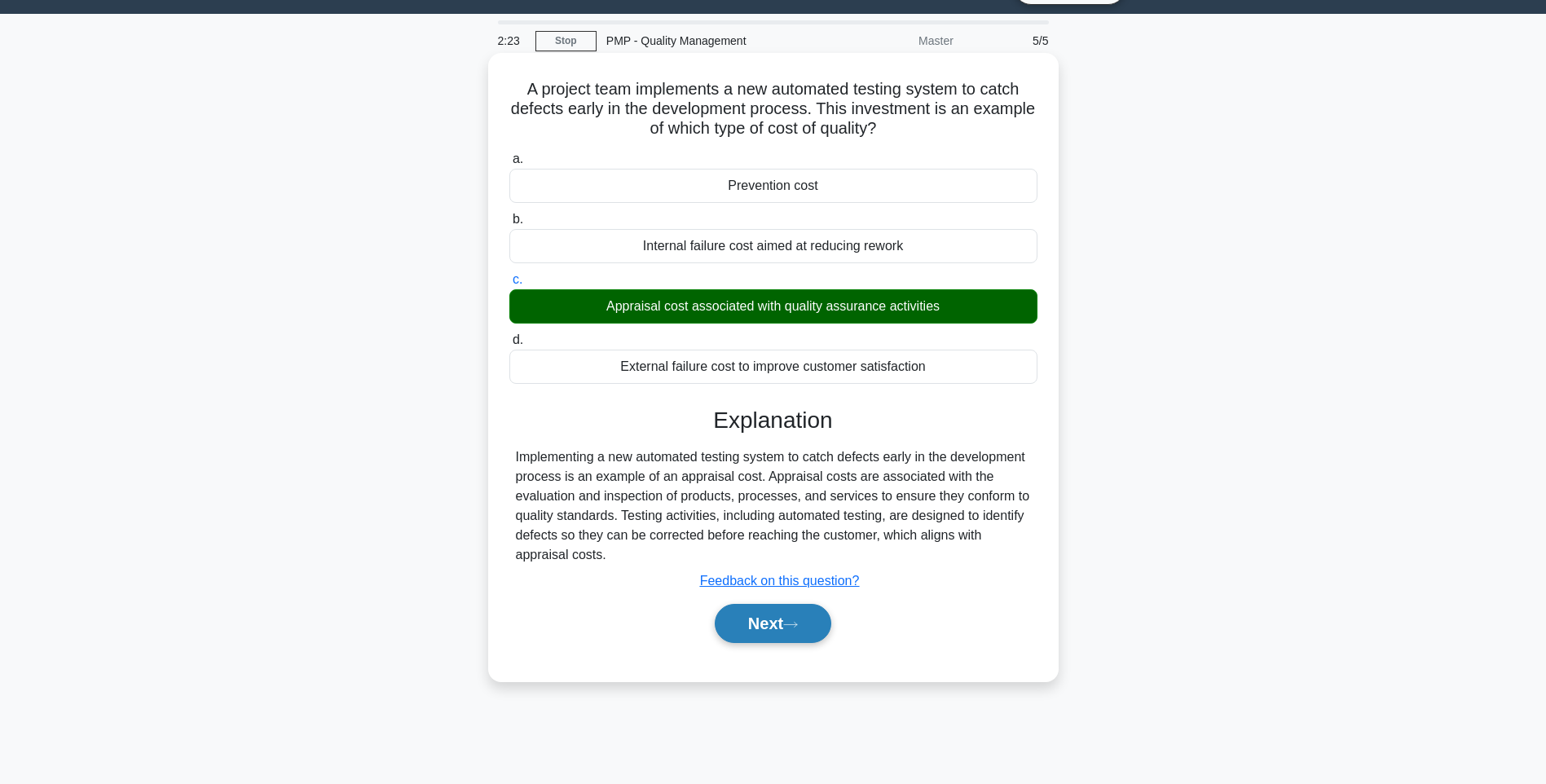
click at [785, 633] on button "Next" at bounding box center [773, 623] width 117 height 40
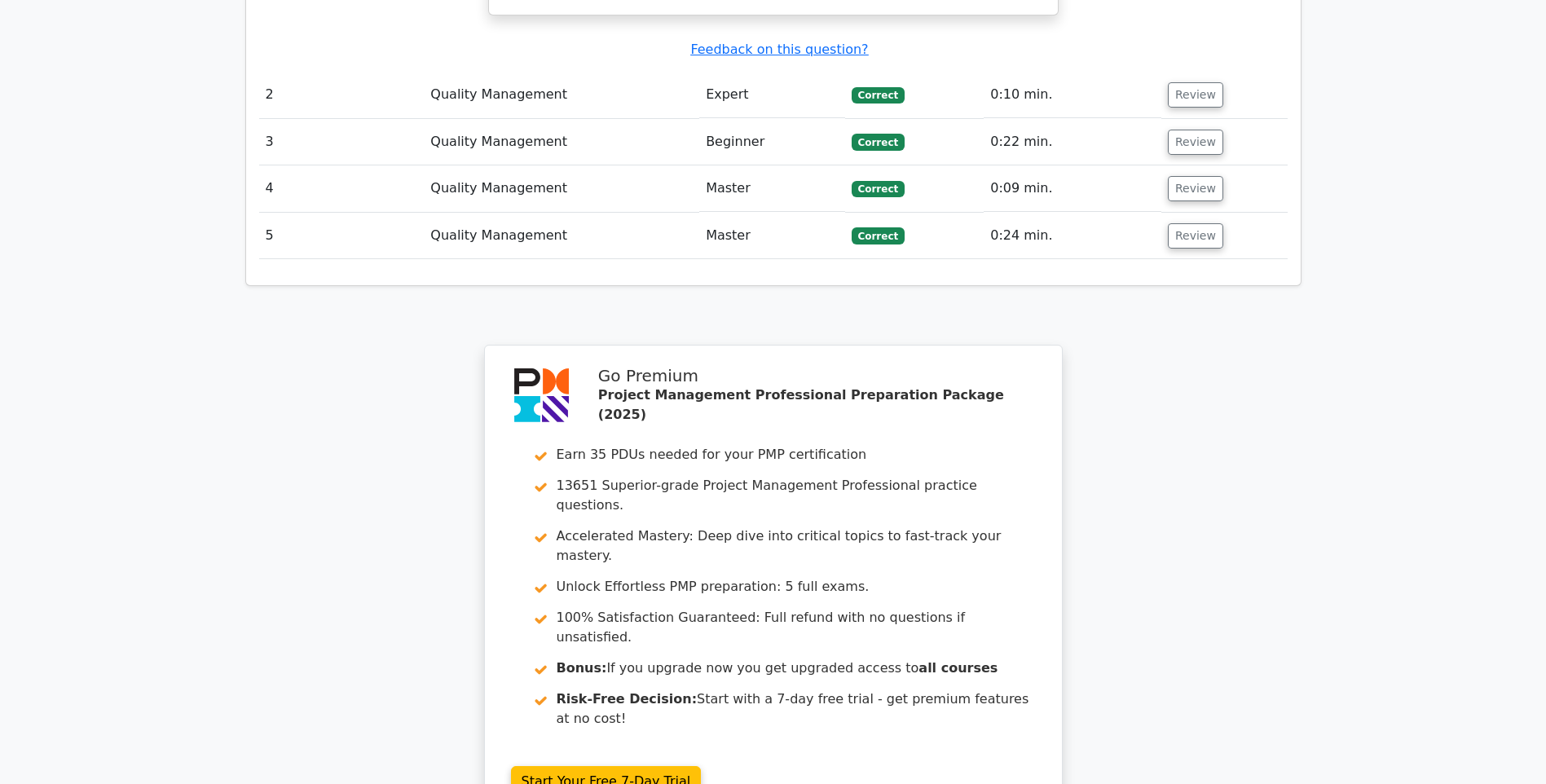
scroll to position [3020, 0]
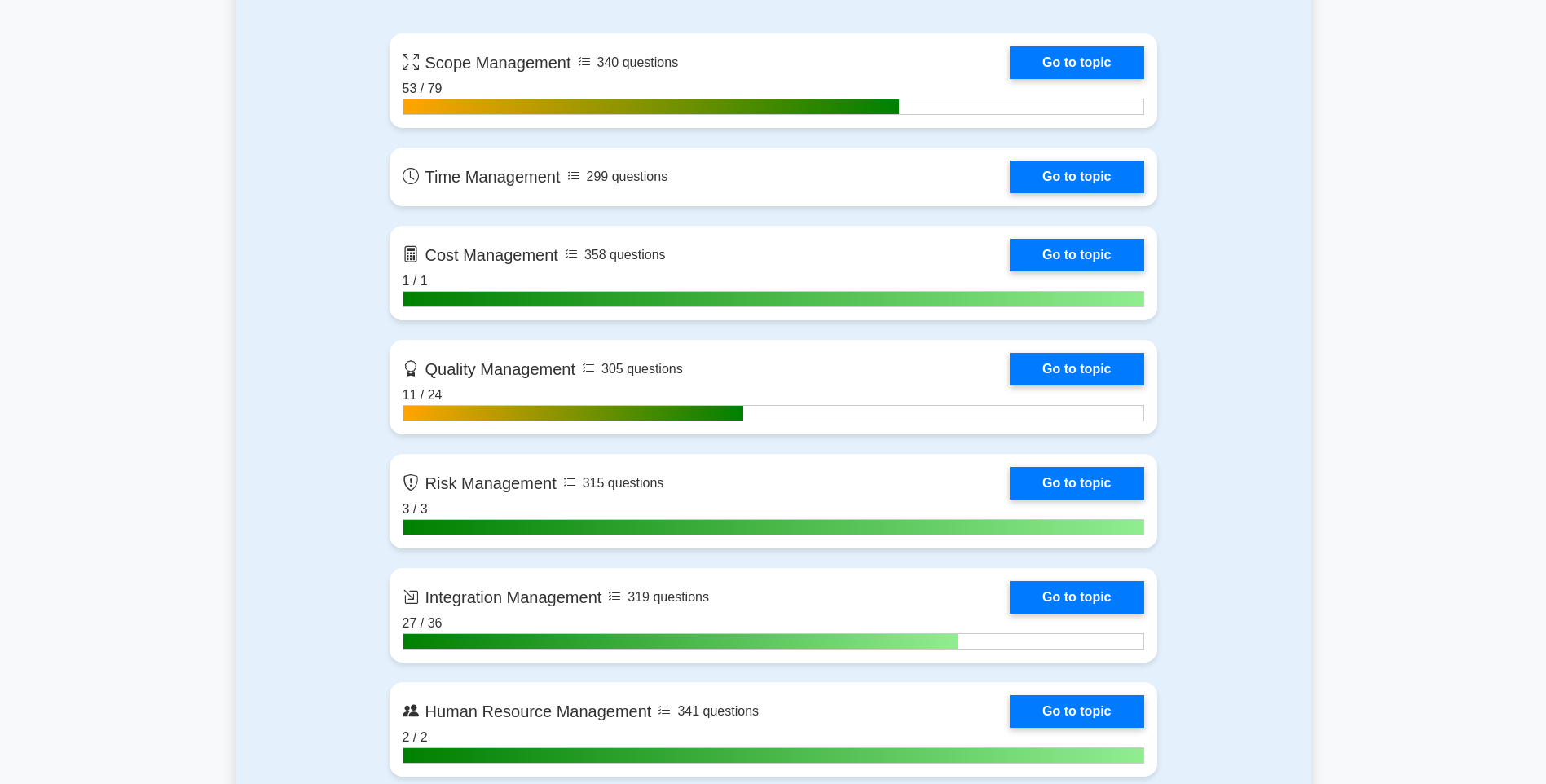
scroll to position [1270, 0]
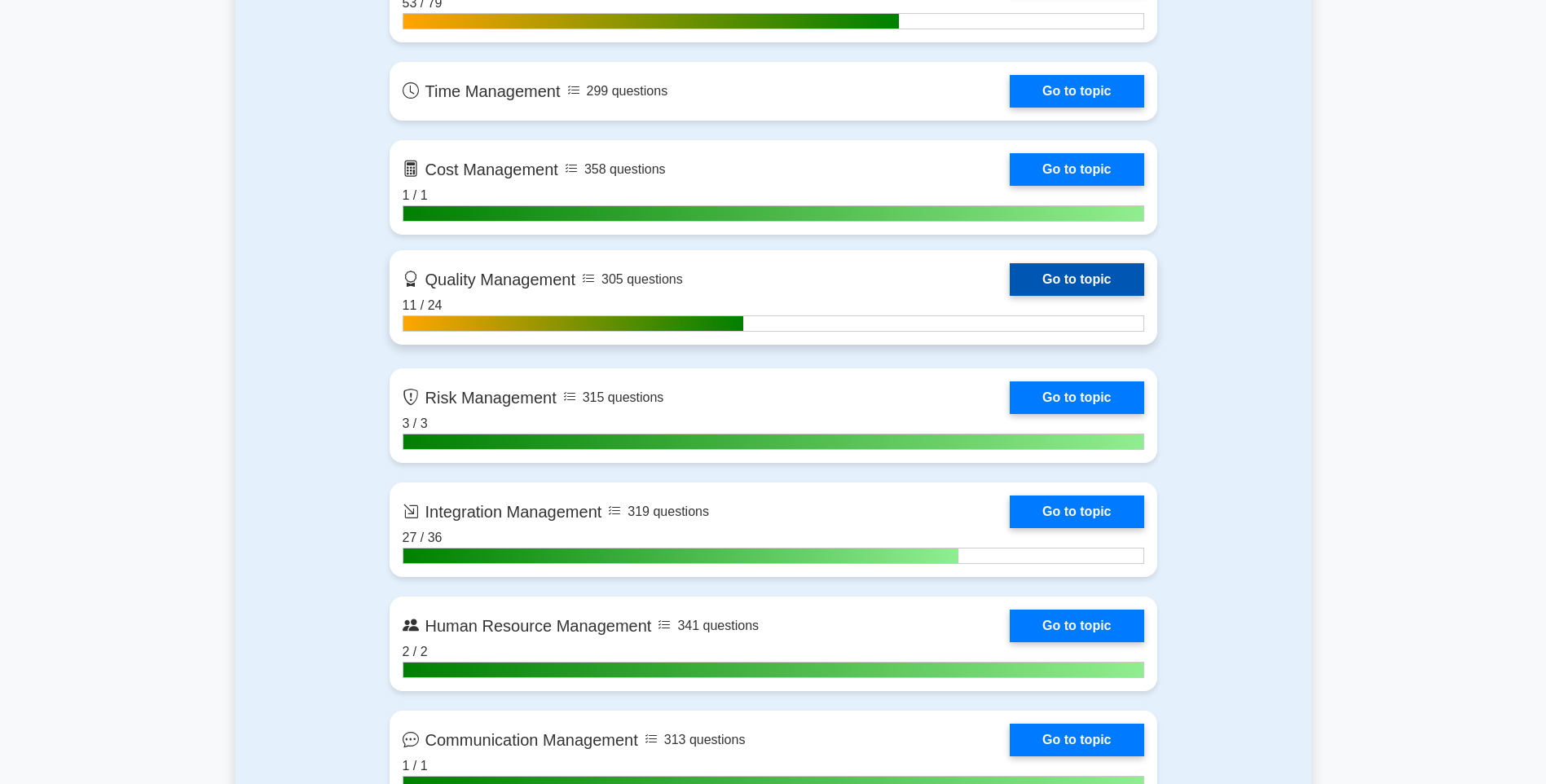
click at [1058, 279] on link "Go to topic" at bounding box center [1076, 278] width 133 height 32
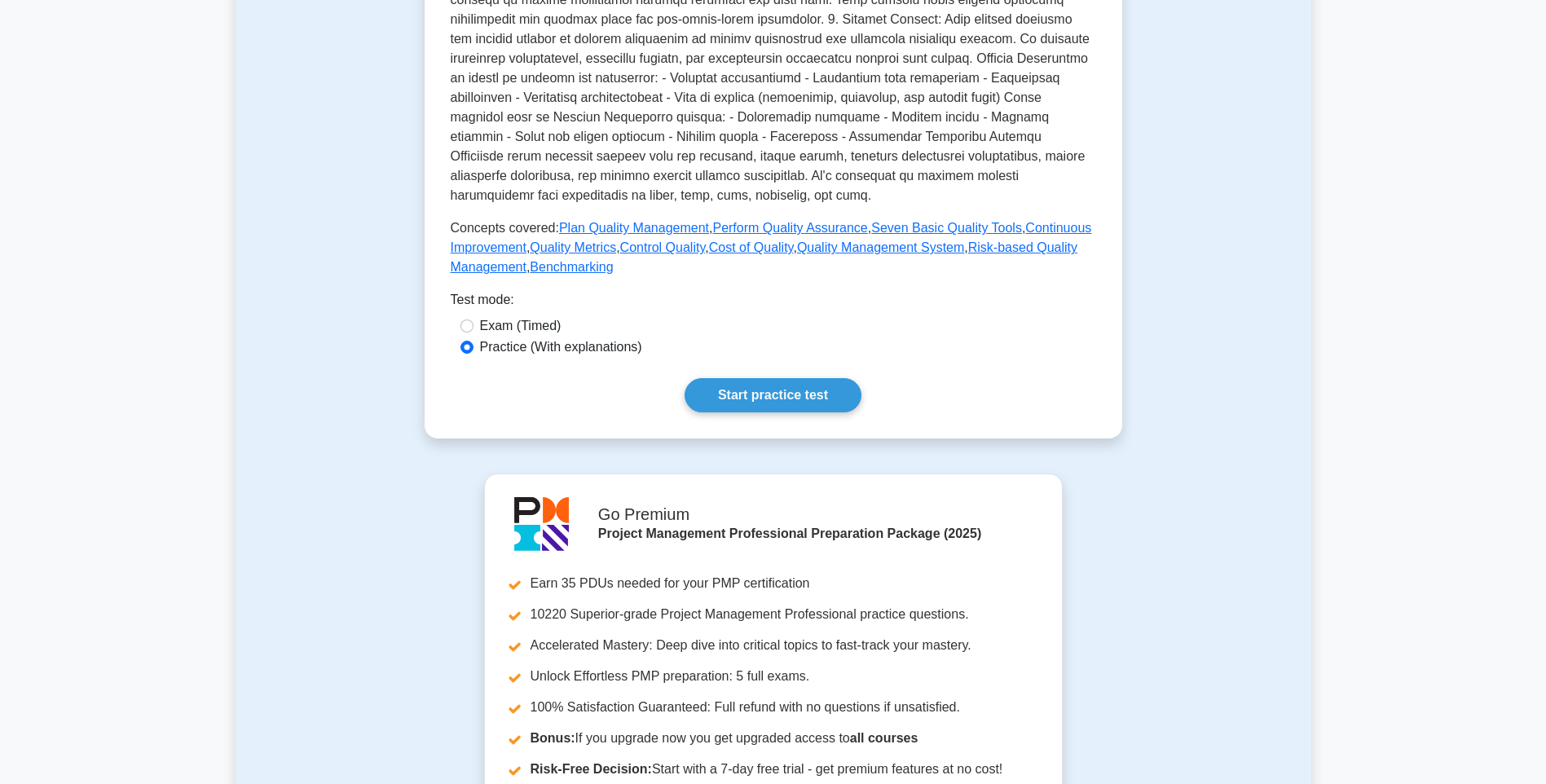
scroll to position [513, 0]
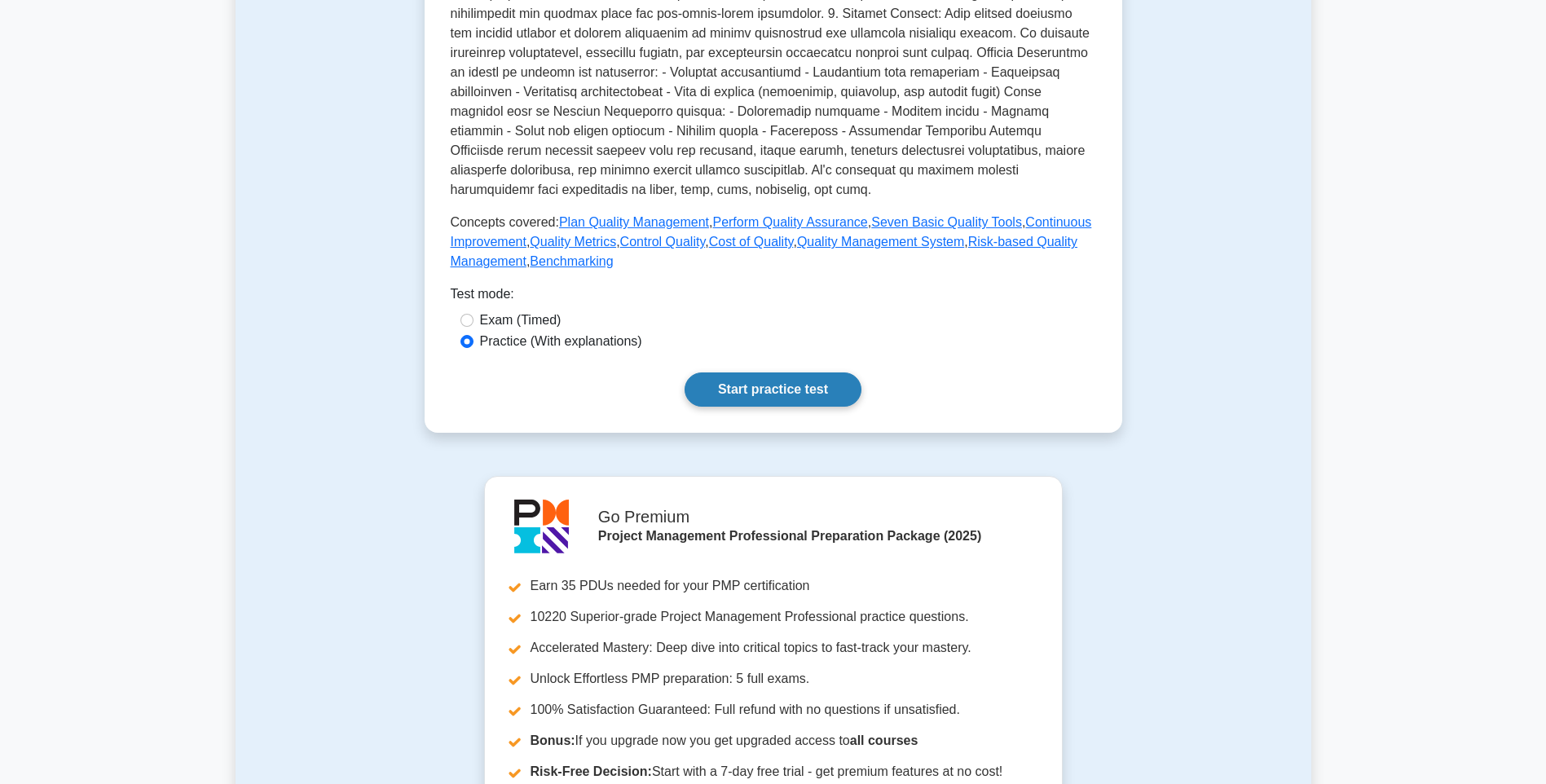
click at [717, 392] on link "Start practice test" at bounding box center [773, 389] width 177 height 34
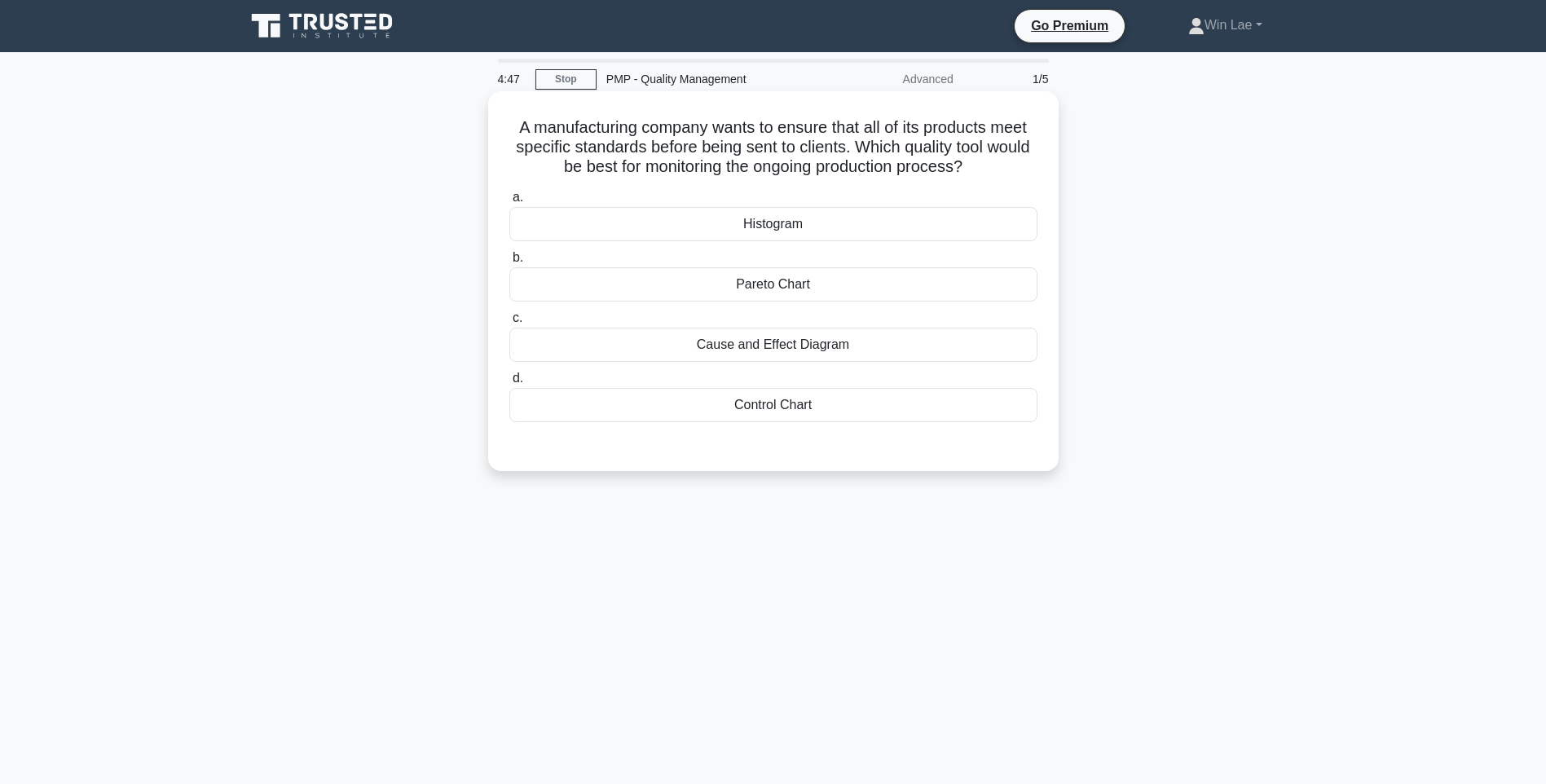
click at [687, 403] on div "Control Chart" at bounding box center [773, 404] width 528 height 34
click at [510, 383] on input "d. Control Chart" at bounding box center [510, 379] width 0 height 11
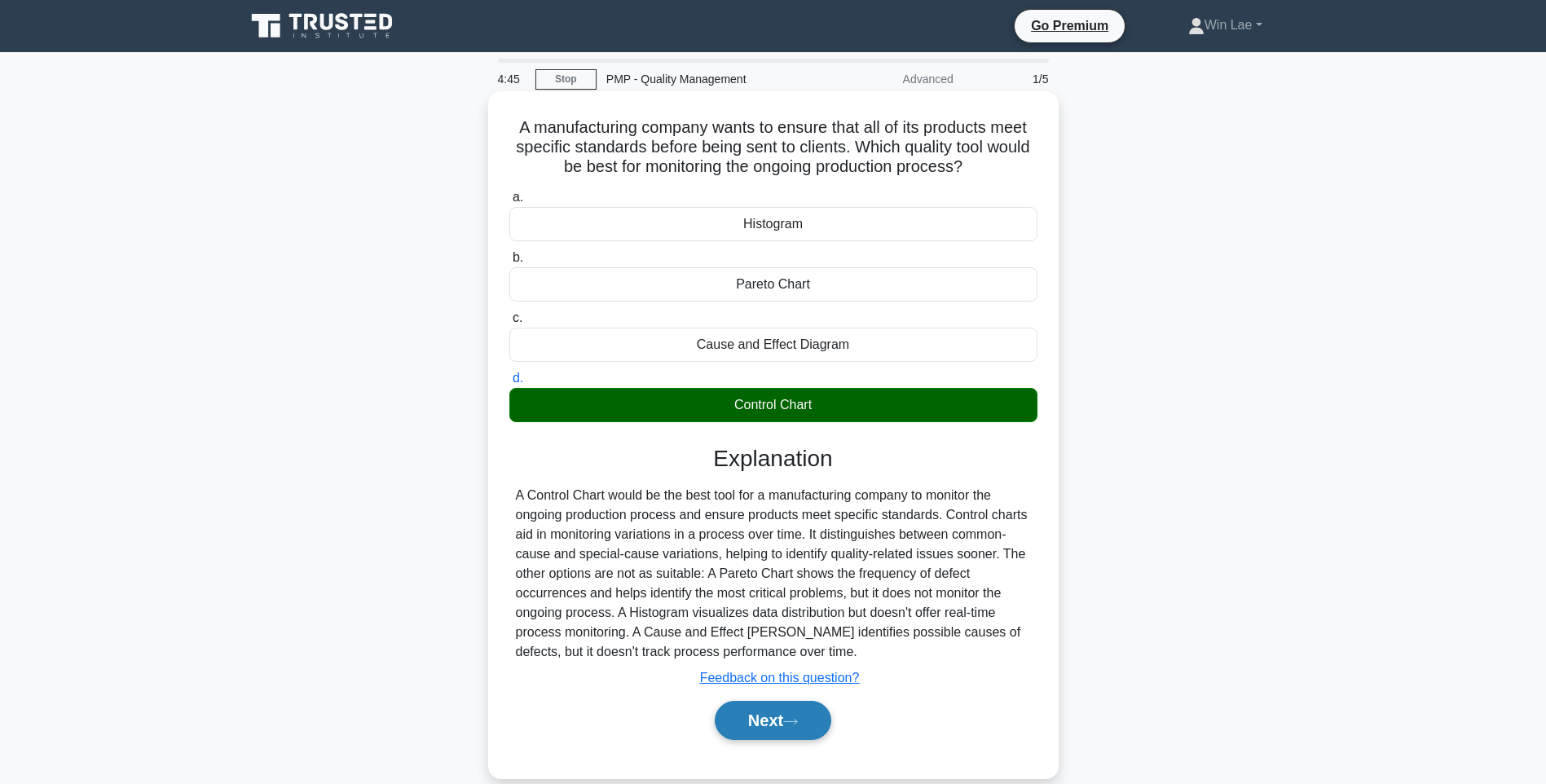
click at [793, 726] on icon at bounding box center [791, 722] width 15 height 9
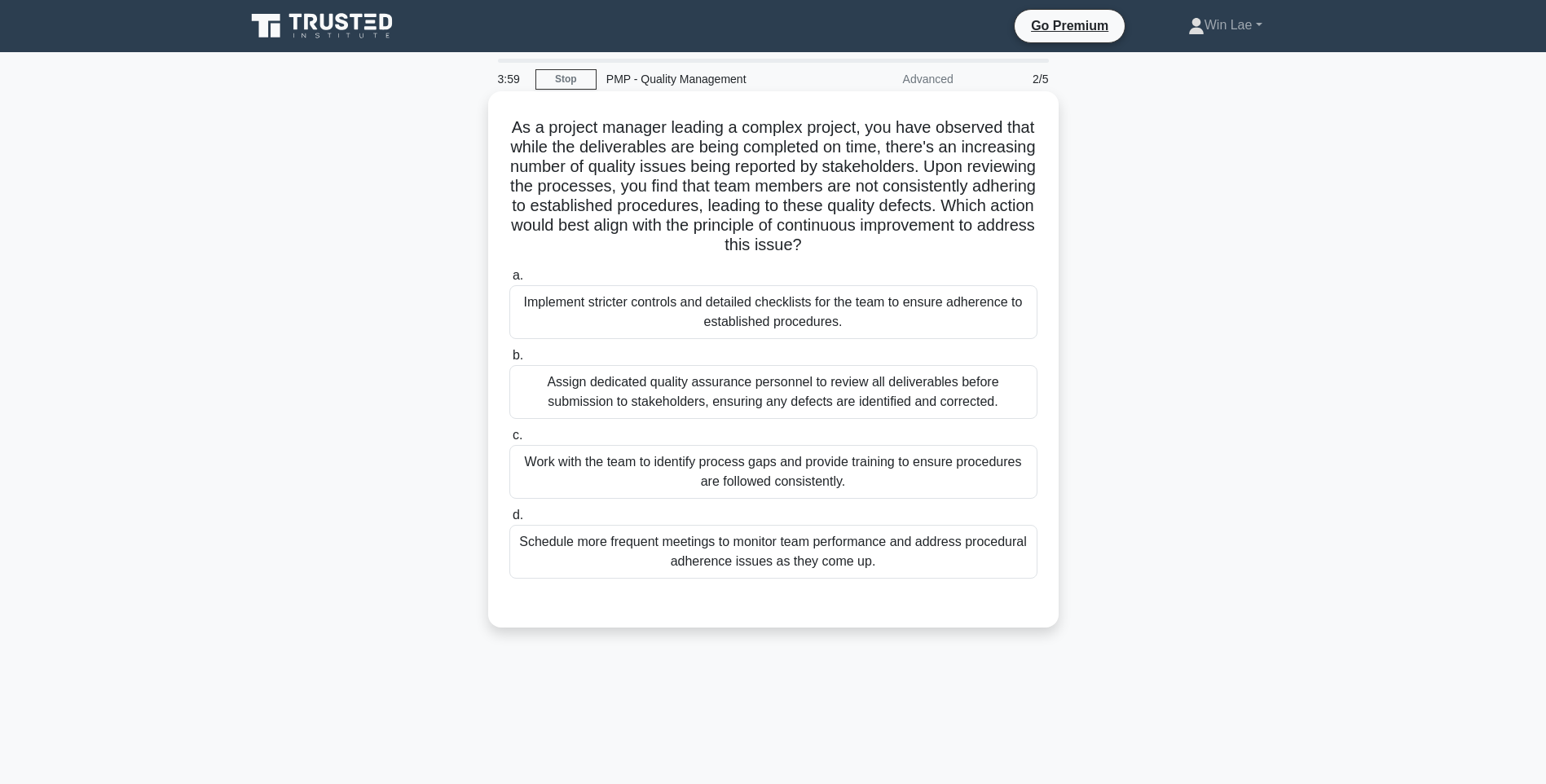
click at [959, 562] on div "Schedule more frequent meetings to monitor team performance and address procedu…" at bounding box center [773, 551] width 528 height 53
click at [510, 520] on input "d. Schedule more frequent meetings to monitor team performance and address proc…" at bounding box center [510, 516] width 0 height 11
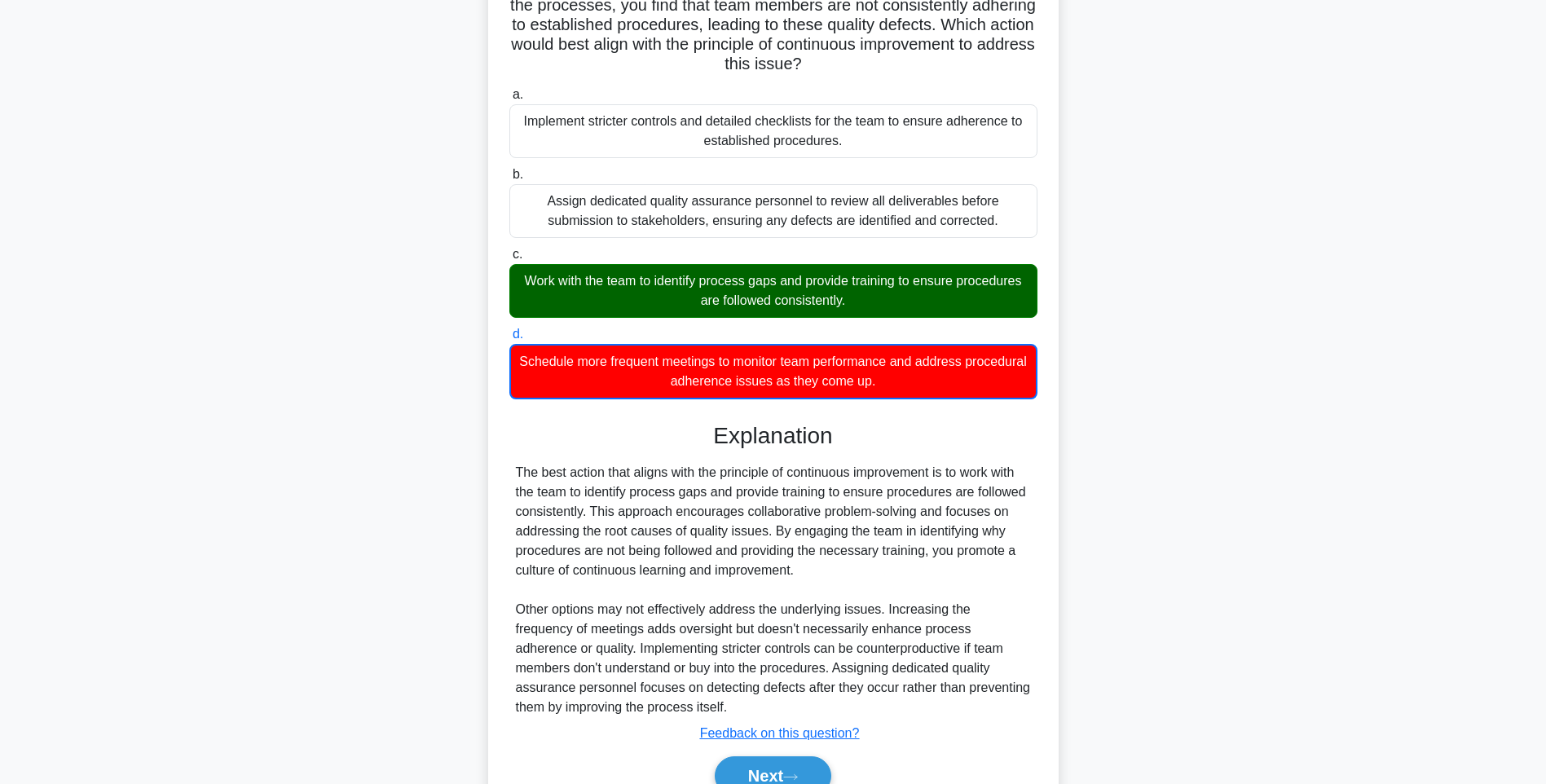
scroll to position [262, 0]
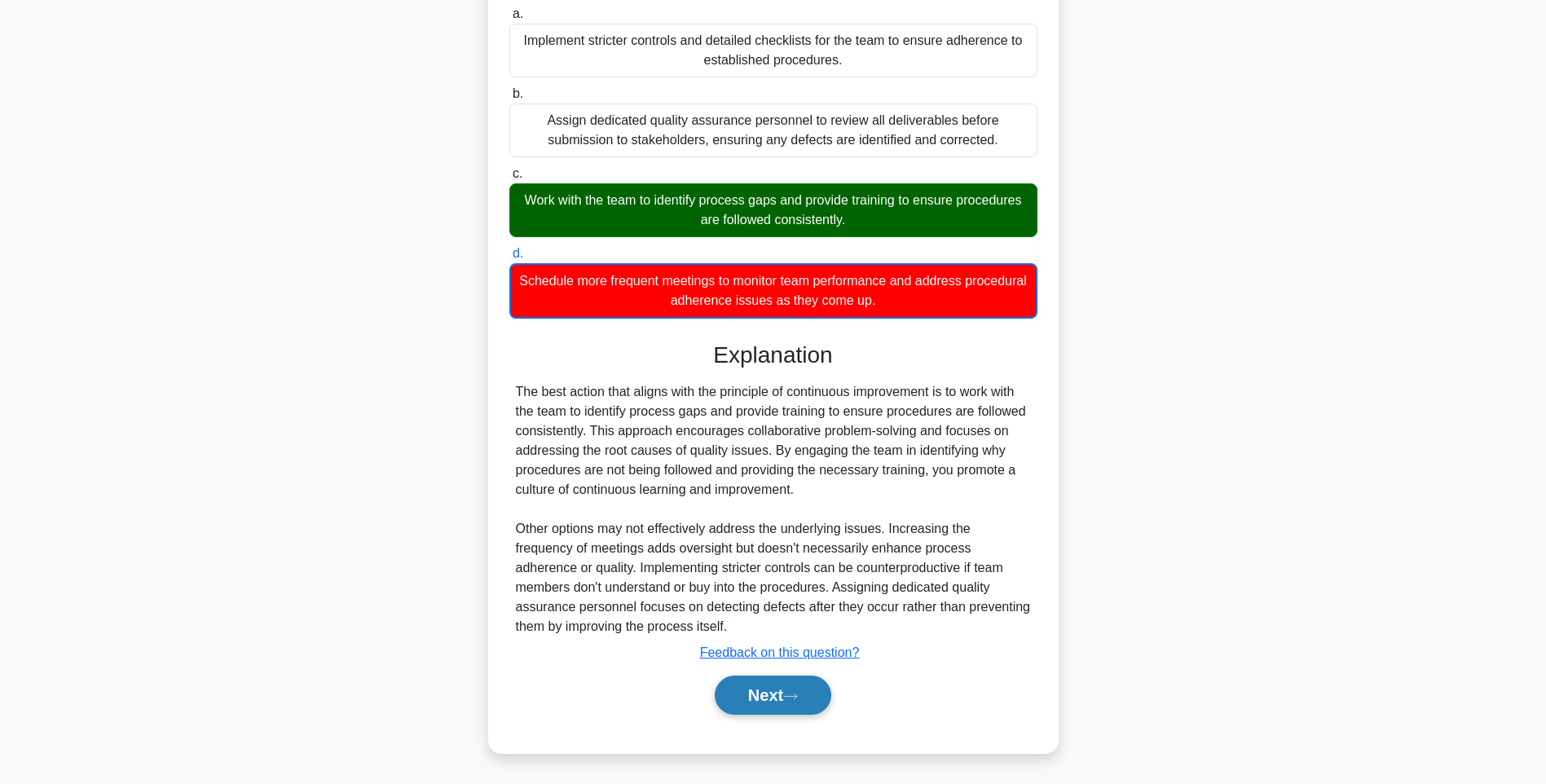
click at [758, 691] on button "Next" at bounding box center [773, 695] width 117 height 40
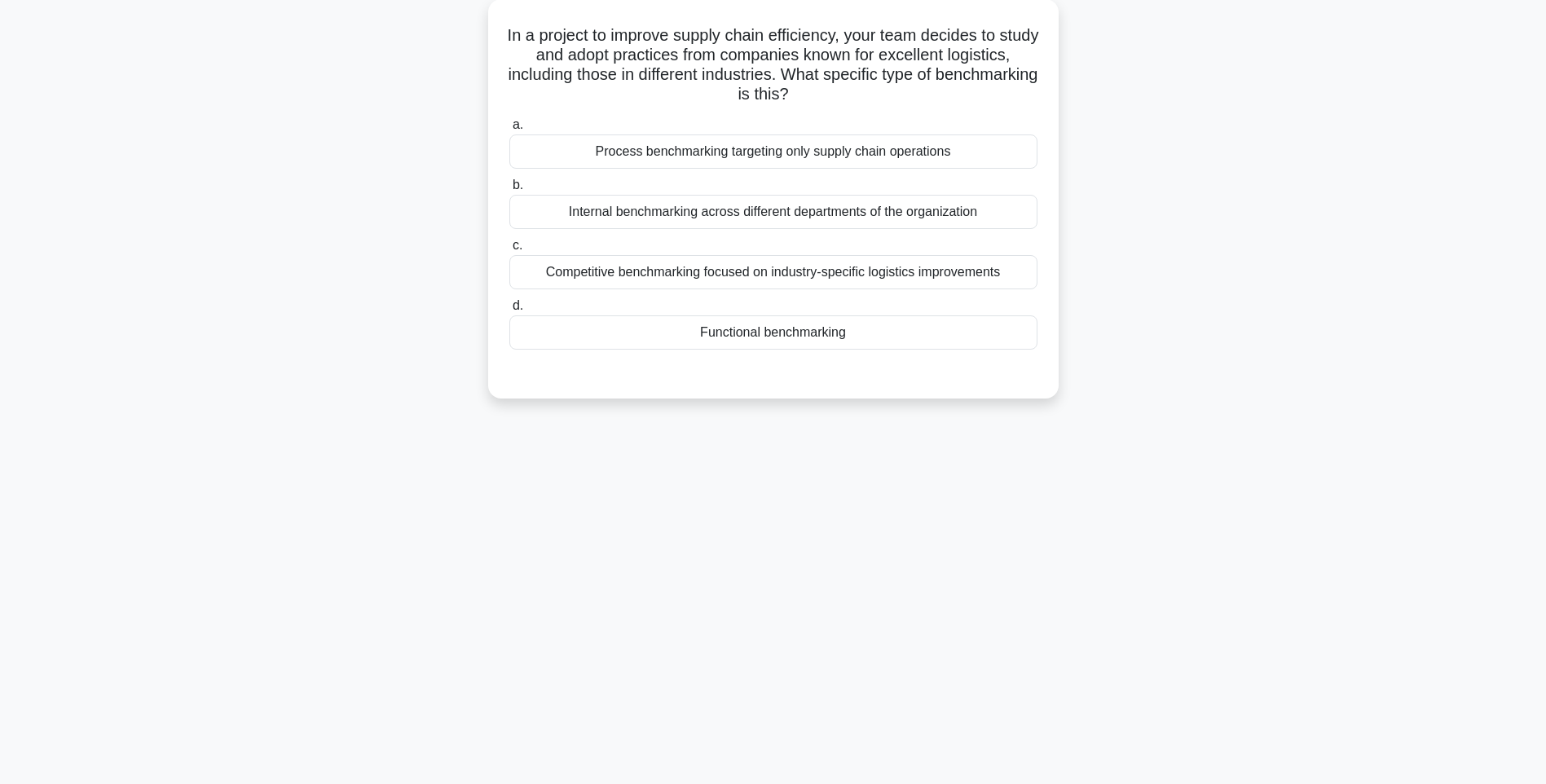
scroll to position [97, 0]
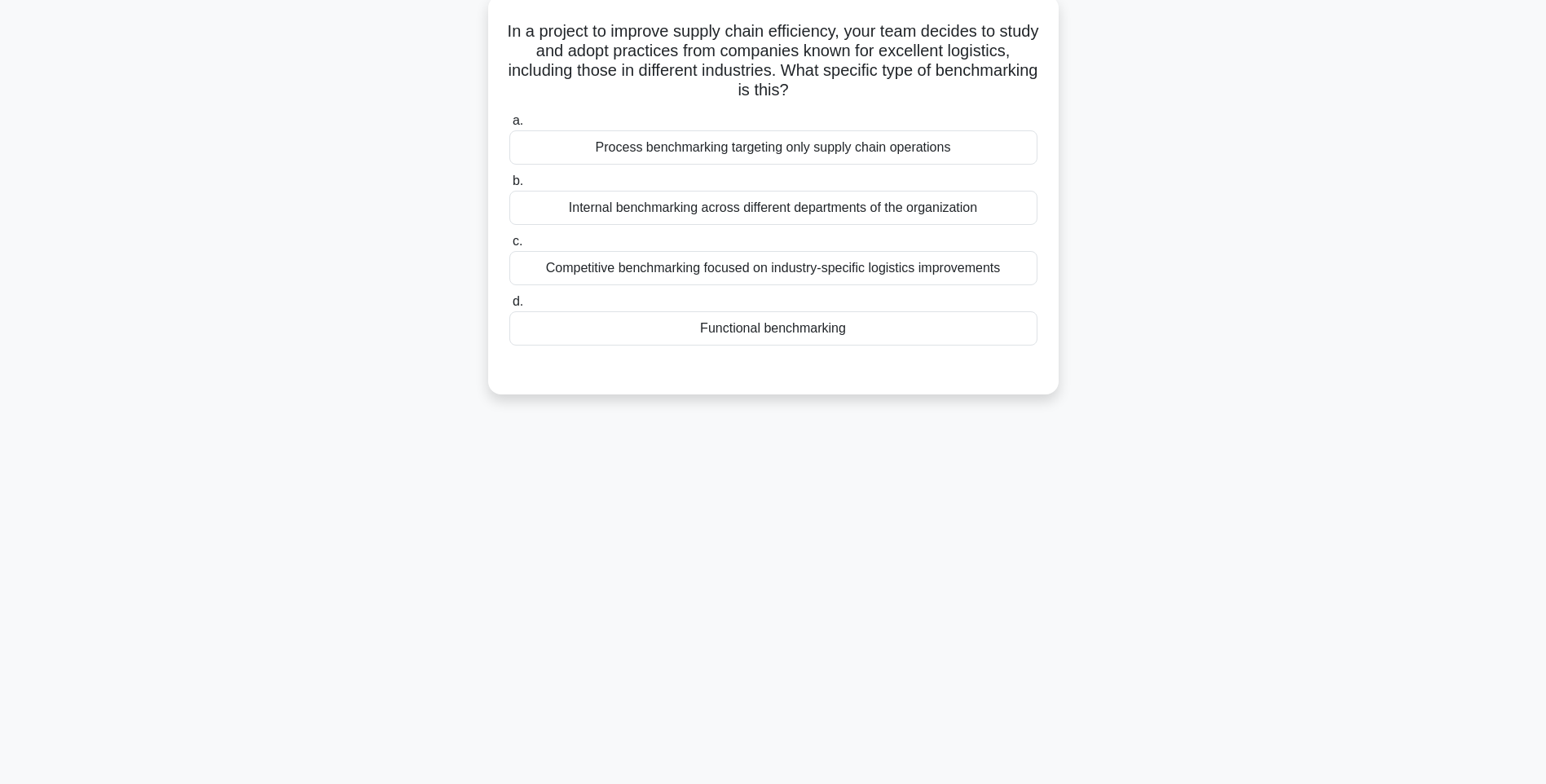
click at [653, 204] on div "Internal benchmarking across different departments of the organization" at bounding box center [773, 207] width 528 height 34
click at [510, 187] on input "b. Internal benchmarking across different departments of the organization" at bounding box center [510, 181] width 0 height 11
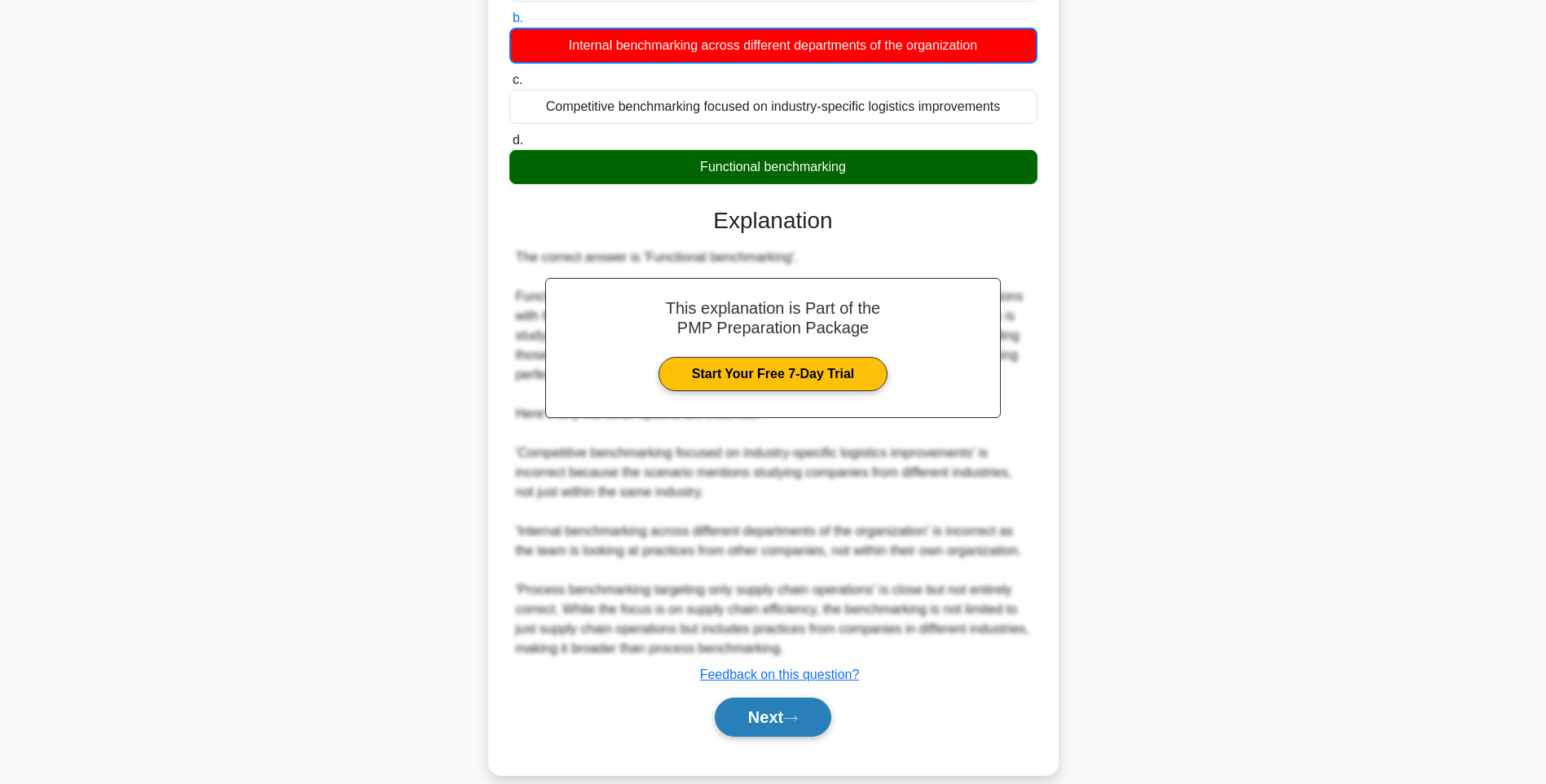
click at [752, 706] on button "Next" at bounding box center [773, 717] width 117 height 40
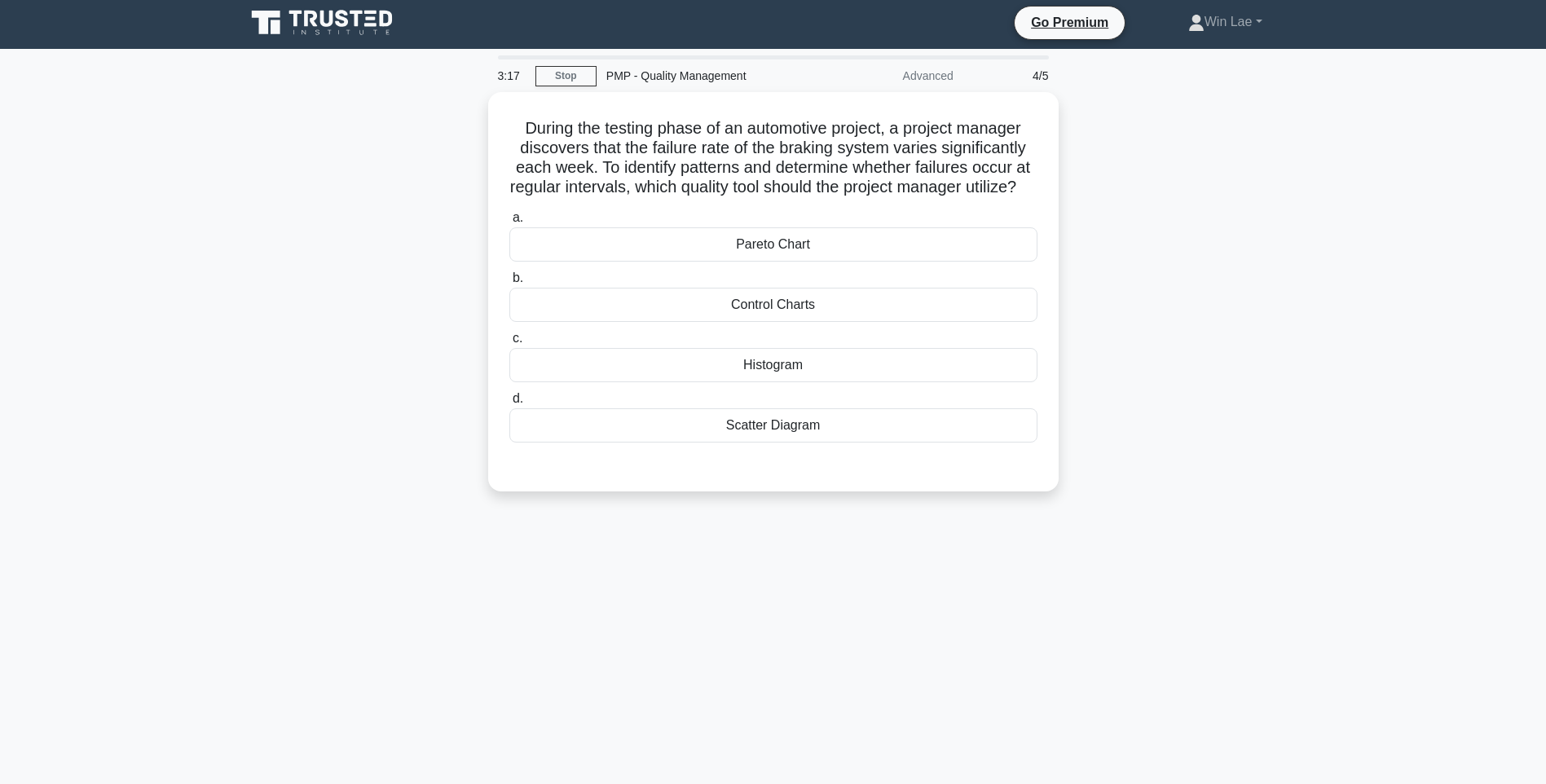
scroll to position [0, 0]
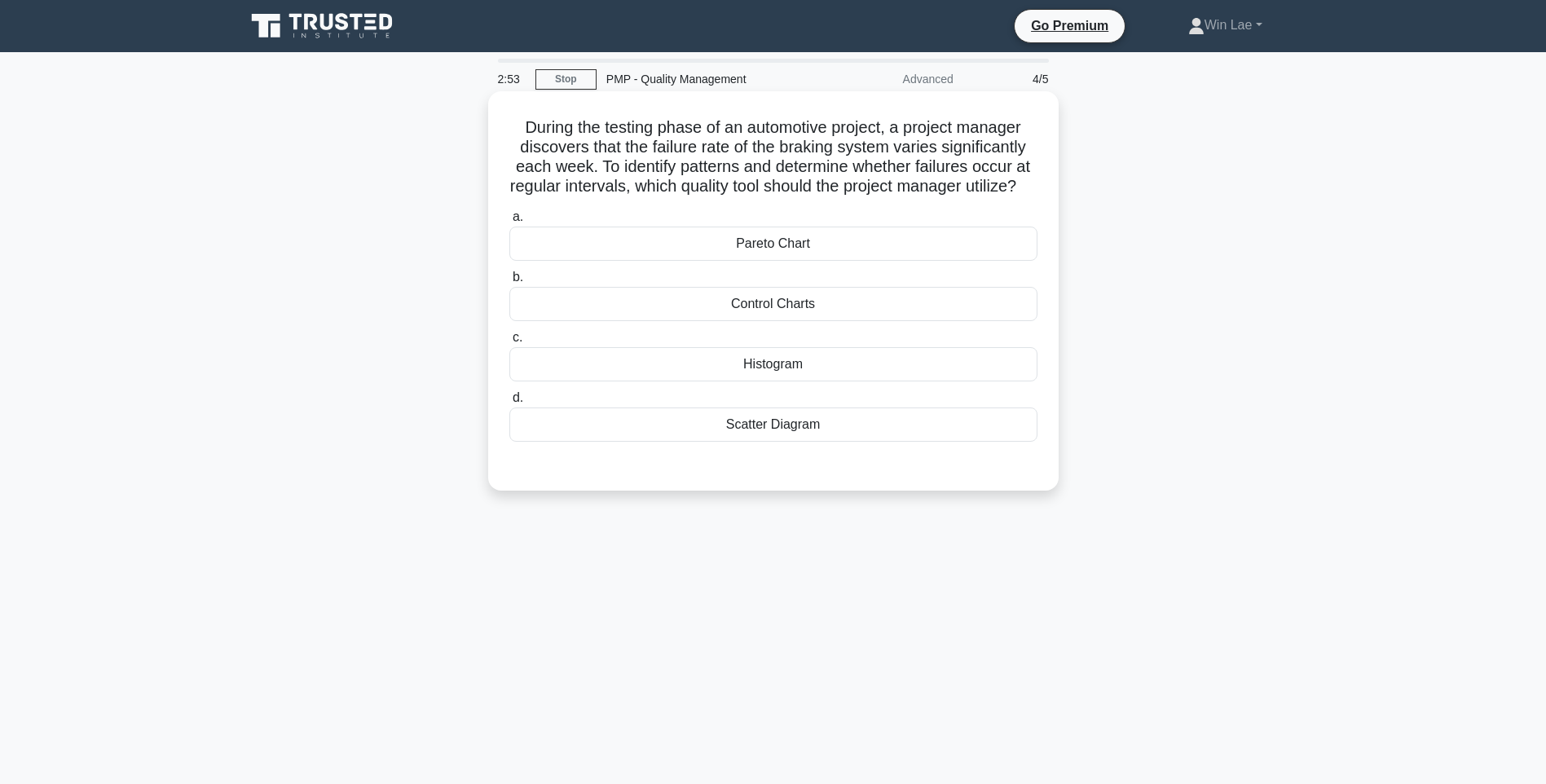
click at [713, 381] on div "Histogram" at bounding box center [773, 364] width 528 height 34
click at [510, 343] on input "c. Histogram" at bounding box center [510, 338] width 0 height 11
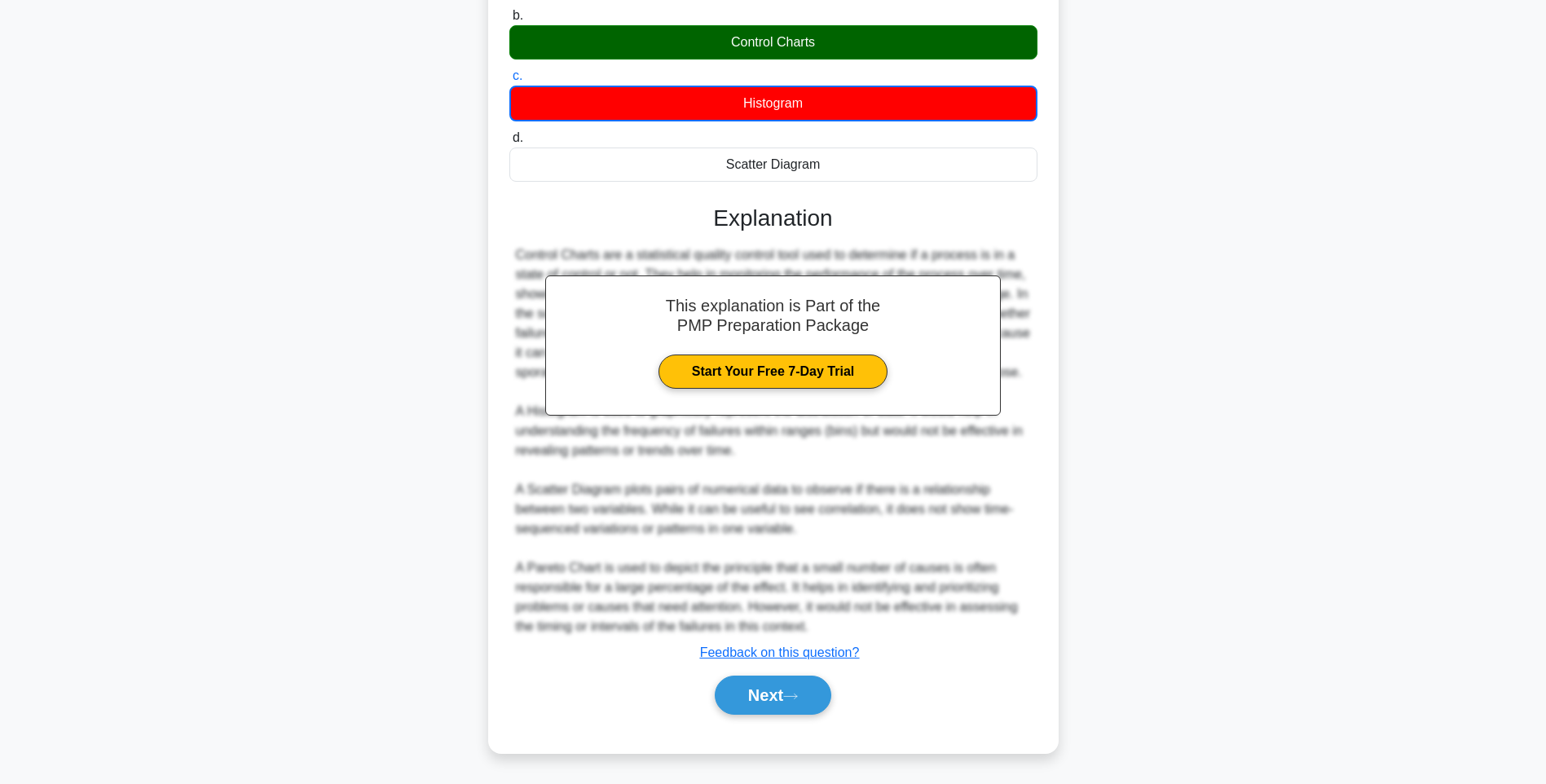
scroll to position [301, 0]
click at [800, 681] on button "Next" at bounding box center [773, 695] width 117 height 40
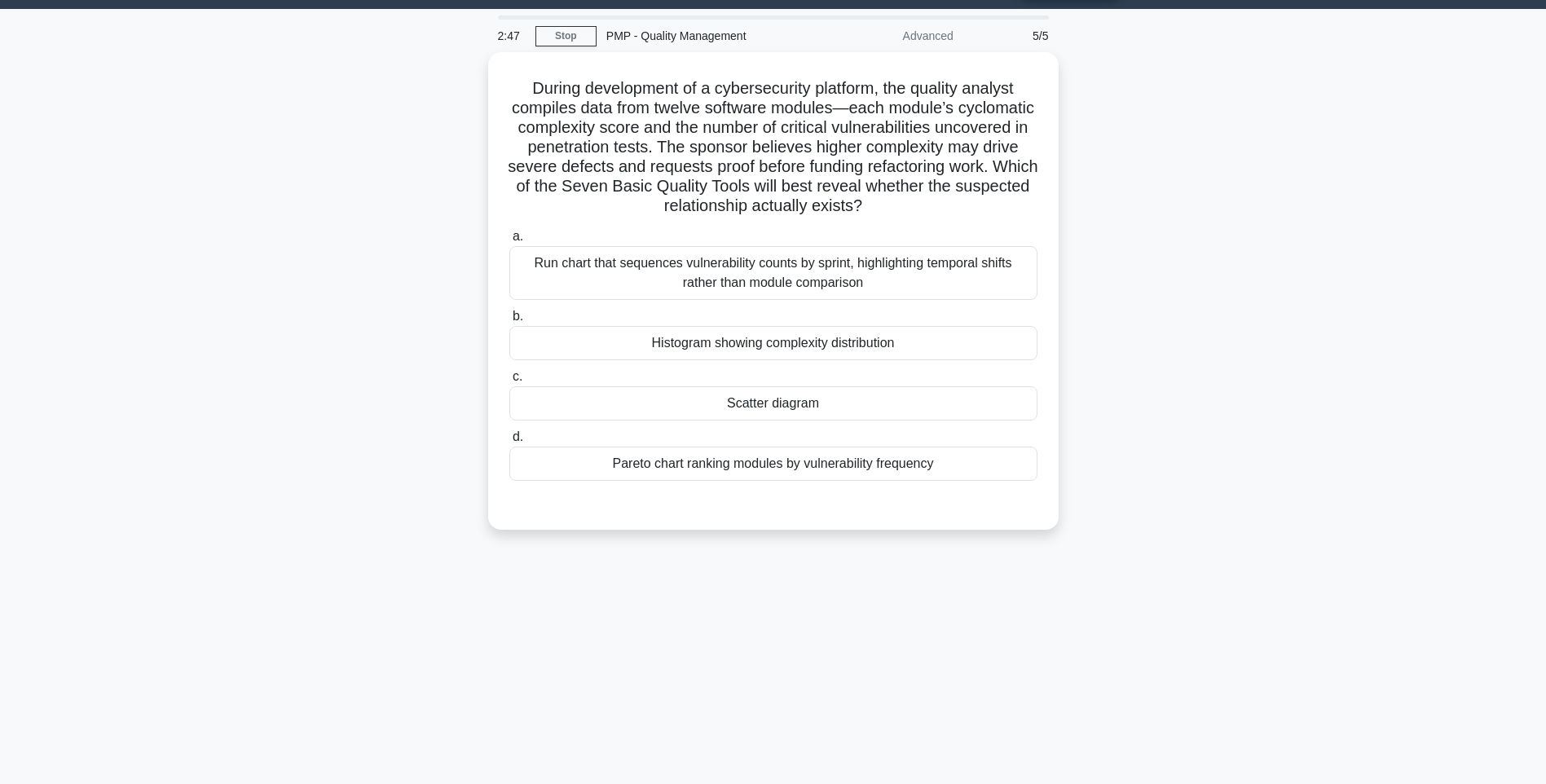
scroll to position [15, 0]
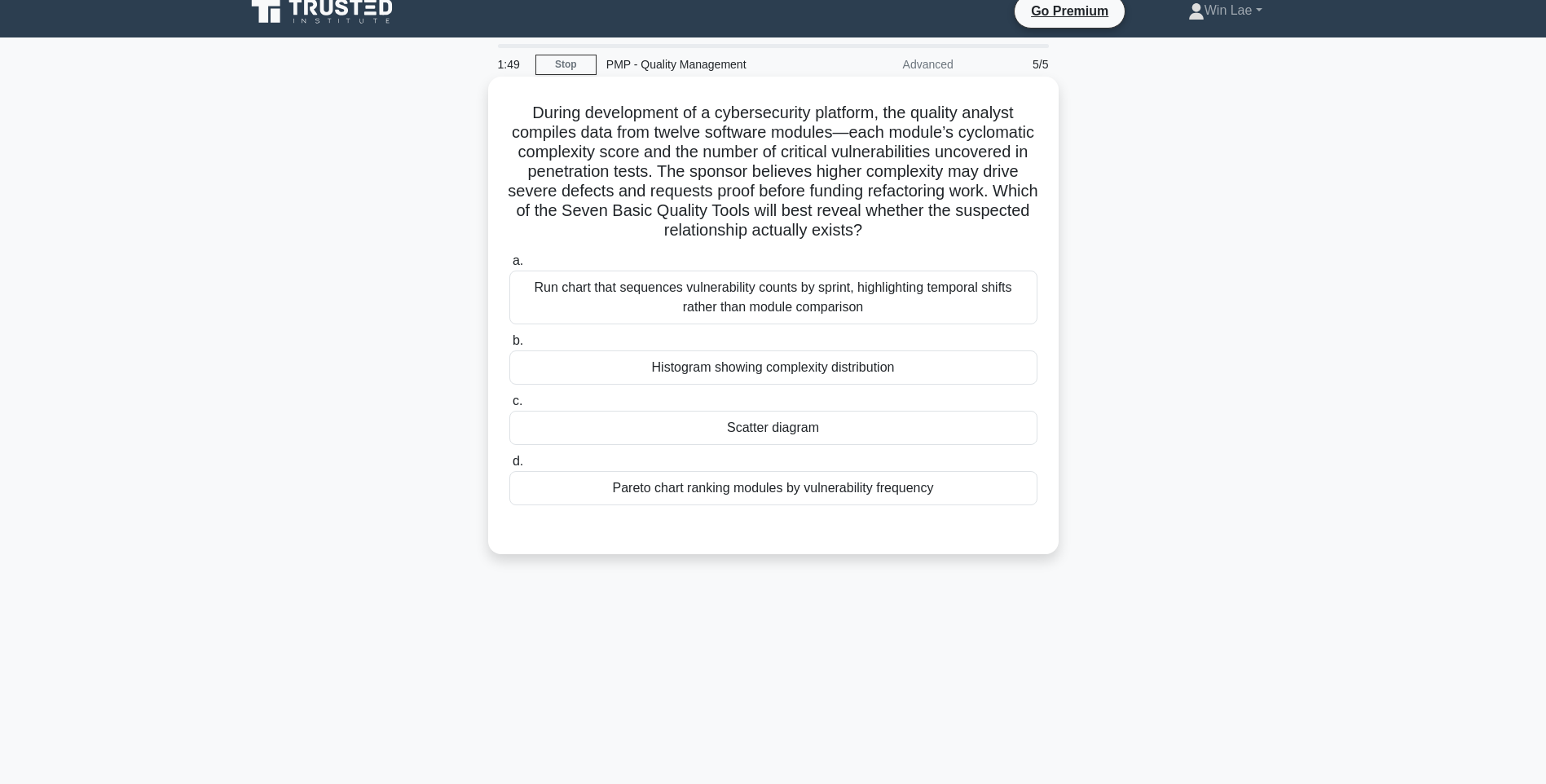
click at [912, 492] on div "Pareto chart ranking modules by vulnerability frequency" at bounding box center [773, 487] width 528 height 34
click at [510, 467] on input "d. Pareto chart ranking modules by vulnerability frequency" at bounding box center [510, 461] width 0 height 11
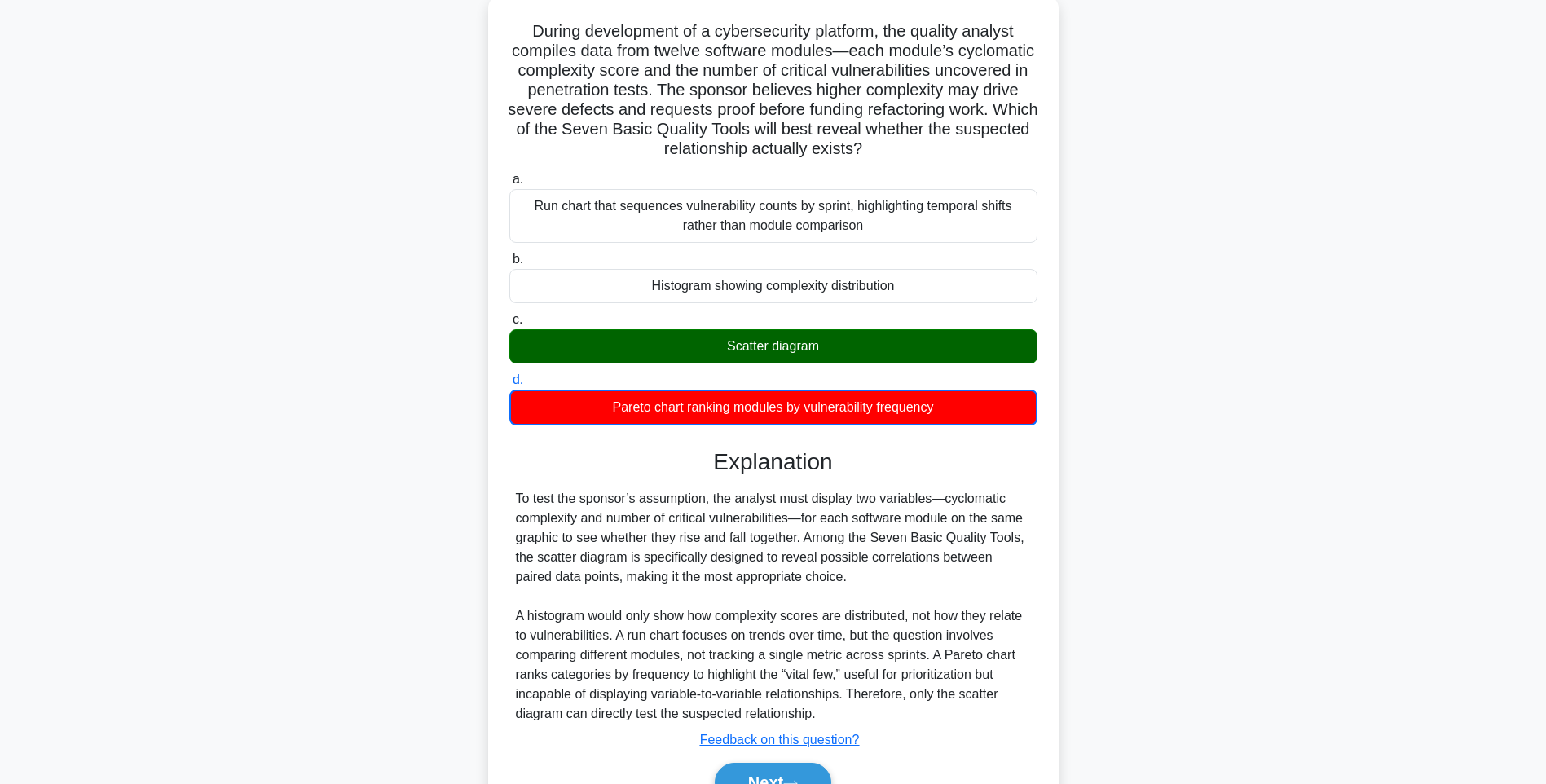
scroll to position [177, 0]
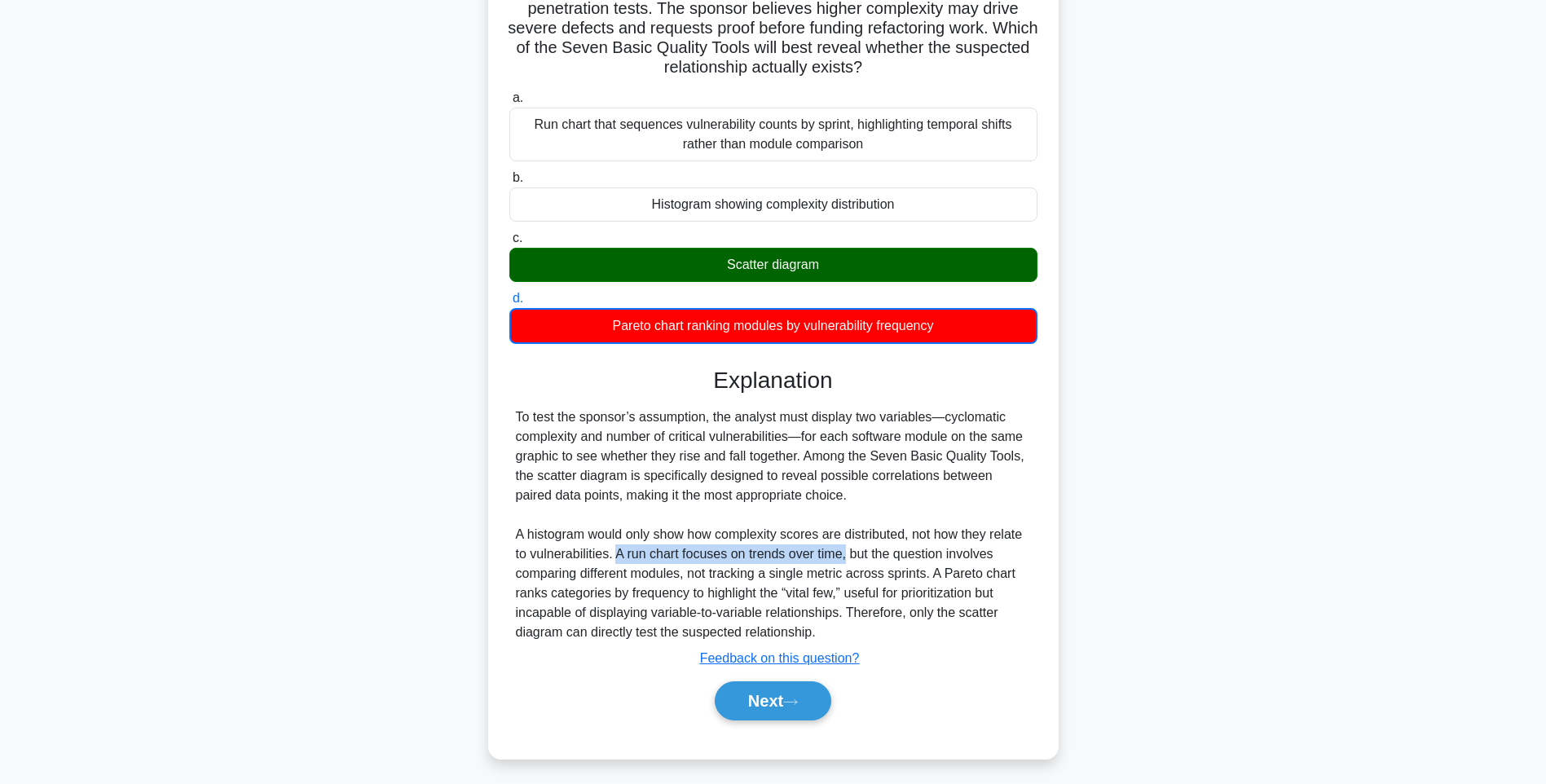
drag, startPoint x: 620, startPoint y: 561, endPoint x: 845, endPoint y: 559, distance: 225.0
click at [845, 559] on div "To test the sponsor’s assumption, the analyst must display two variables—cyclom…" at bounding box center [773, 524] width 515 height 234
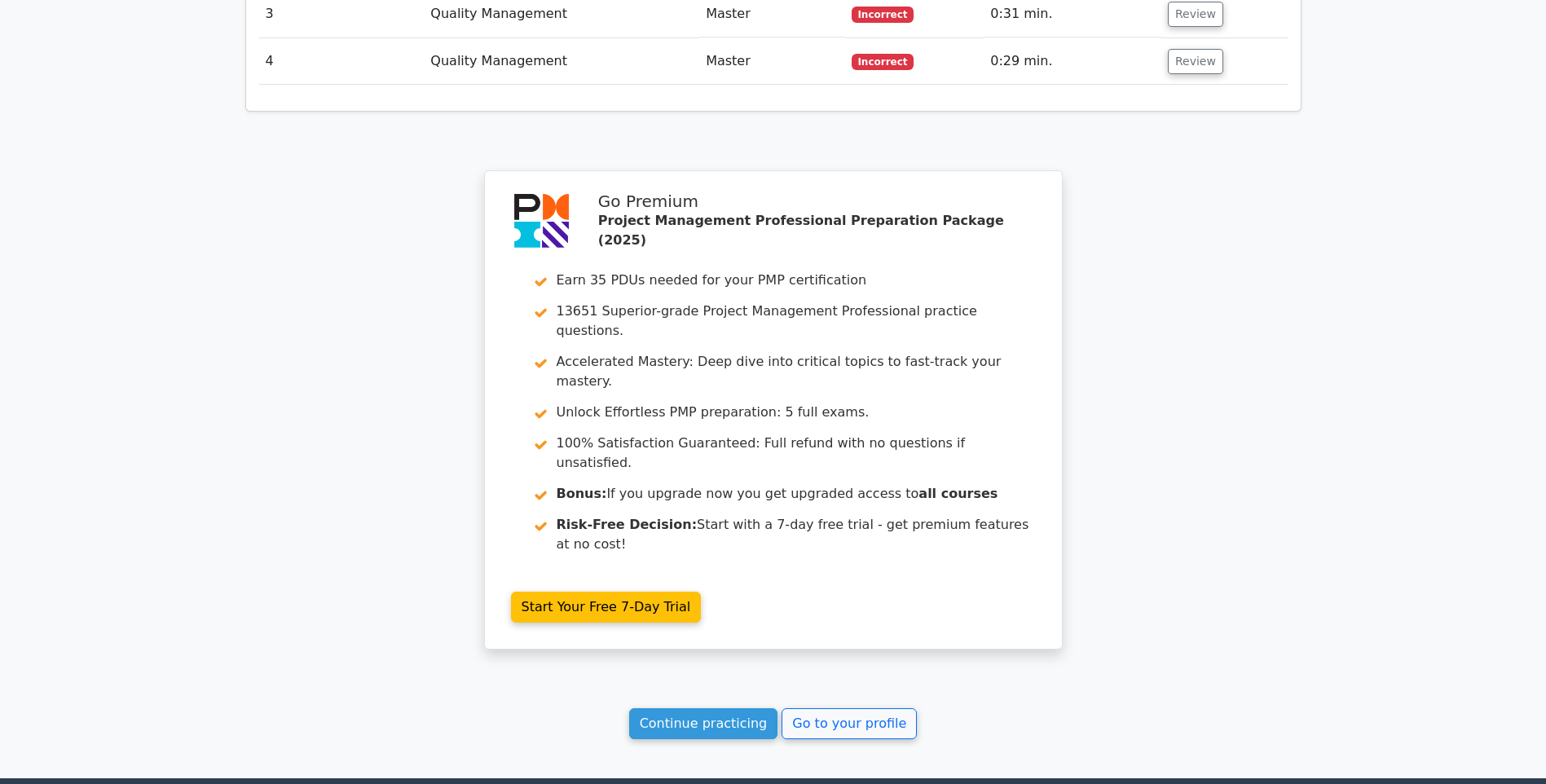
scroll to position [2146, 0]
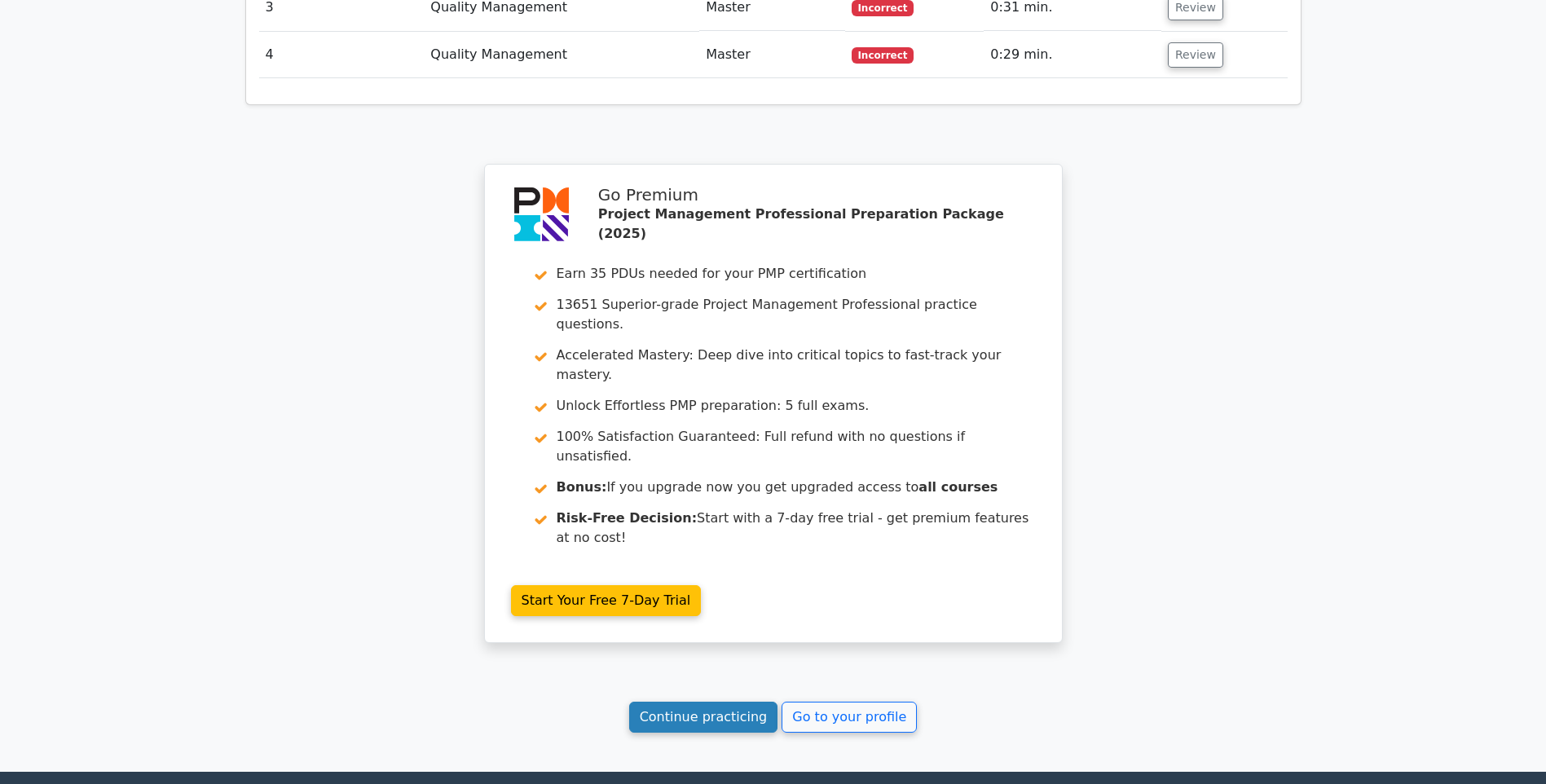
click at [727, 701] on link "Continue practicing" at bounding box center [704, 717] width 149 height 31
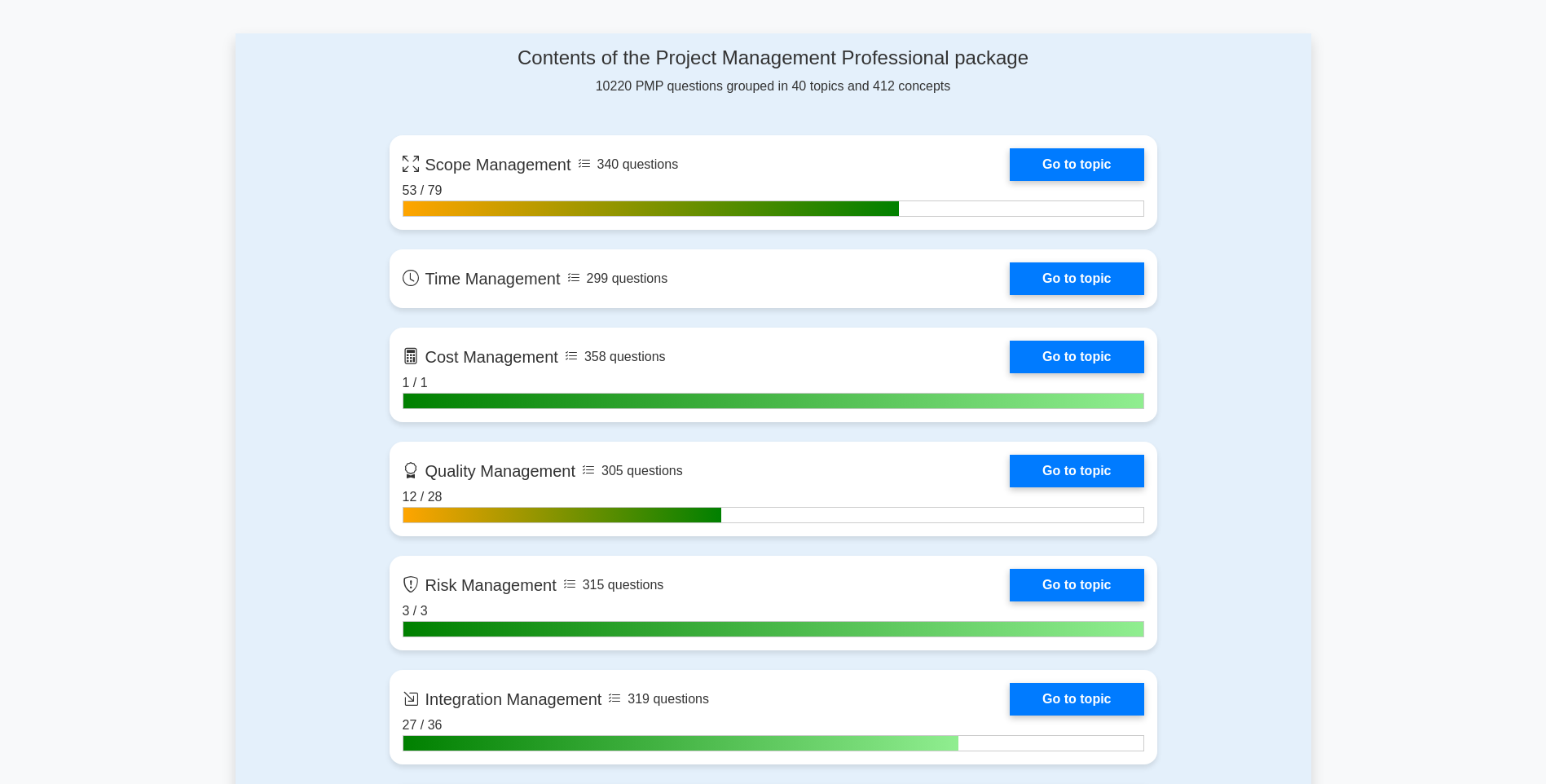
scroll to position [1043, 0]
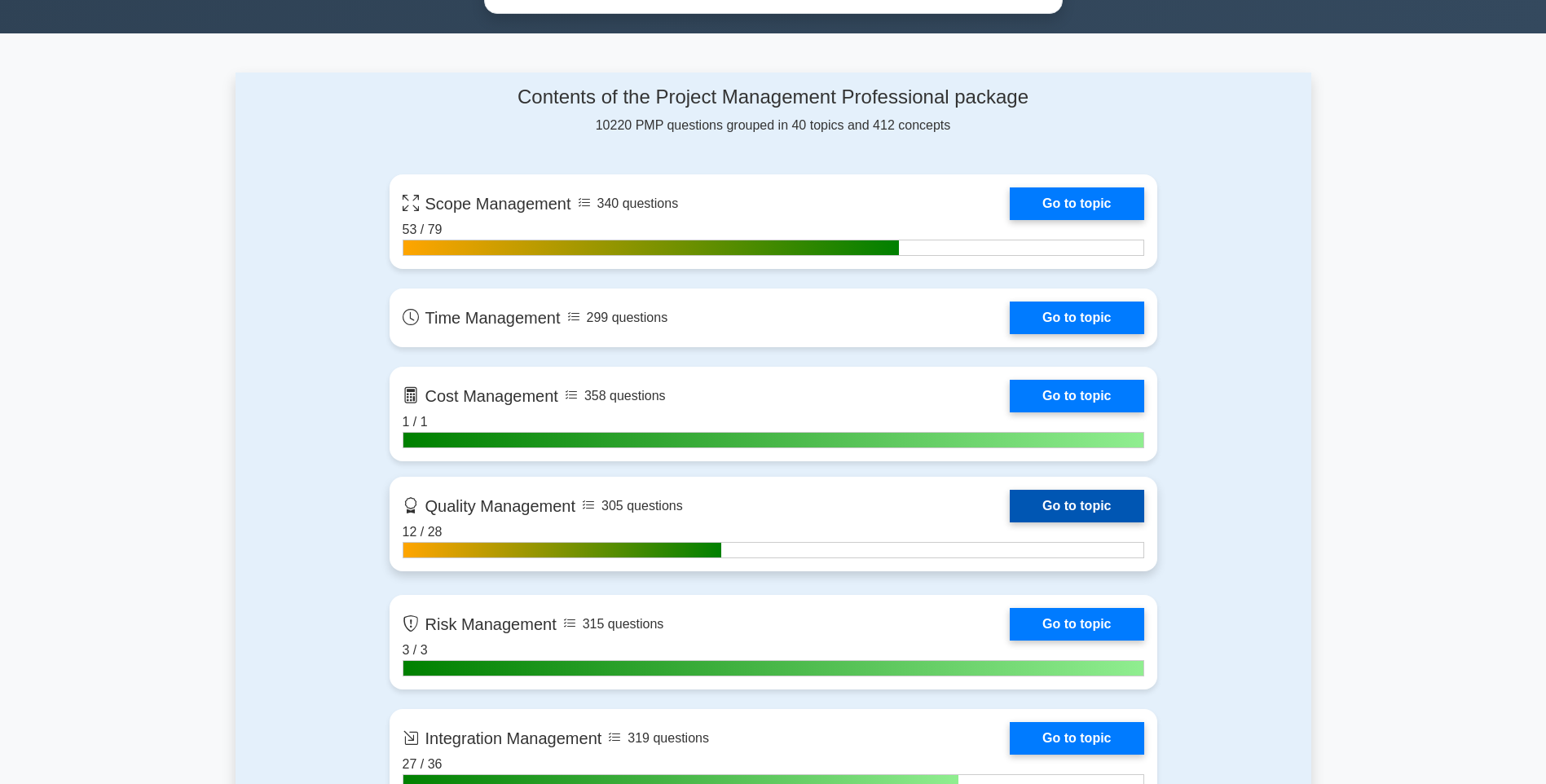
click at [1050, 512] on link "Go to topic" at bounding box center [1076, 506] width 133 height 32
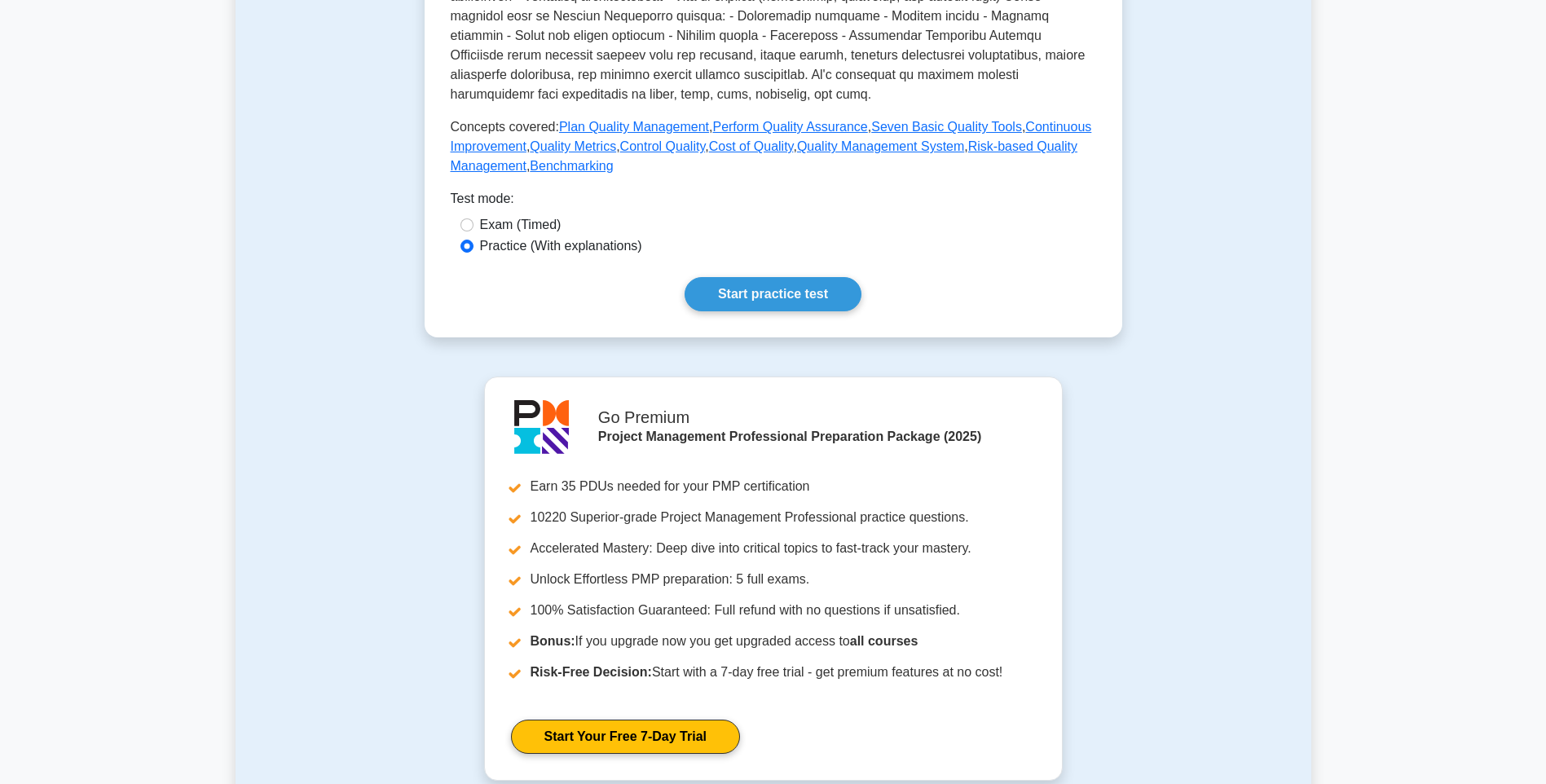
scroll to position [535, 0]
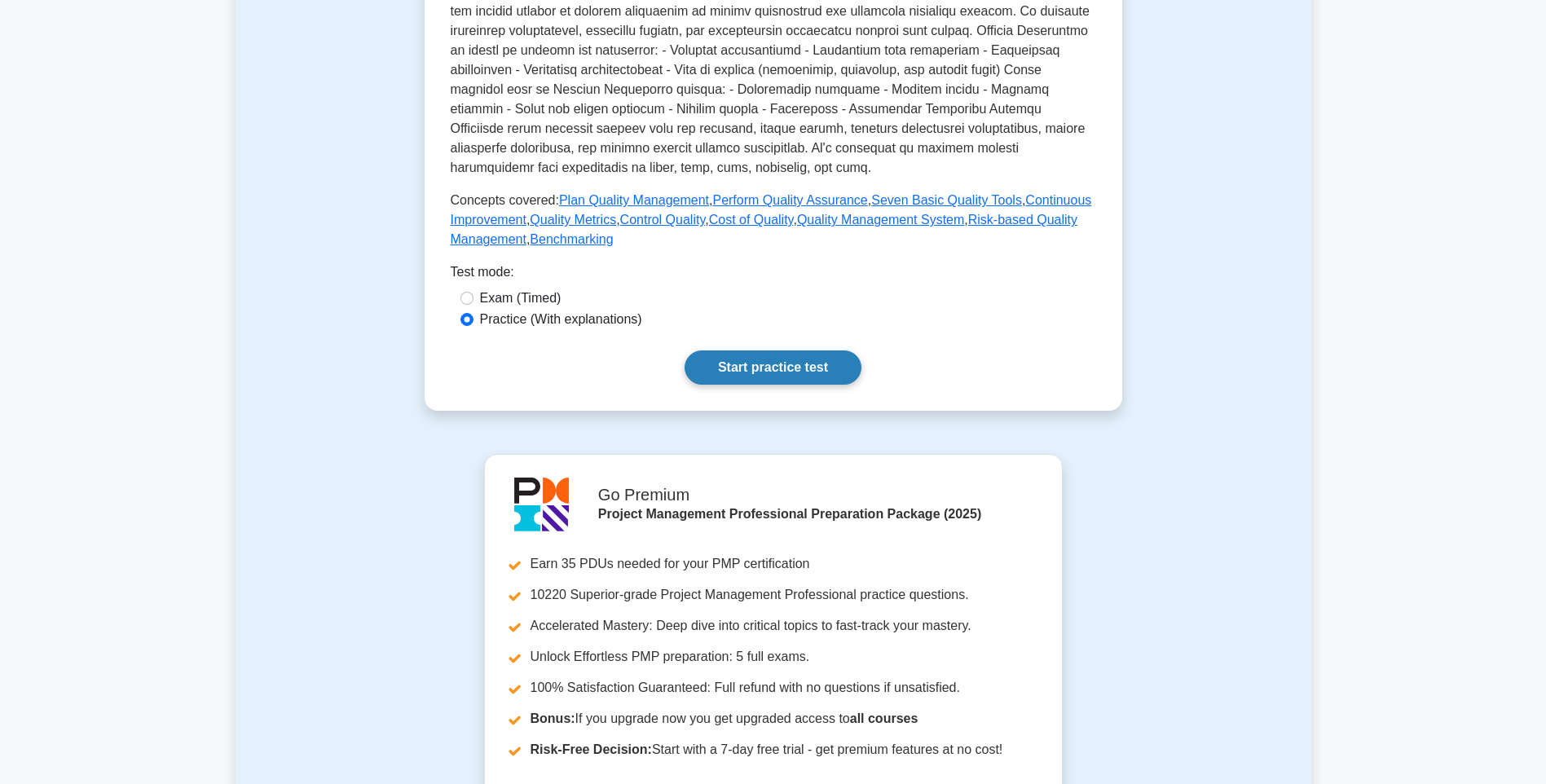
click at [828, 367] on link "Start practice test" at bounding box center [773, 367] width 177 height 34
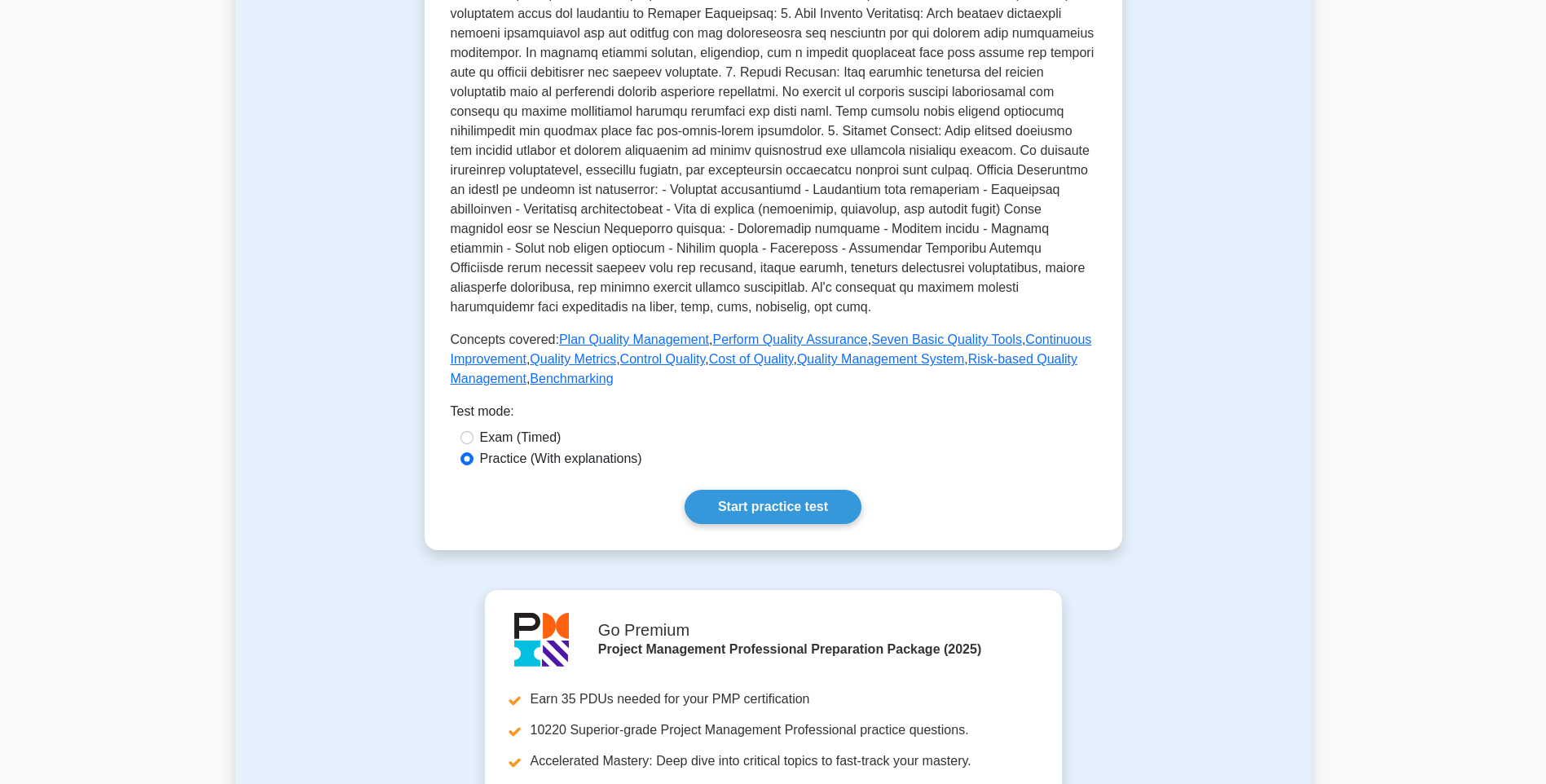
scroll to position [476, 0]
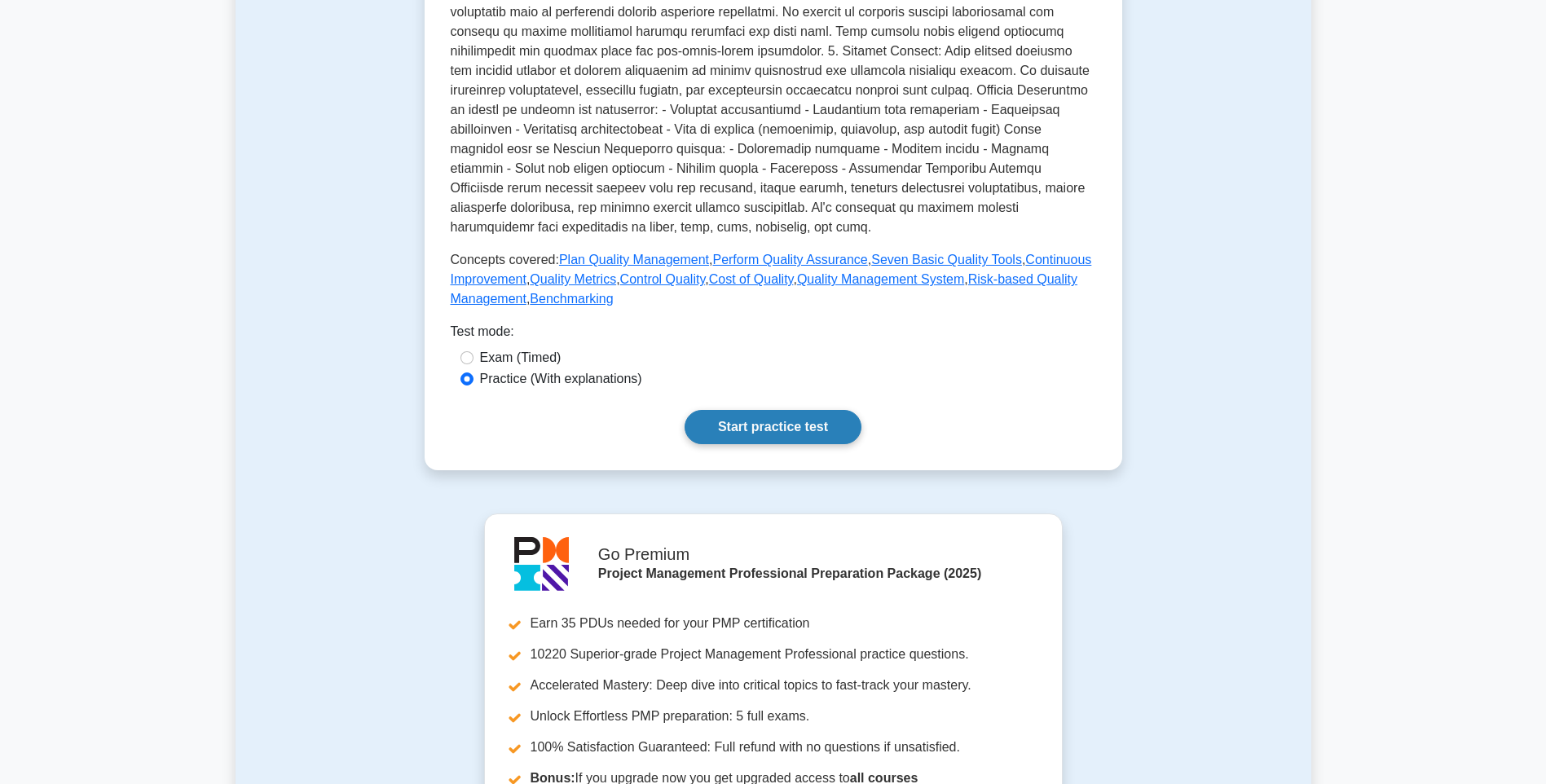
click at [822, 431] on link "Start practice test" at bounding box center [773, 426] width 177 height 34
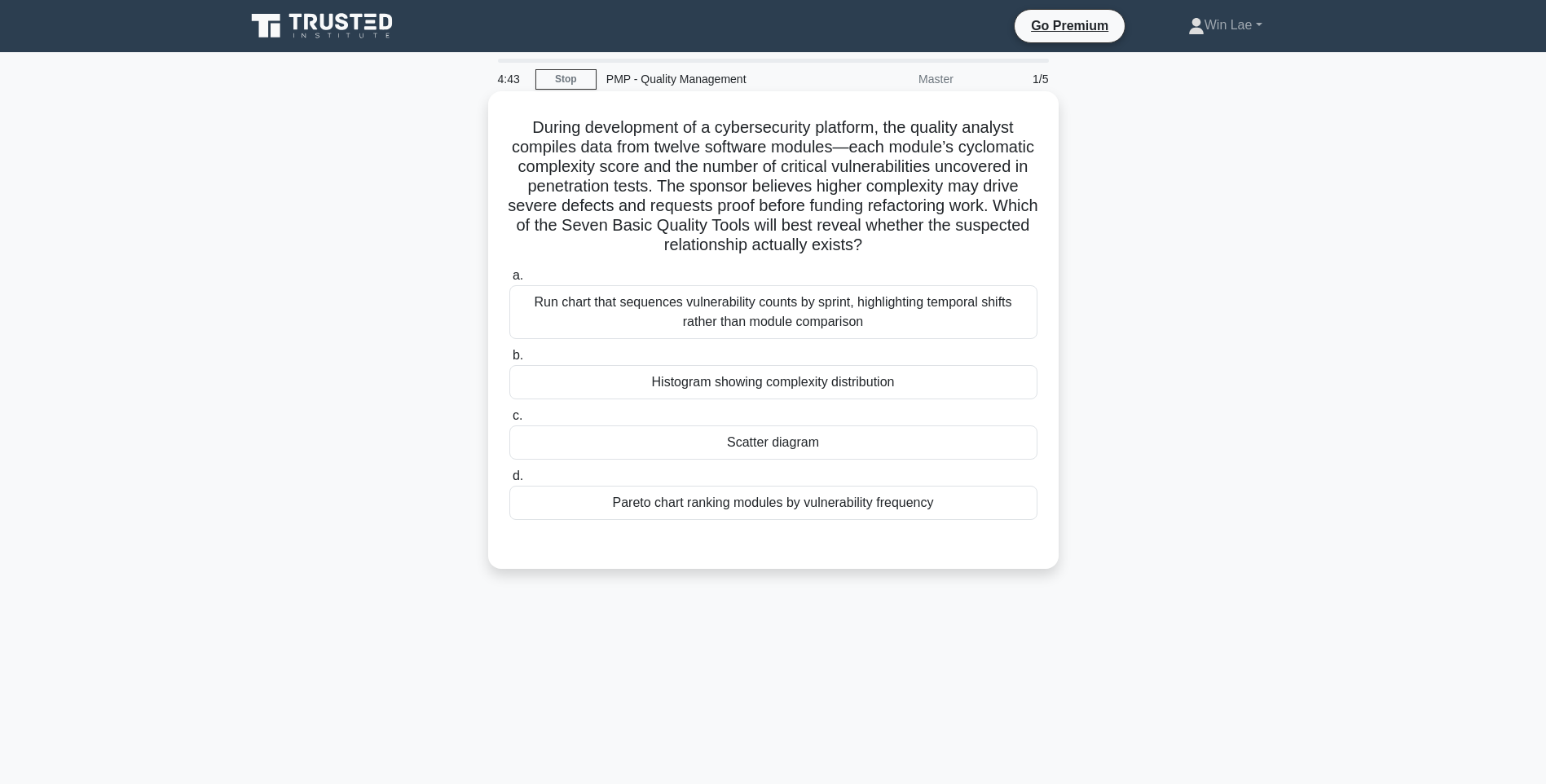
click at [763, 441] on div "Scatter diagram" at bounding box center [773, 442] width 528 height 34
click at [510, 421] on input "c. Scatter diagram" at bounding box center [510, 416] width 0 height 11
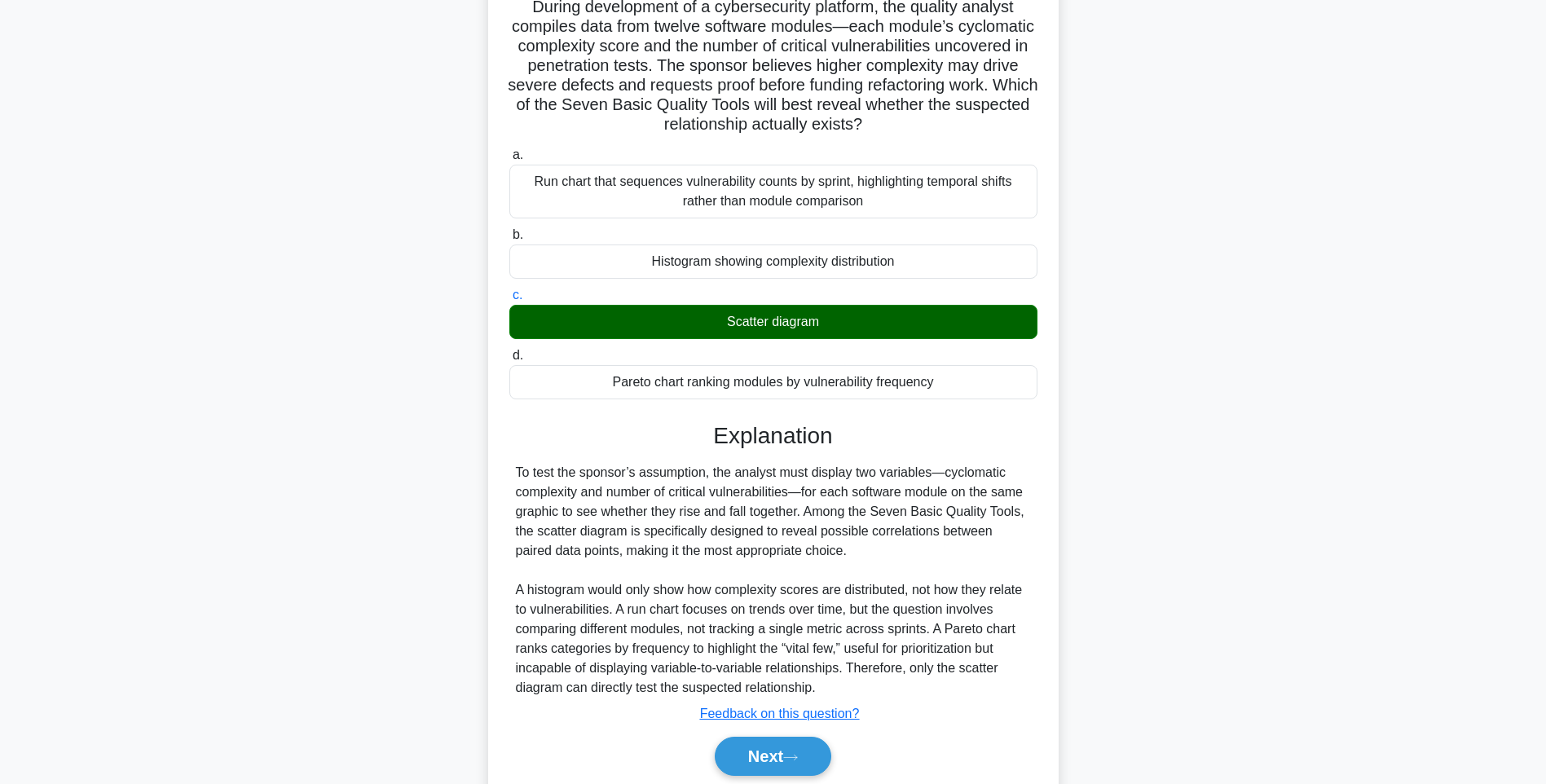
scroll to position [132, 0]
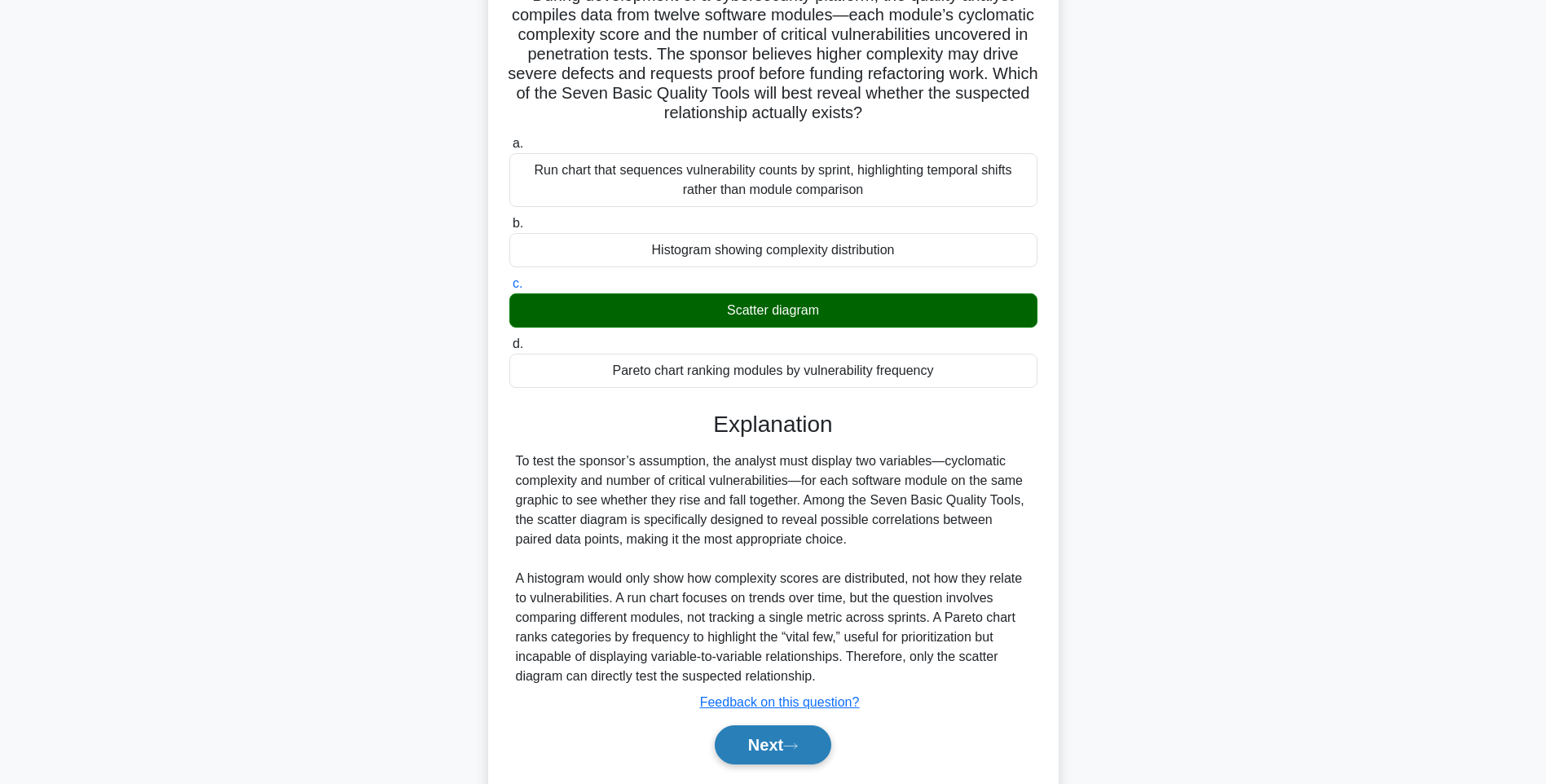
click at [795, 734] on button "Next" at bounding box center [773, 744] width 117 height 40
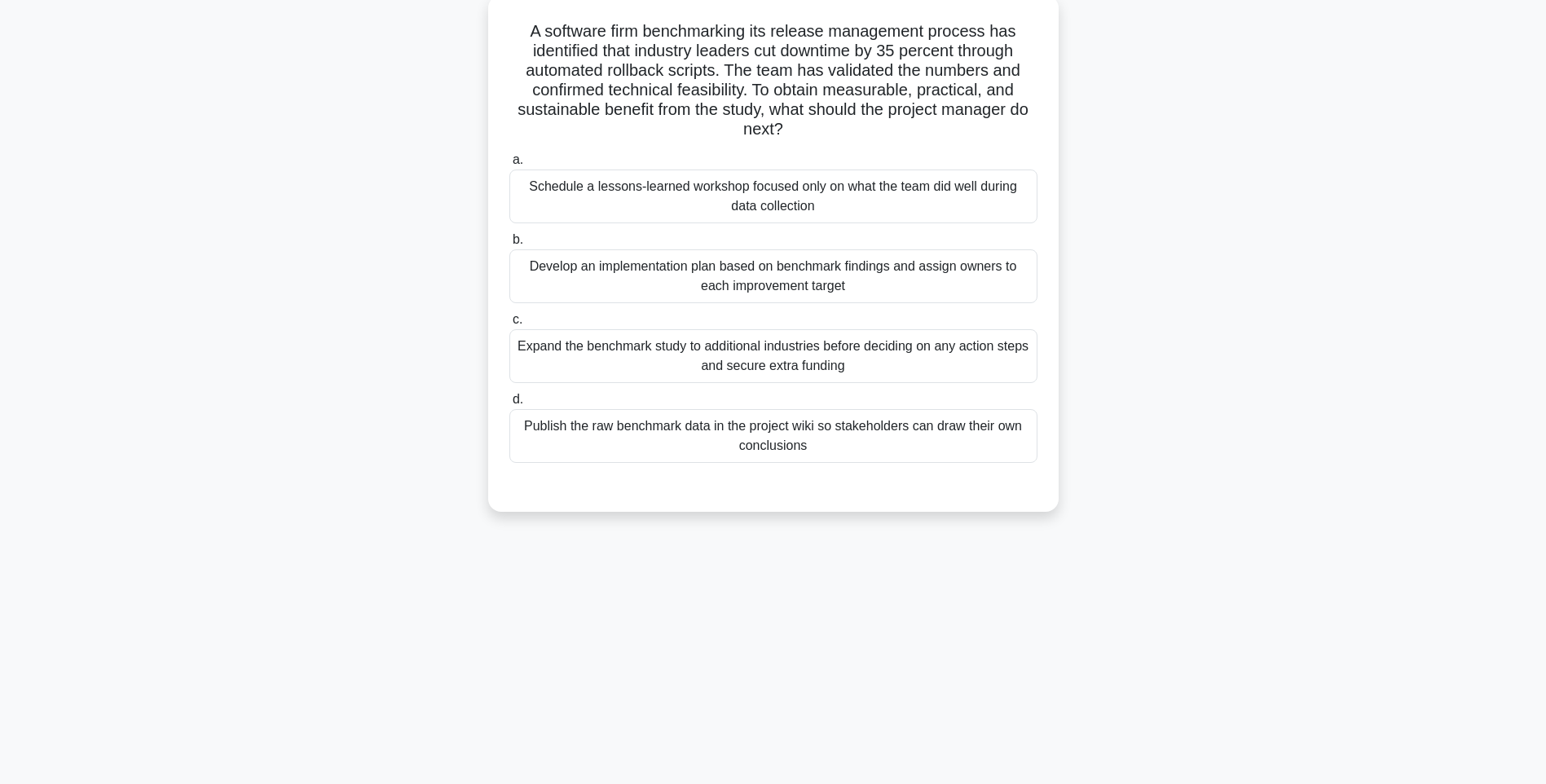
click at [814, 380] on div "Expand the benchmark study to additional industries before deciding on any acti…" at bounding box center [773, 356] width 528 height 53
click at [510, 325] on input "c. Expand the benchmark study to additional industries before deciding on any a…" at bounding box center [510, 320] width 0 height 11
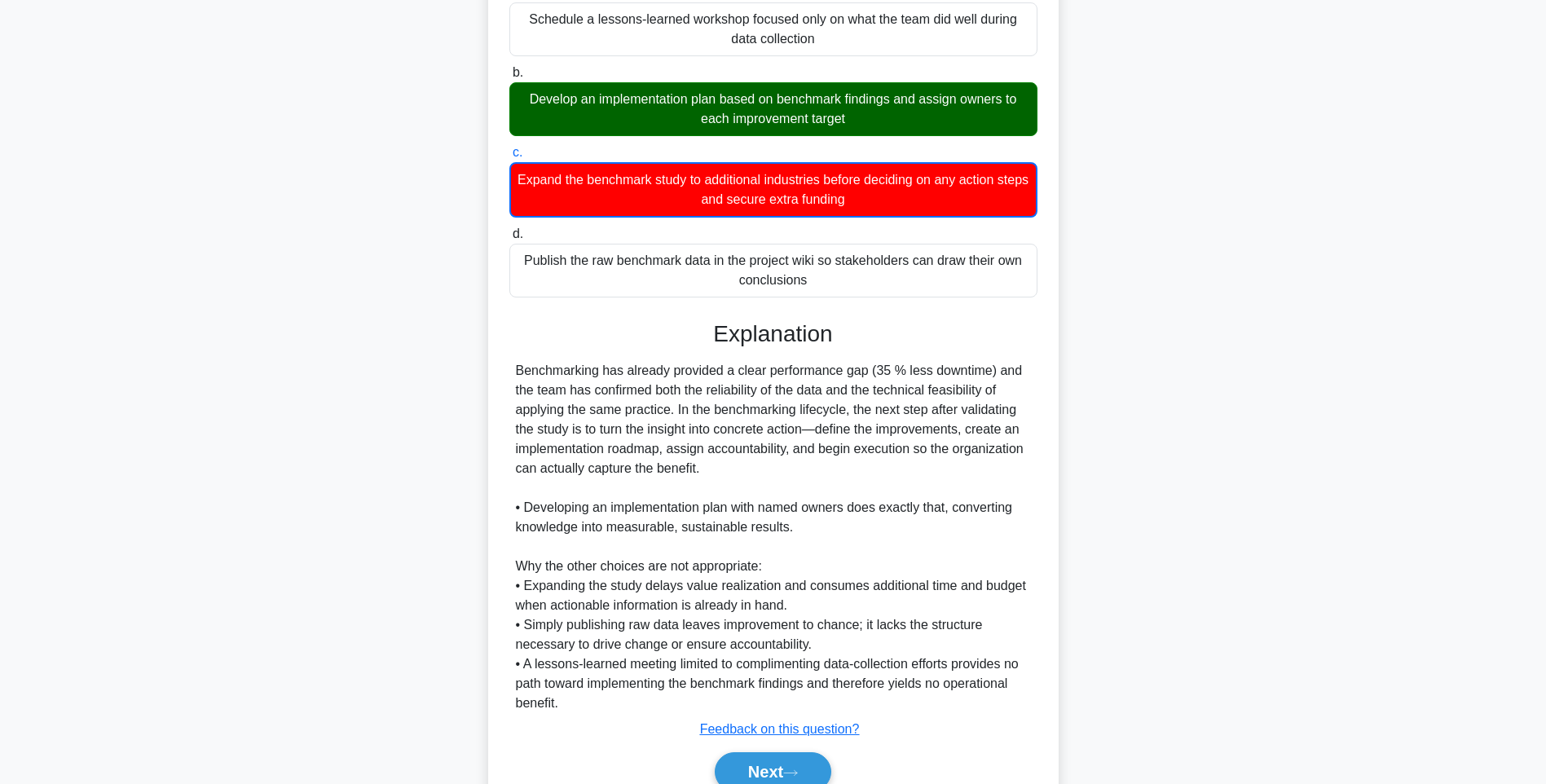
scroll to position [268, 0]
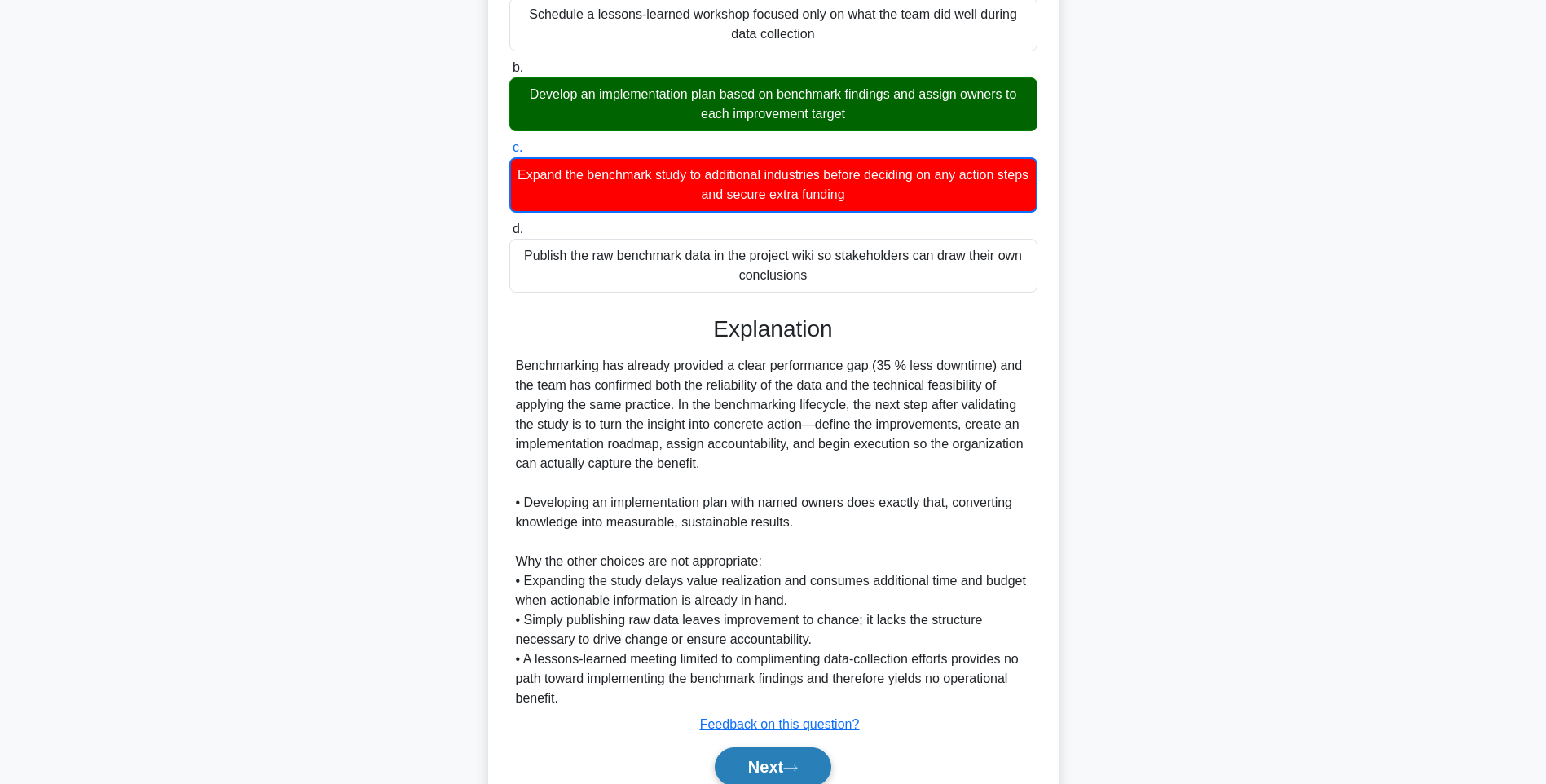
click at [806, 772] on button "Next" at bounding box center [773, 767] width 117 height 40
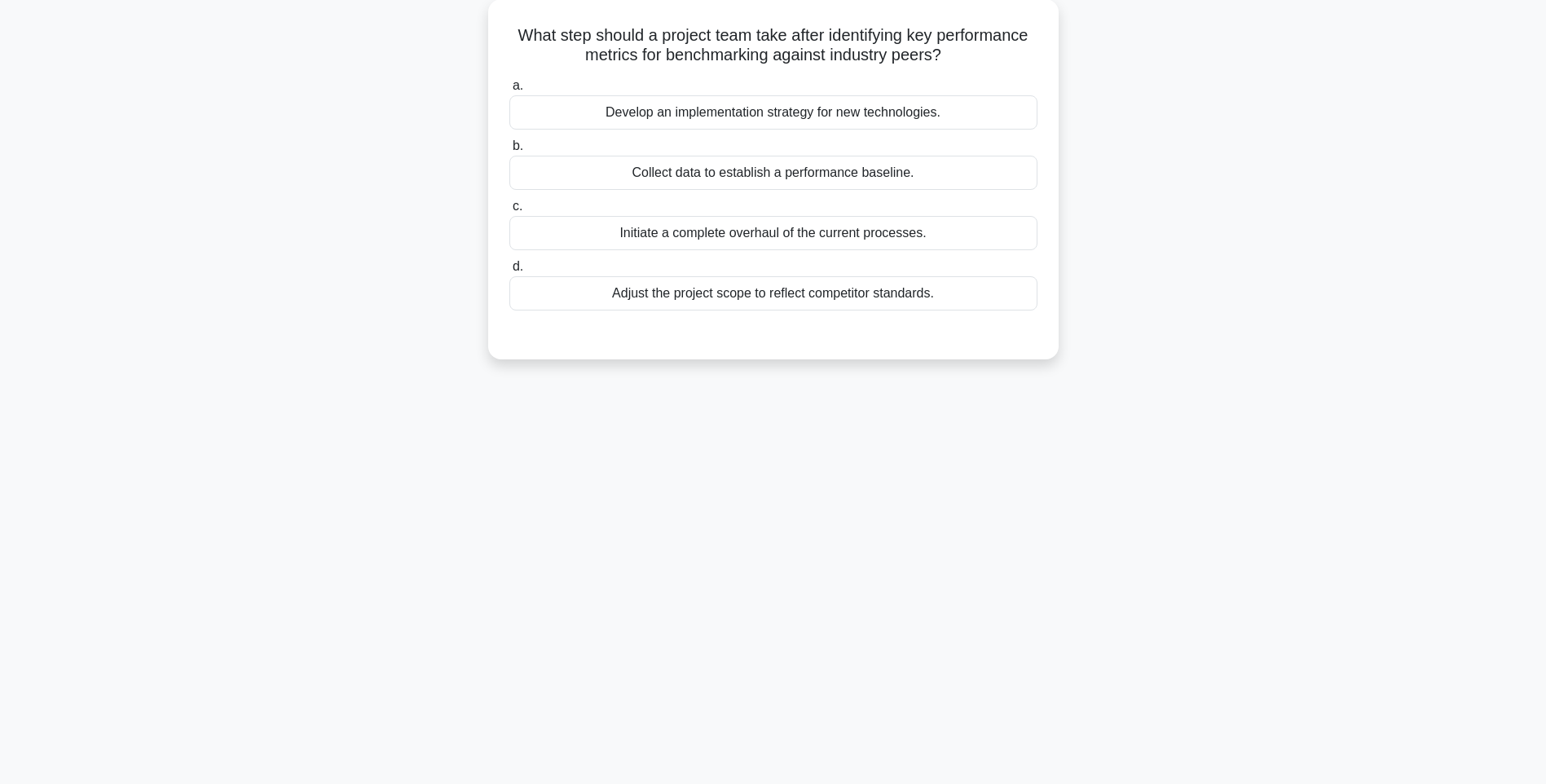
scroll to position [97, 0]
click at [769, 507] on div "2:35 Stop PMP - Quality Management Master 3/5 What step should a project team t…" at bounding box center [773, 369] width 1076 height 814
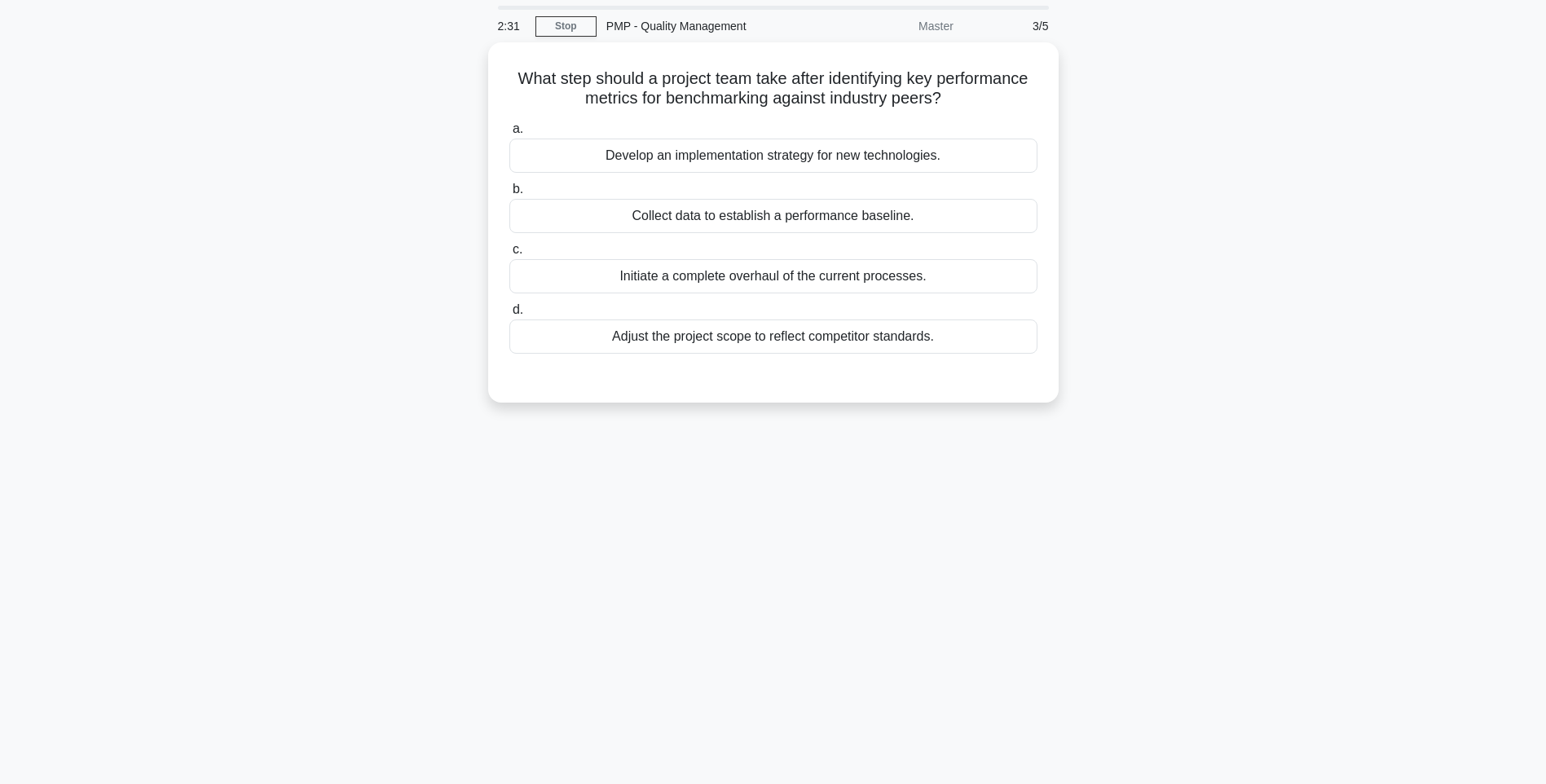
scroll to position [40, 0]
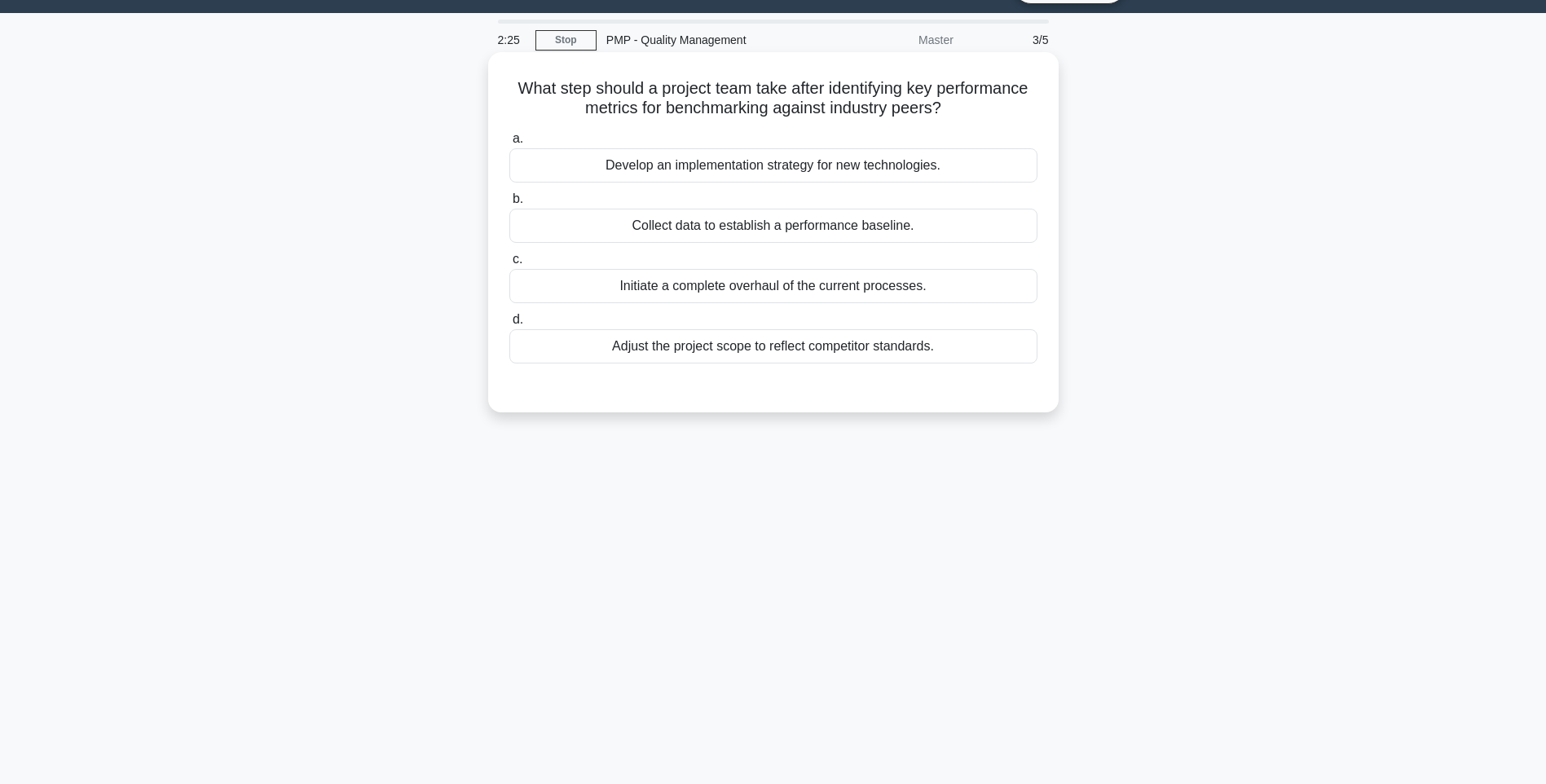
click at [754, 173] on div "Develop an implementation strategy for new technologies." at bounding box center [773, 165] width 528 height 34
click at [510, 144] on input "a. Develop an implementation strategy for new technologies." at bounding box center [510, 139] width 0 height 11
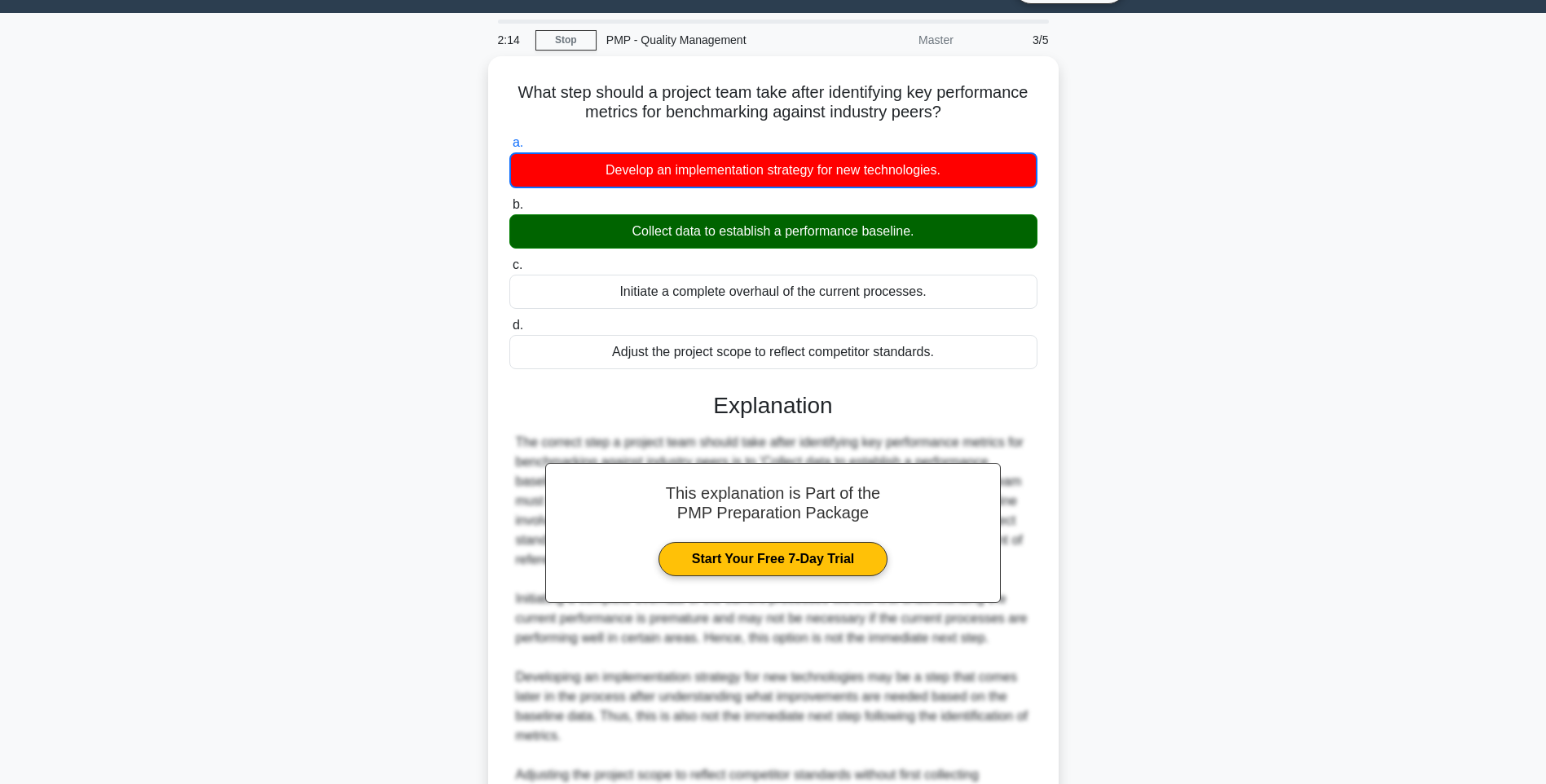
scroll to position [243, 0]
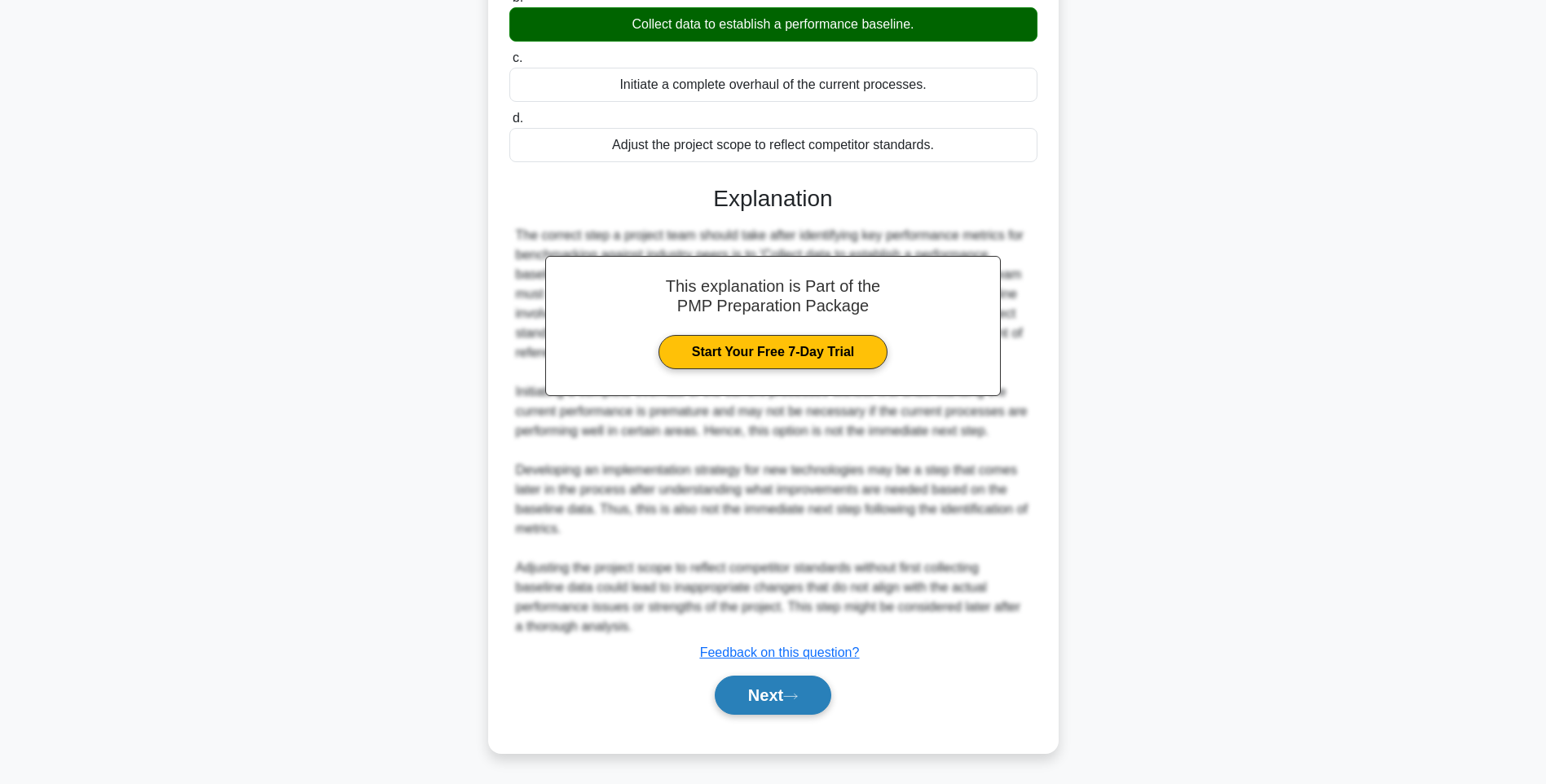
click at [763, 683] on button "Next" at bounding box center [773, 695] width 117 height 40
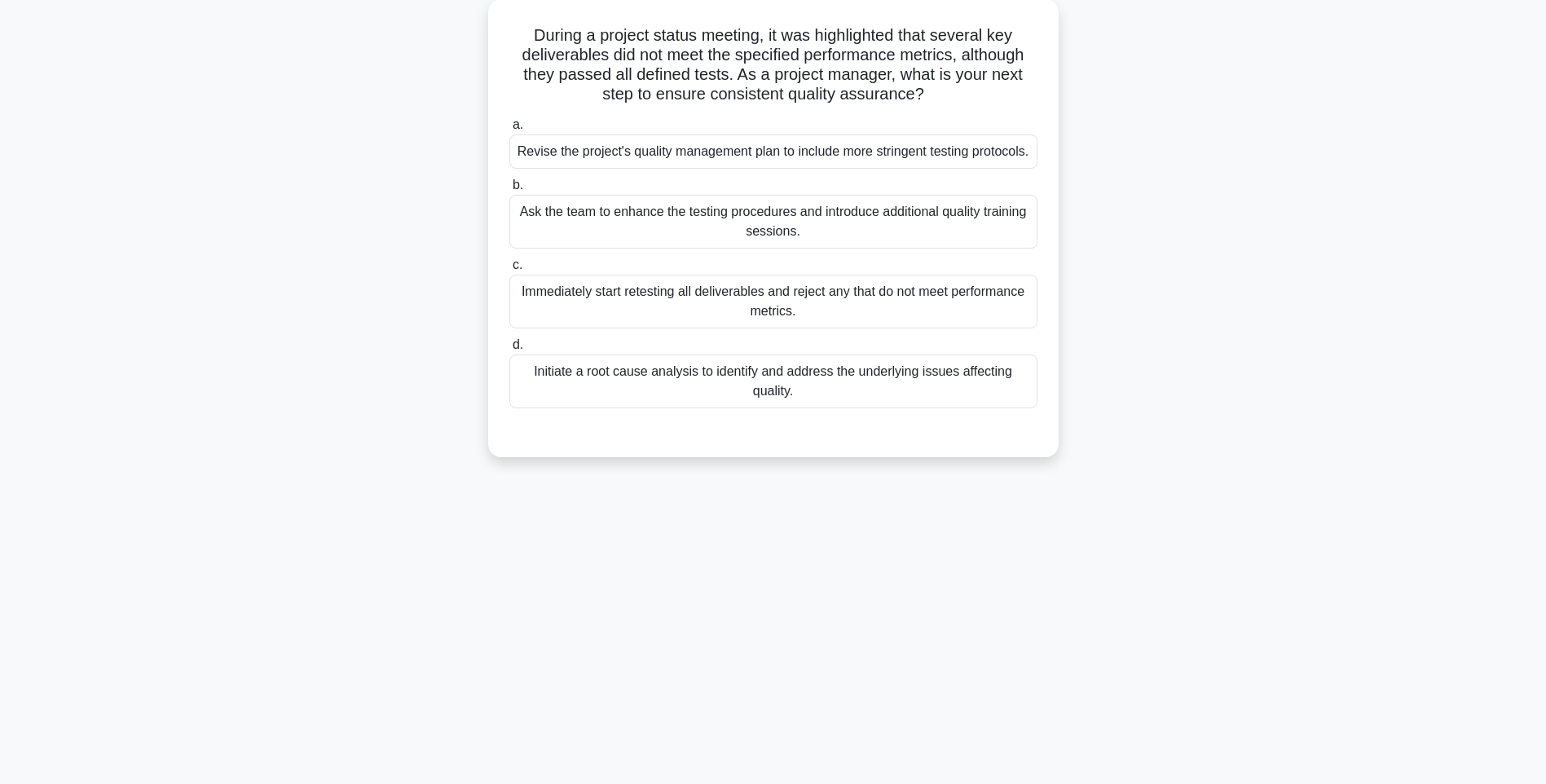
scroll to position [97, 0]
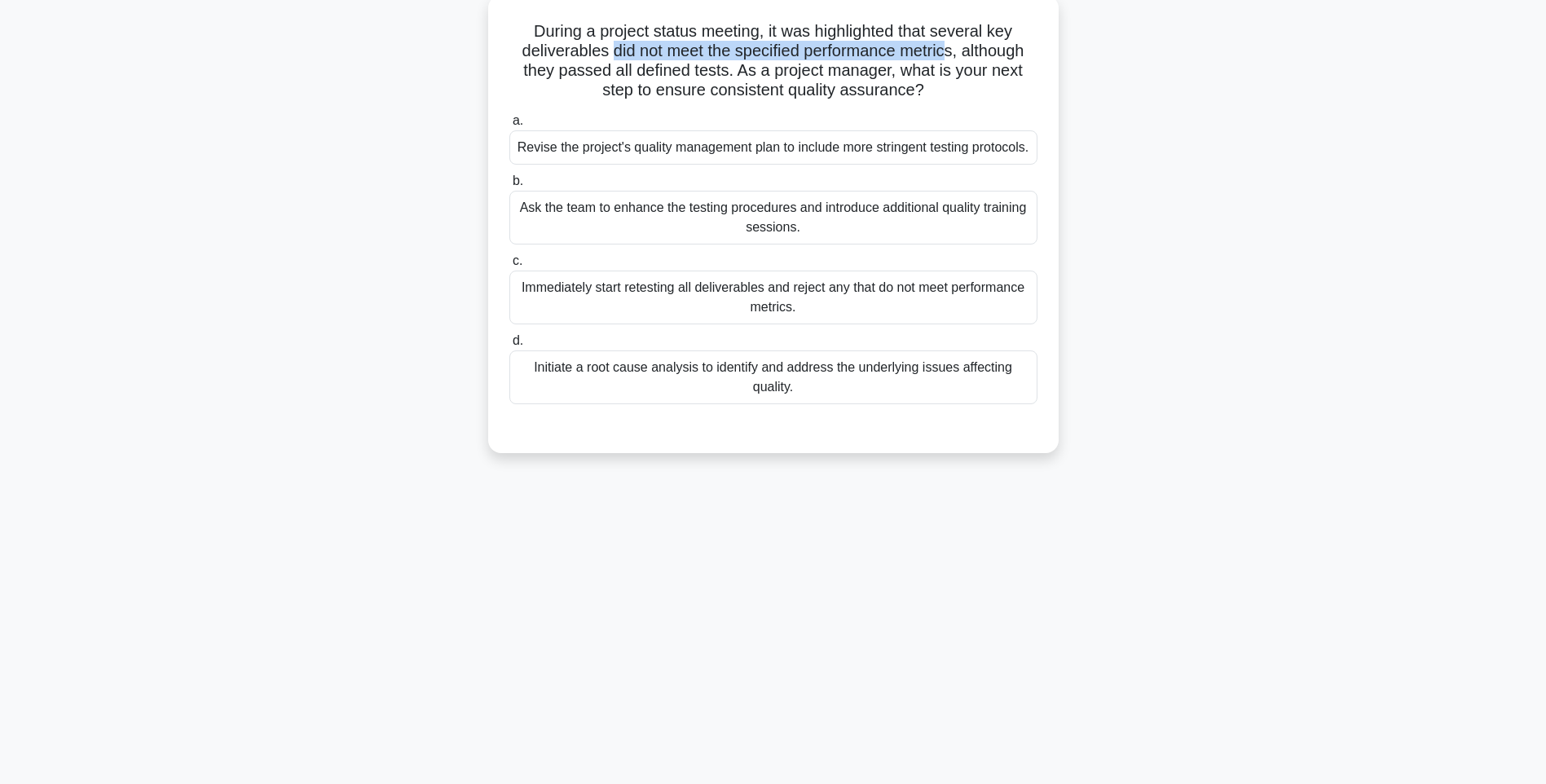
drag, startPoint x: 611, startPoint y: 47, endPoint x: 955, endPoint y: 44, distance: 344.0
click at [955, 44] on h5 "During a project status meeting, it was highlighted that several key deliverabl…" at bounding box center [773, 61] width 532 height 80
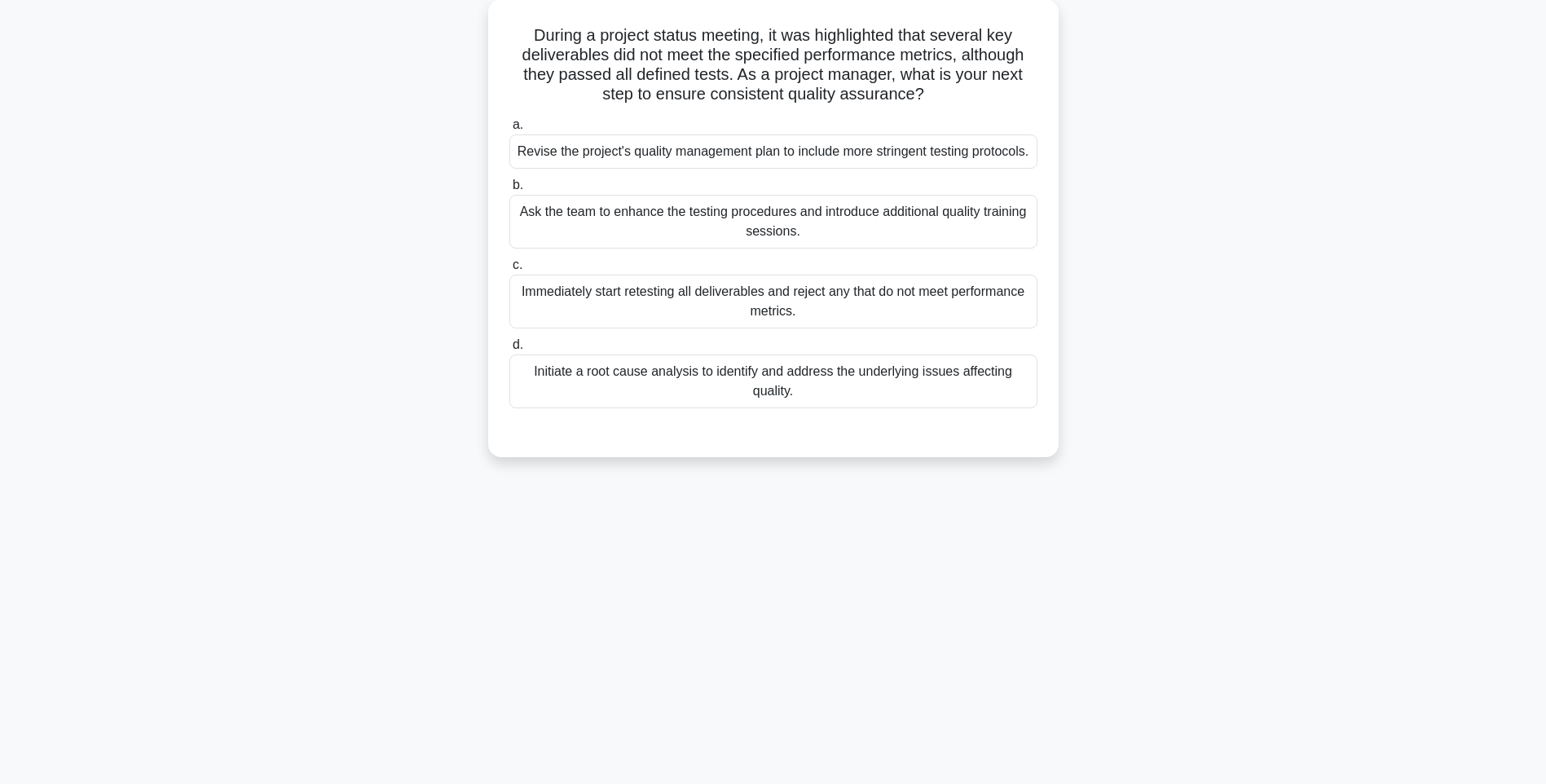
click at [1207, 194] on div "During a project status meeting, it was highlighted that several key deliverabl…" at bounding box center [773, 237] width 1076 height 477
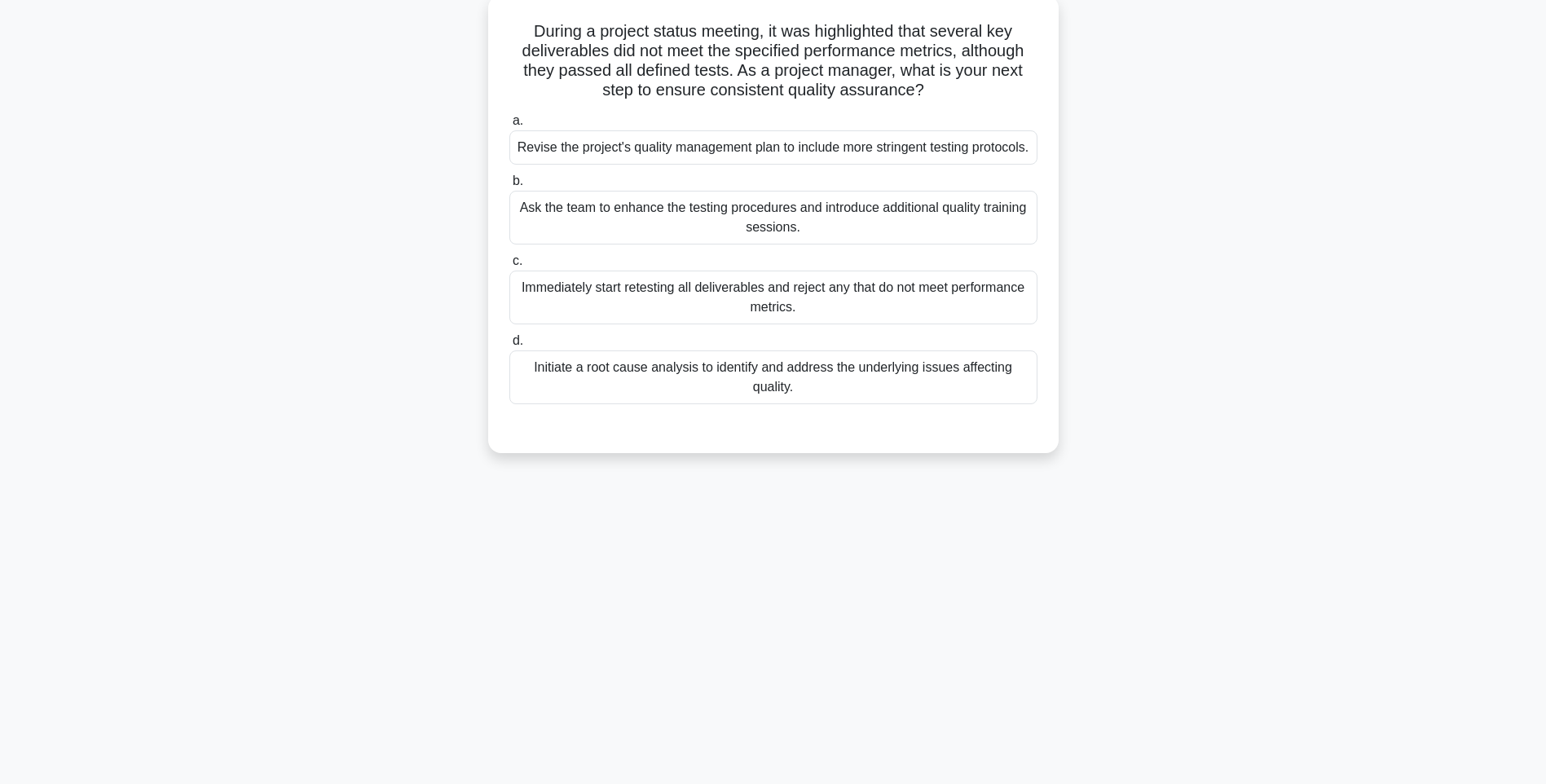
click at [776, 391] on div "Initiate a root cause analysis to identify and address the underlying issues af…" at bounding box center [773, 377] width 528 height 53
click at [510, 347] on input "d. Initiate a root cause analysis to identify and address the underlying issues…" at bounding box center [510, 341] width 0 height 11
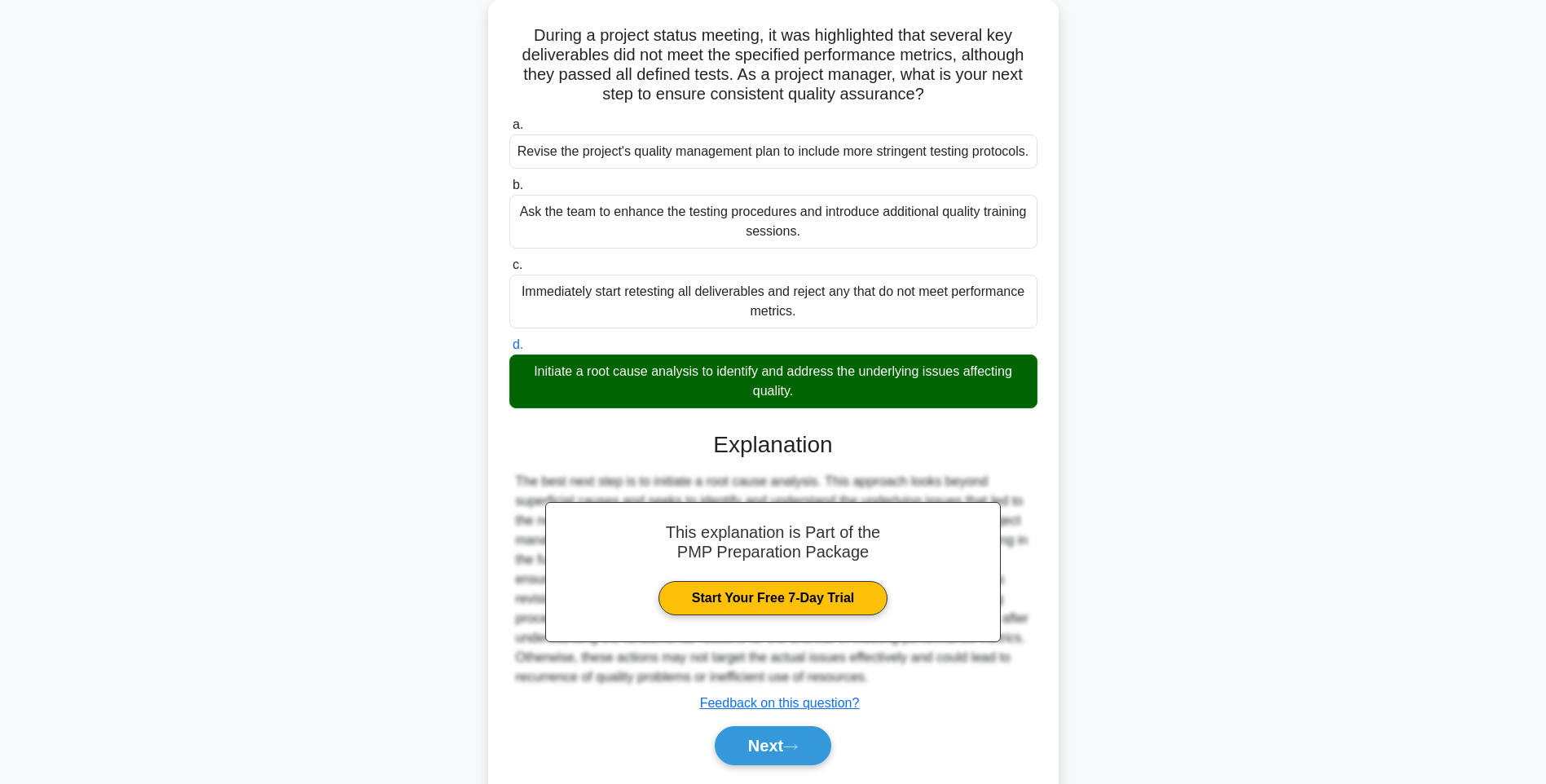
scroll to position [163, 0]
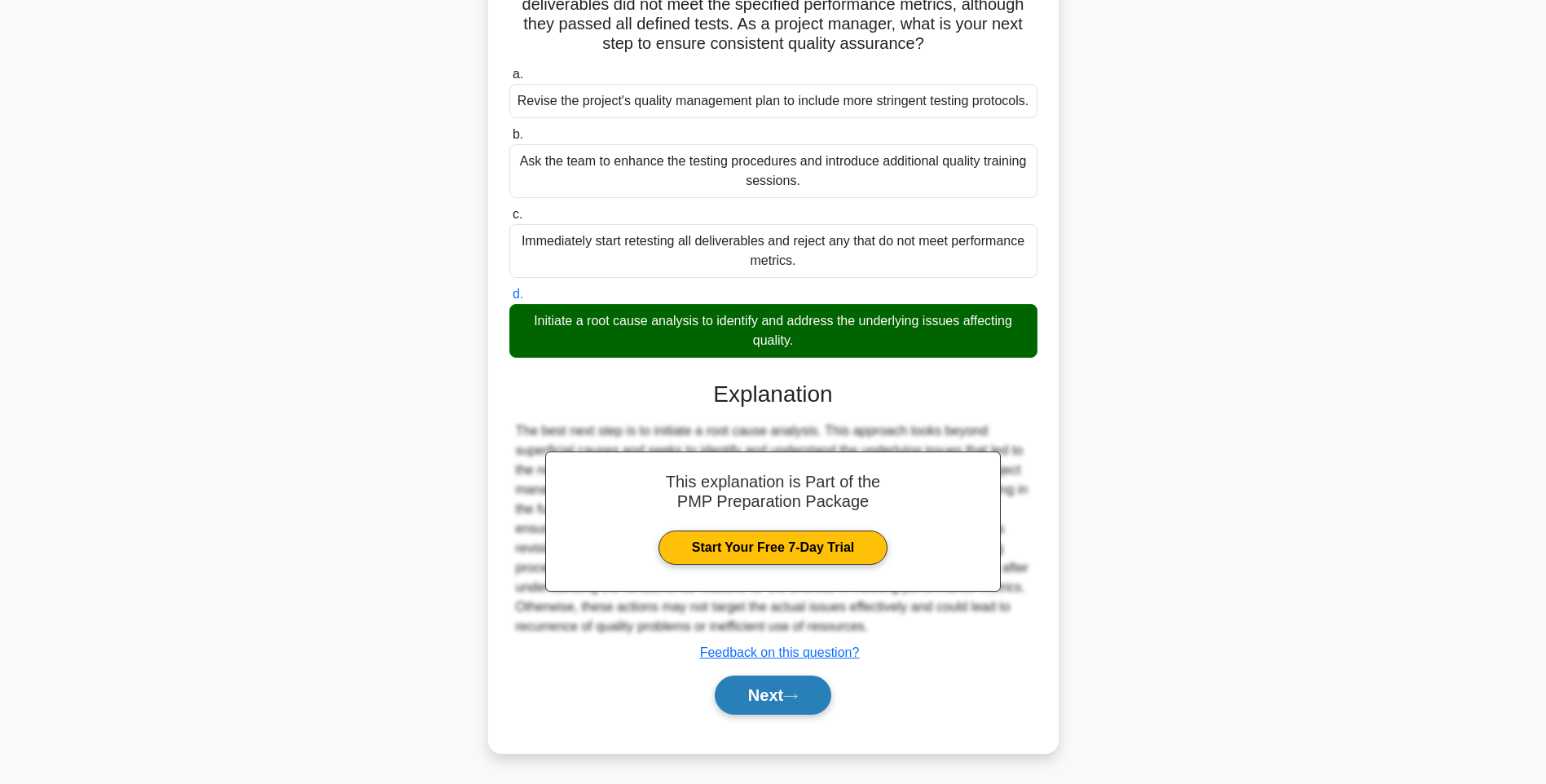
click at [816, 699] on button "Next" at bounding box center [773, 695] width 117 height 40
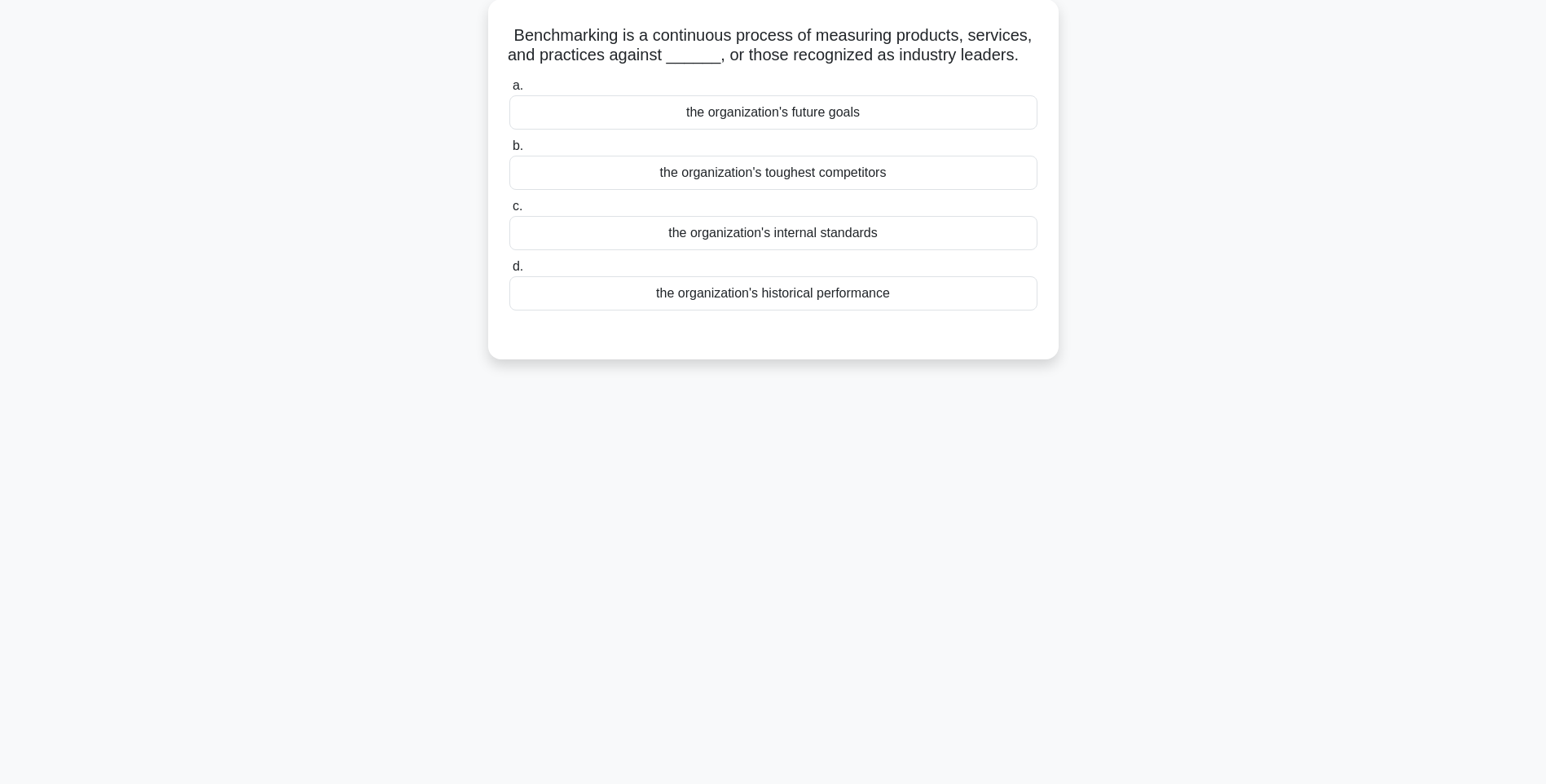
scroll to position [97, 0]
click at [771, 296] on div "the organization's historical performance" at bounding box center [773, 289] width 528 height 34
click at [510, 268] on input "d. the organization's historical performance" at bounding box center [510, 263] width 0 height 11
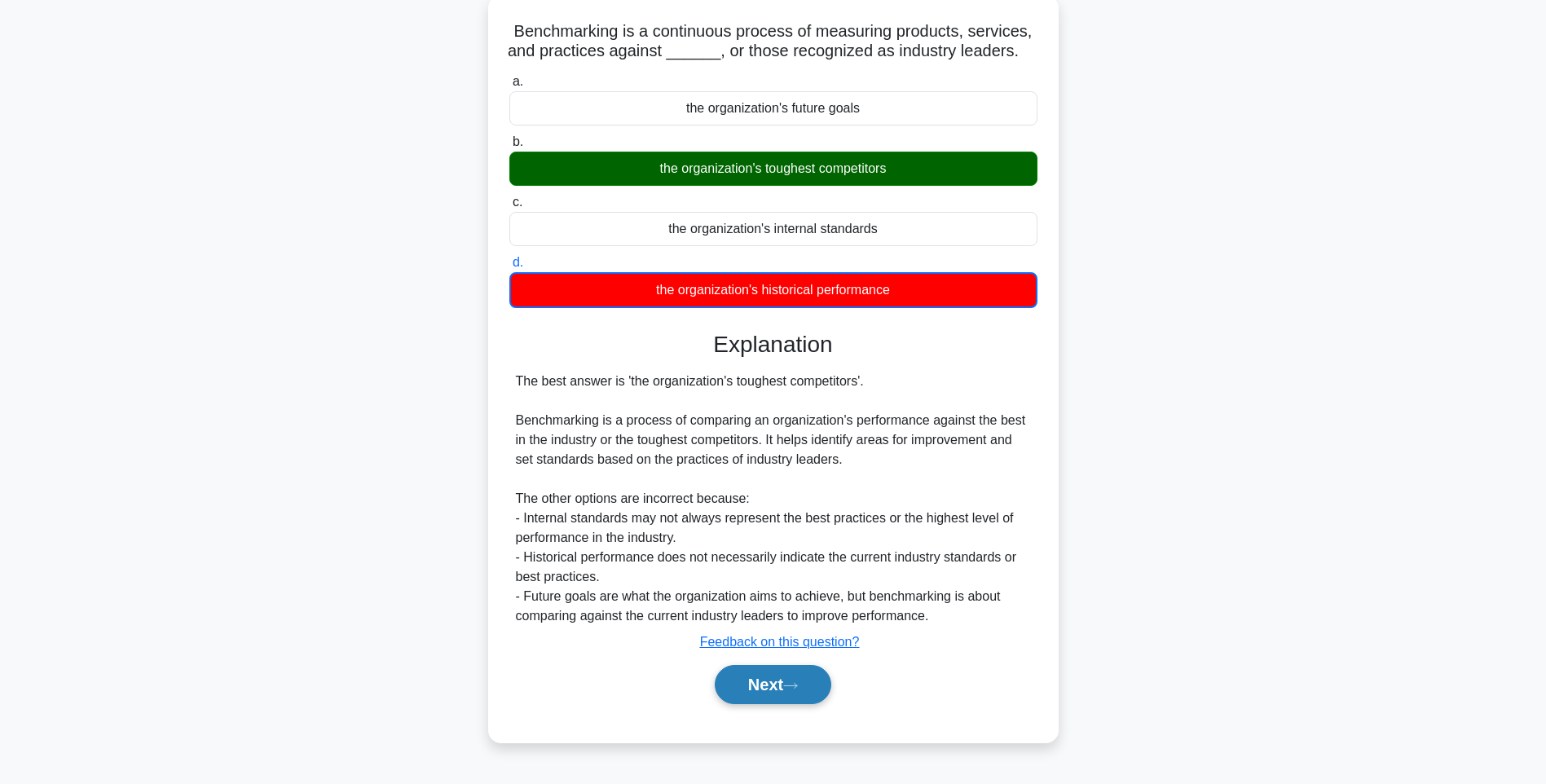
click at [778, 693] on button "Next" at bounding box center [773, 684] width 117 height 40
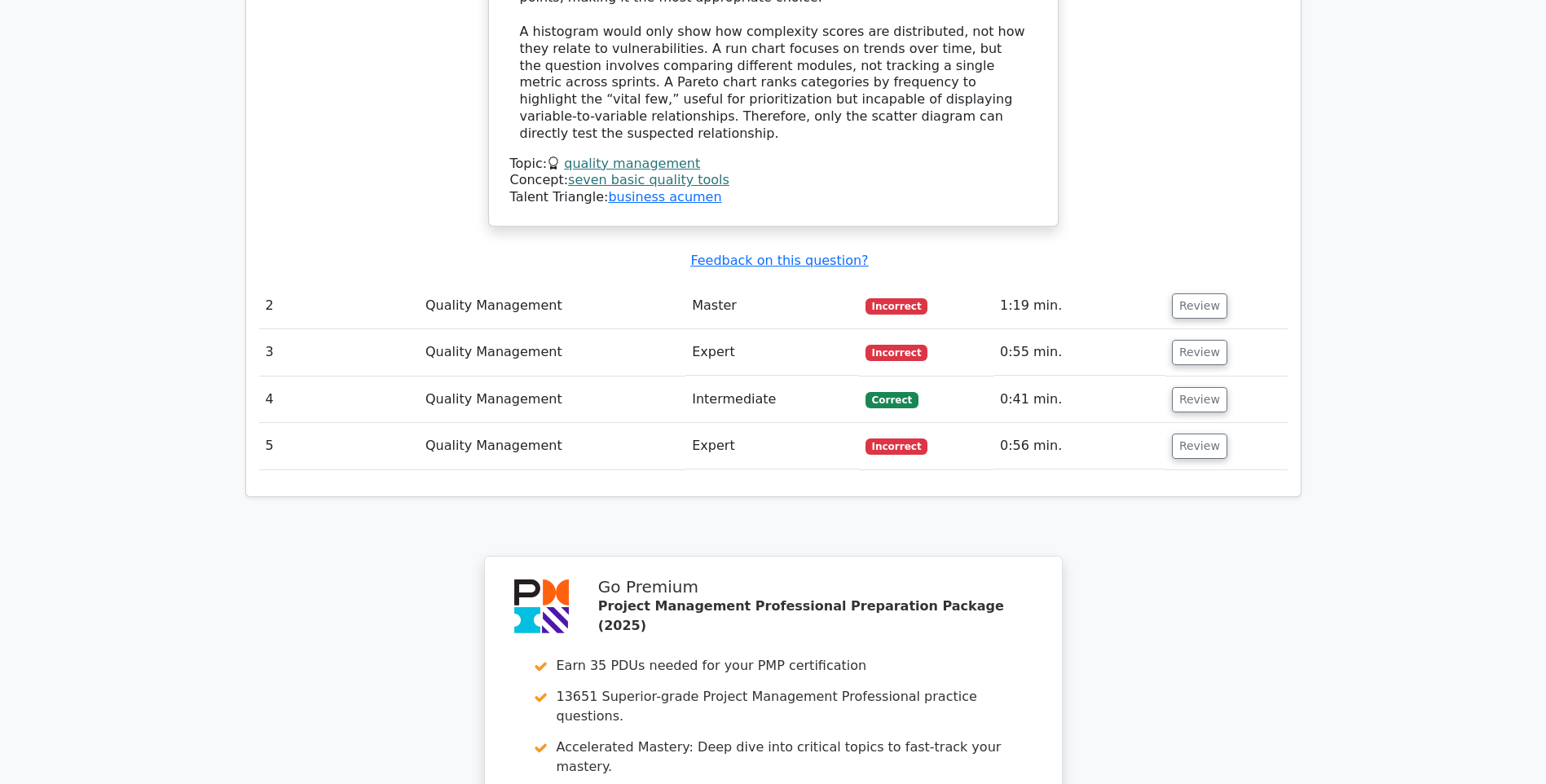
scroll to position [1967, 0]
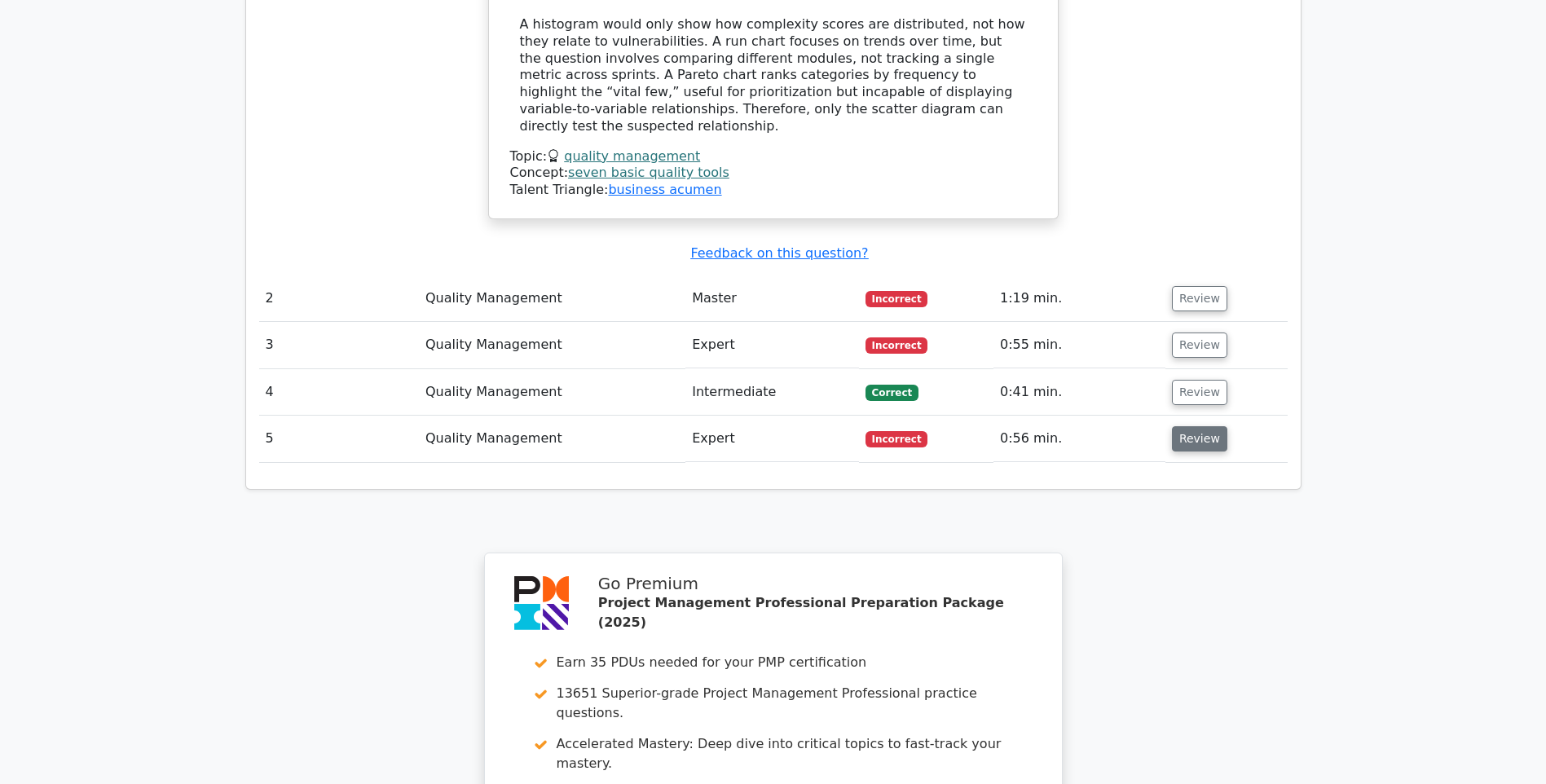
click at [1194, 426] on button "Review" at bounding box center [1199, 438] width 55 height 25
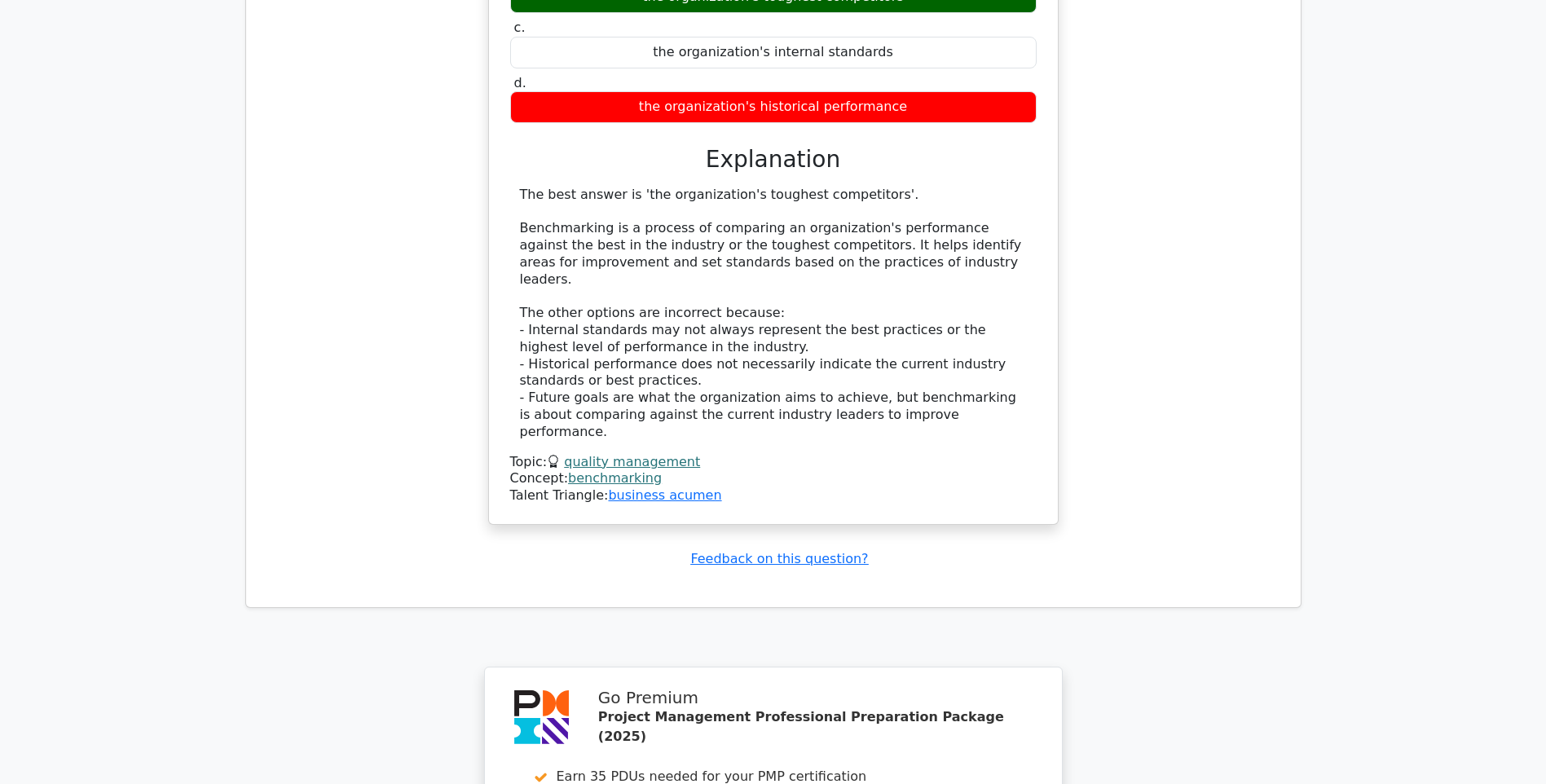
scroll to position [2625, 0]
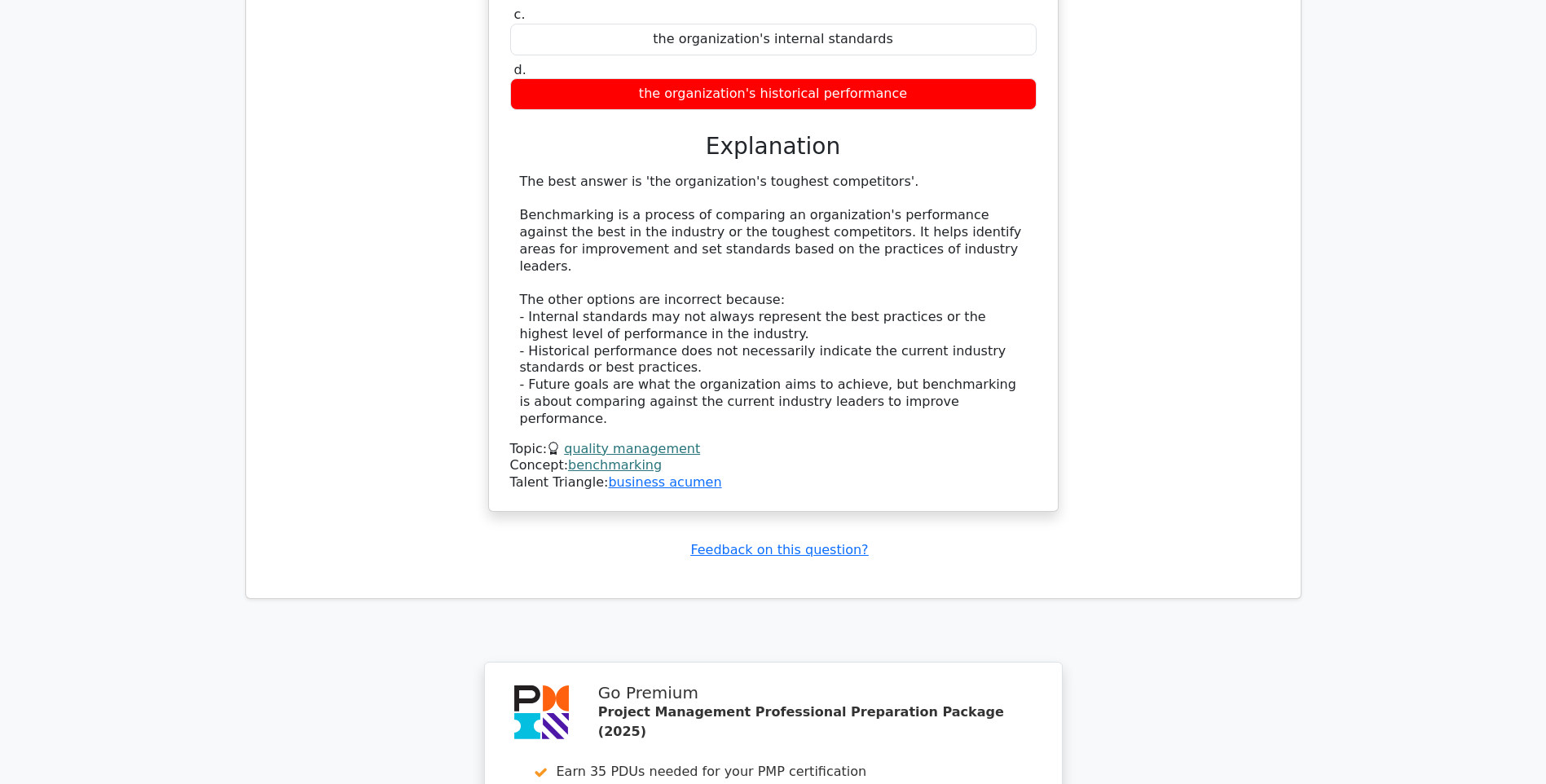
click at [623, 457] on link "benchmarking" at bounding box center [615, 464] width 94 height 16
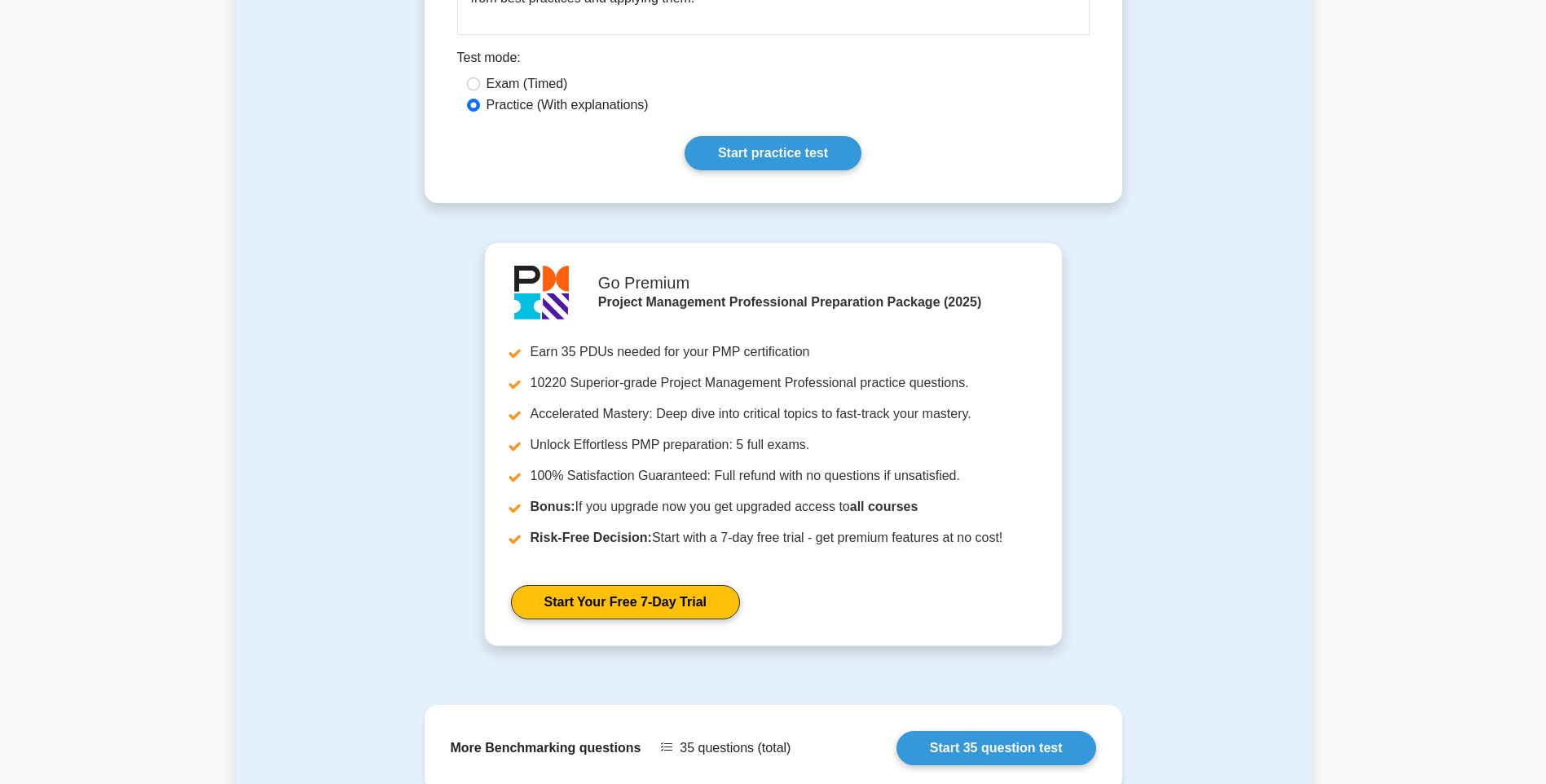
scroll to position [1071, 0]
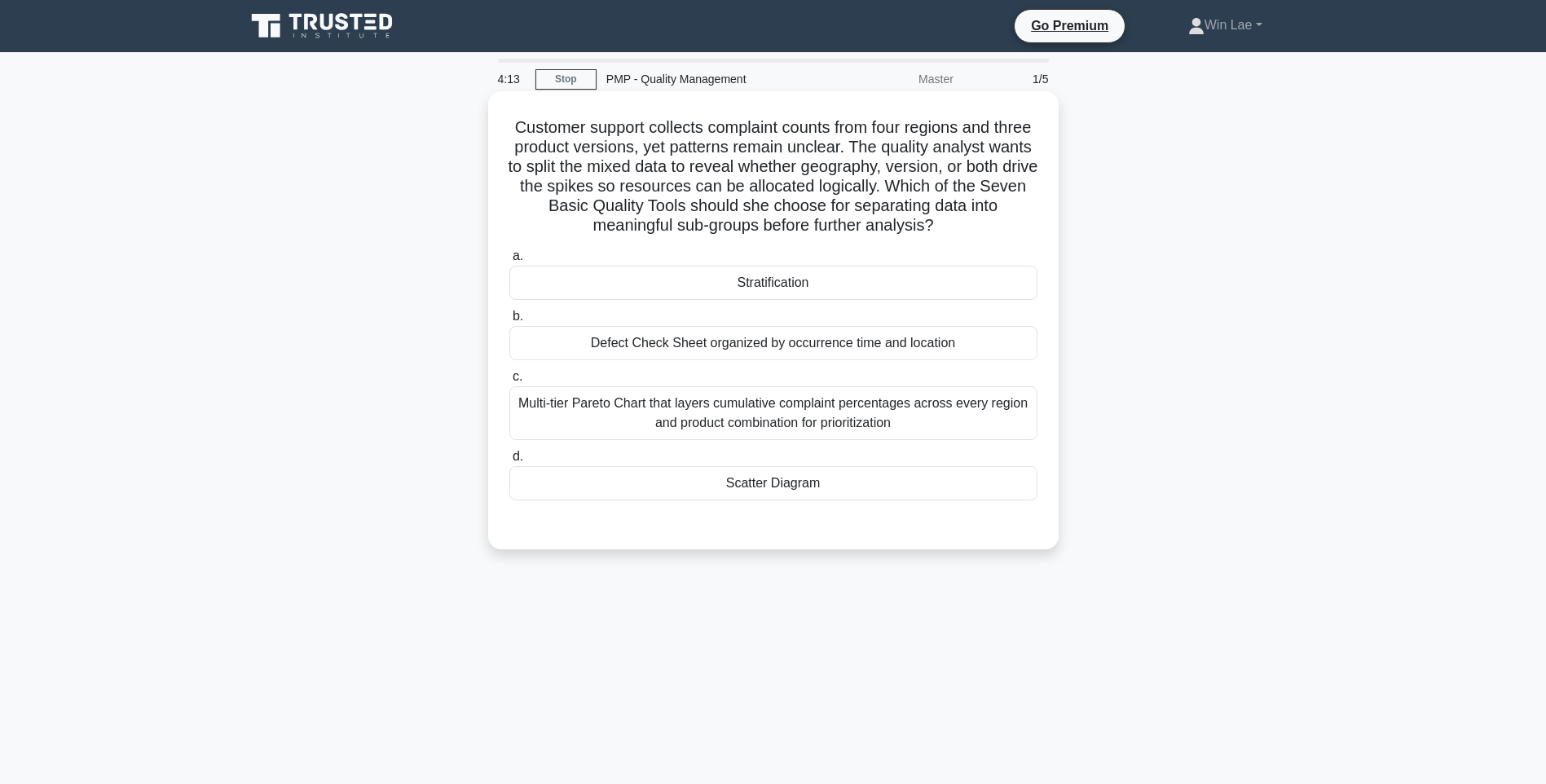
click at [629, 350] on div "Defect Check Sheet organized by occurrence time and location" at bounding box center [773, 343] width 528 height 34
click at [510, 322] on input "b. Defect Check Sheet organized by occurrence time and location" at bounding box center [510, 317] width 0 height 11
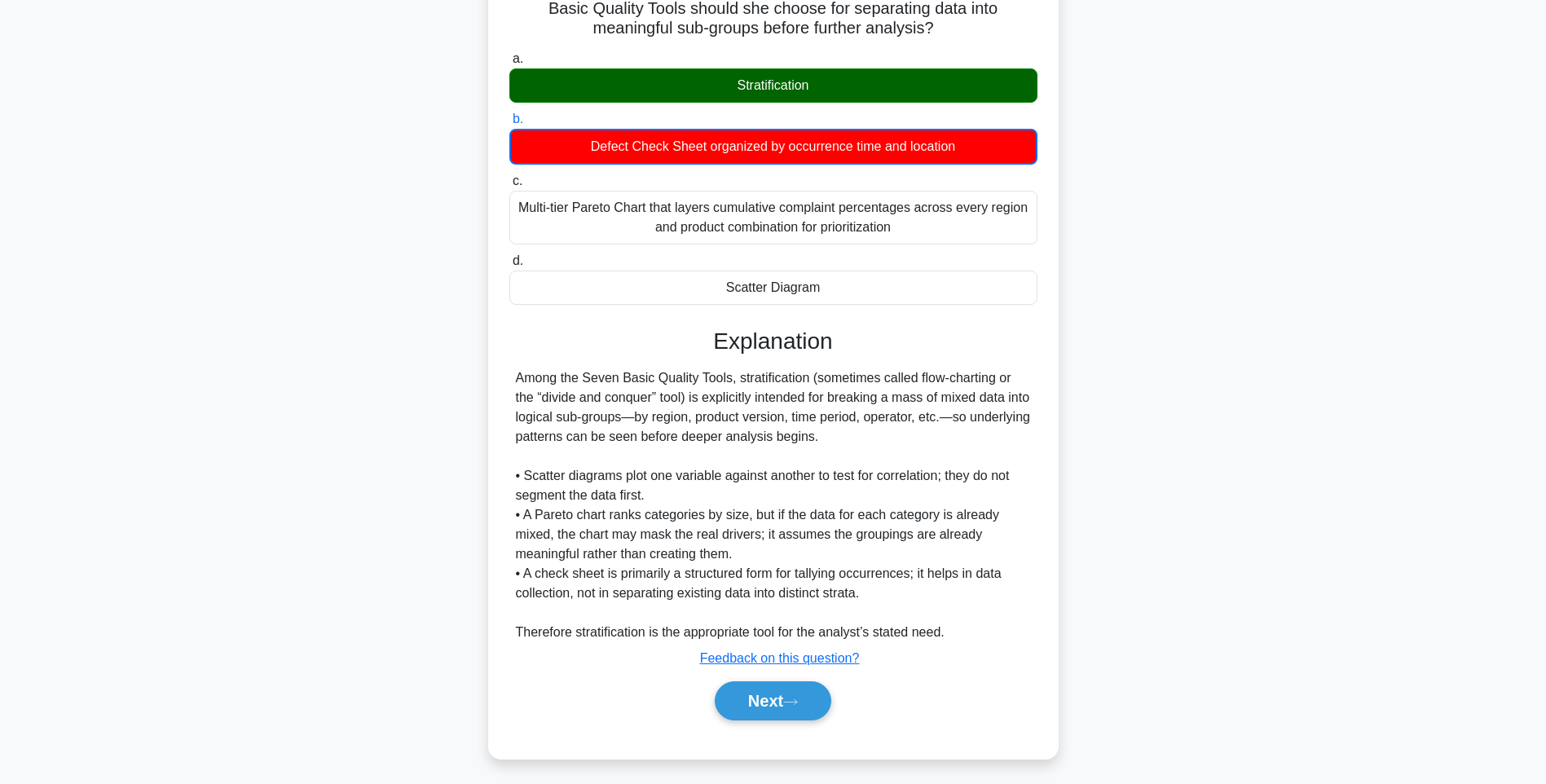
scroll to position [204, 0]
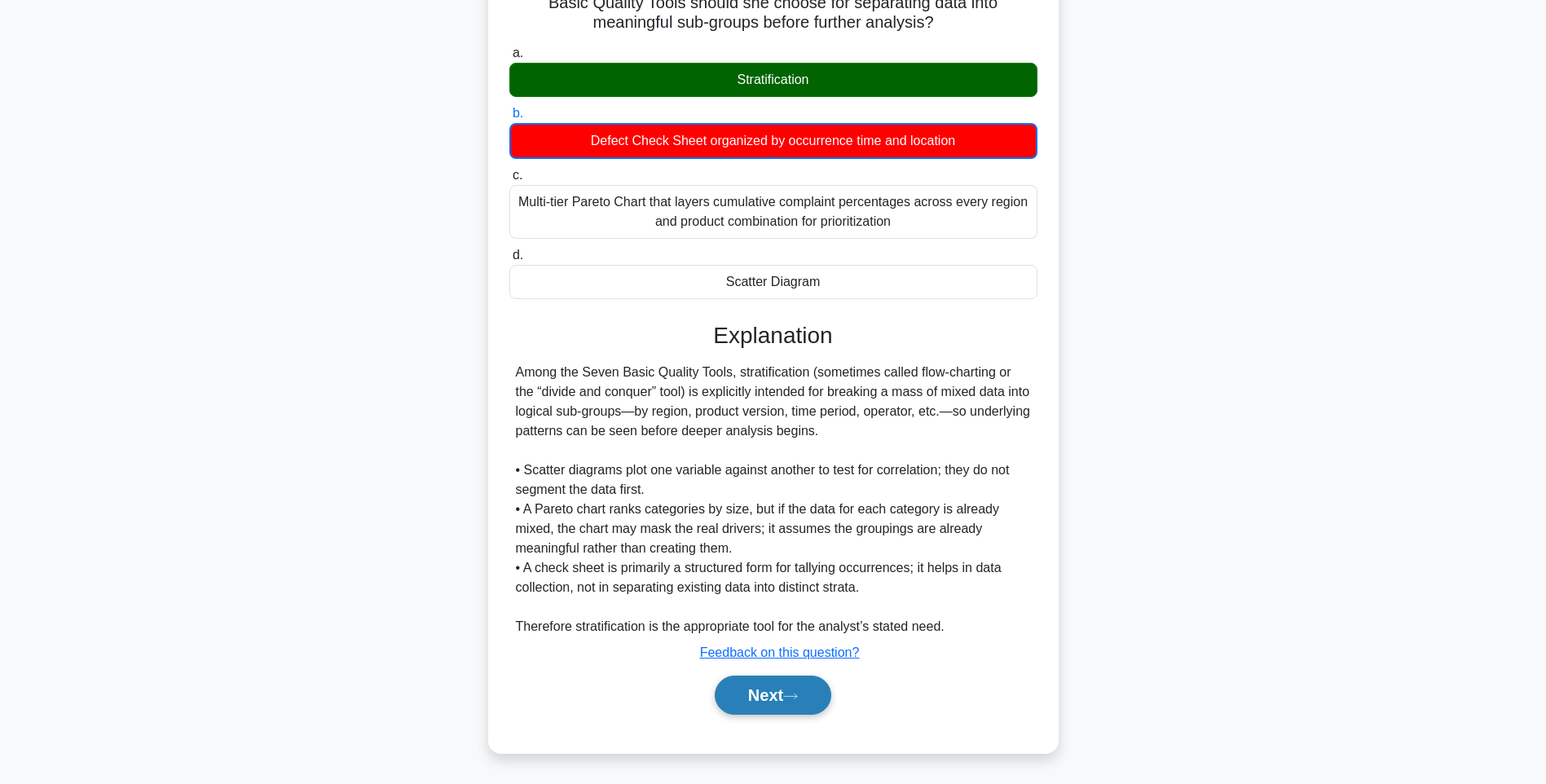
click at [769, 691] on button "Next" at bounding box center [773, 695] width 117 height 40
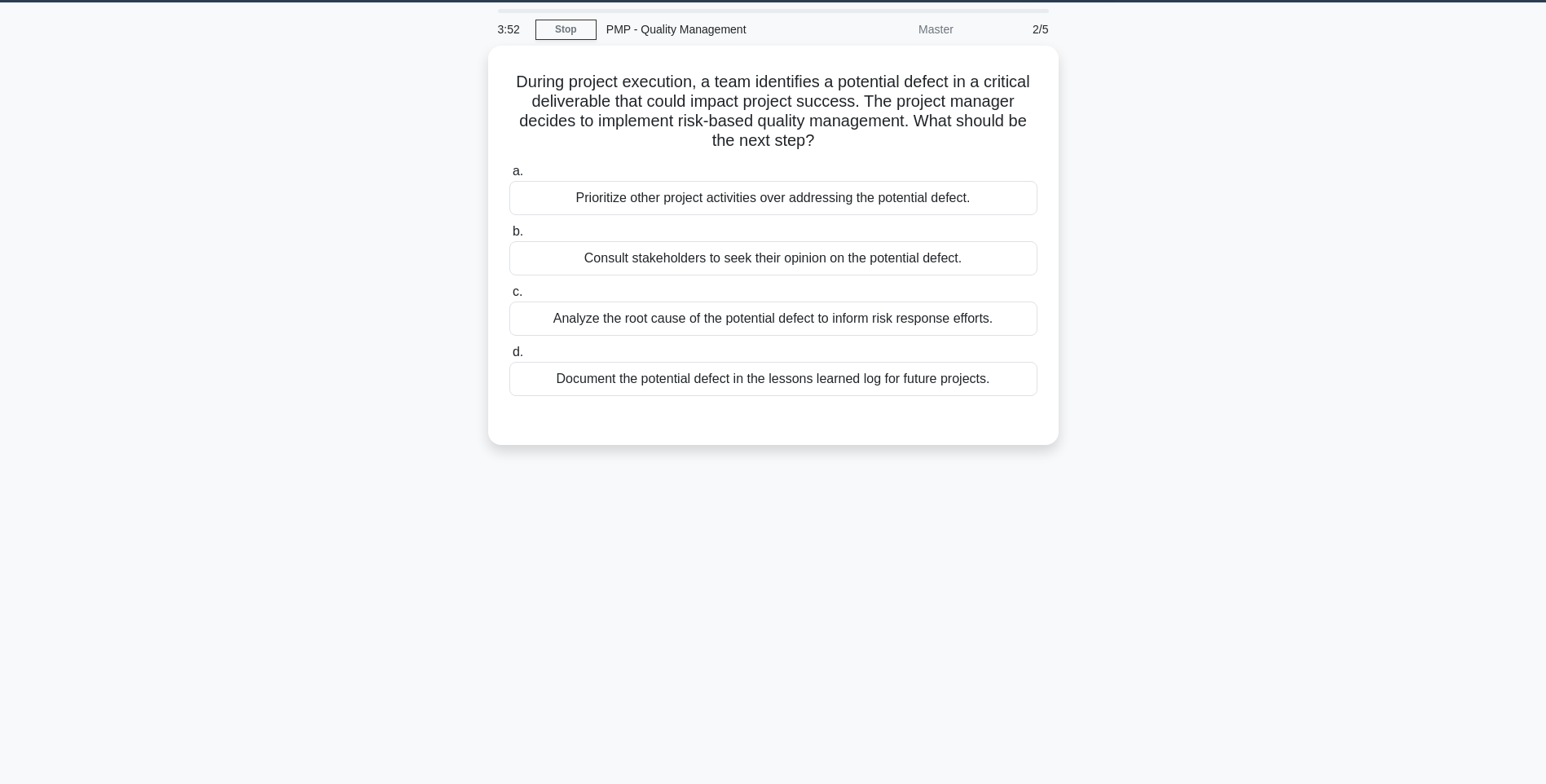
scroll to position [0, 0]
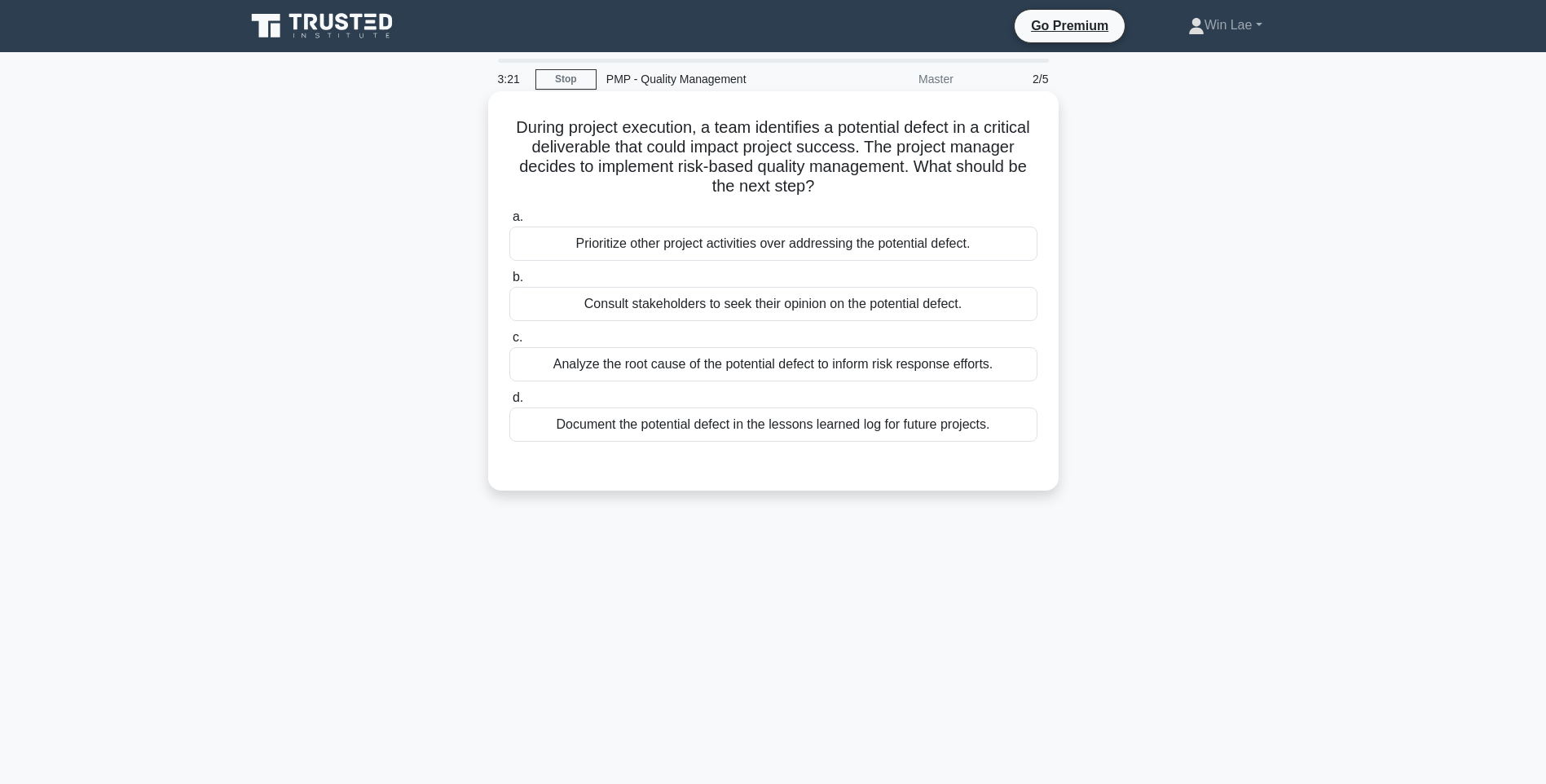
click at [756, 358] on div "Analyze the root cause of the potential defect to inform risk response efforts." at bounding box center [773, 364] width 528 height 34
click at [510, 343] on input "c. Analyze the root cause of the potential defect to inform risk response effor…" at bounding box center [510, 338] width 0 height 11
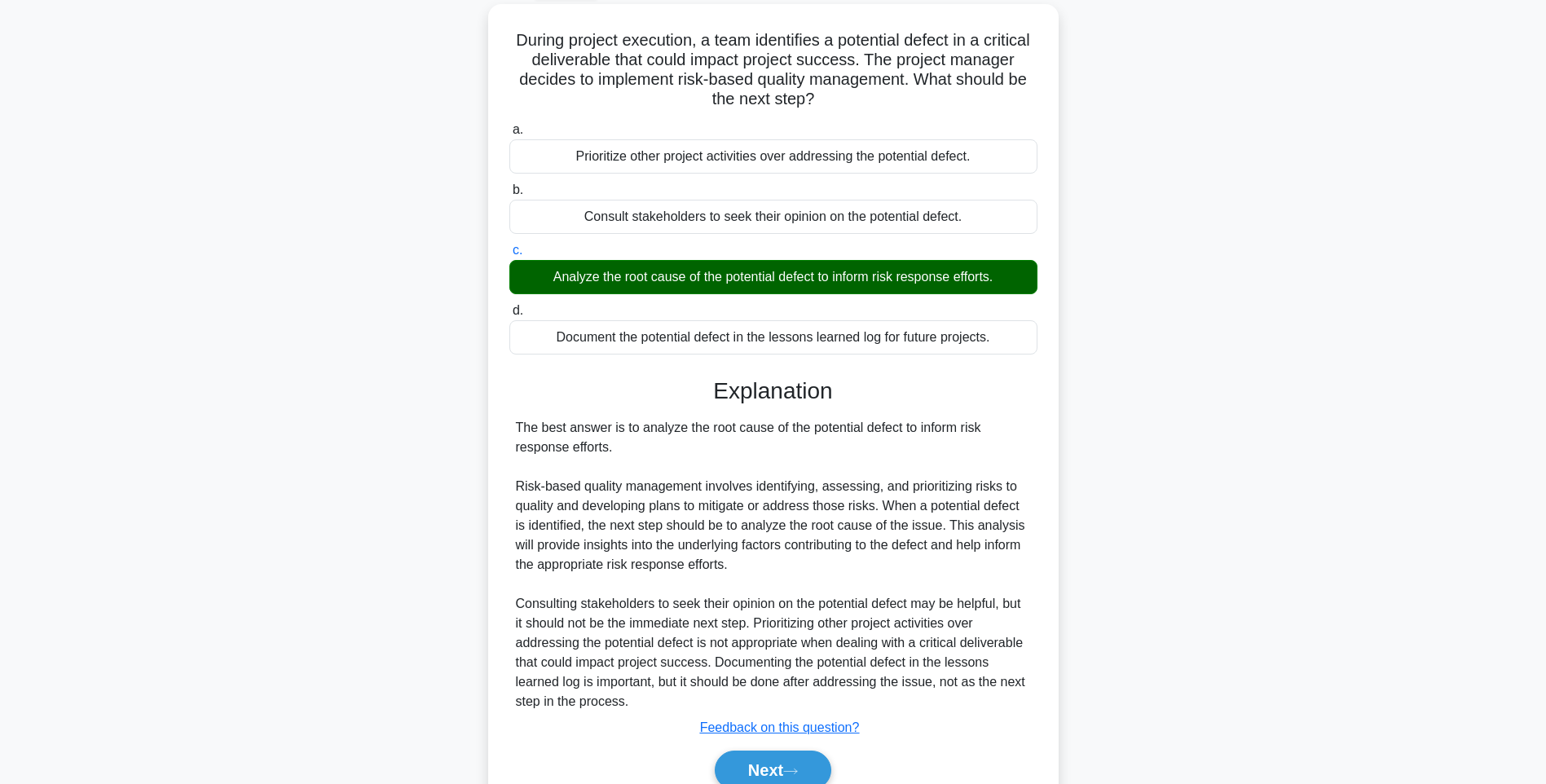
scroll to position [163, 0]
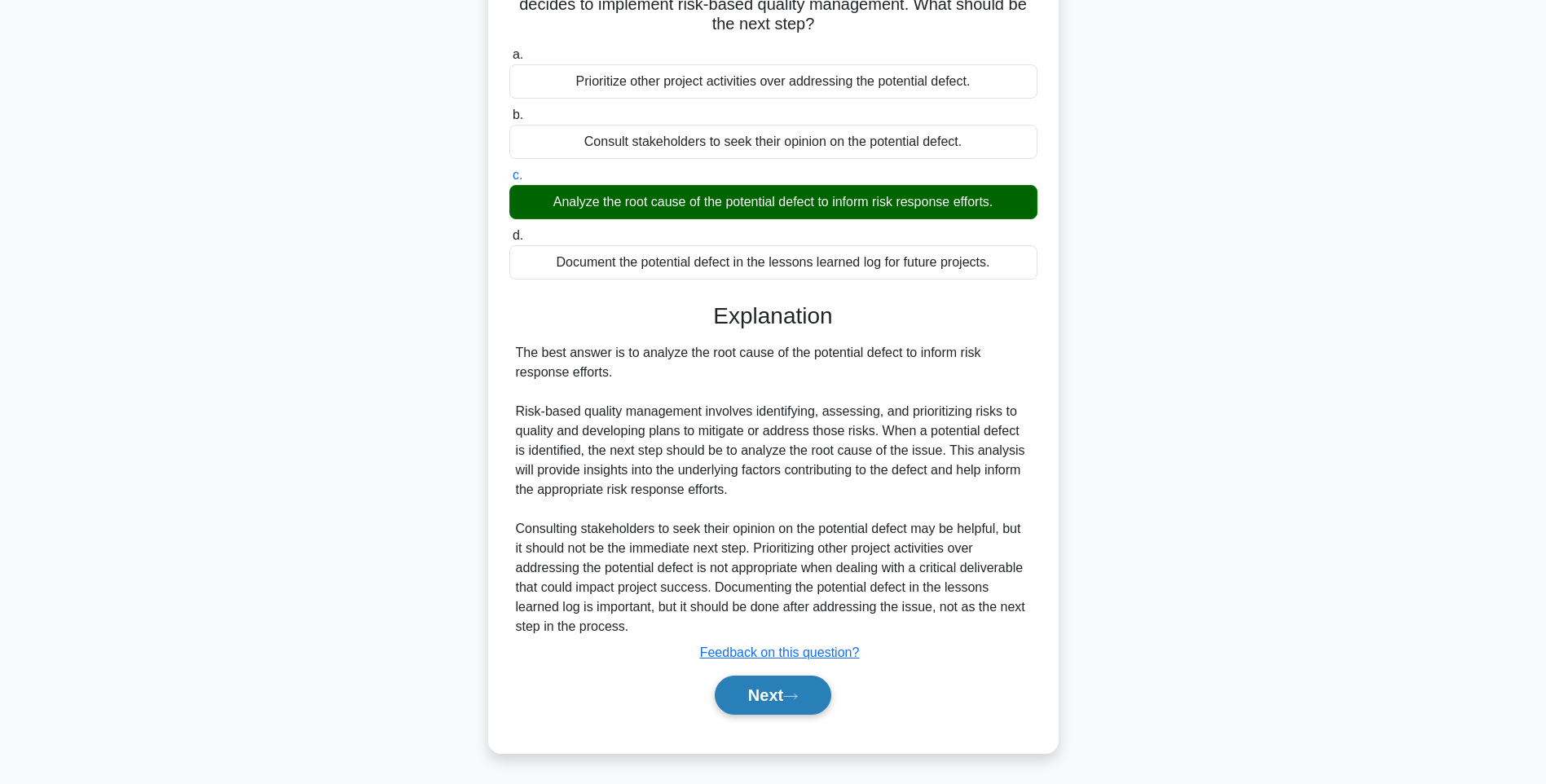
click at [733, 686] on button "Next" at bounding box center [773, 695] width 117 height 40
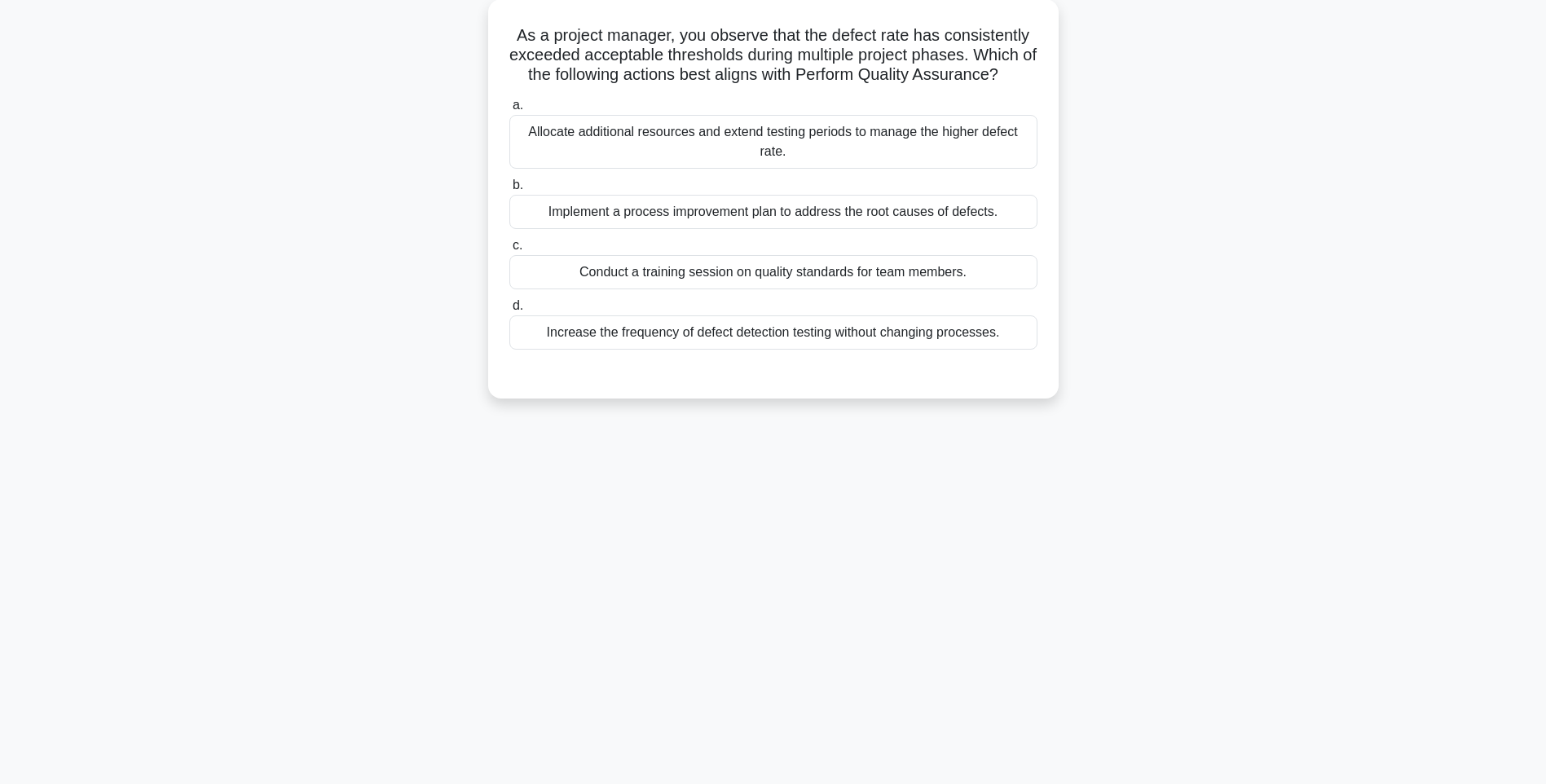
scroll to position [15, 0]
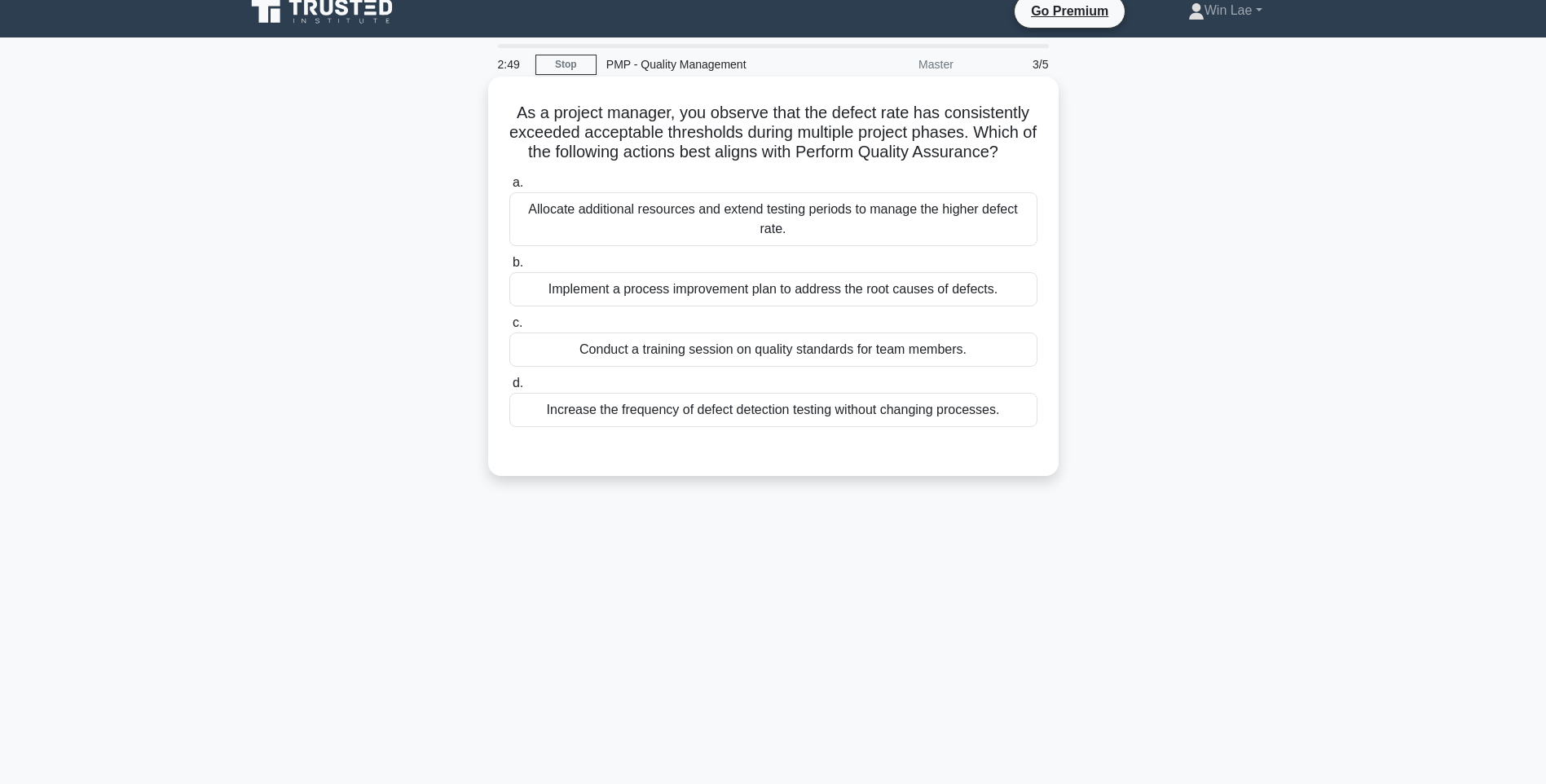
click at [878, 284] on div "Implement a process improvement plan to address the root causes of defects." at bounding box center [773, 289] width 528 height 34
click at [510, 268] on input "b. Implement a process improvement plan to address the root causes of defects." at bounding box center [510, 263] width 0 height 11
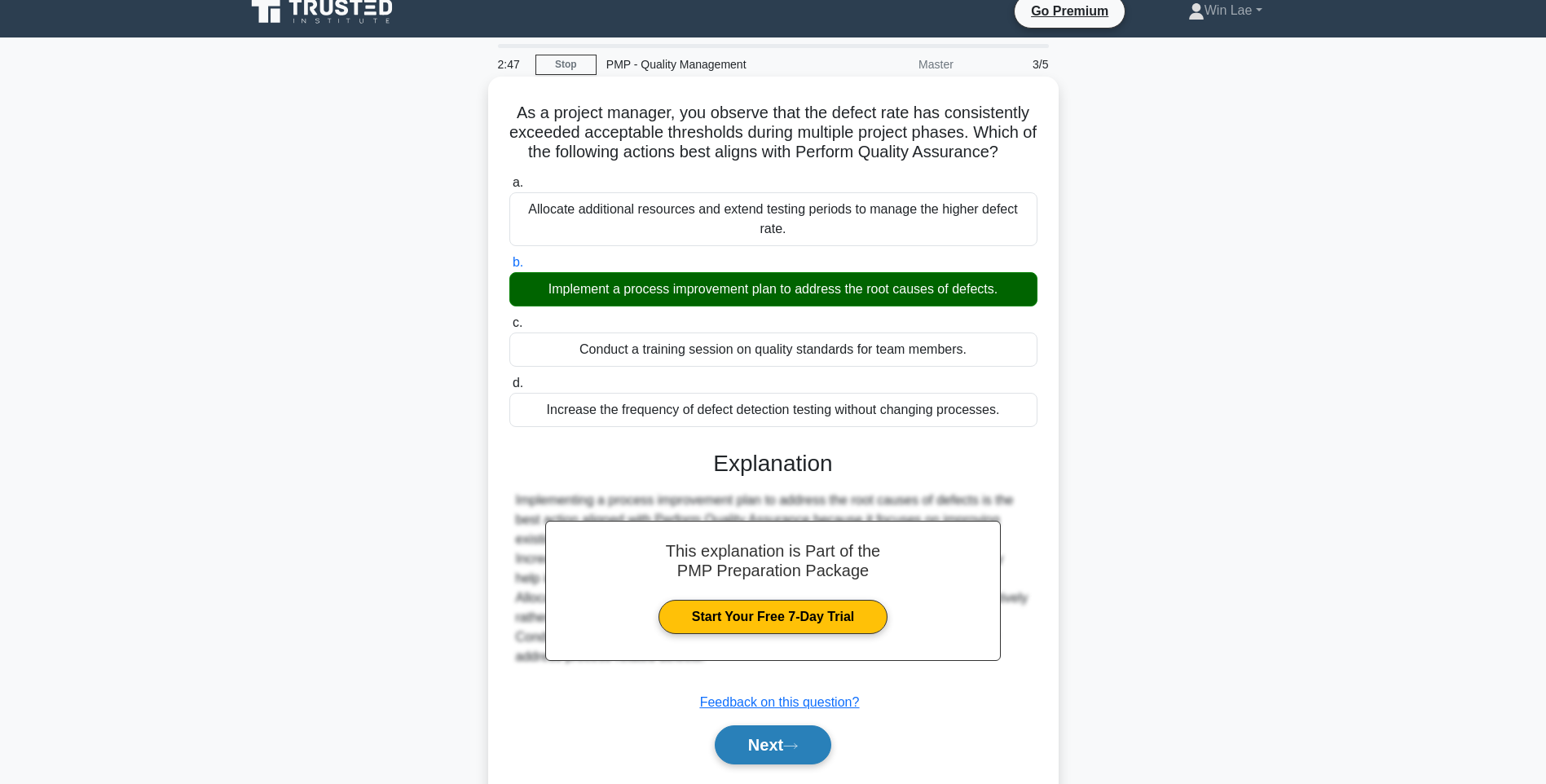
click at [778, 741] on button "Next" at bounding box center [773, 744] width 117 height 40
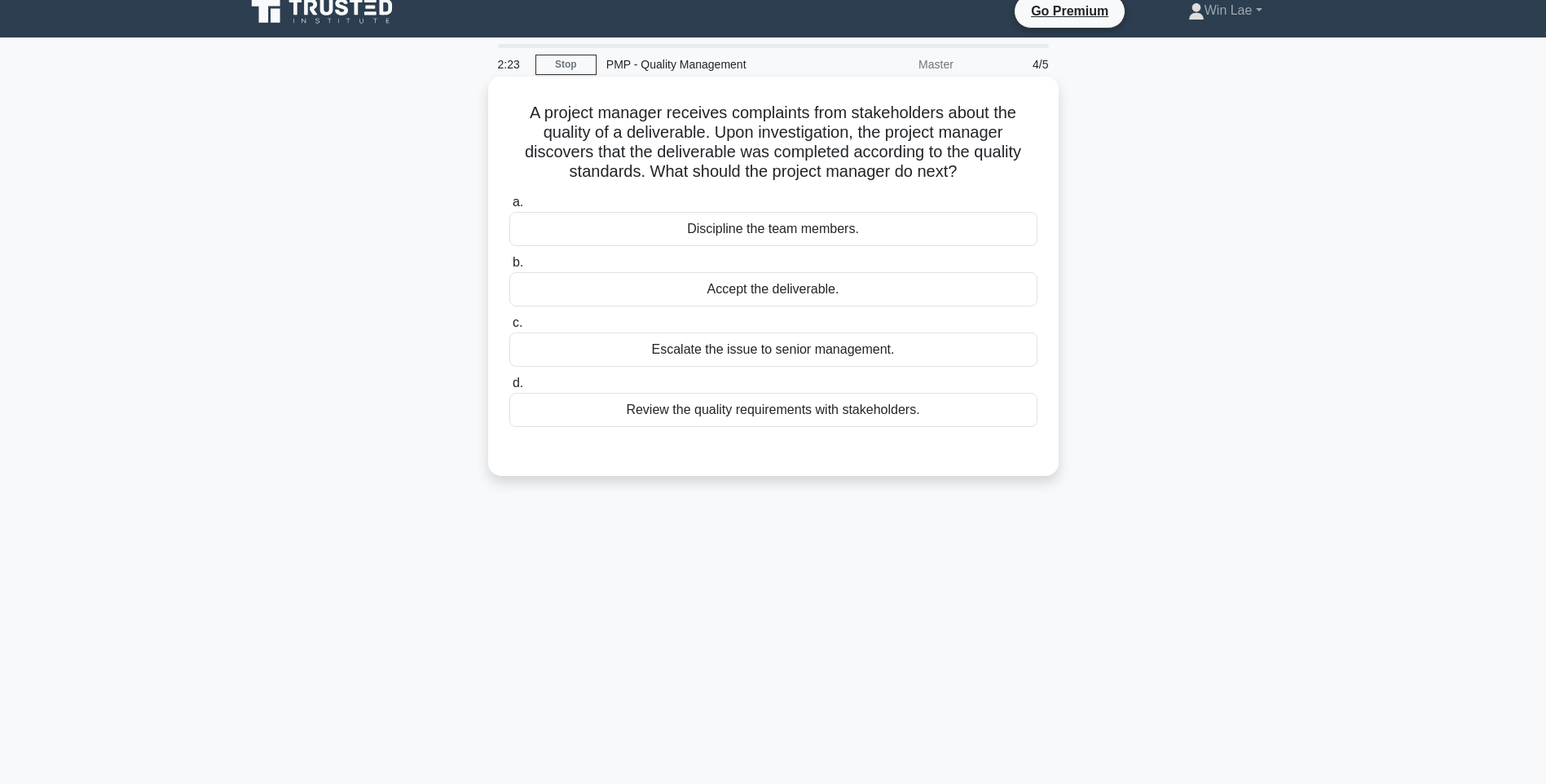
click at [856, 425] on div "Review the quality requirements with stakeholders." at bounding box center [773, 409] width 528 height 34
click at [510, 389] on input "d. Review the quality requirements with stakeholders." at bounding box center [510, 383] width 0 height 11
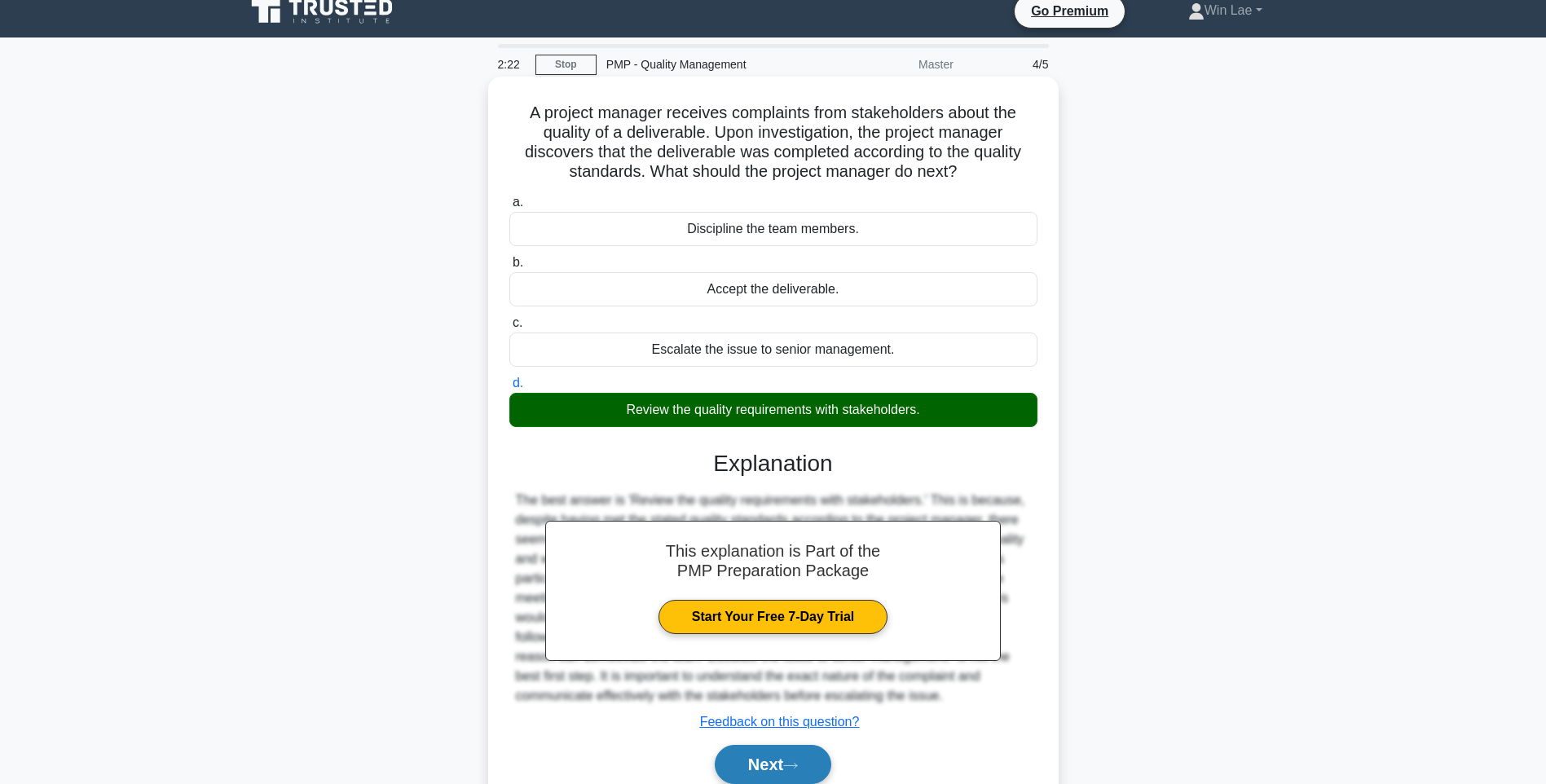
click at [788, 762] on button "Next" at bounding box center [773, 764] width 117 height 40
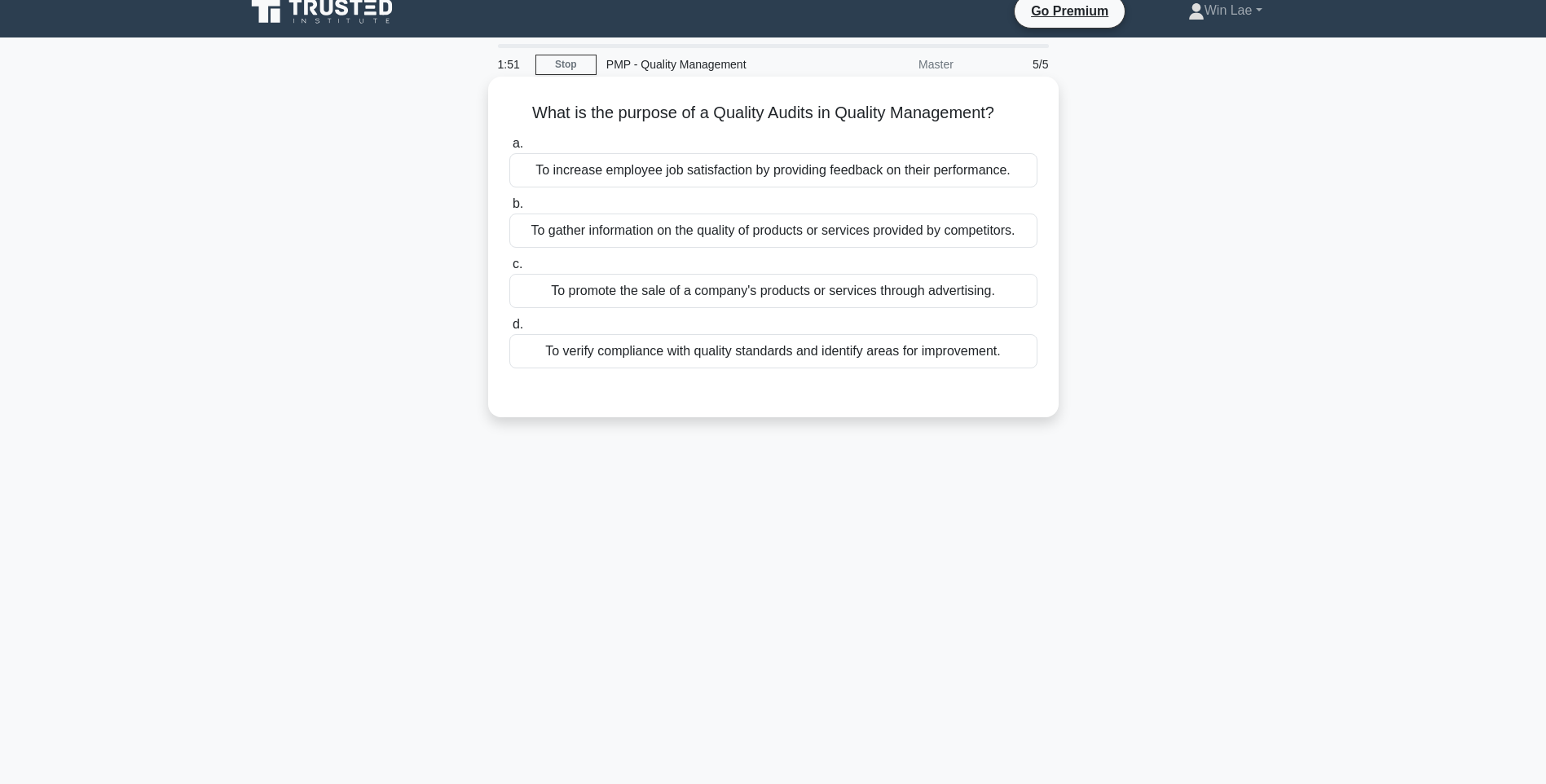
click at [676, 356] on div "To verify compliance with quality standards and identify areas for improvement." at bounding box center [773, 350] width 528 height 34
click at [510, 330] on input "d. To verify compliance with quality standards and identify areas for improveme…" at bounding box center [510, 324] width 0 height 11
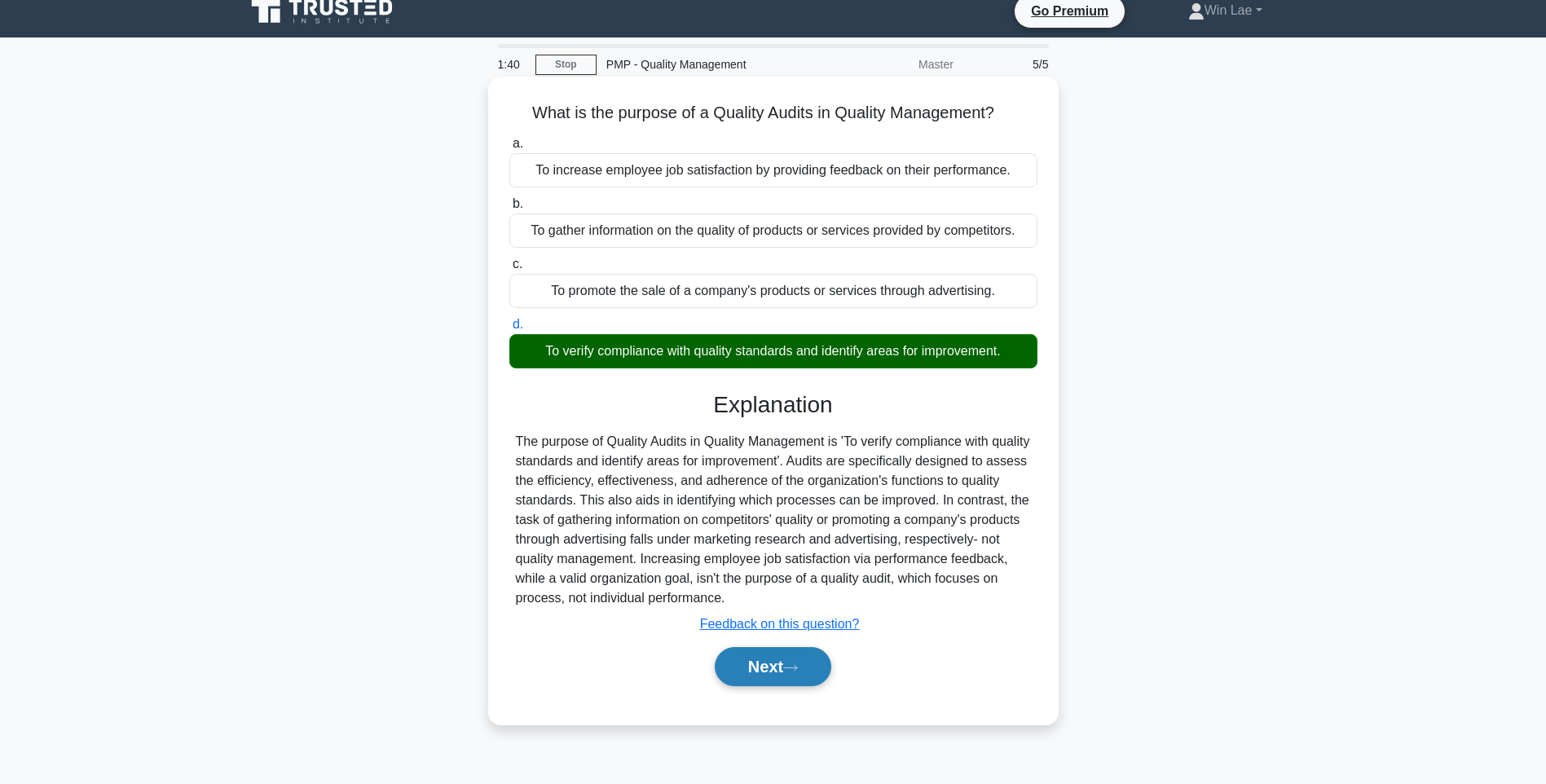
click at [764, 658] on button "Next" at bounding box center [773, 666] width 117 height 40
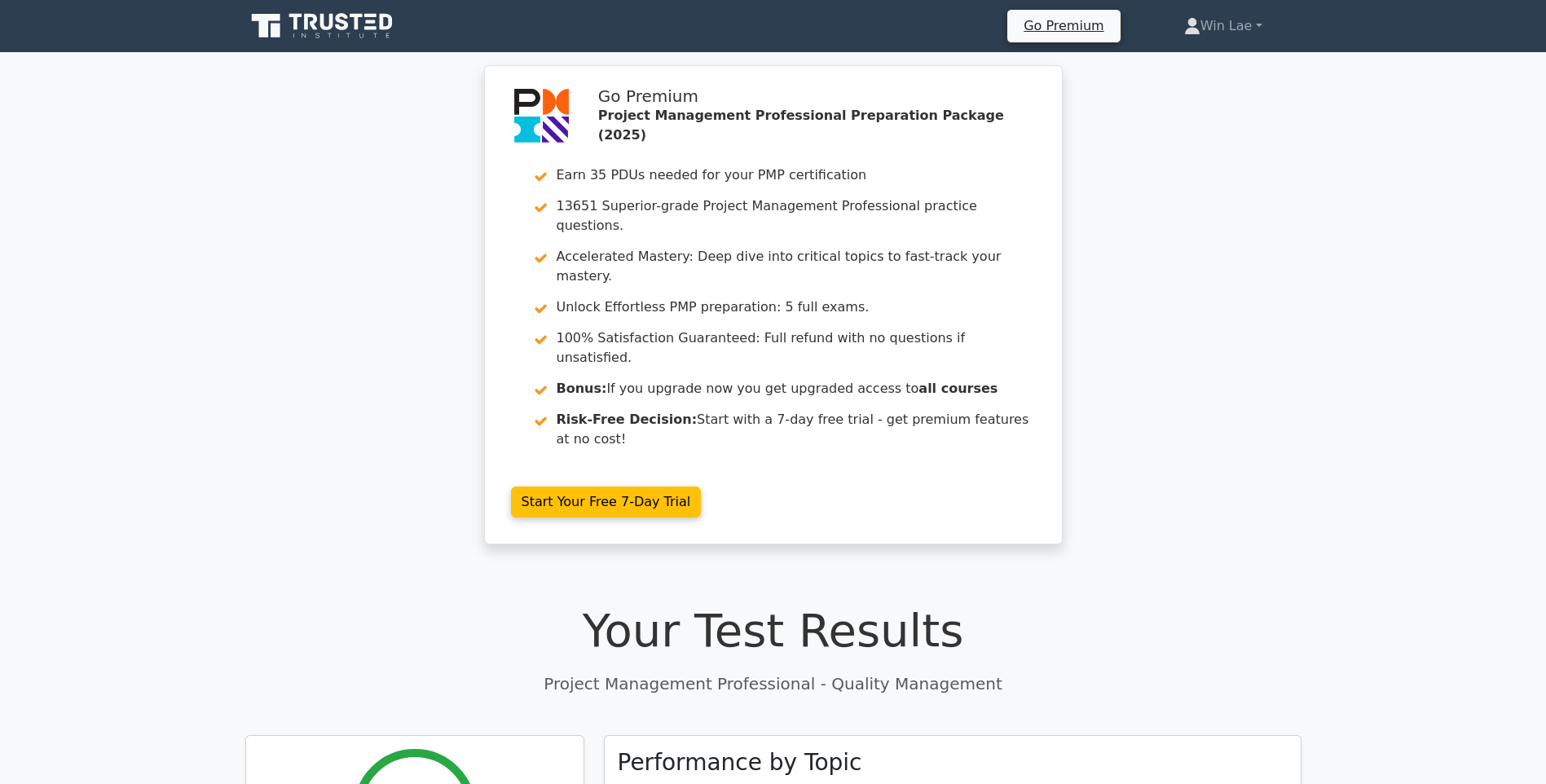
scroll to position [911, 0]
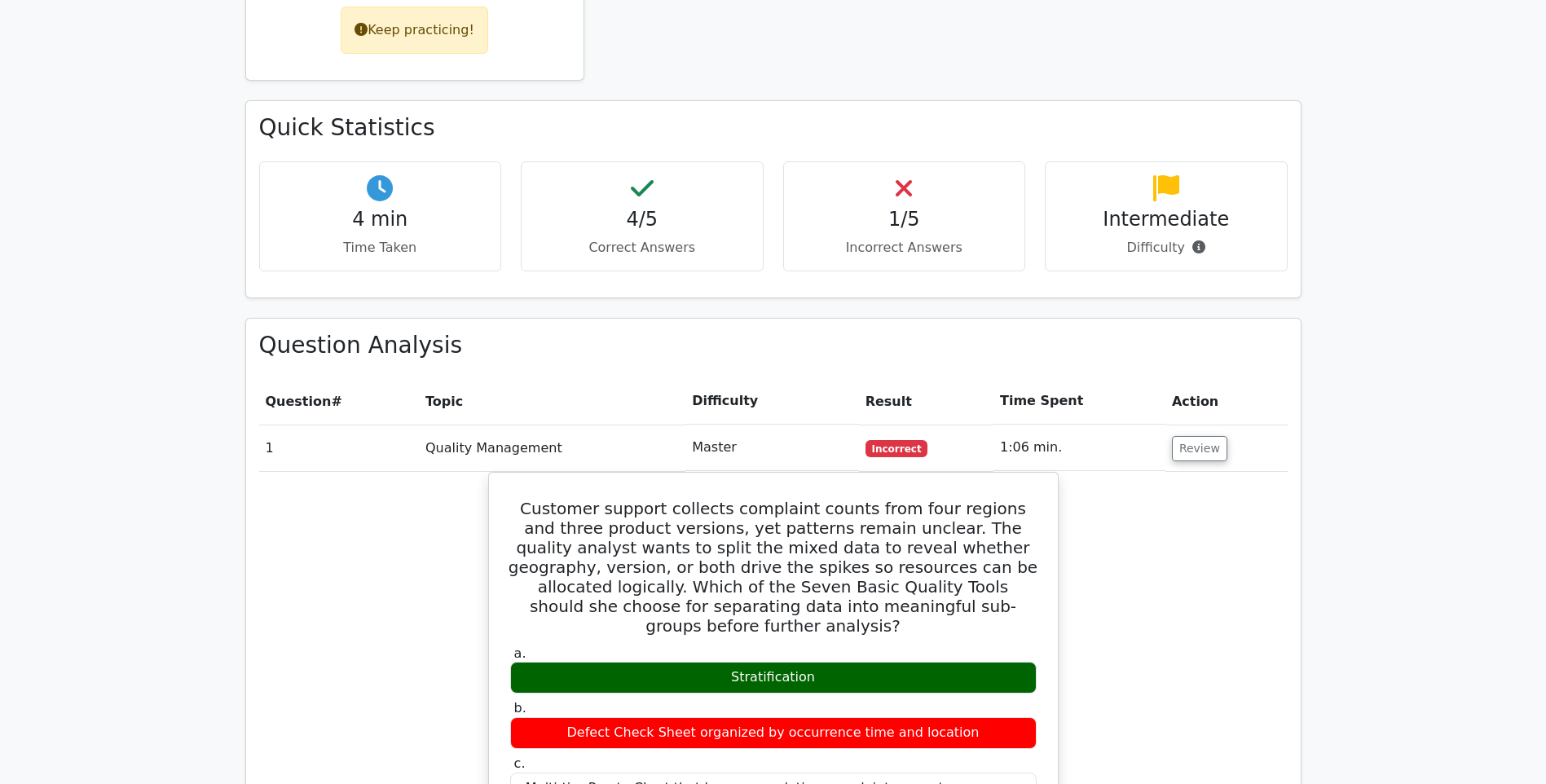
click at [1392, 379] on main "Go Premium Project Management Professional Preparation Package (2025) Earn 35 P…" at bounding box center [773, 677] width 1546 height 3072
